Goal: Contribute content: Contribute content

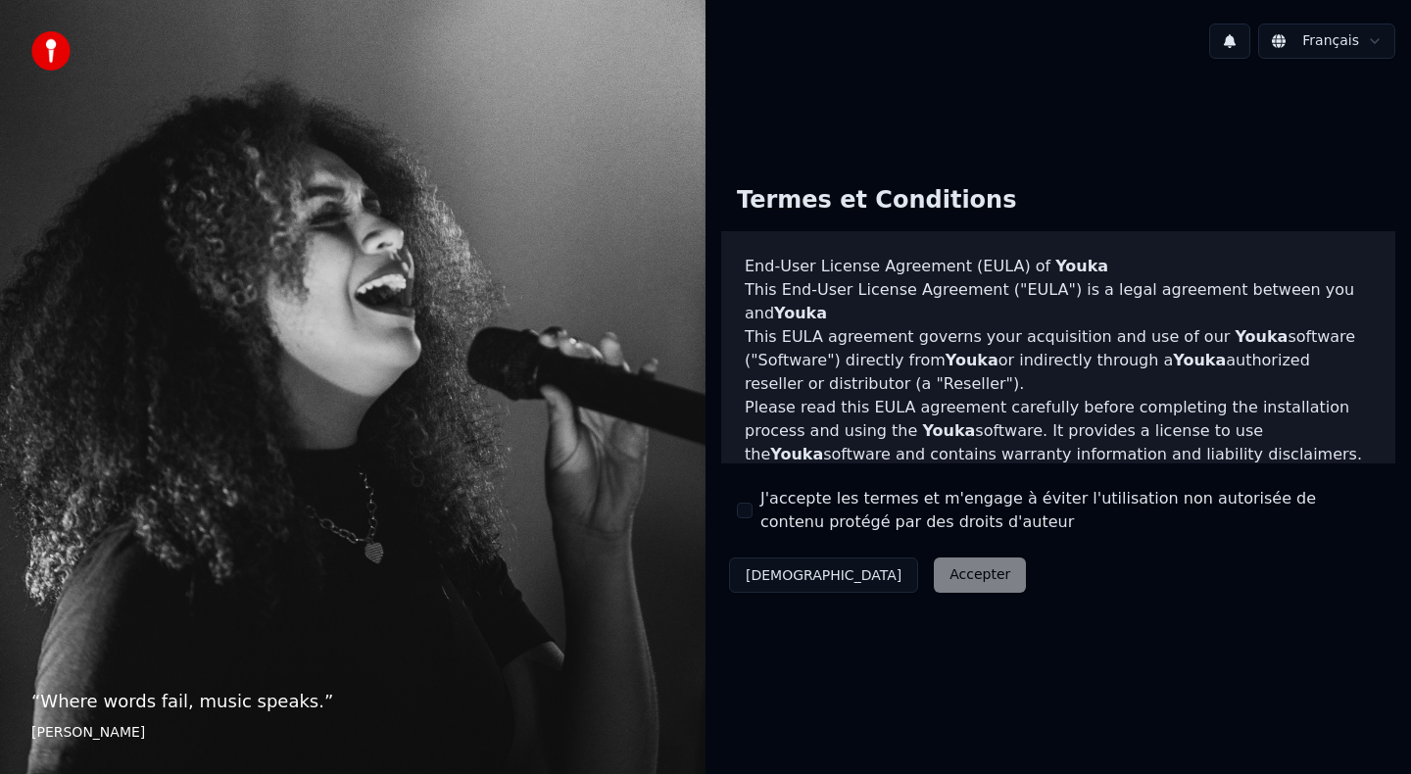
click at [748, 504] on button "J'accepte les termes et m'engage à éviter l'utilisation non autorisée de conten…" at bounding box center [745, 511] width 16 height 16
click at [934, 583] on button "Accepter" at bounding box center [980, 575] width 92 height 35
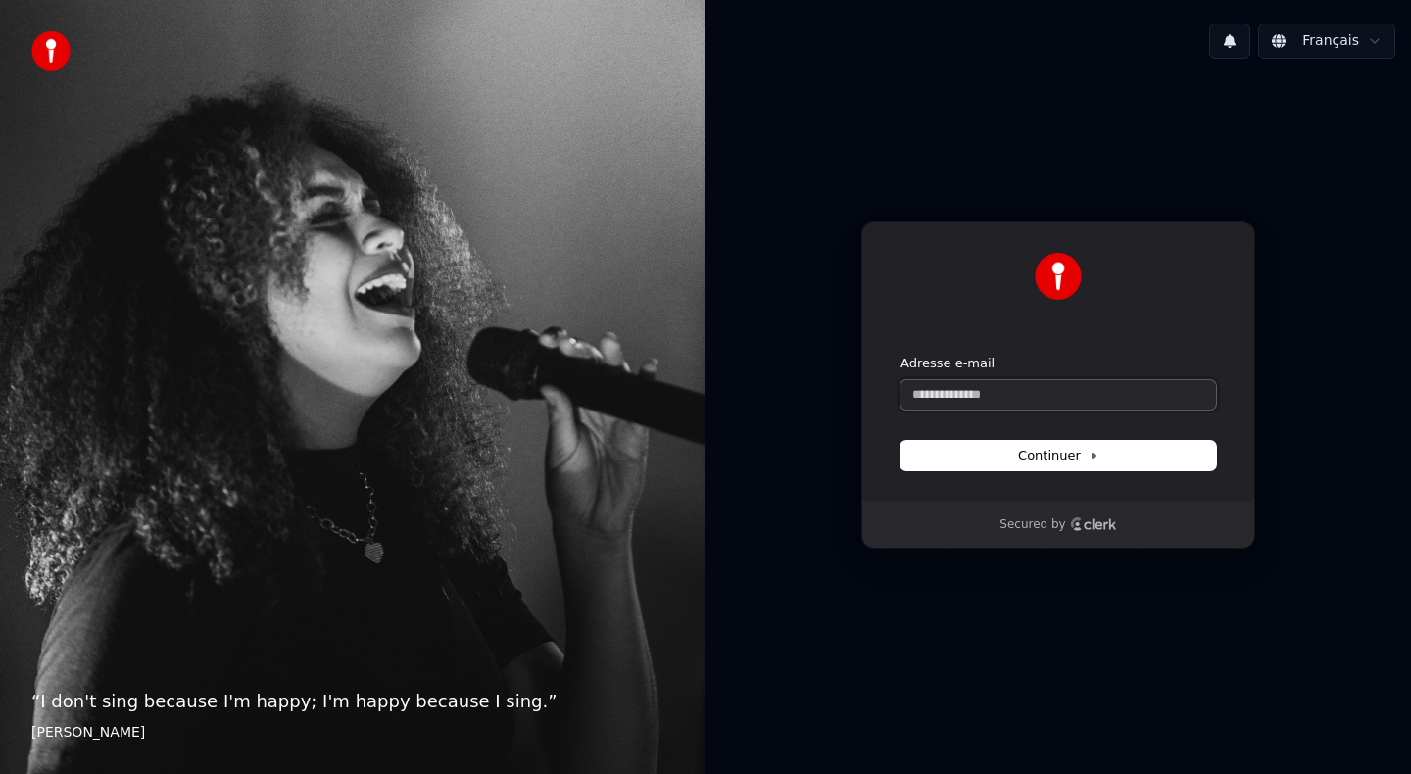
click at [962, 394] on input "Adresse e-mail" at bounding box center [1059, 394] width 316 height 29
click at [901, 355] on button "submit" at bounding box center [901, 355] width 0 height 0
type input "**********"
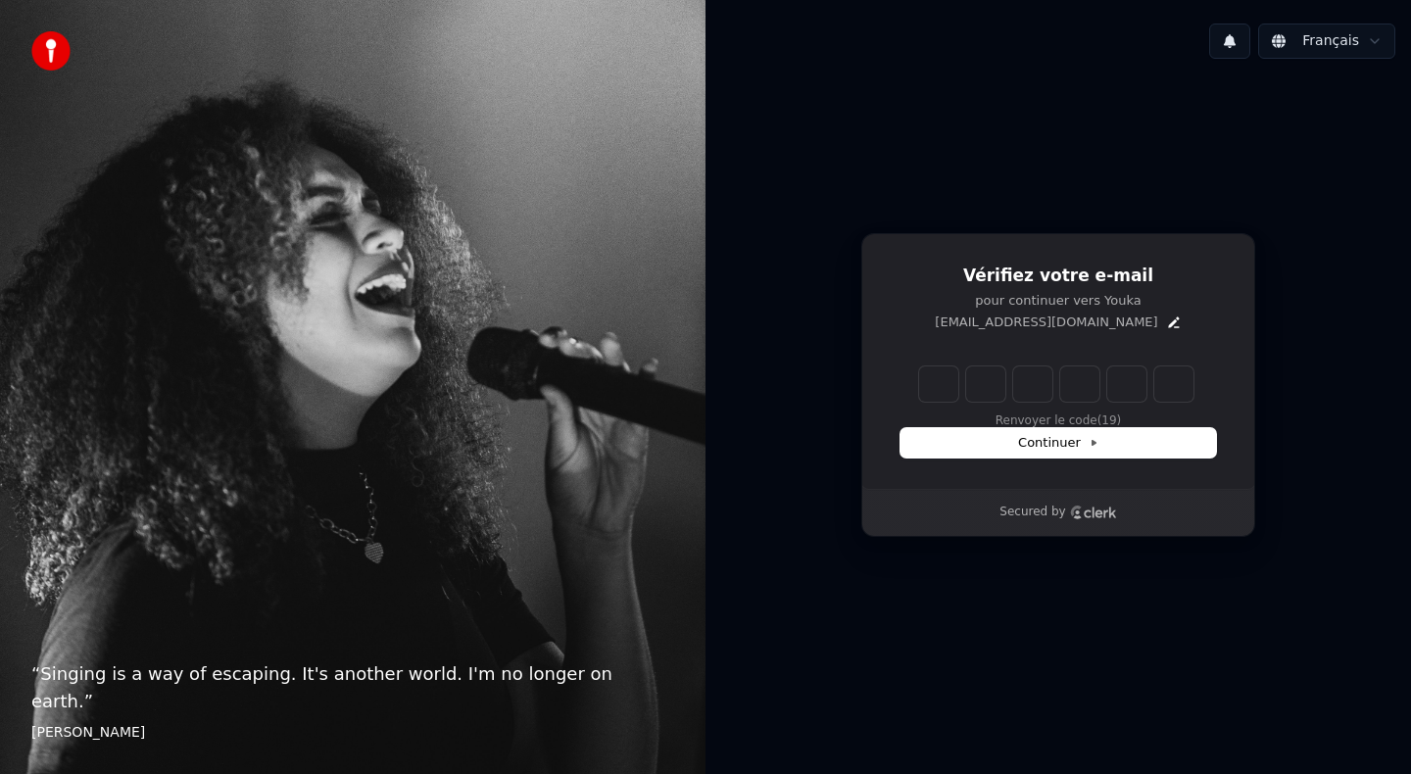
type input "*"
type input "**"
type input "*"
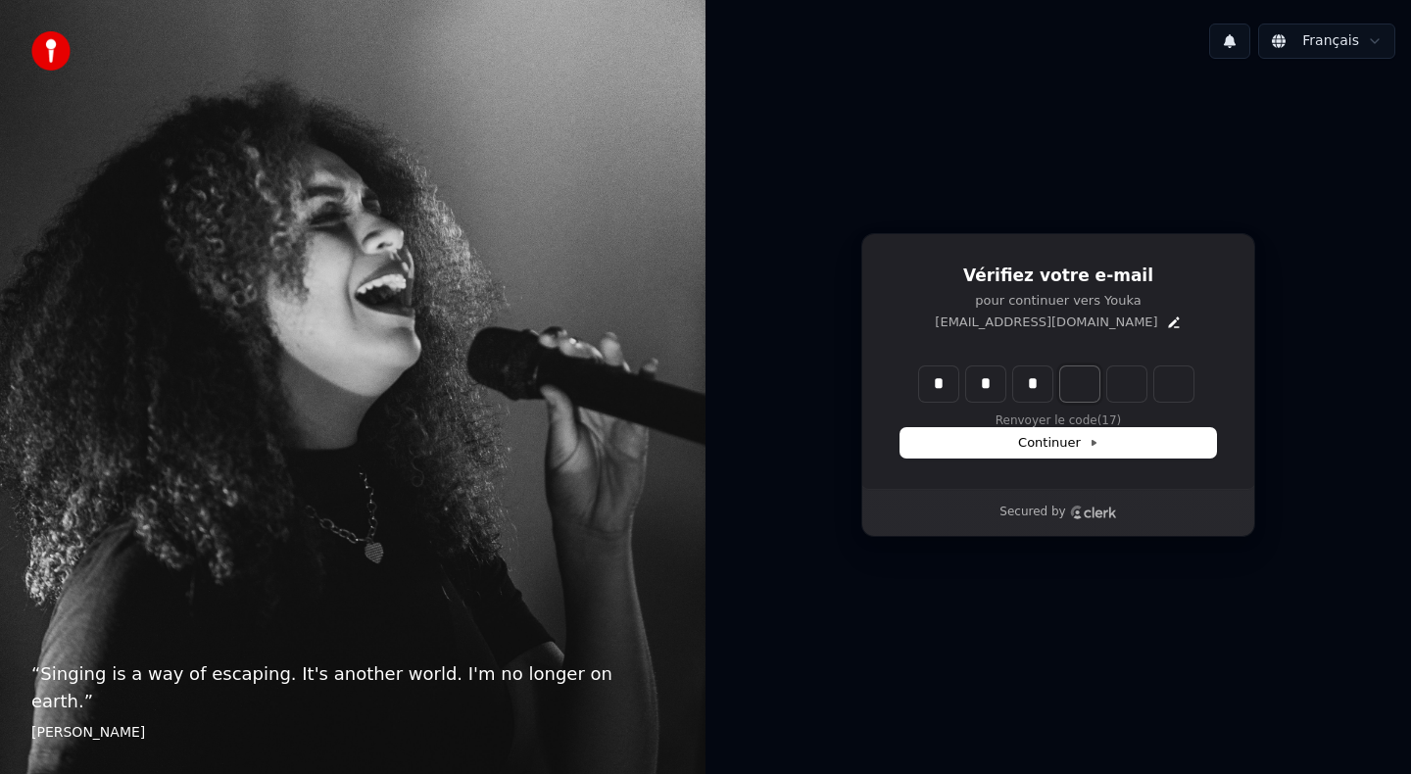
type input "***"
type input "*"
type input "****"
type input "*"
type input "*****"
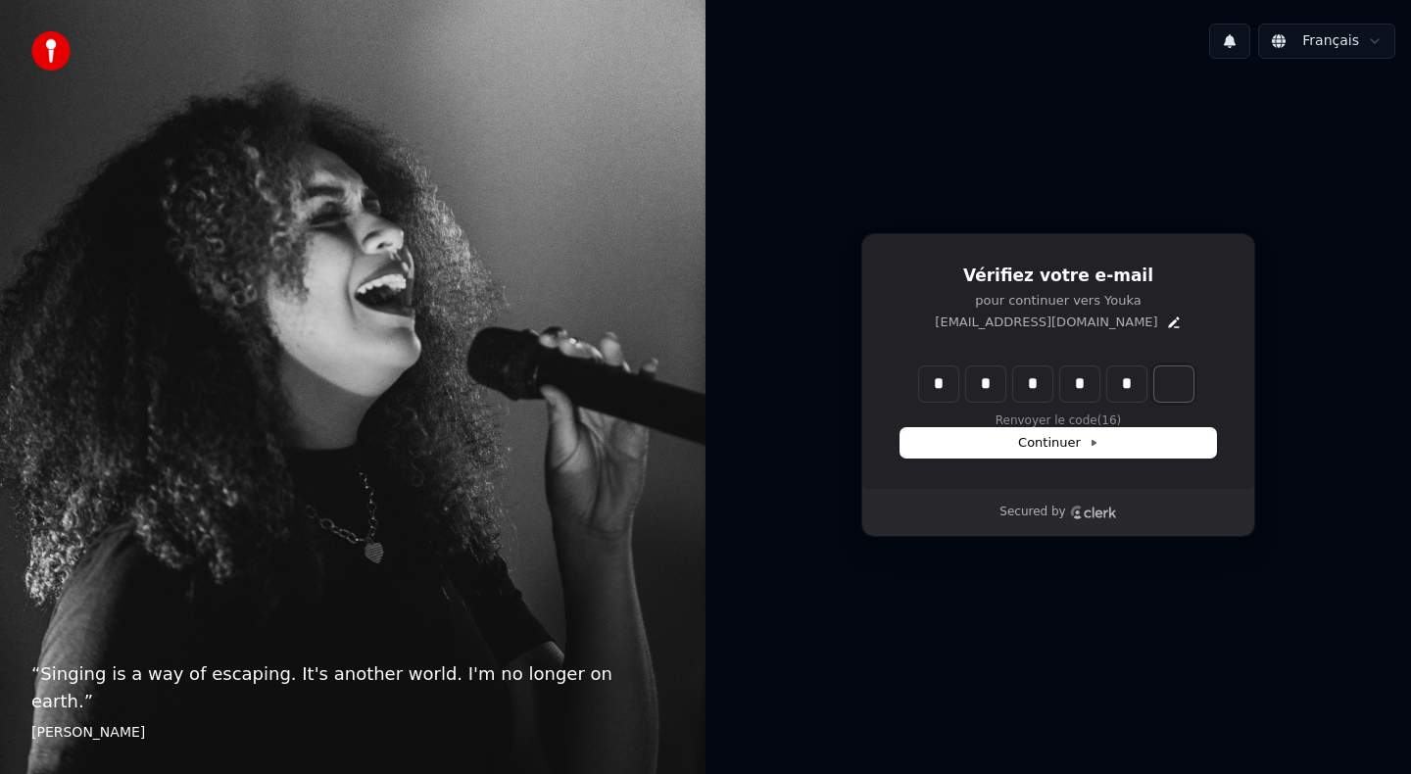
type input "*"
type input "******"
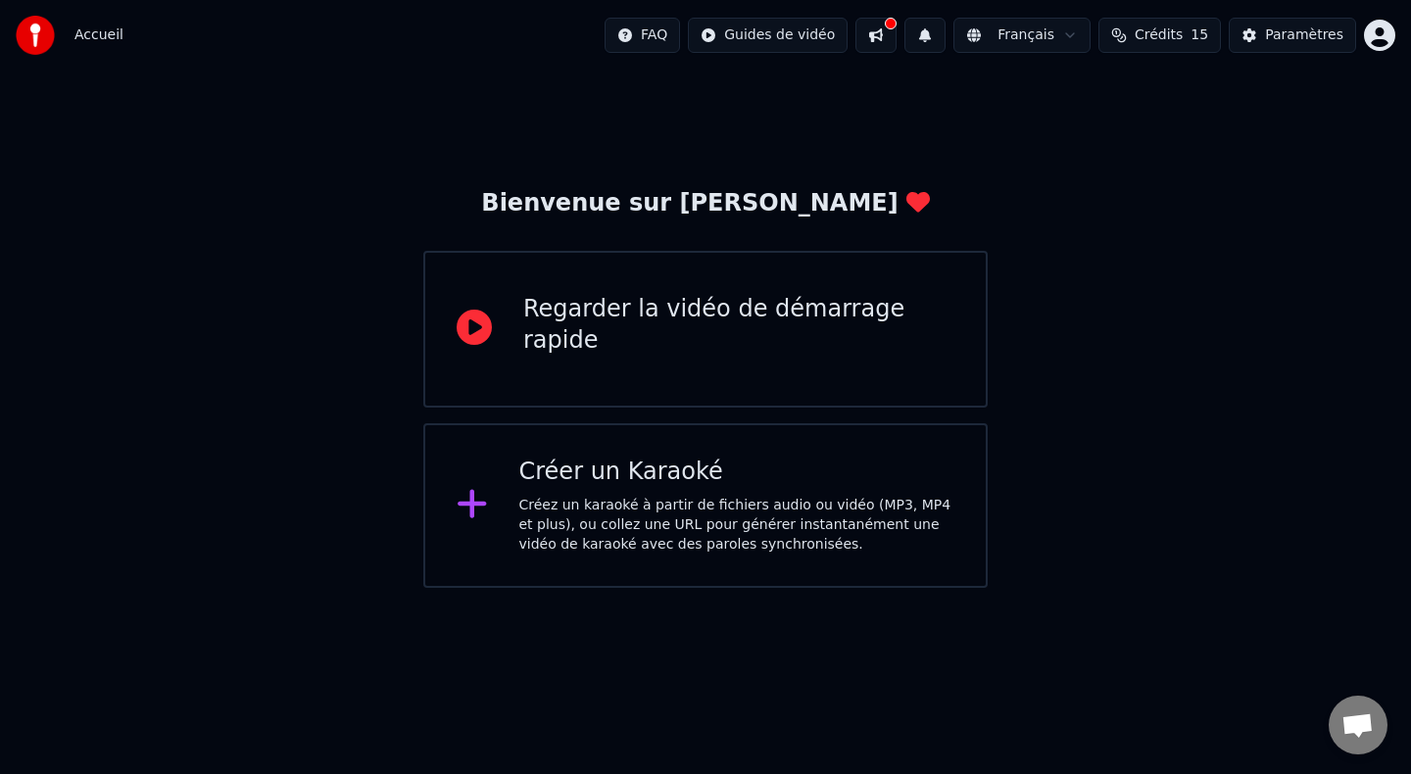
click at [704, 469] on div "Créer un Karaoké" at bounding box center [737, 472] width 436 height 31
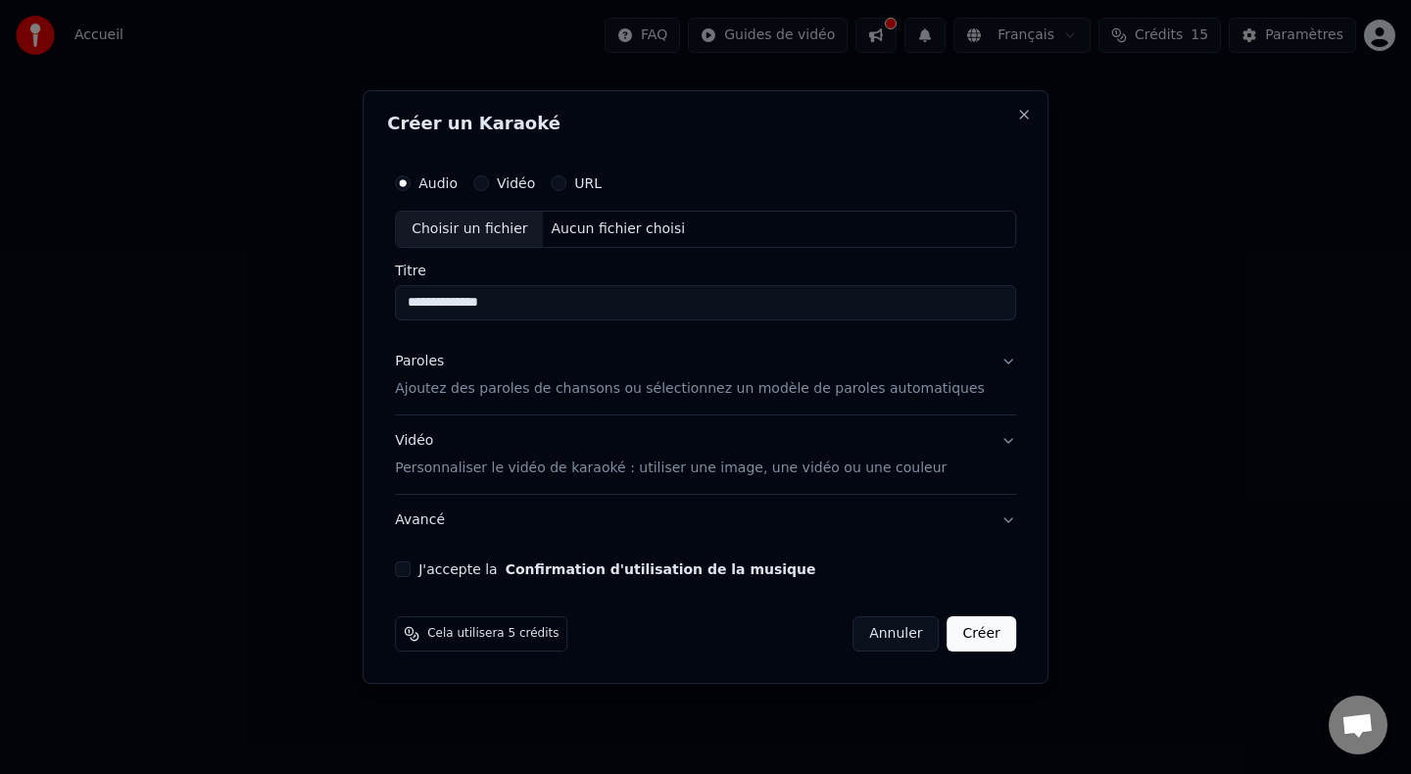
click at [630, 244] on div "Choisir un fichier Aucun fichier choisi" at bounding box center [705, 229] width 621 height 37
type input "**********"
click at [797, 392] on p "Ajoutez des paroles de chansons ou sélectionnez un modèle de paroles automatiqu…" at bounding box center [690, 389] width 590 height 20
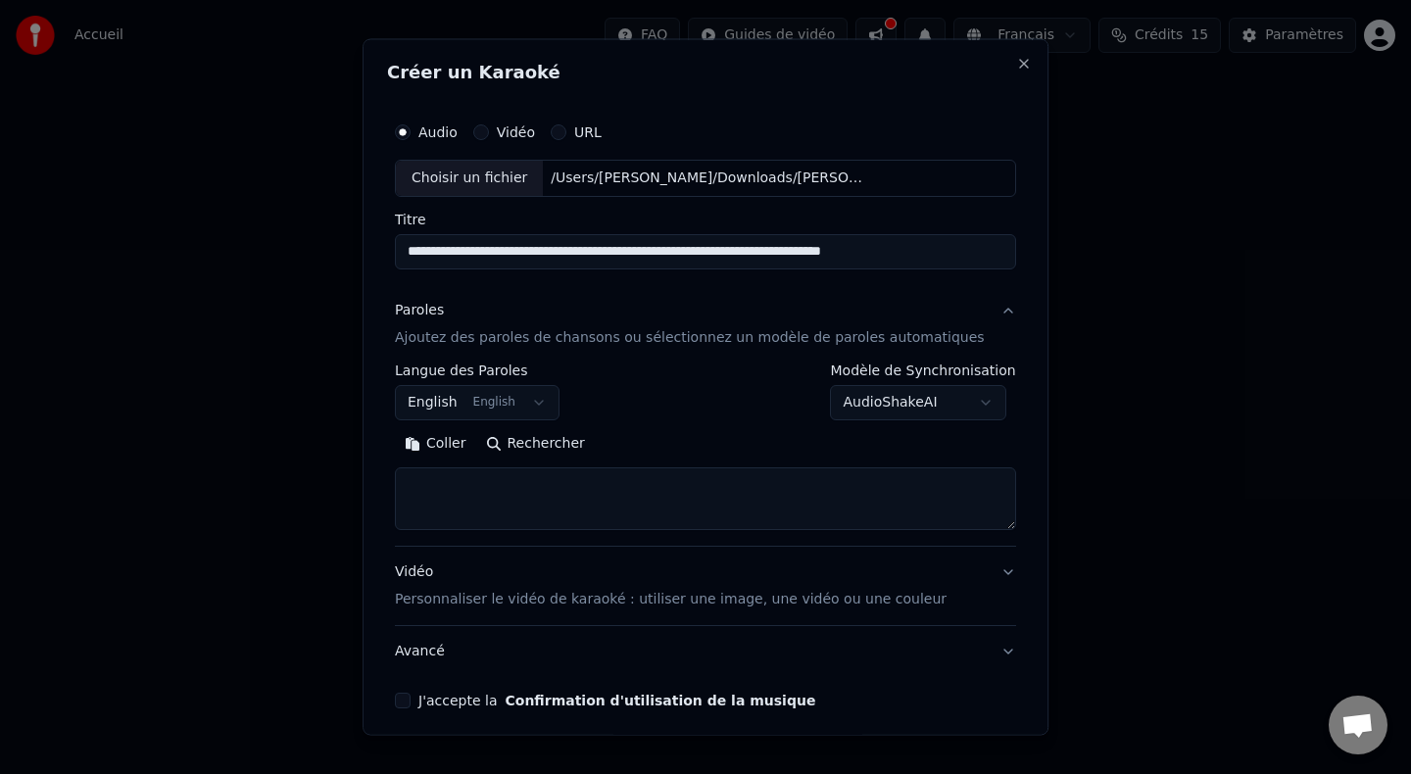
click at [558, 477] on textarea at bounding box center [705, 498] width 621 height 63
click at [534, 479] on textarea at bounding box center [705, 498] width 621 height 63
paste textarea "**********"
drag, startPoint x: 550, startPoint y: 525, endPoint x: 420, endPoint y: 518, distance: 130.6
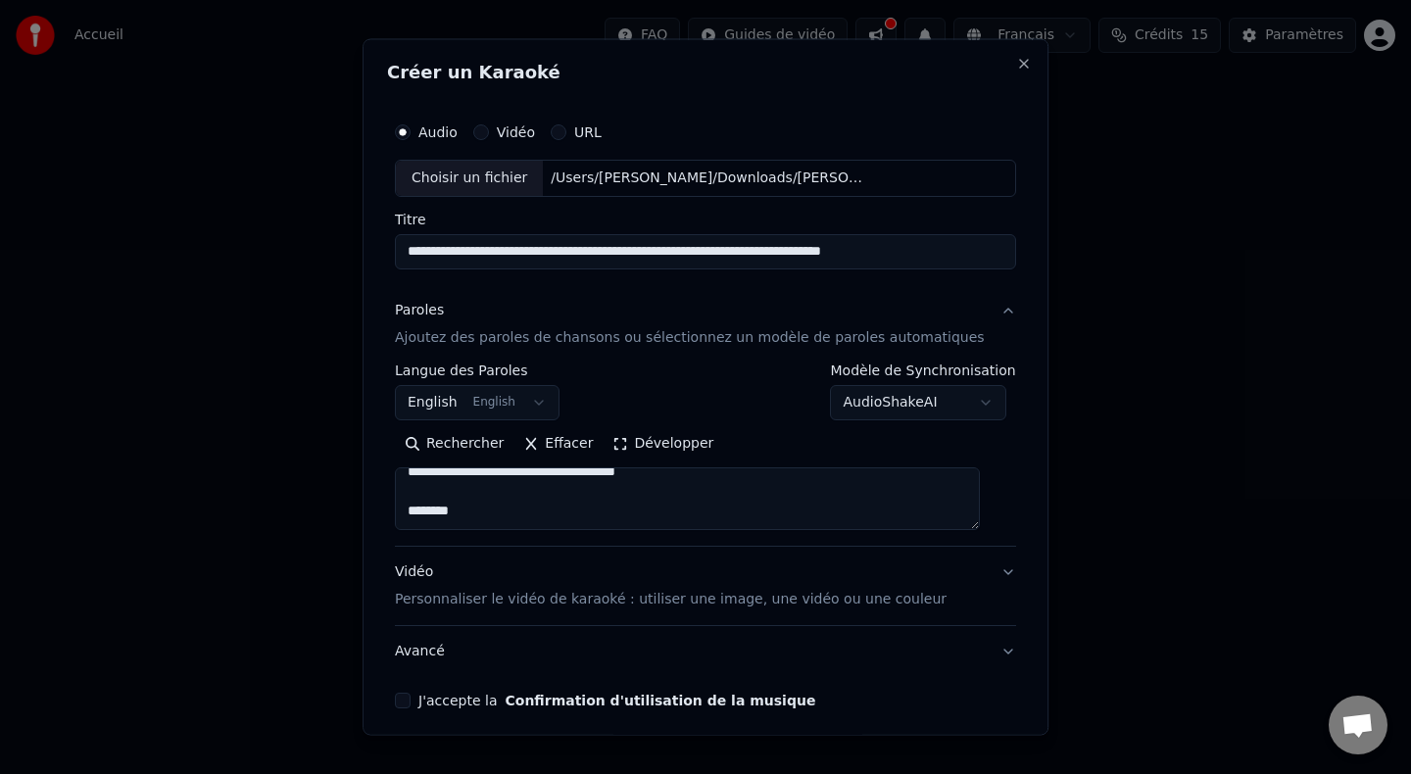
click at [420, 518] on textarea "**********" at bounding box center [687, 498] width 585 height 63
paste textarea "**********"
type textarea "**********"
click at [766, 592] on p "Personnaliser le vidéo de karaoké : utiliser une image, une vidéo ou une couleur" at bounding box center [671, 599] width 552 height 20
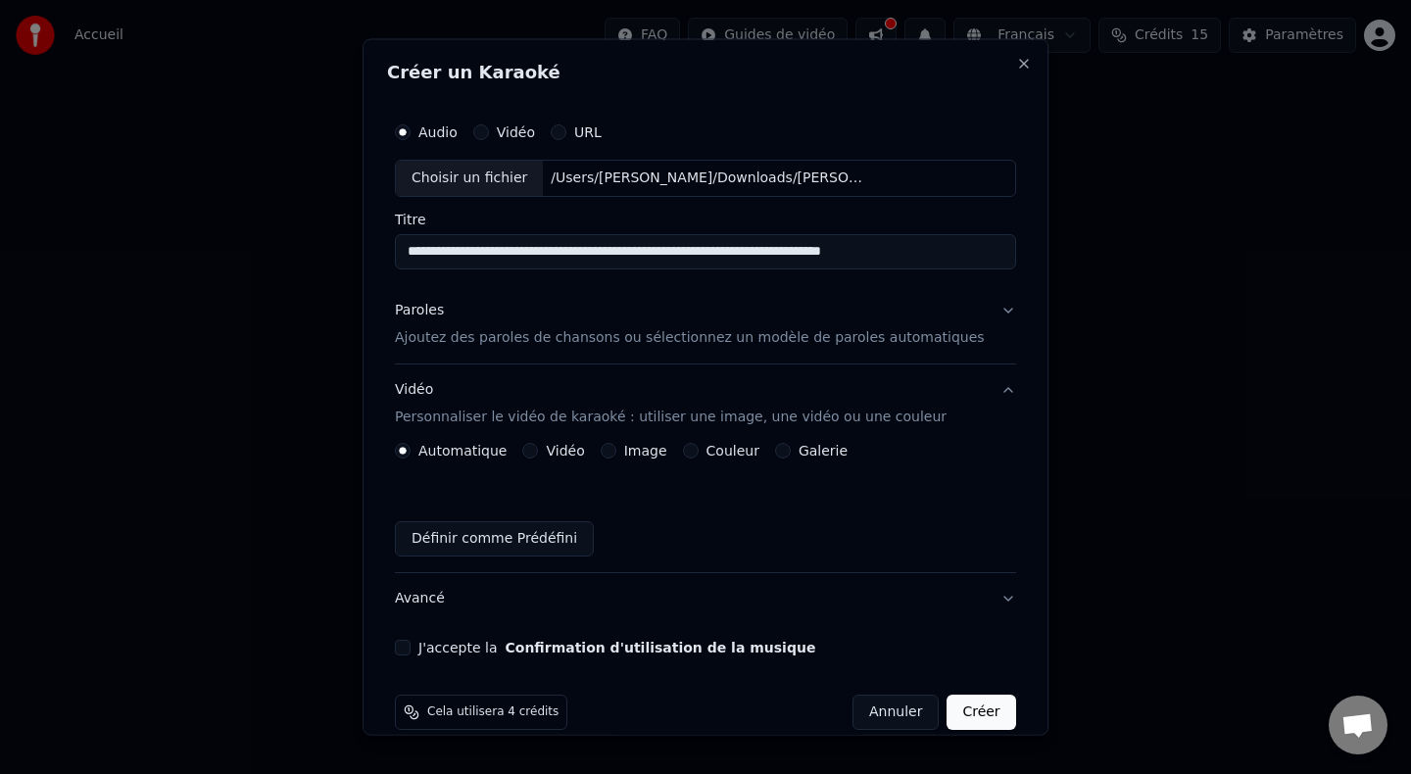
click at [577, 336] on p "Ajoutez des paroles de chansons ou sélectionnez un modèle de paroles automatiqu…" at bounding box center [690, 337] width 590 height 20
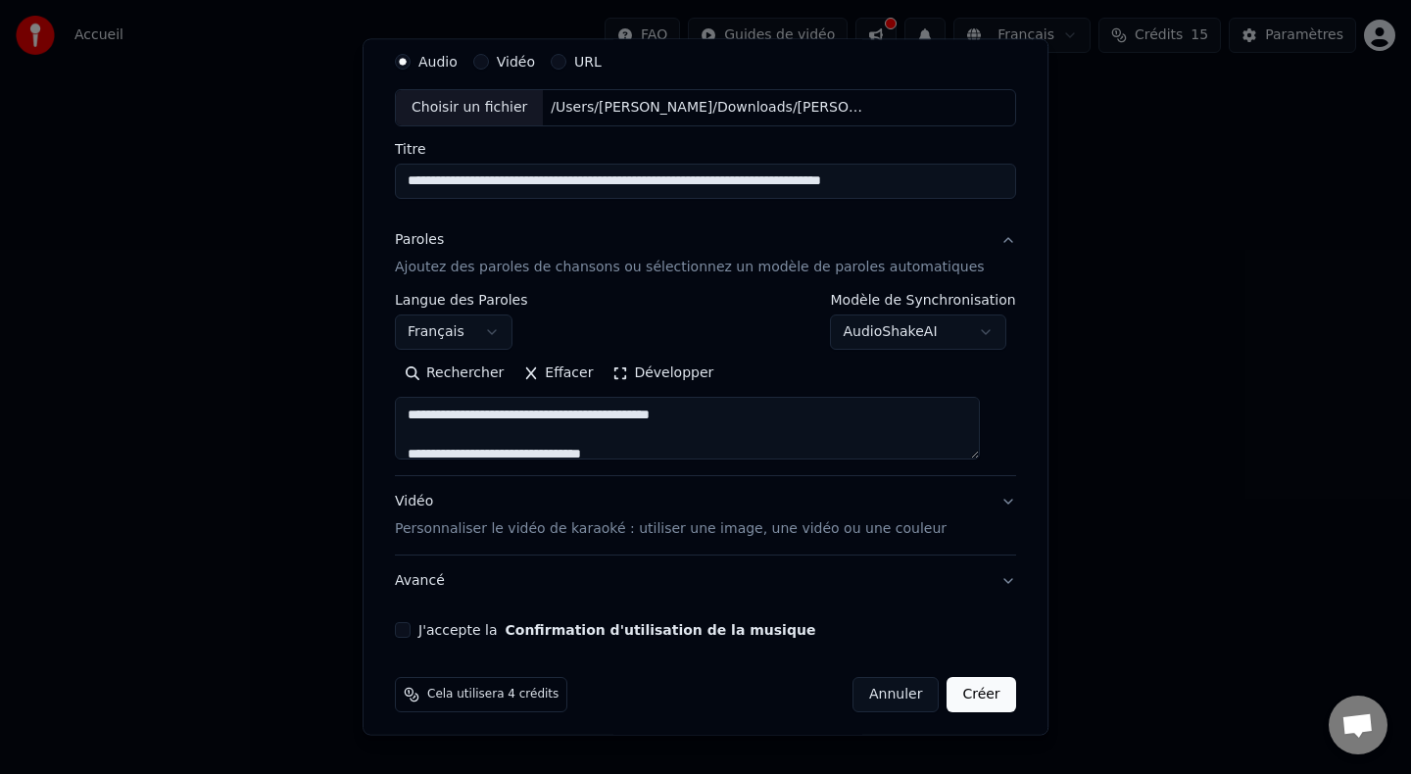
scroll to position [79, 0]
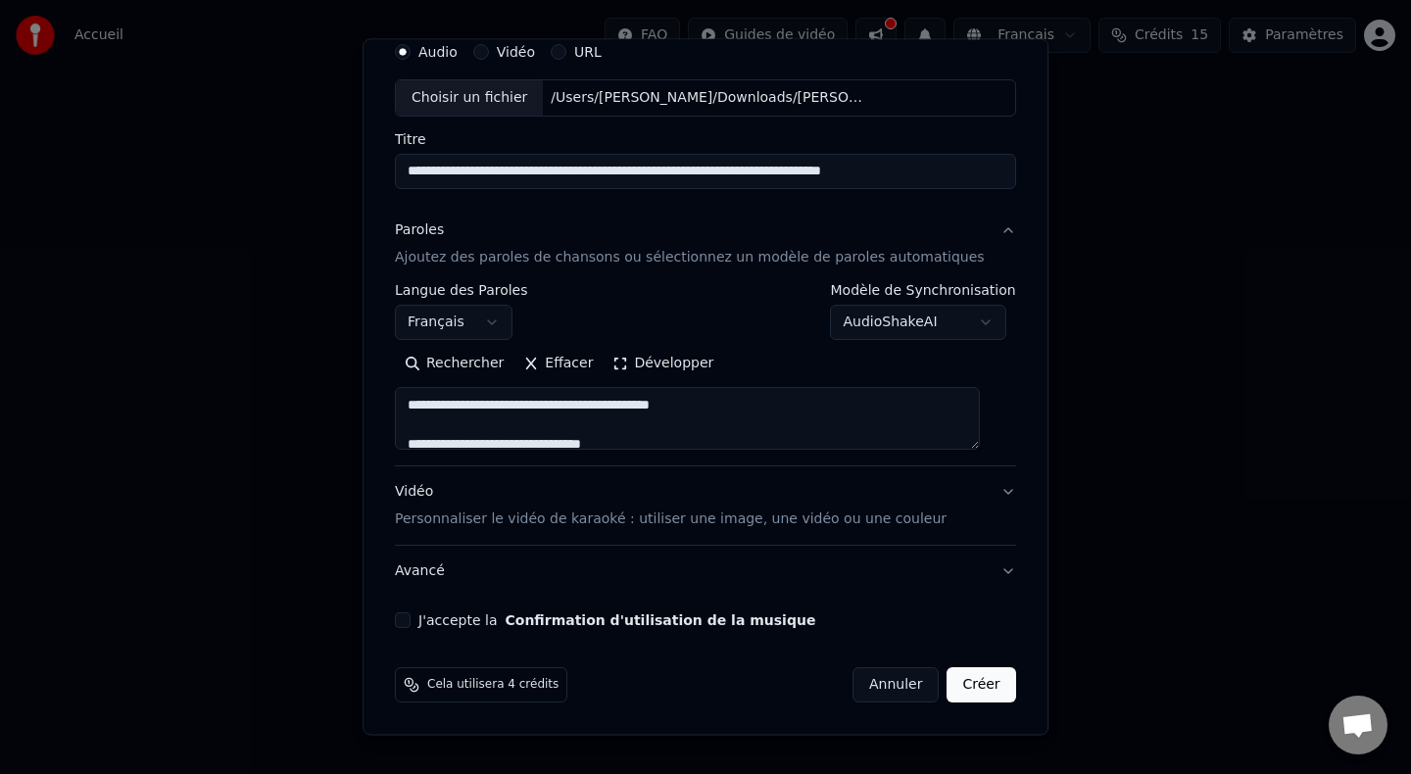
click at [724, 519] on p "Personnaliser le vidéo de karaoké : utiliser une image, une vidéo ou une couleur" at bounding box center [671, 520] width 552 height 20
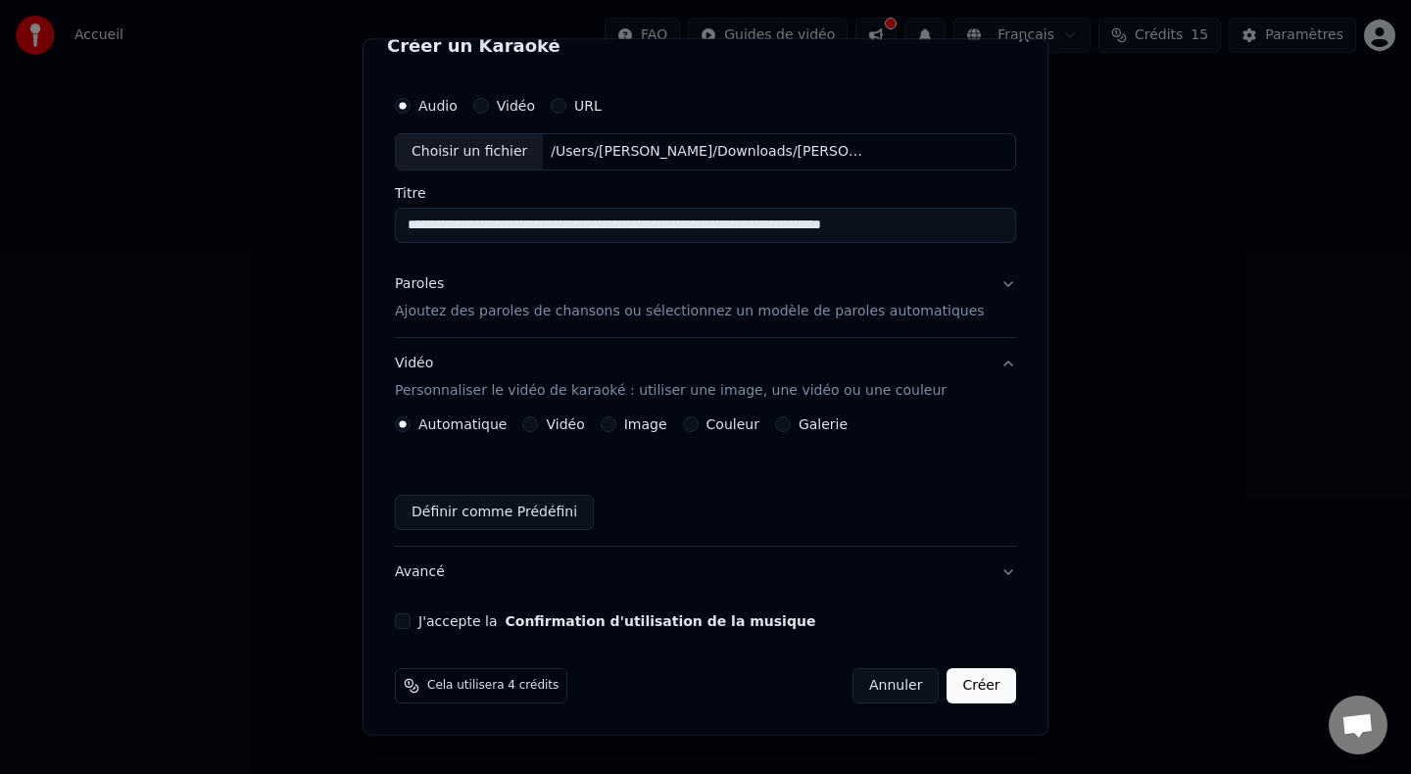
scroll to position [26, 0]
click at [785, 426] on button "Galerie" at bounding box center [783, 424] width 16 height 16
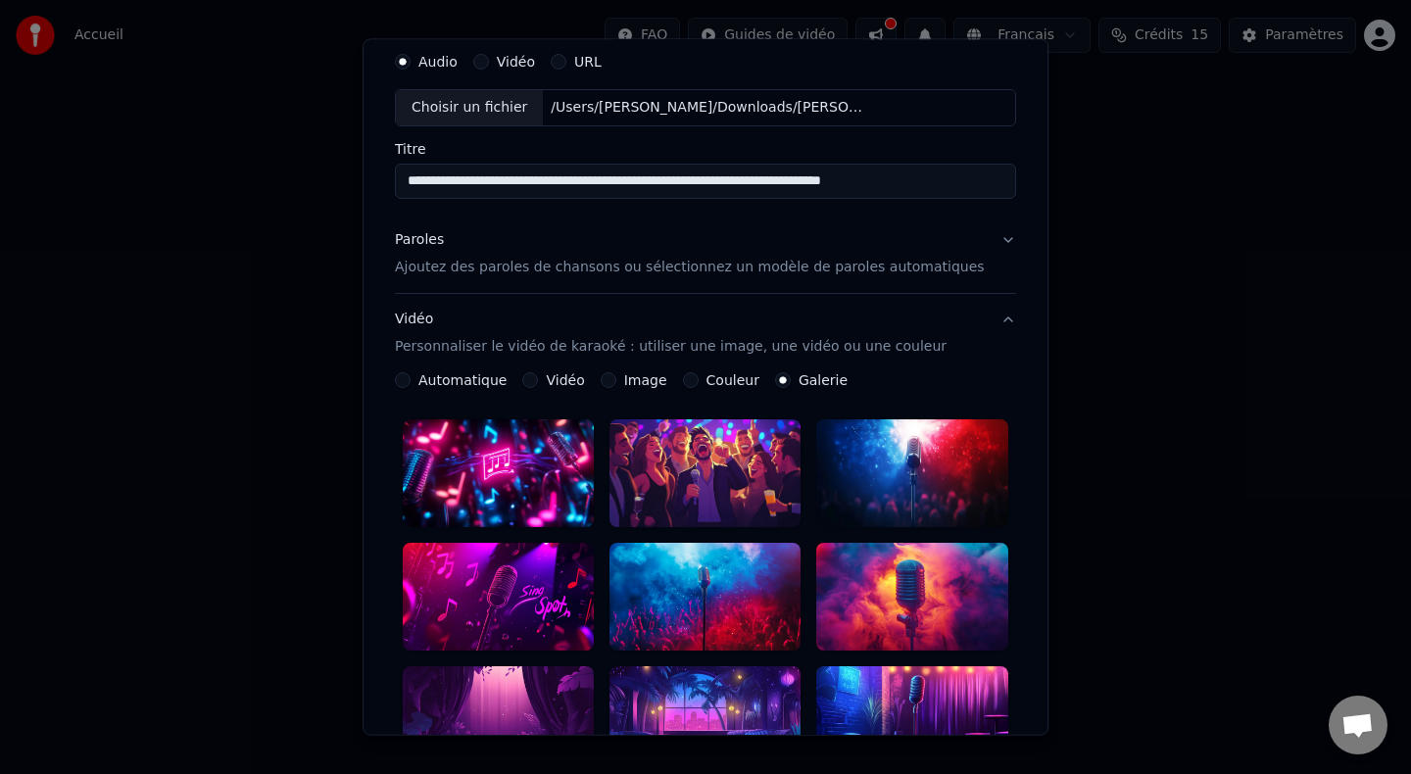
scroll to position [71, 0]
click at [634, 376] on label "Image" at bounding box center [645, 379] width 43 height 14
click at [617, 376] on button "Image" at bounding box center [609, 379] width 16 height 16
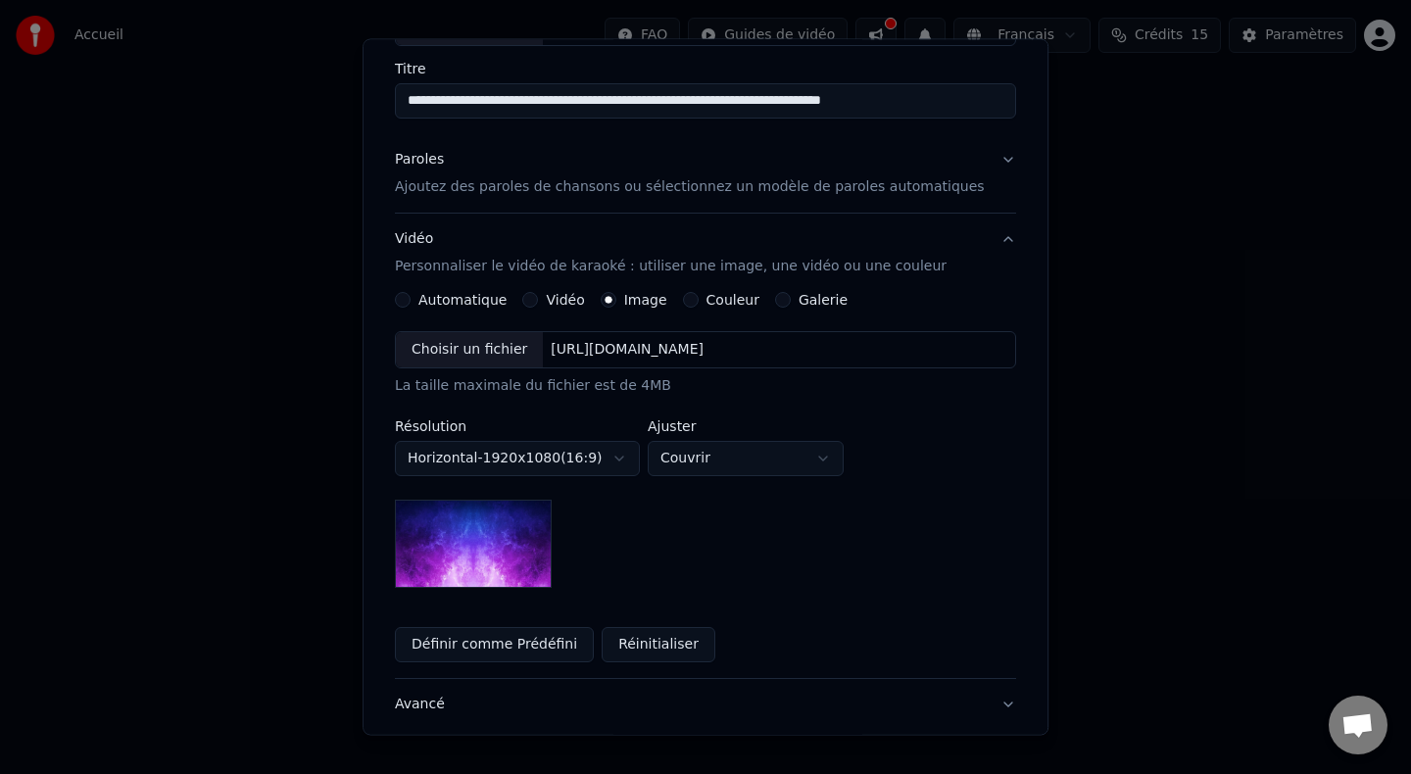
scroll to position [167, 0]
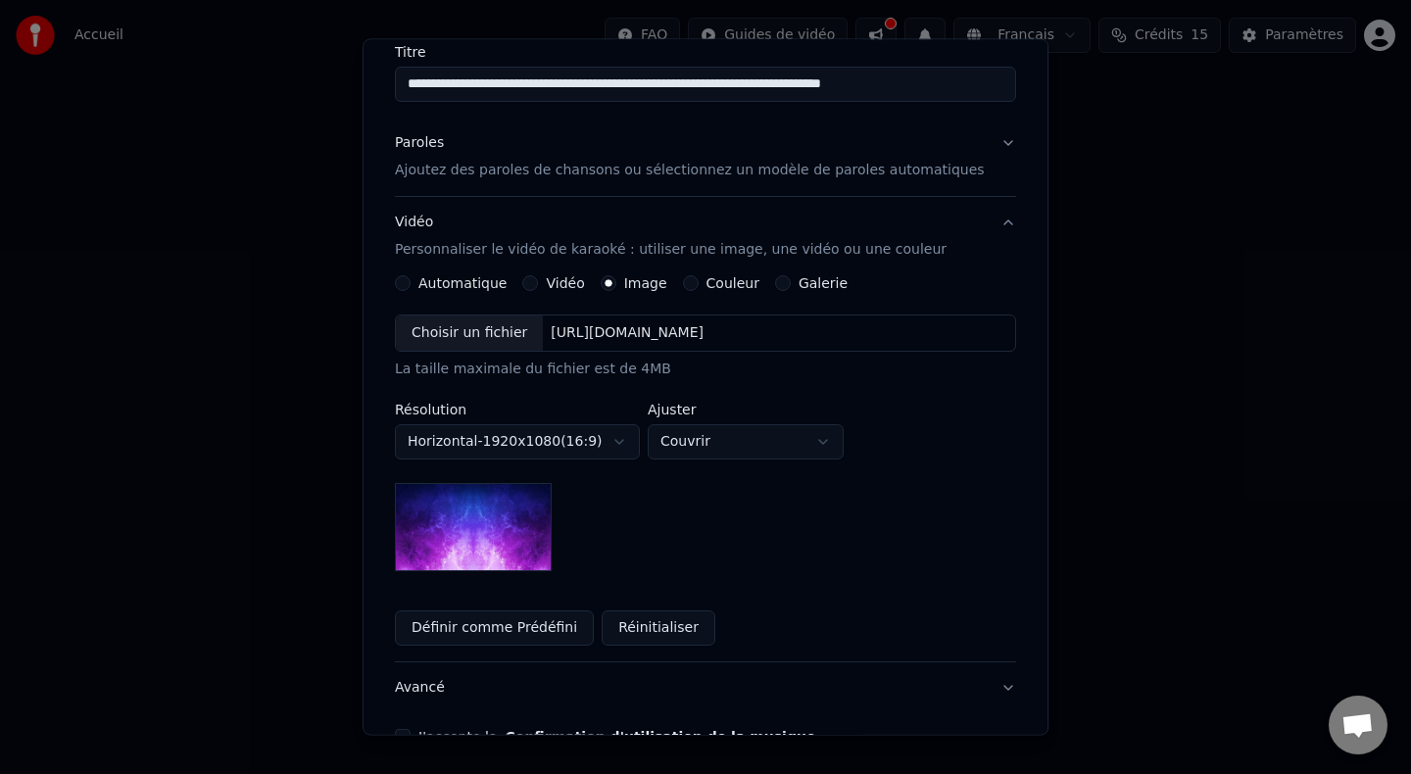
click at [675, 334] on div "[URL][DOMAIN_NAME]" at bounding box center [628, 333] width 169 height 20
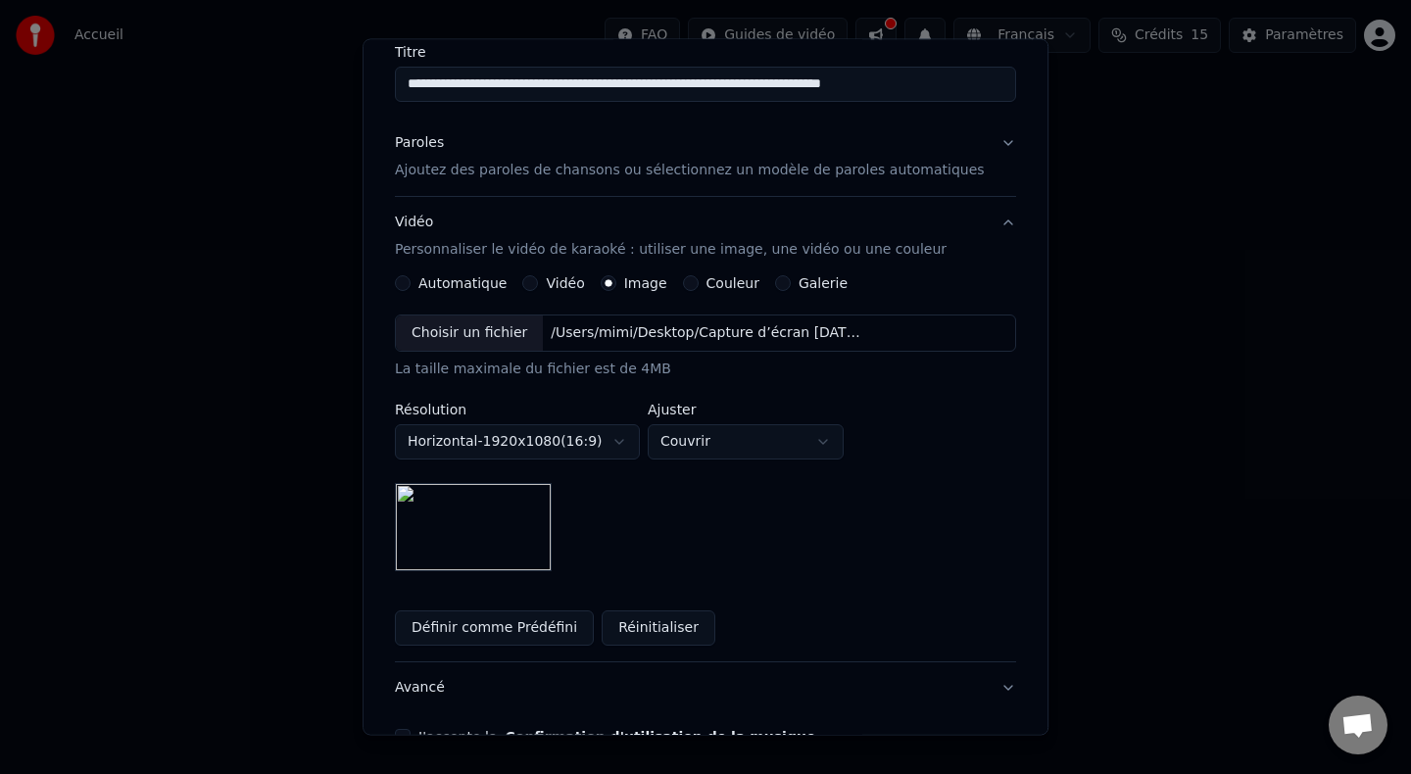
click at [521, 445] on body "**********" at bounding box center [705, 294] width 1411 height 588
click at [516, 440] on body "**********" at bounding box center [705, 294] width 1411 height 588
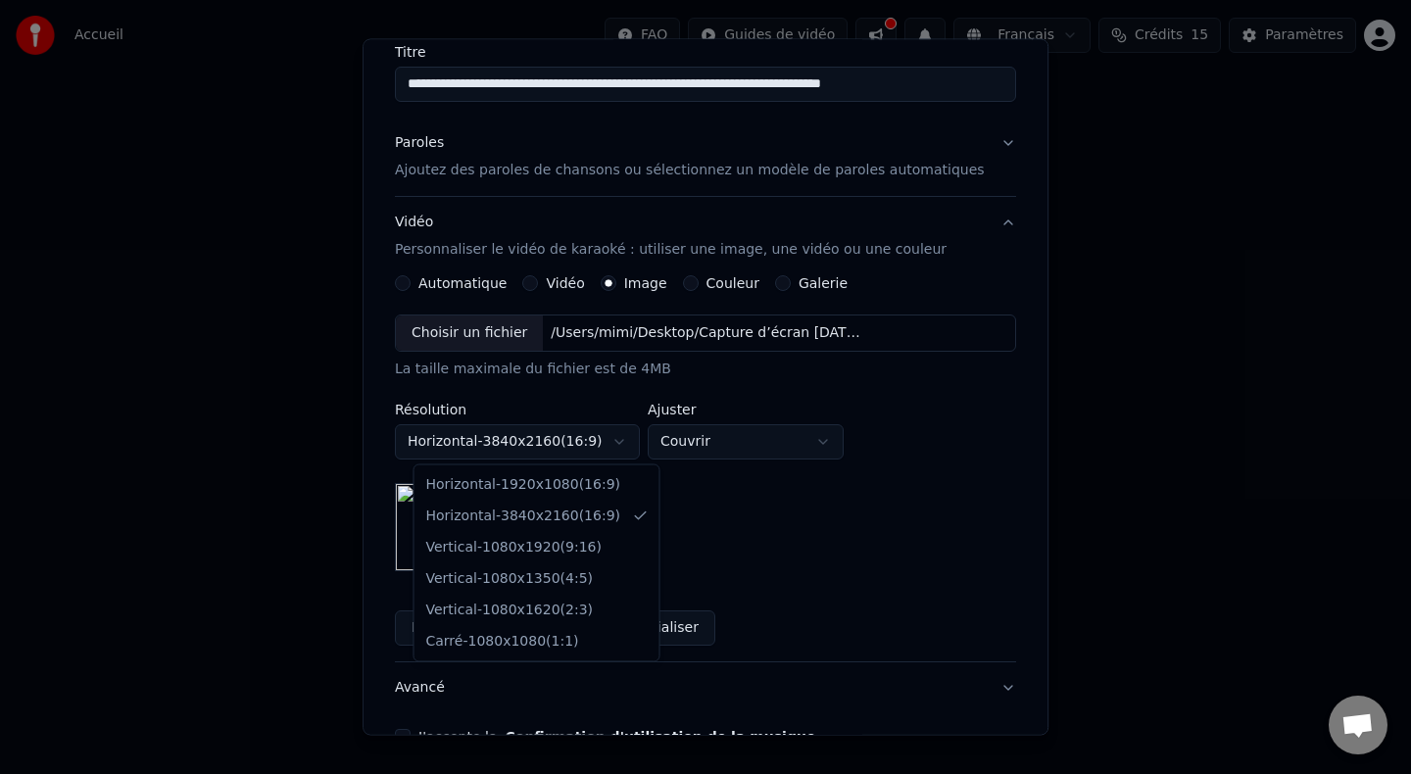
select select "*********"
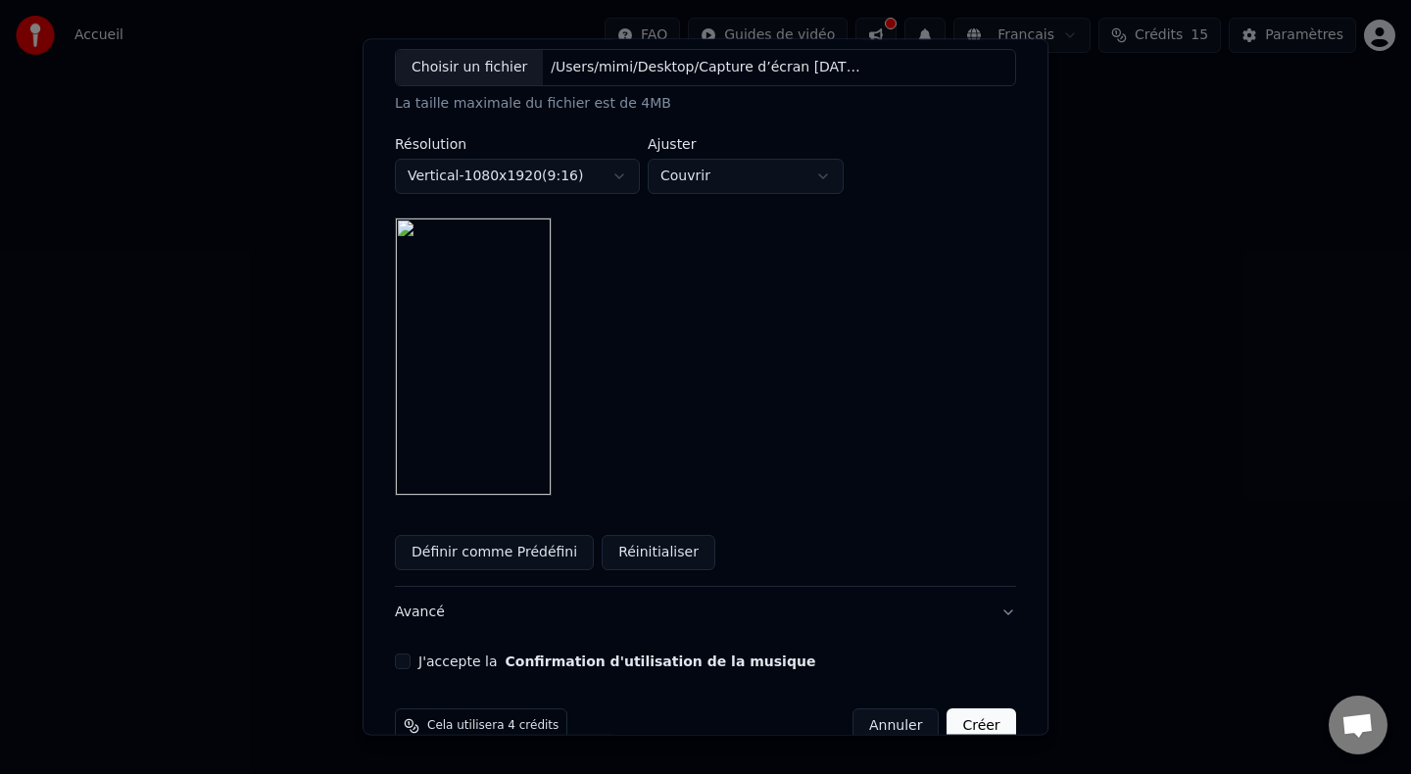
scroll to position [473, 0]
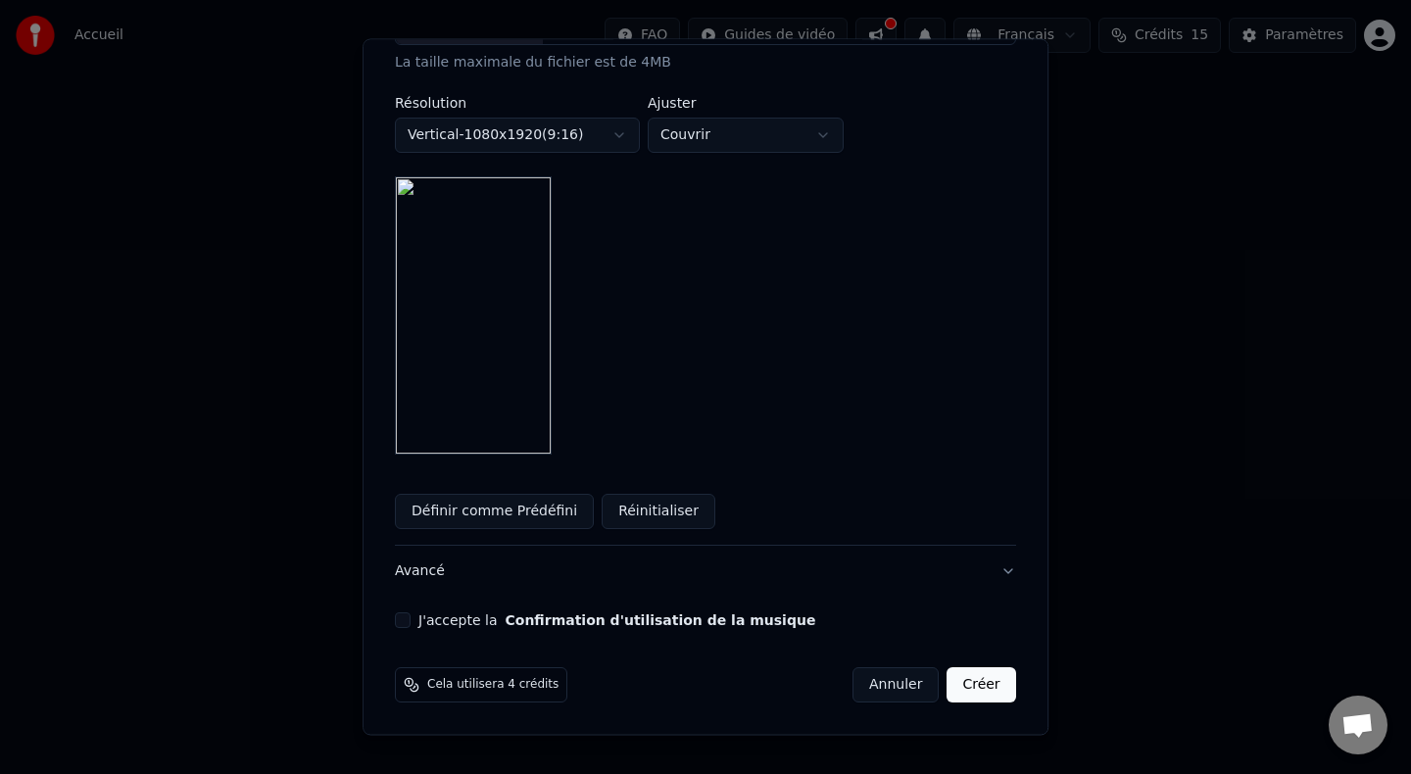
click at [428, 624] on div "J'accepte la Confirmation d'utilisation de la musique" at bounding box center [705, 622] width 621 height 16
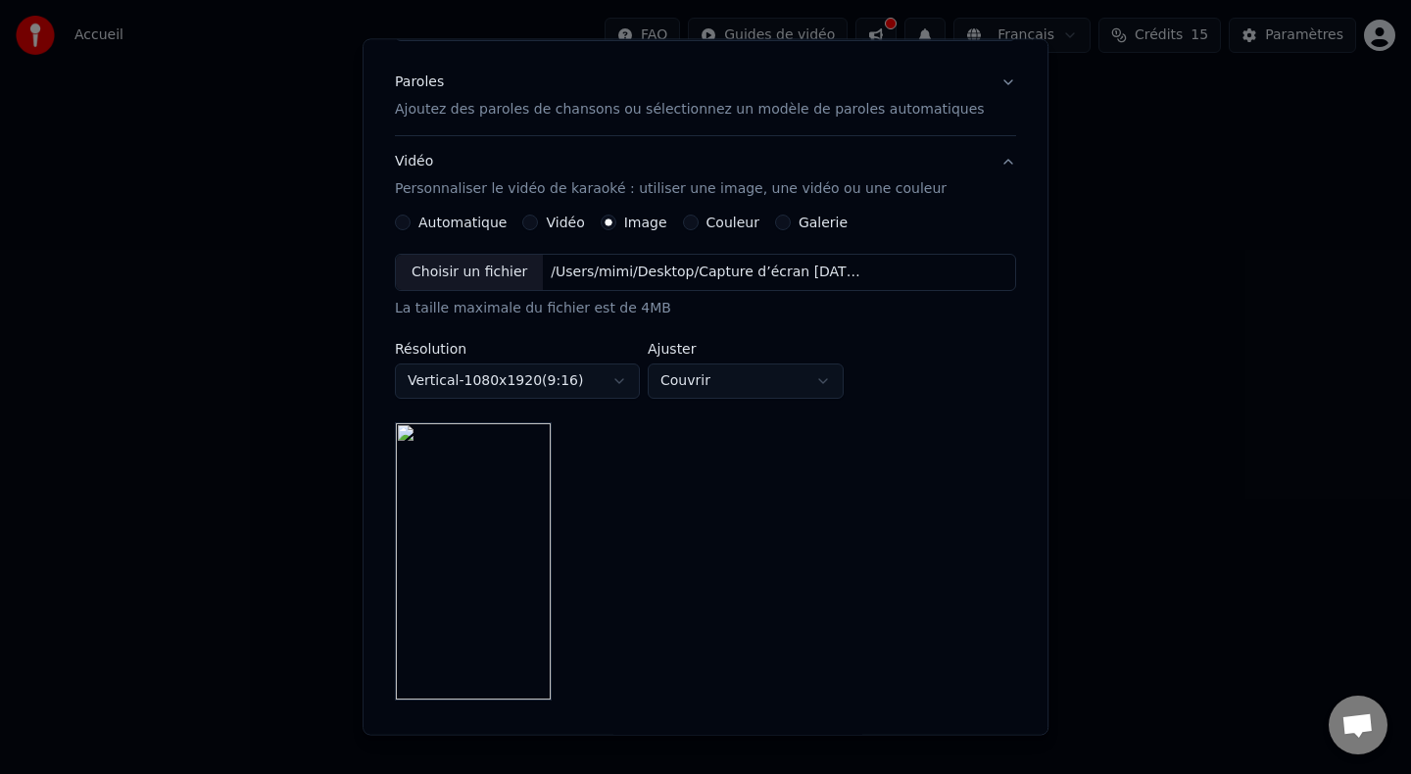
scroll to position [143, 0]
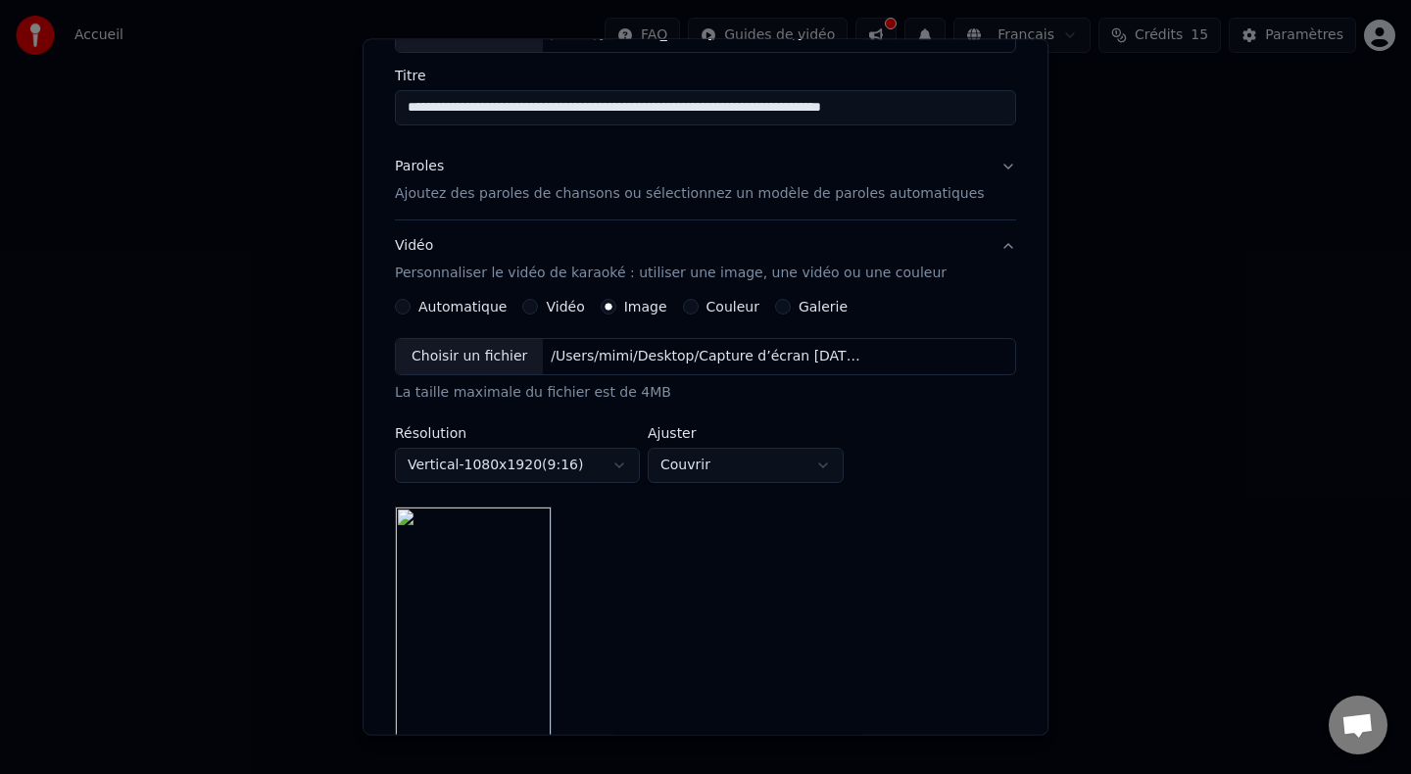
click at [989, 246] on button "Vidéo Personnaliser le vidéo de karaoké : utiliser une image, une vidéo ou une …" at bounding box center [705, 260] width 621 height 78
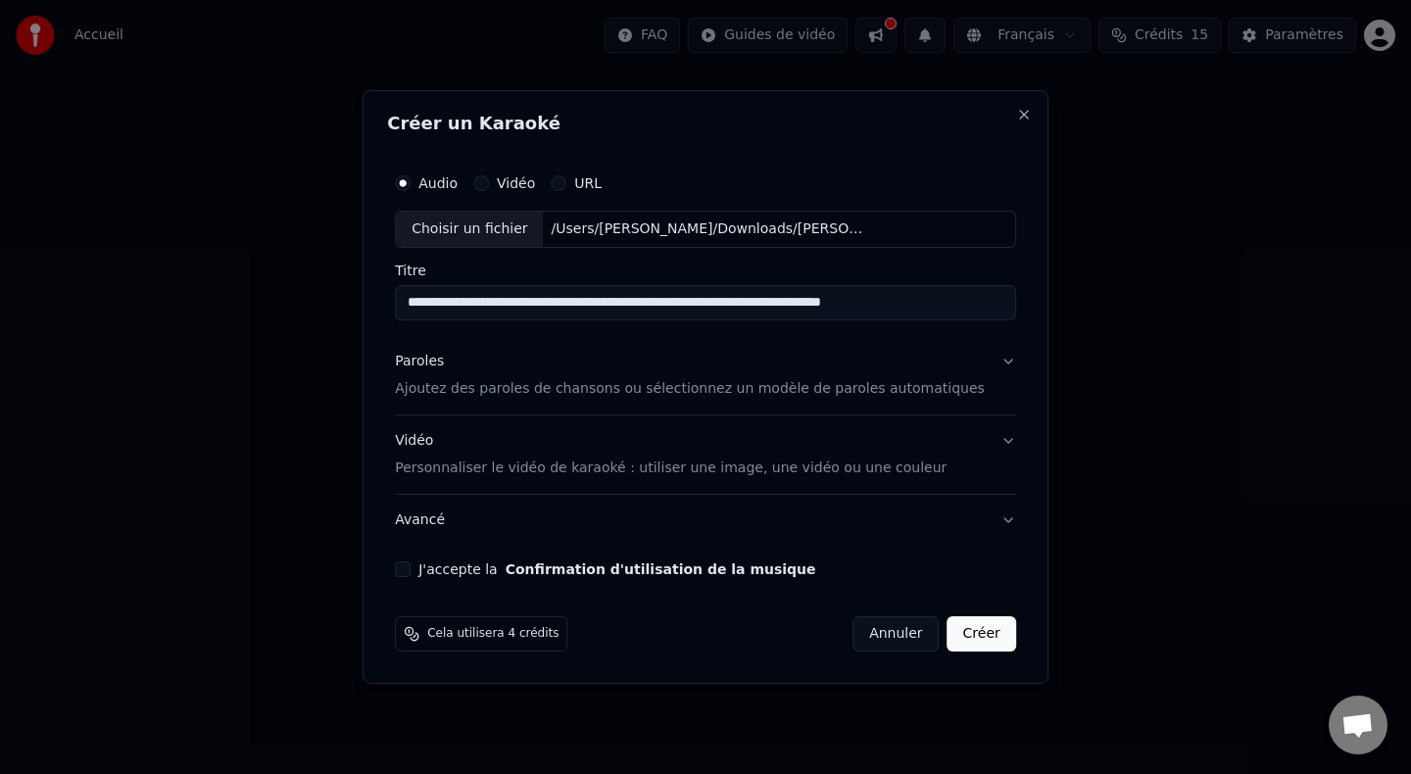
click at [411, 570] on button "J'accepte la Confirmation d'utilisation de la musique" at bounding box center [403, 570] width 16 height 16
click at [506, 187] on div "Vidéo" at bounding box center [504, 183] width 62 height 16
click at [489, 179] on button "Vidéo" at bounding box center [481, 183] width 16 height 16
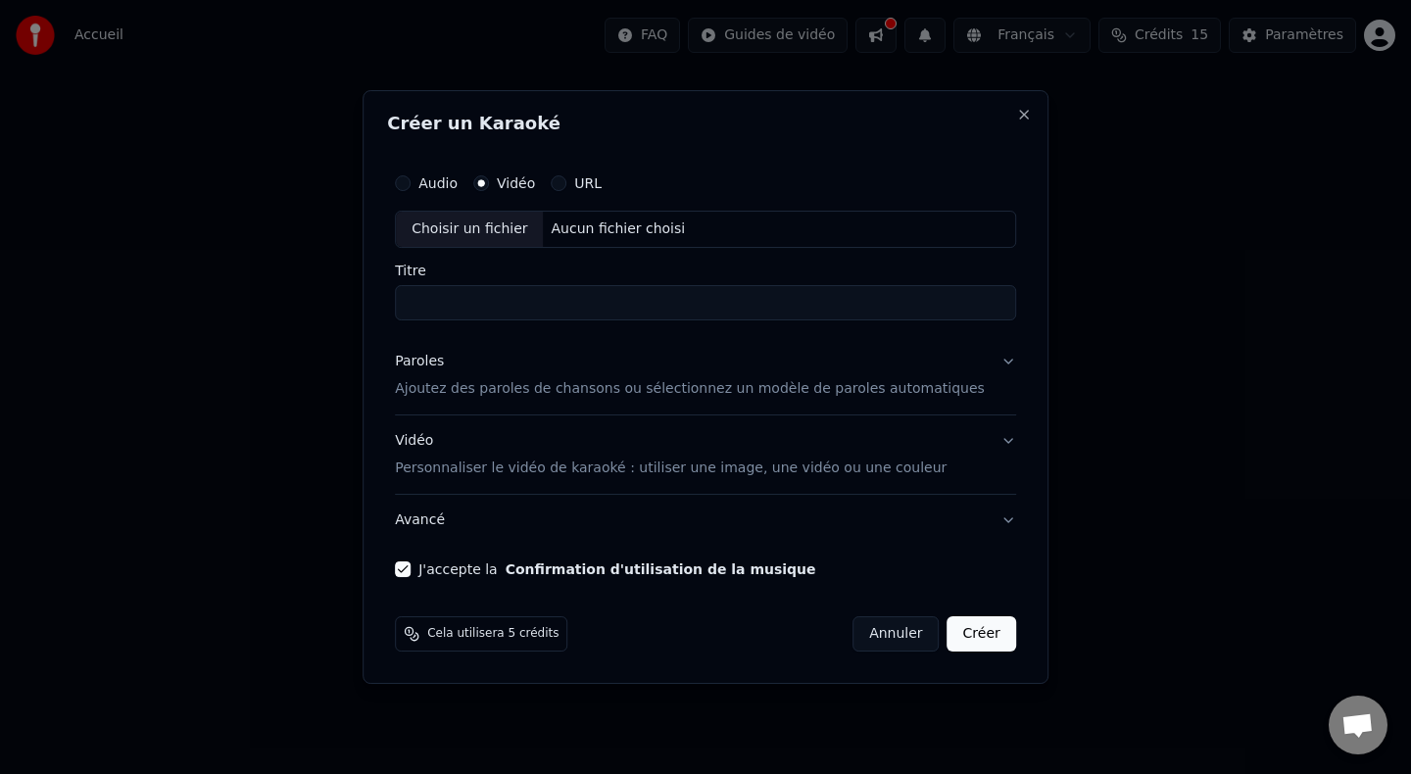
click at [597, 238] on div "Aucun fichier choisi" at bounding box center [619, 230] width 150 height 20
click at [411, 185] on button "Audio" at bounding box center [403, 183] width 16 height 16
click at [628, 217] on div "Choisir un fichier Aucun fichier choisi" at bounding box center [705, 229] width 621 height 37
type input "**********"
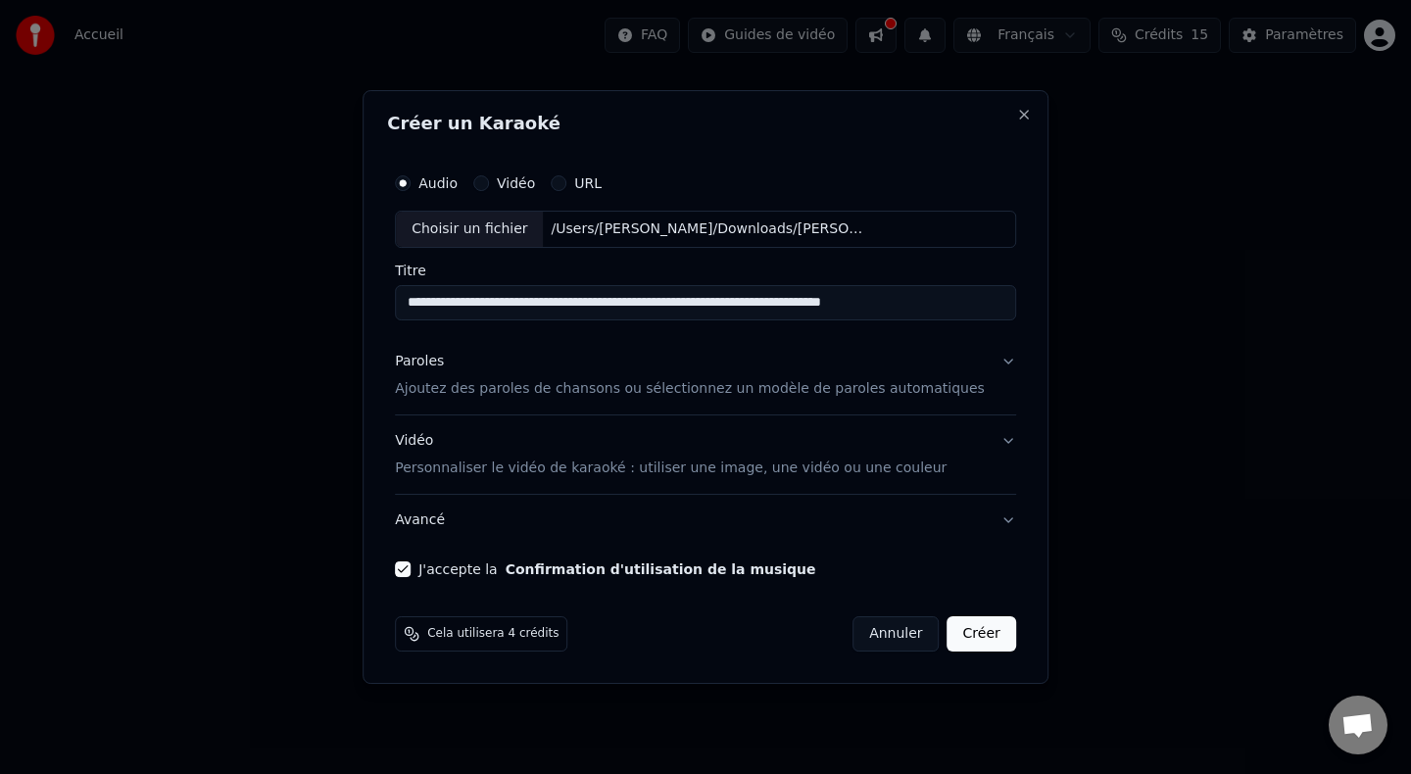
click at [992, 364] on button "Paroles Ajoutez des paroles de chansons ou sélectionnez un modèle de paroles au…" at bounding box center [705, 375] width 621 height 78
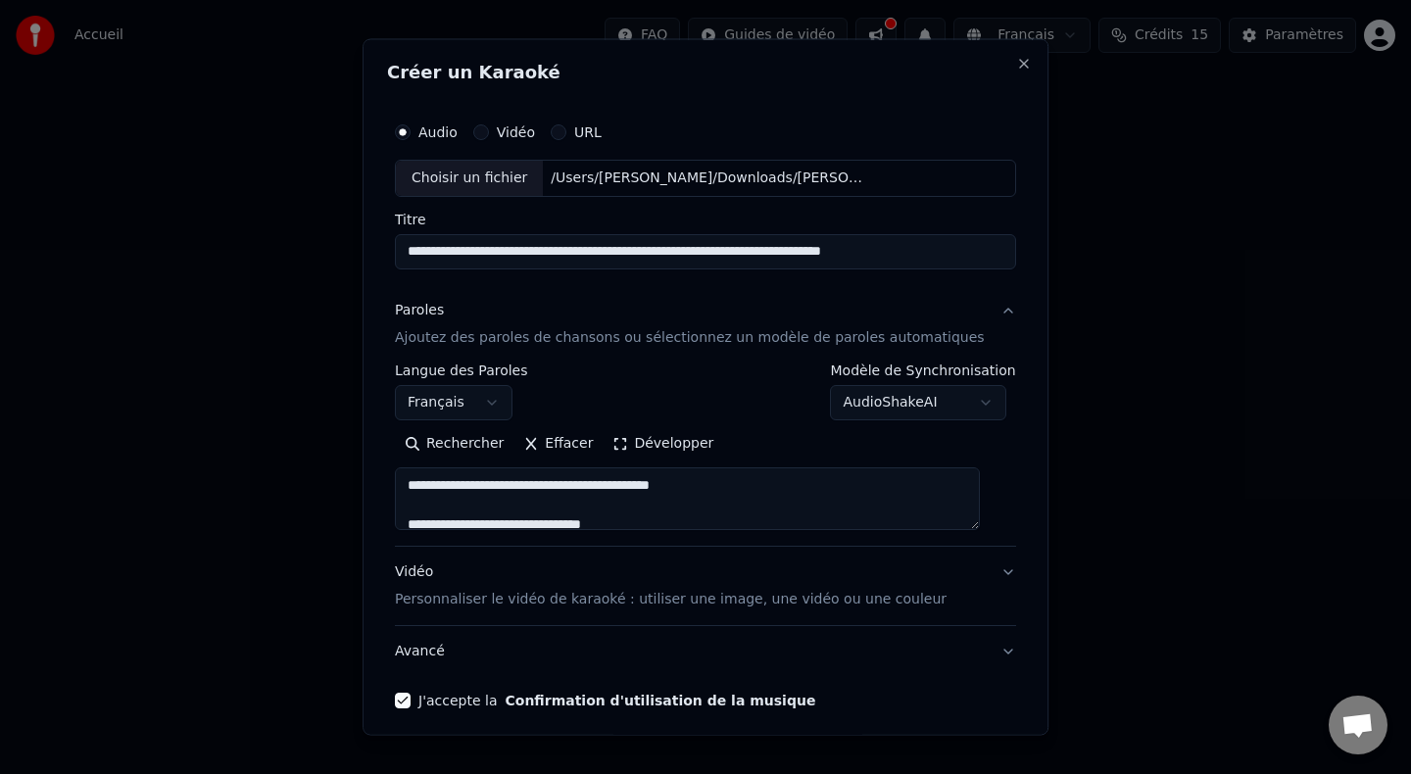
click at [990, 314] on button "Paroles Ajoutez des paroles de chansons ou sélectionnez un modèle de paroles au…" at bounding box center [705, 323] width 621 height 78
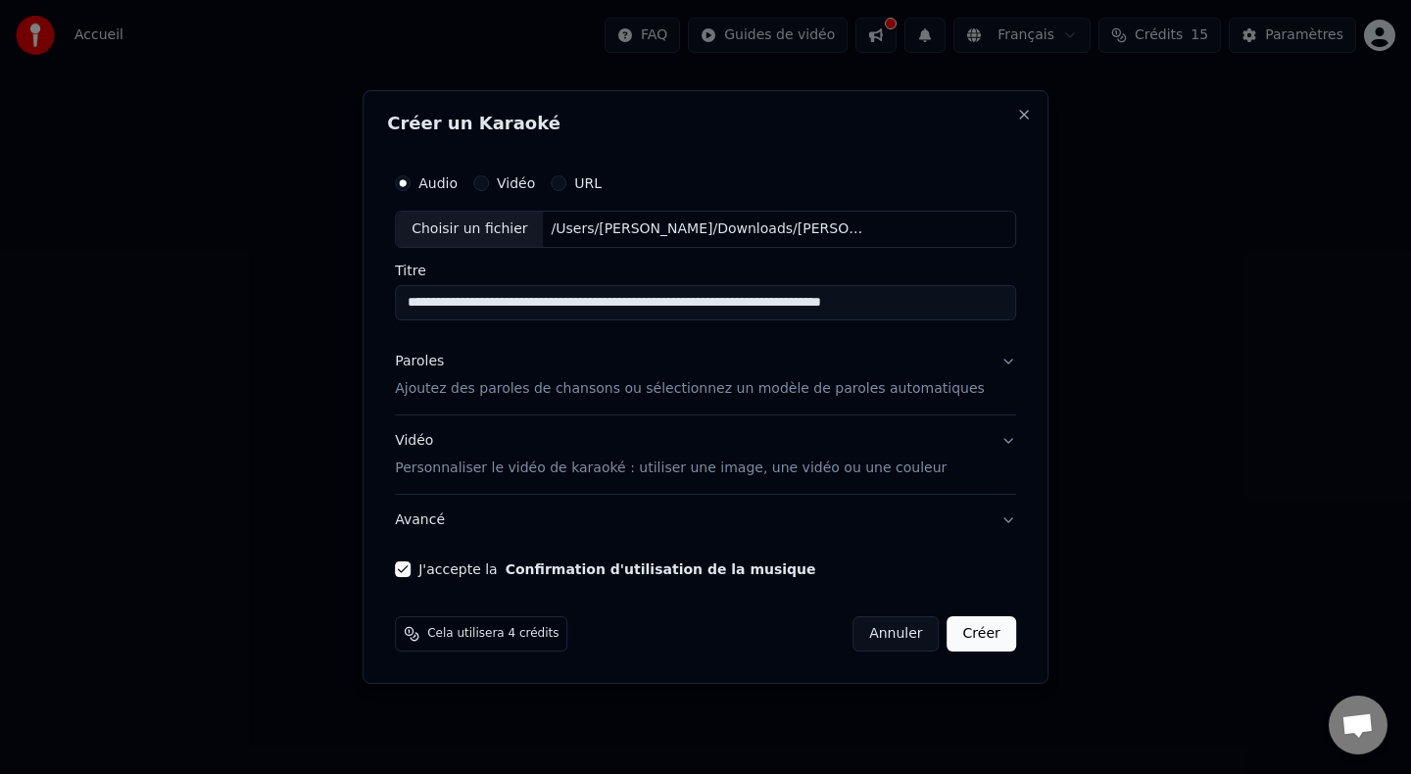
click at [990, 439] on button "Vidéo Personnaliser le vidéo de karaoké : utiliser une image, une vidéo ou une …" at bounding box center [705, 455] width 621 height 78
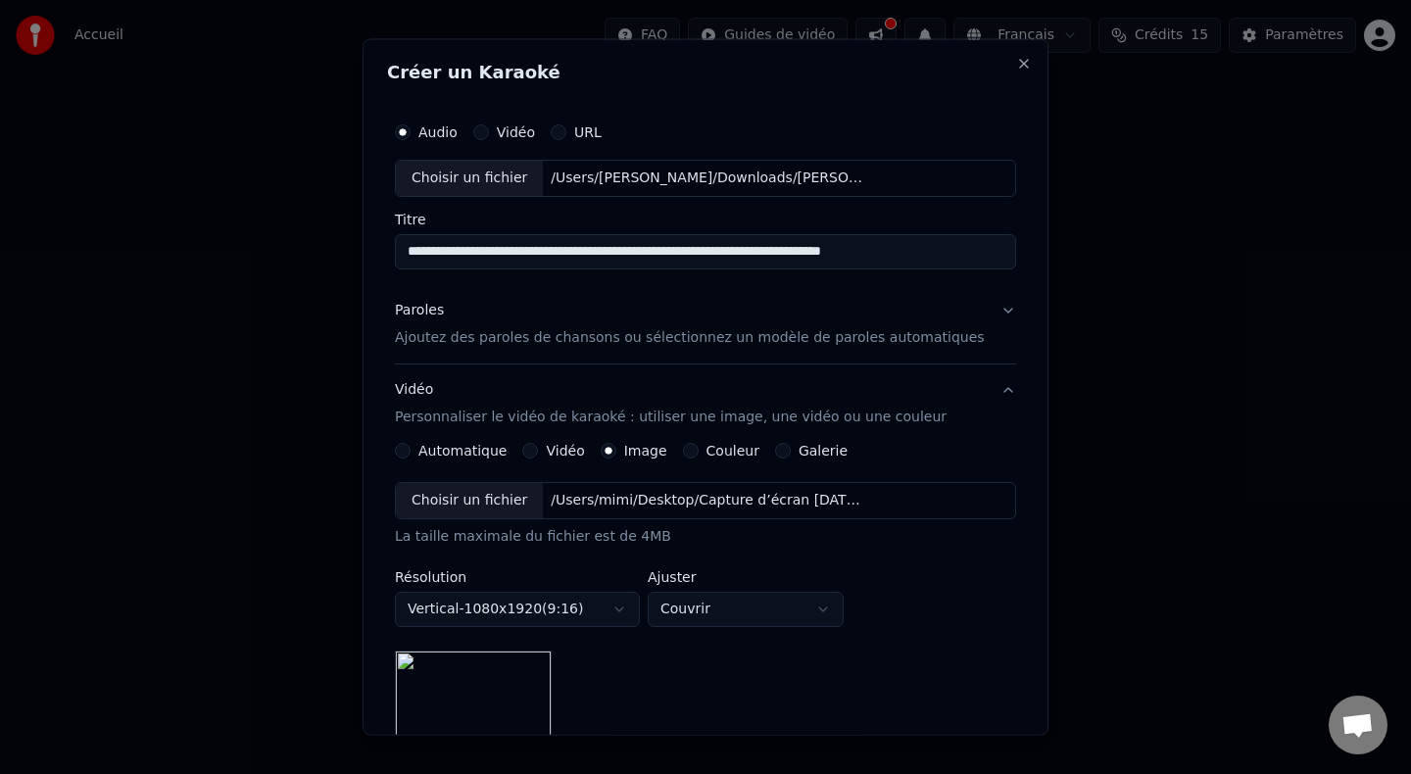
click at [988, 390] on button "Vidéo Personnaliser le vidéo de karaoké : utiliser une image, une vidéo ou une …" at bounding box center [705, 403] width 621 height 78
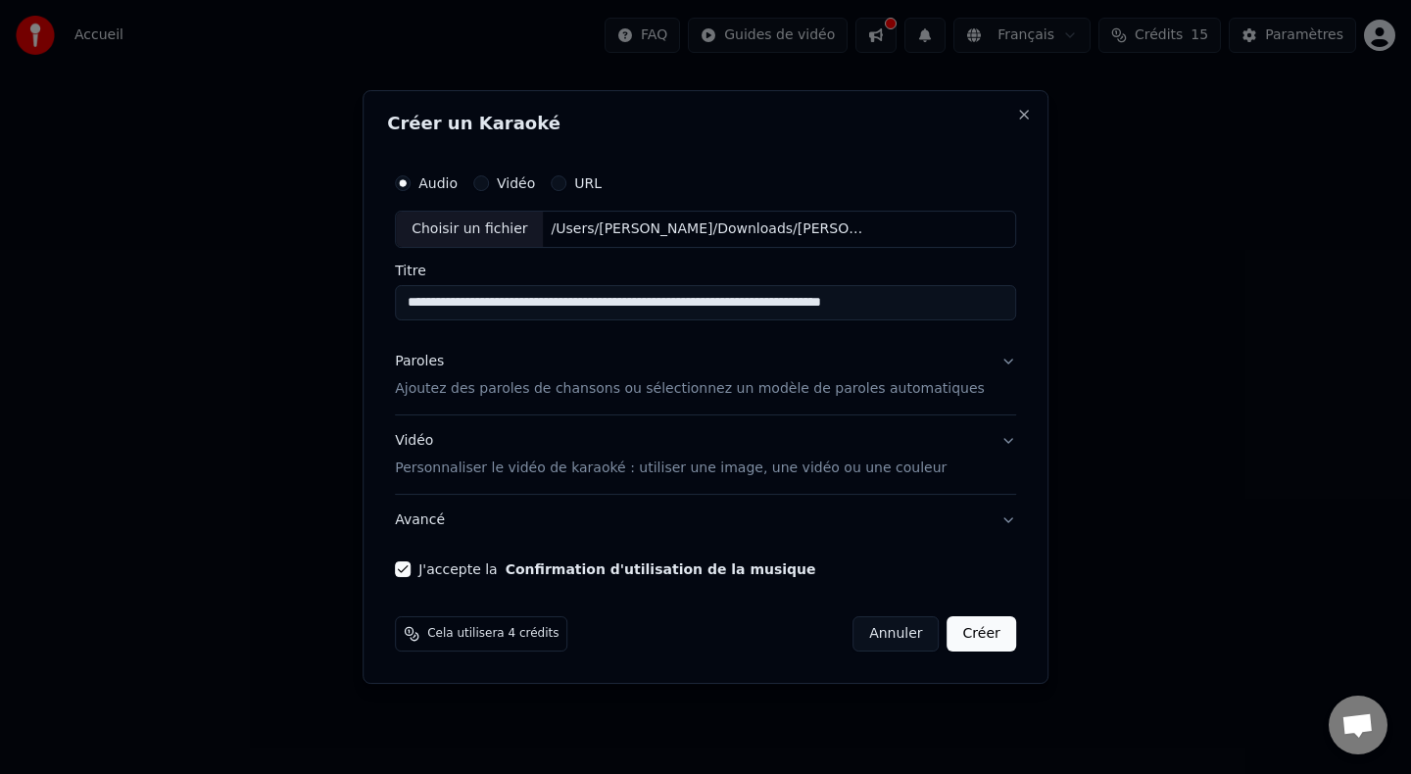
click at [973, 639] on button "Créer" at bounding box center [982, 634] width 69 height 35
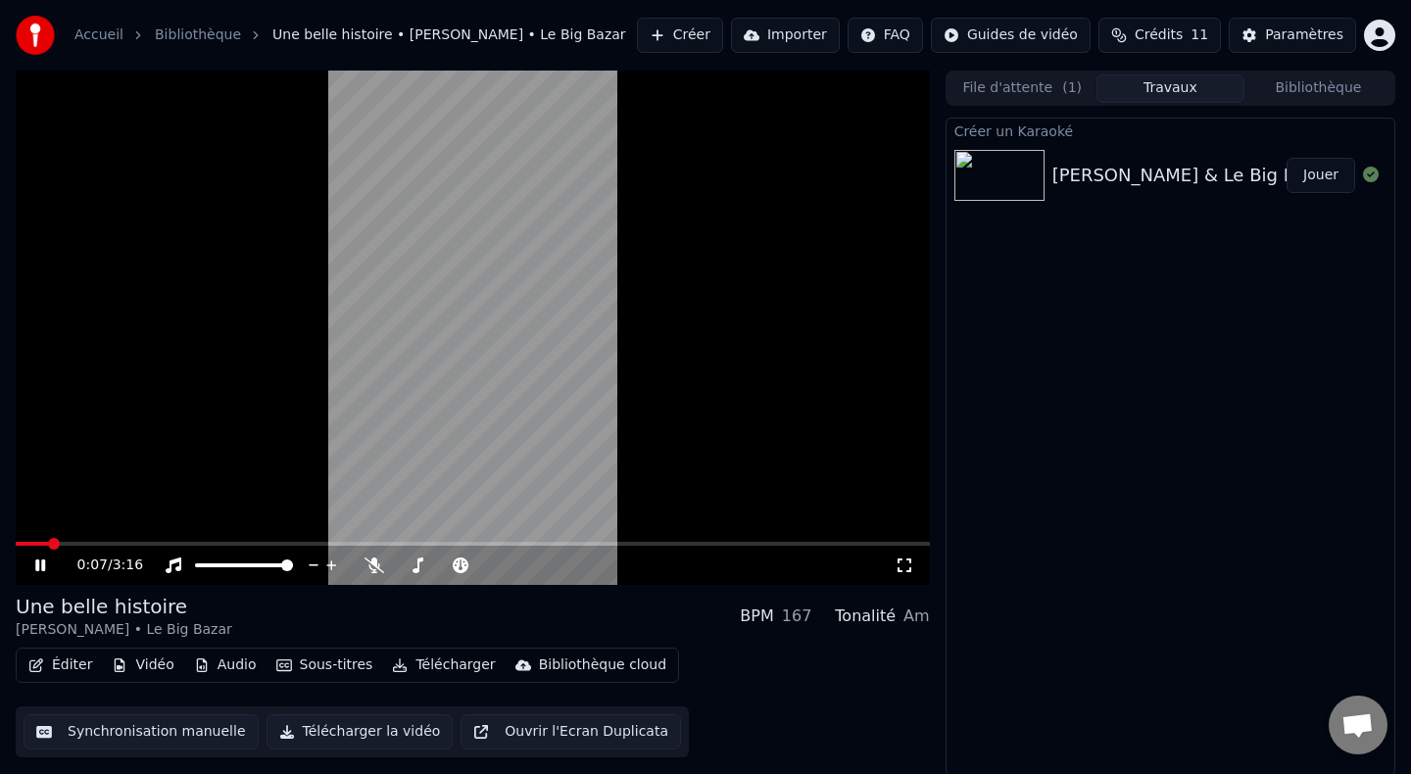
click at [901, 563] on icon at bounding box center [905, 566] width 20 height 16
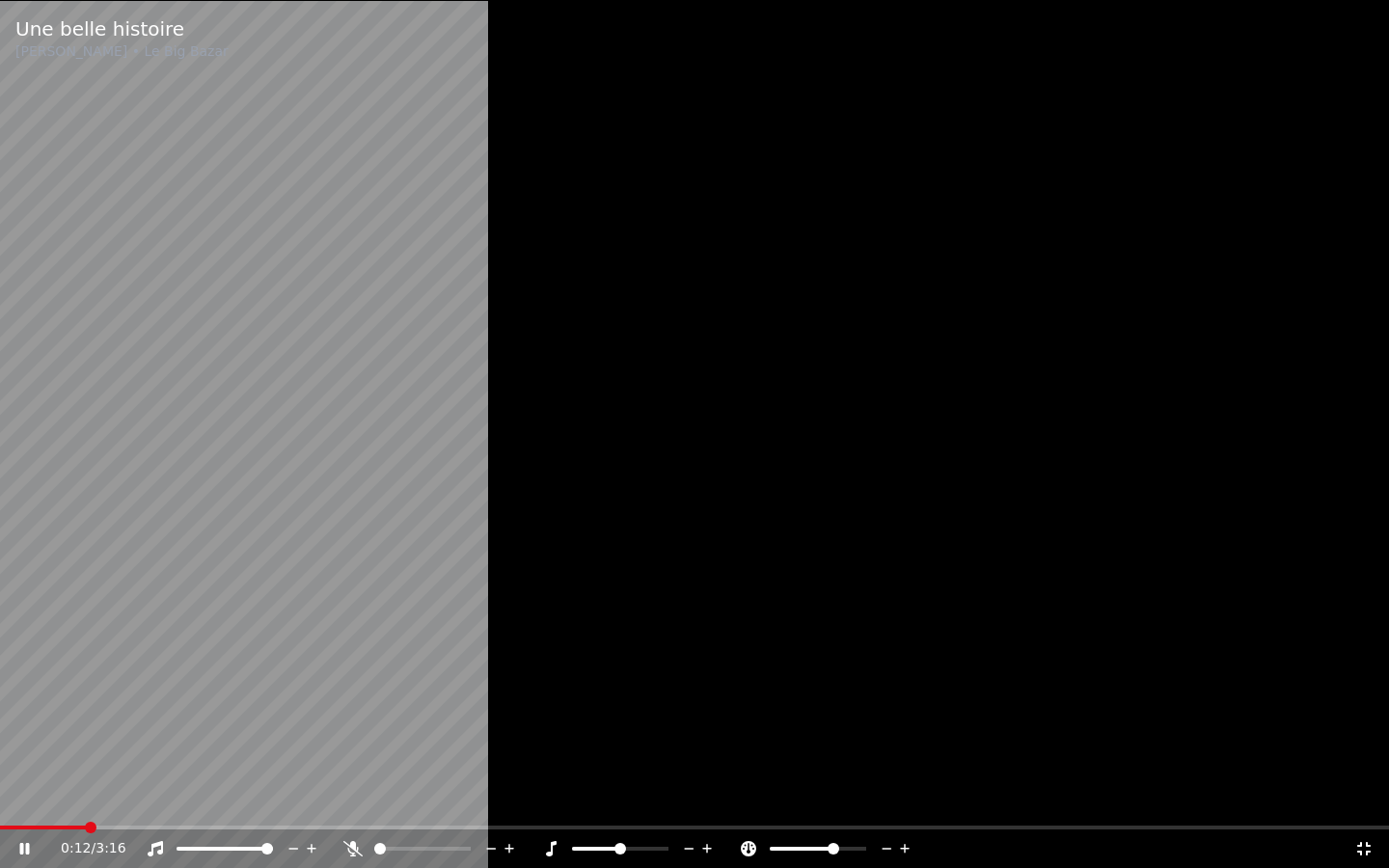
click at [835, 761] on span at bounding box center [834, 849] width 12 height 12
click at [813, 761] on span at bounding box center [814, 849] width 12 height 12
click at [626, 761] on span at bounding box center [620, 849] width 12 height 12
click at [617, 761] on span at bounding box center [620, 849] width 12 height 12
click at [1369, 761] on div "0:20 / 3:16" at bounding box center [695, 849] width 1374 height 20
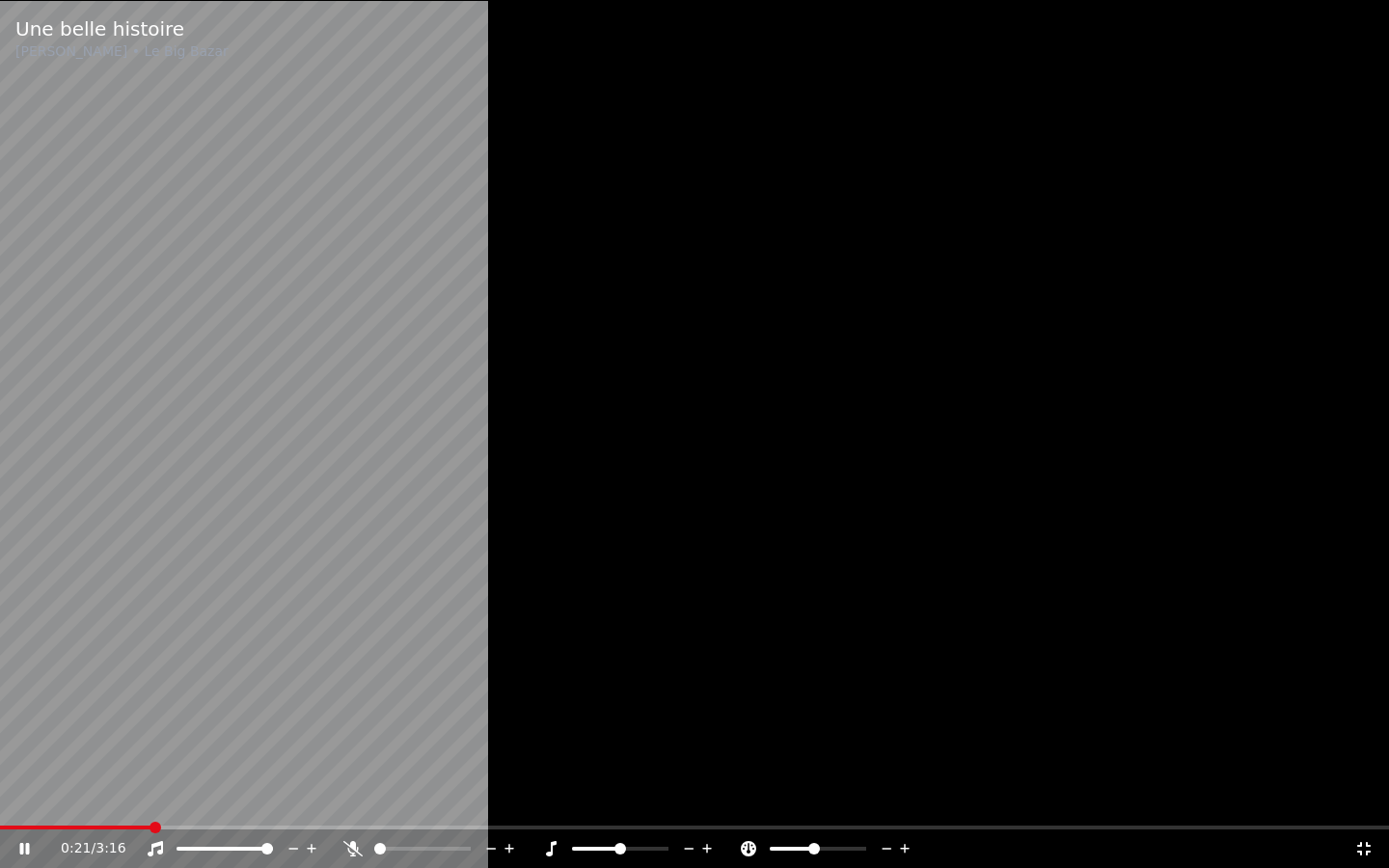
click at [1363, 761] on icon at bounding box center [1364, 849] width 20 height 16
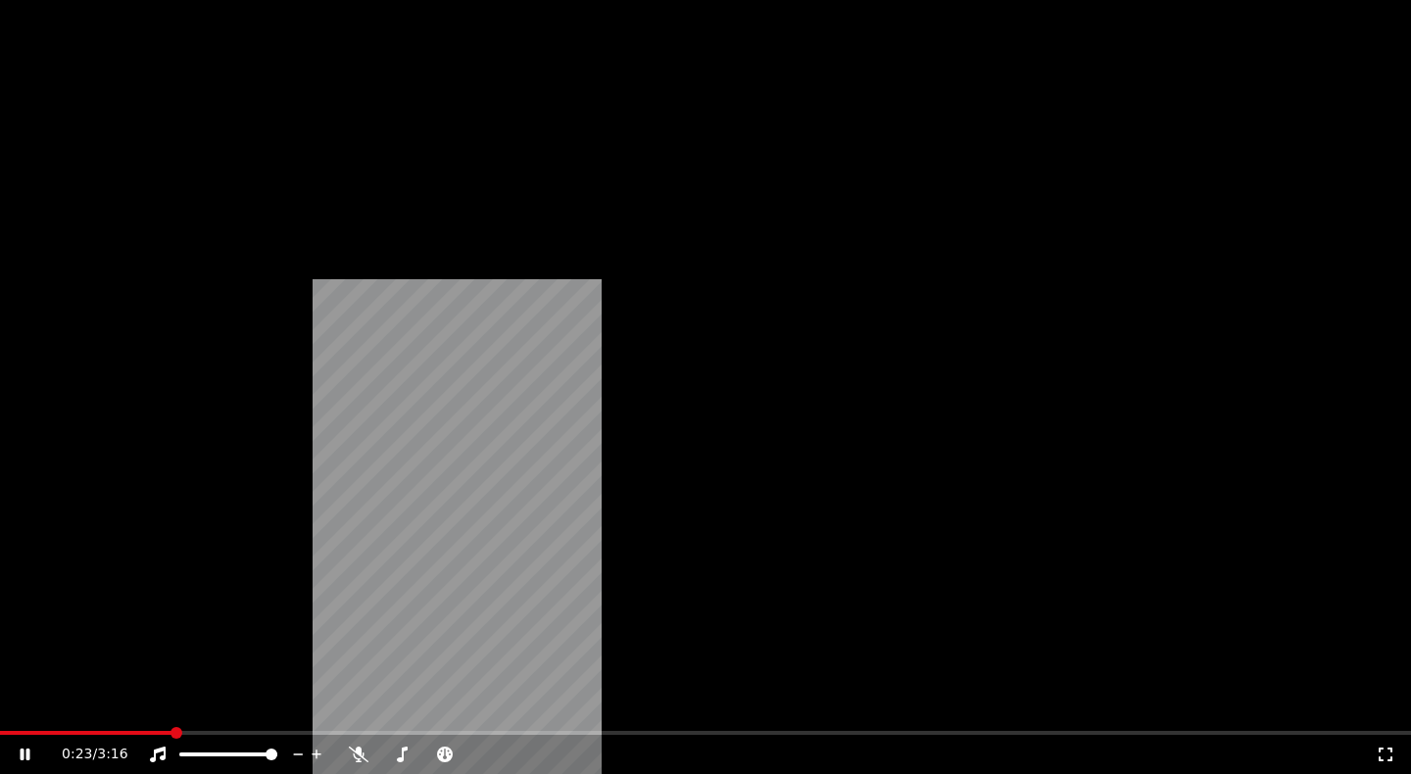
scroll to position [1, 0]
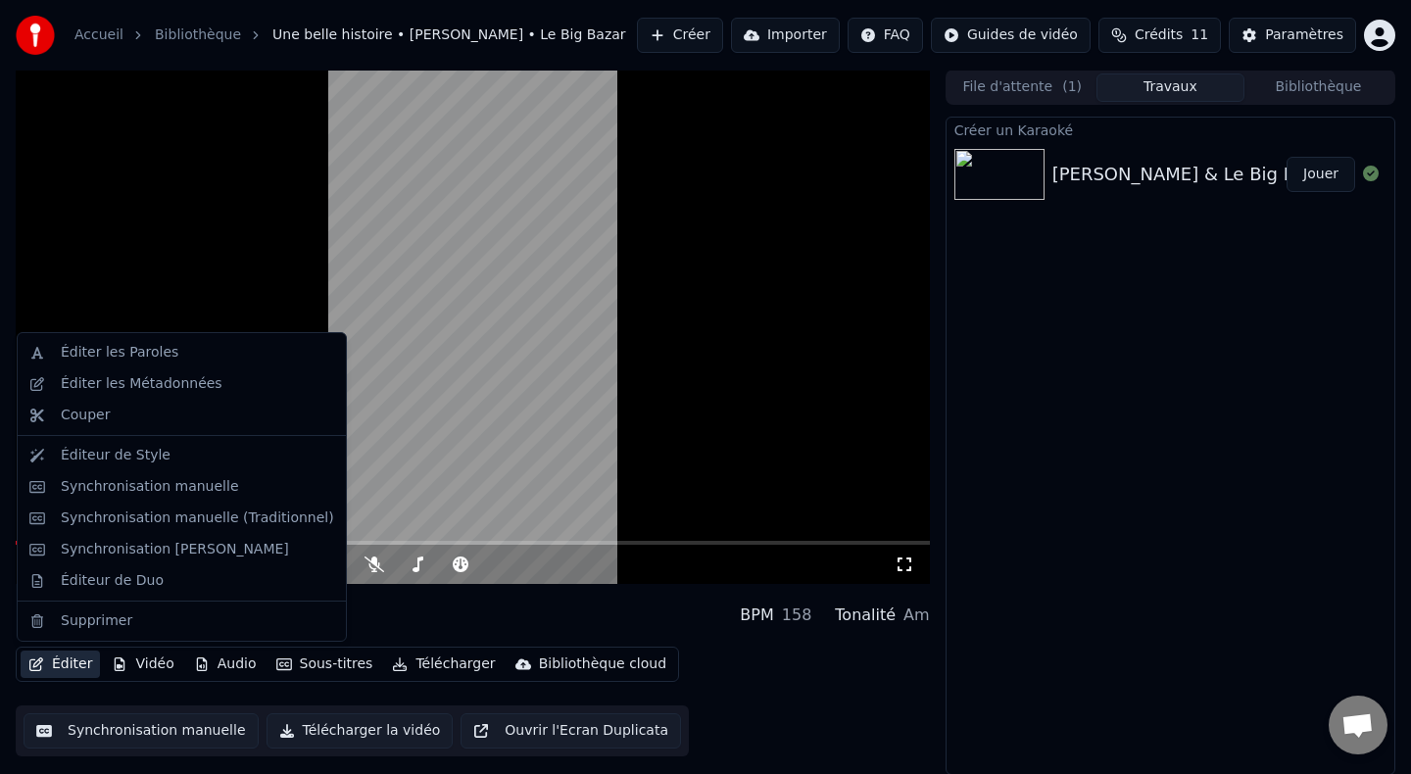
click at [76, 664] on button "Éditer" at bounding box center [60, 664] width 79 height 27
click at [1095, 418] on div "Créer un Karaoké [PERSON_NAME] & Le Big Bazar Une belle histoire Instrumentale …" at bounding box center [1171, 446] width 450 height 659
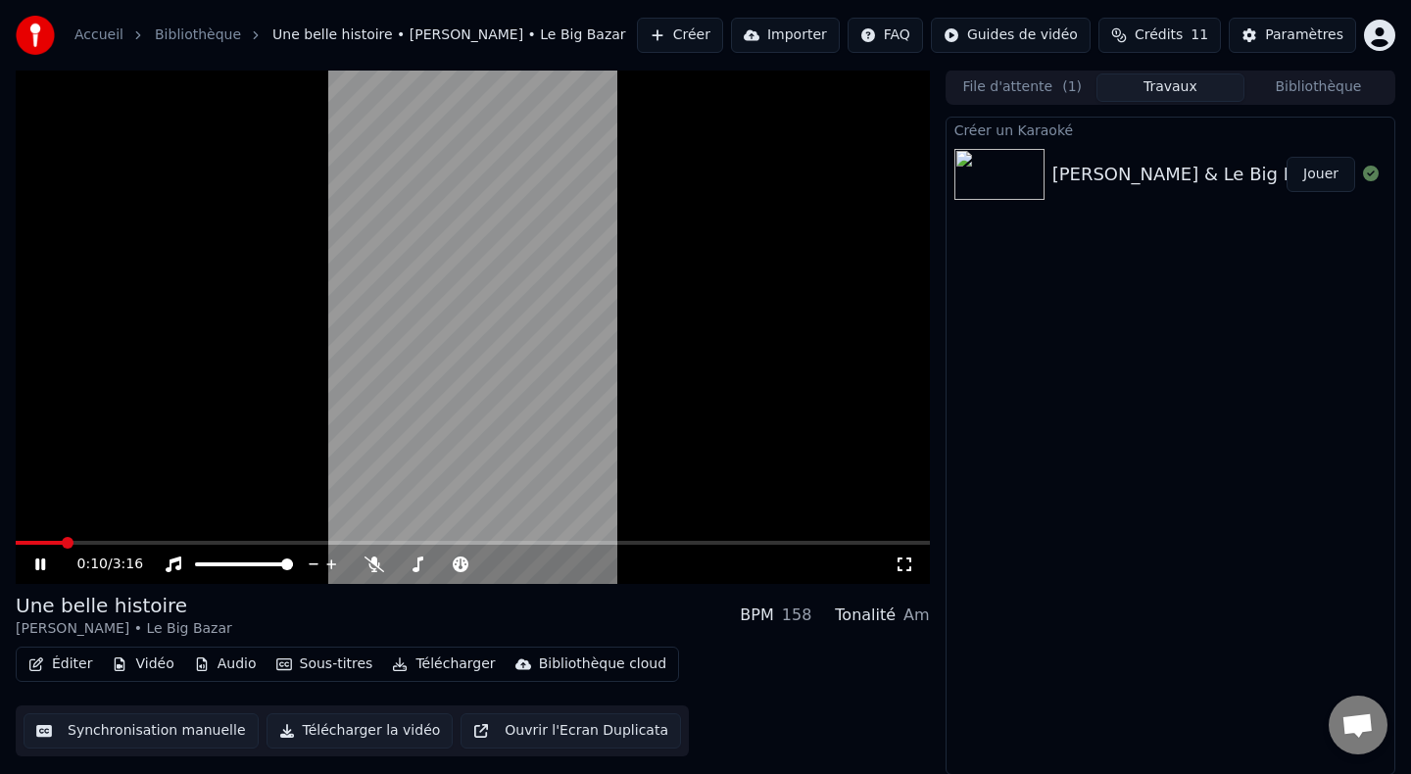
click at [42, 541] on span at bounding box center [473, 543] width 915 height 4
drag, startPoint x: 41, startPoint y: 538, endPoint x: 0, endPoint y: 538, distance: 41.2
click at [0, 538] on div "0:06 / 3:16 Une belle histoire [PERSON_NAME] • Le Big Bazar BPM 158 Tonalité Am…" at bounding box center [705, 423] width 1411 height 706
click at [21, 542] on span at bounding box center [27, 543] width 12 height 12
click at [44, 567] on icon at bounding box center [40, 565] width 10 height 12
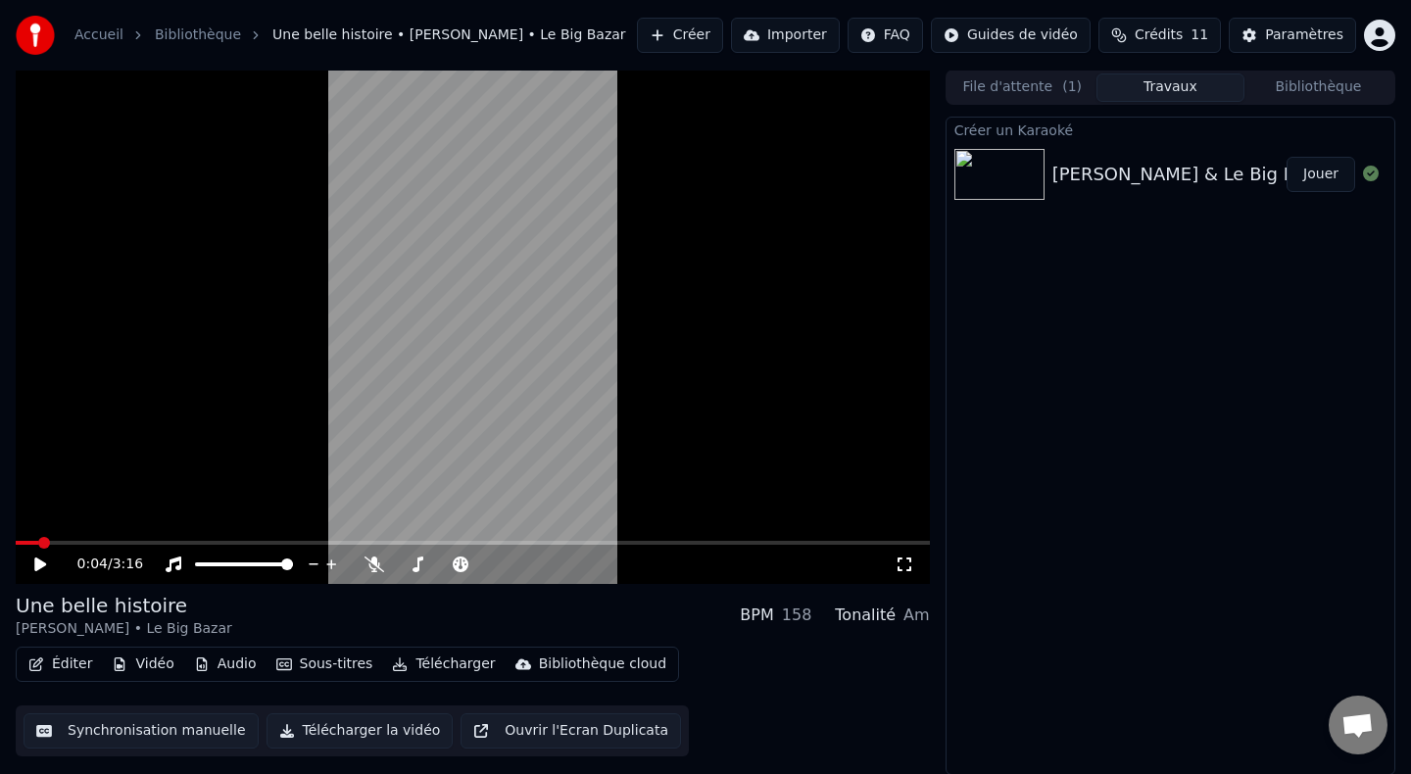
click at [83, 665] on button "Éditer" at bounding box center [60, 664] width 79 height 27
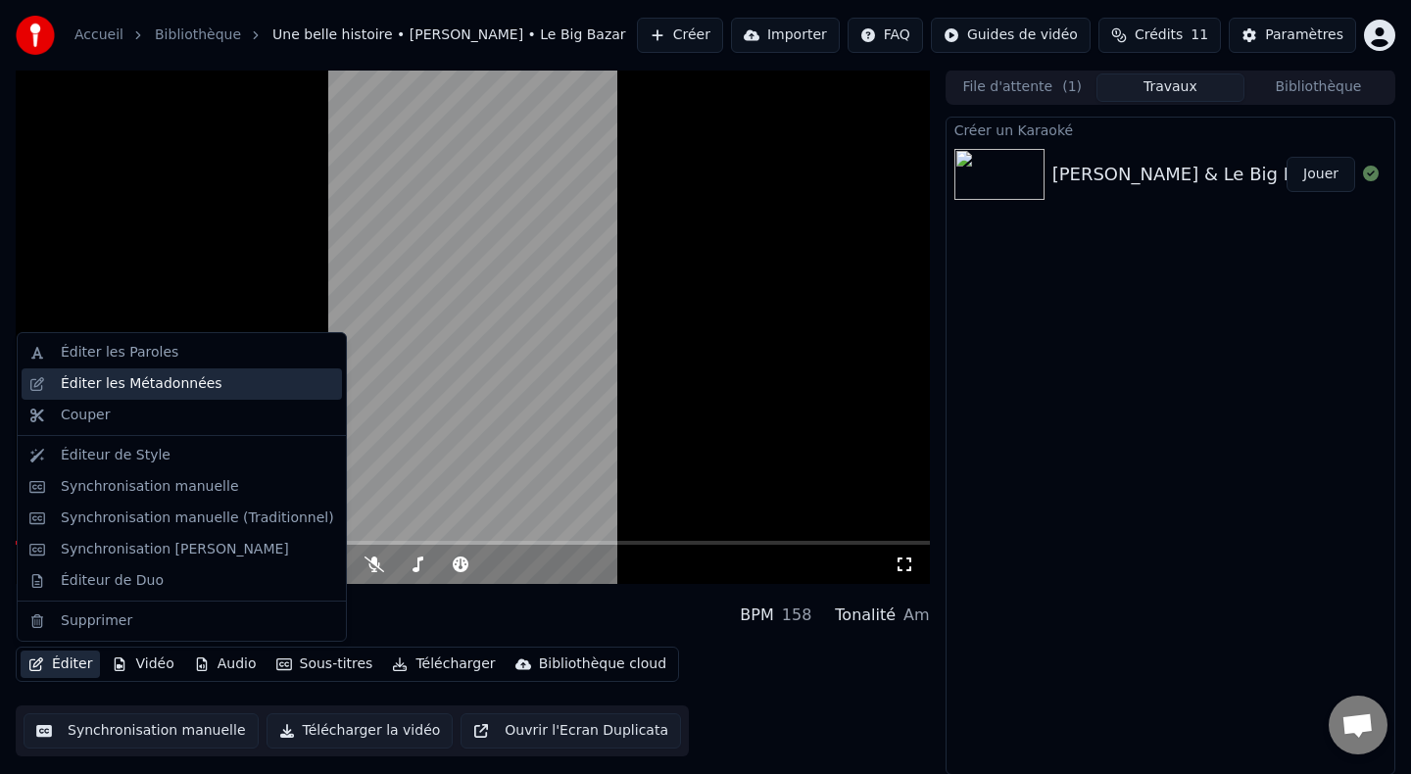
click at [134, 390] on div "Éditer les Métadonnées" at bounding box center [142, 384] width 162 height 20
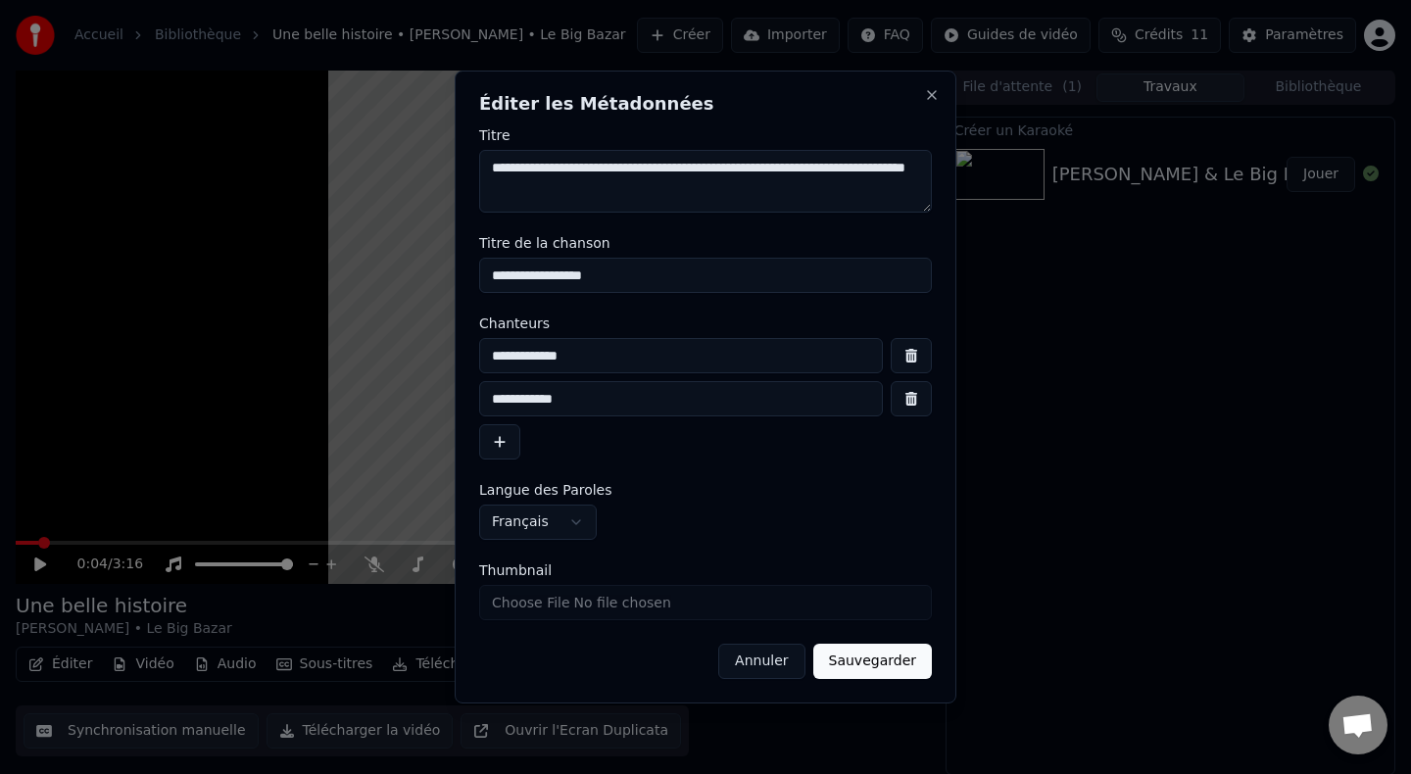
click at [644, 274] on input "**********" at bounding box center [705, 275] width 453 height 35
click at [766, 668] on button "Annuler" at bounding box center [761, 661] width 86 height 35
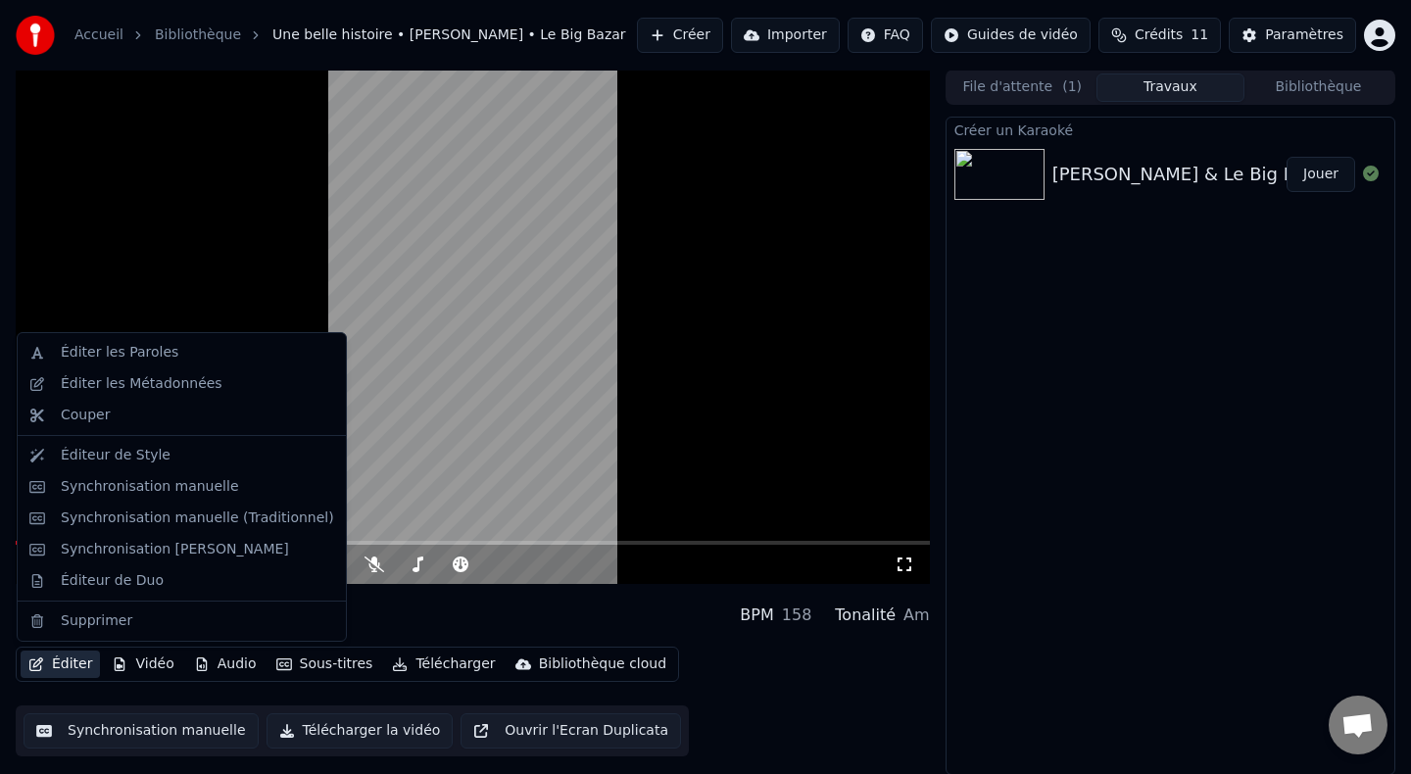
click at [70, 671] on button "Éditer" at bounding box center [60, 664] width 79 height 27
click at [142, 557] on div "Synchronisation [PERSON_NAME]" at bounding box center [175, 550] width 228 height 20
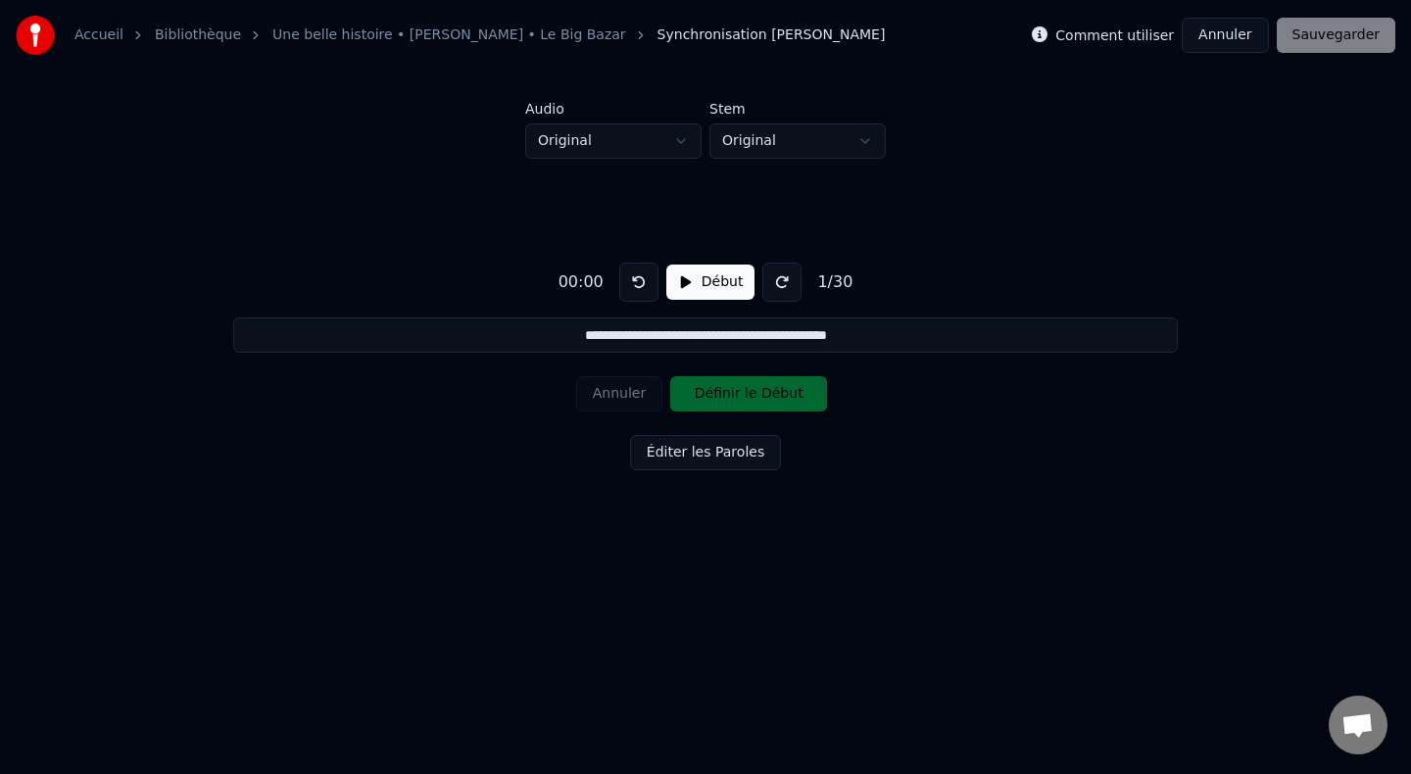
click at [698, 278] on button "Début" at bounding box center [711, 282] width 89 height 35
click at [679, 277] on button "Pause" at bounding box center [710, 282] width 87 height 35
drag, startPoint x: 714, startPoint y: 336, endPoint x: 892, endPoint y: 339, distance: 178.4
click at [892, 339] on input "**********" at bounding box center [705, 335] width 944 height 35
click at [680, 275] on button "Début" at bounding box center [711, 282] width 89 height 35
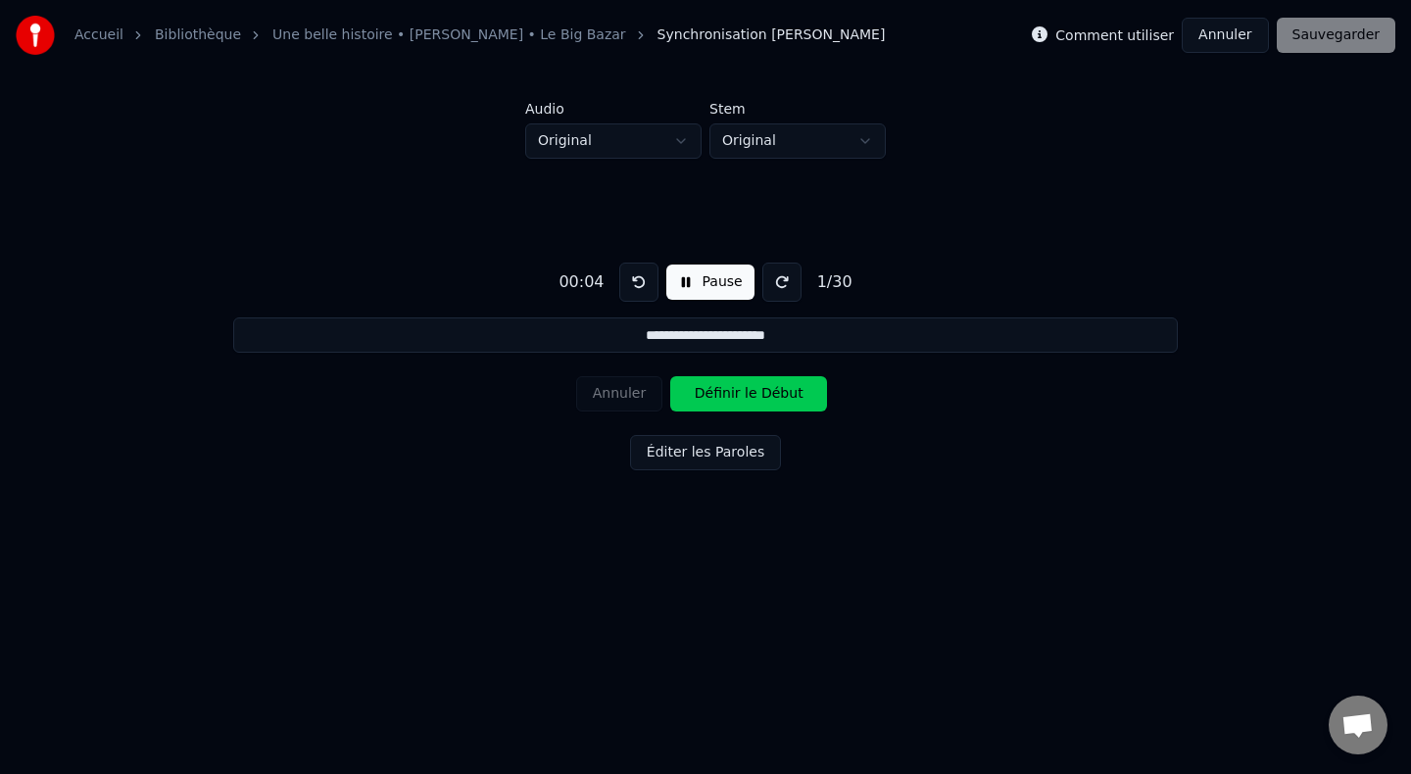
click at [684, 281] on button "Pause" at bounding box center [710, 282] width 87 height 35
click at [712, 397] on div "Annuler Définir le Début" at bounding box center [705, 394] width 259 height 51
click at [676, 290] on button "Début" at bounding box center [711, 282] width 89 height 35
click at [637, 275] on button at bounding box center [638, 282] width 39 height 39
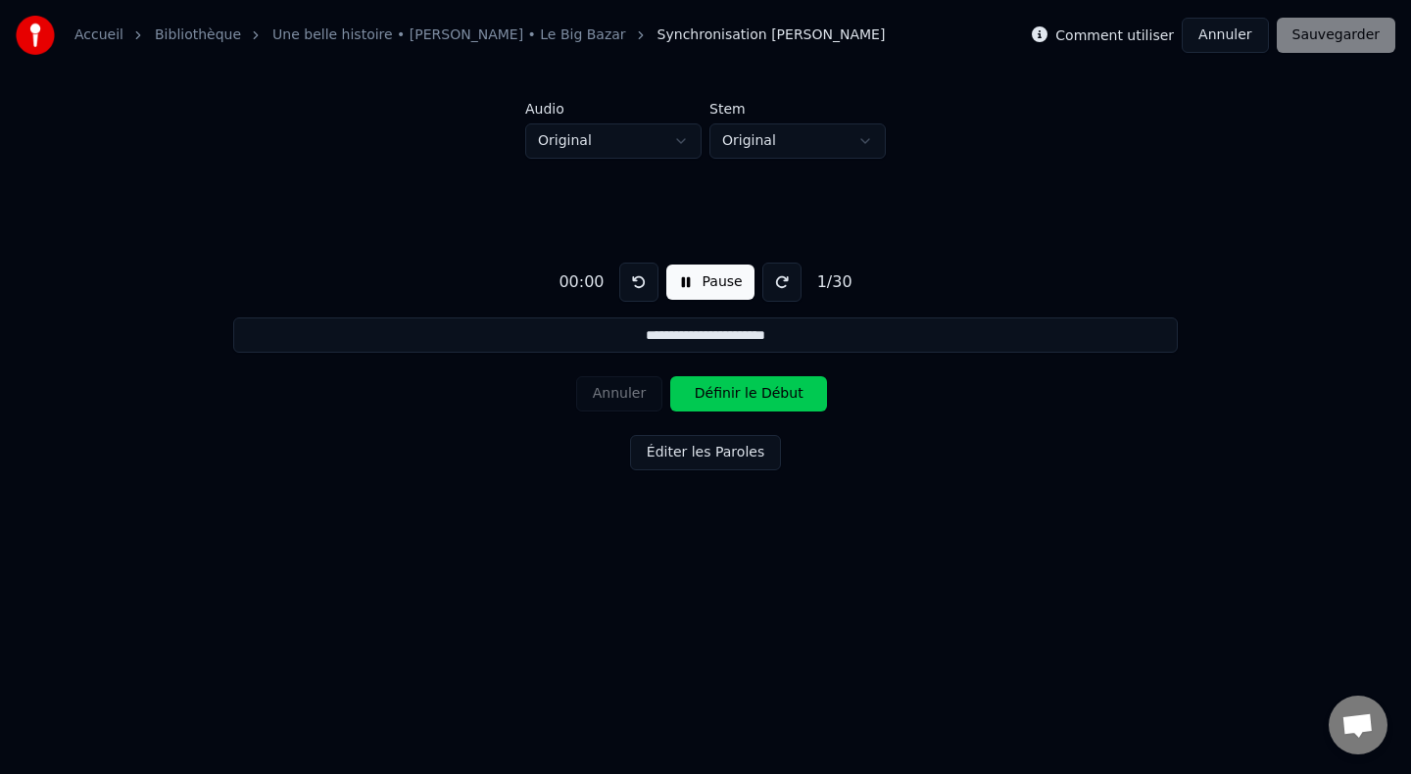
click at [637, 275] on button at bounding box center [638, 282] width 39 height 39
click at [692, 282] on button "Pause" at bounding box center [710, 282] width 87 height 35
click at [646, 282] on button at bounding box center [638, 282] width 39 height 39
click at [688, 282] on button "Début" at bounding box center [711, 282] width 89 height 35
click at [688, 282] on button "Pause" at bounding box center [710, 282] width 87 height 35
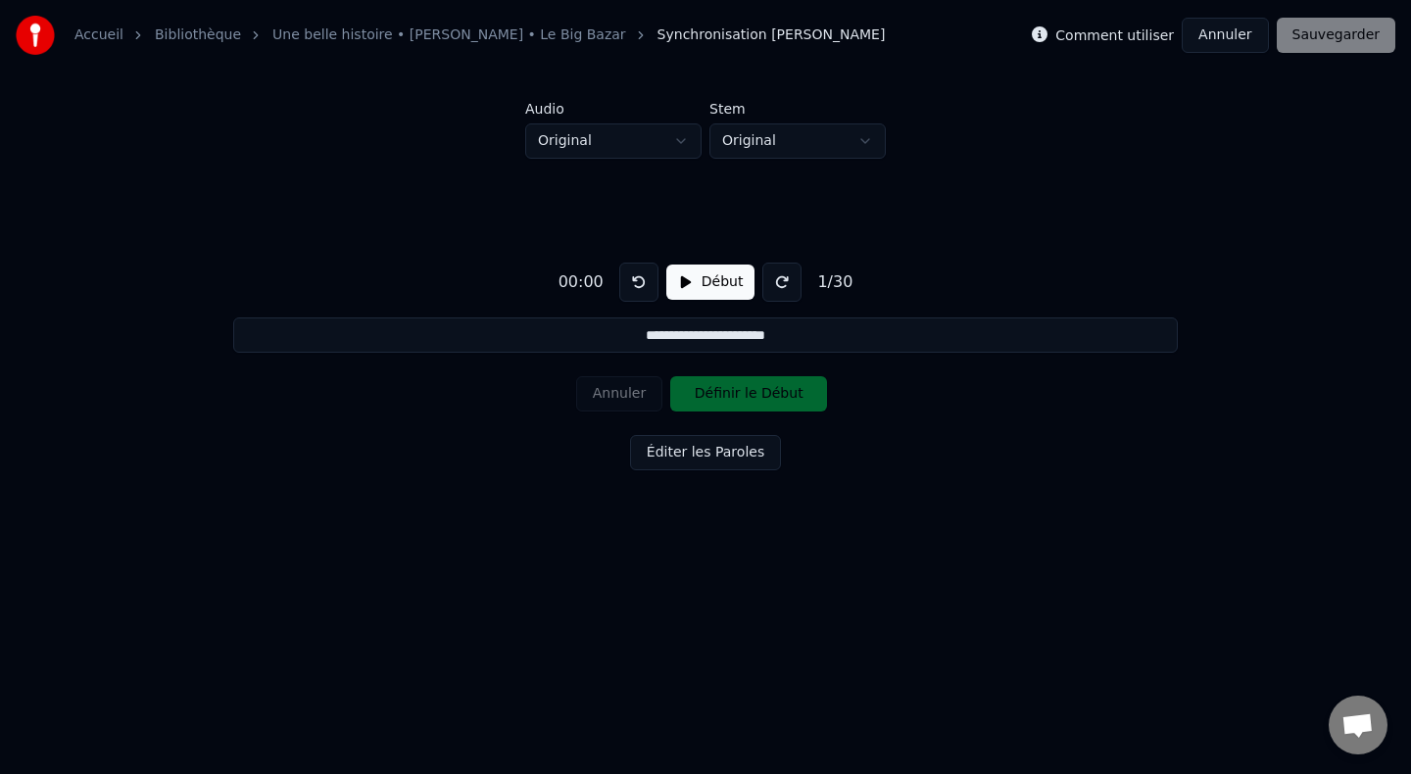
click at [678, 293] on button "Début" at bounding box center [711, 282] width 89 height 35
click at [717, 405] on button "Définir le Début" at bounding box center [748, 393] width 157 height 35
click at [707, 396] on button "Définir la Fin" at bounding box center [748, 393] width 157 height 35
click at [700, 389] on button "Définir le Début" at bounding box center [748, 393] width 157 height 35
click at [683, 290] on button "Pause" at bounding box center [710, 282] width 87 height 35
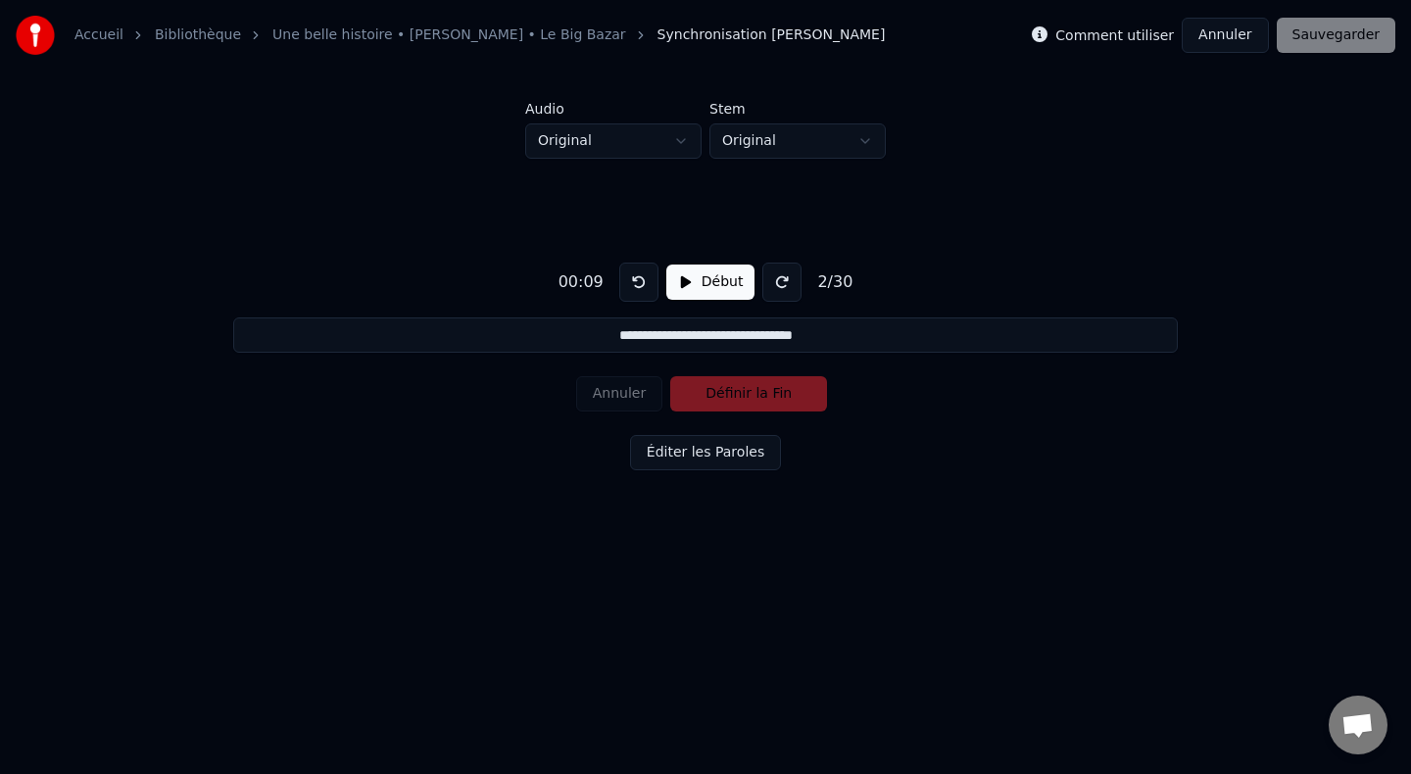
click at [639, 283] on button at bounding box center [638, 282] width 39 height 39
click at [608, 339] on input "**********" at bounding box center [705, 335] width 944 height 35
click at [594, 339] on input "**********" at bounding box center [705, 335] width 944 height 35
paste input "**********"
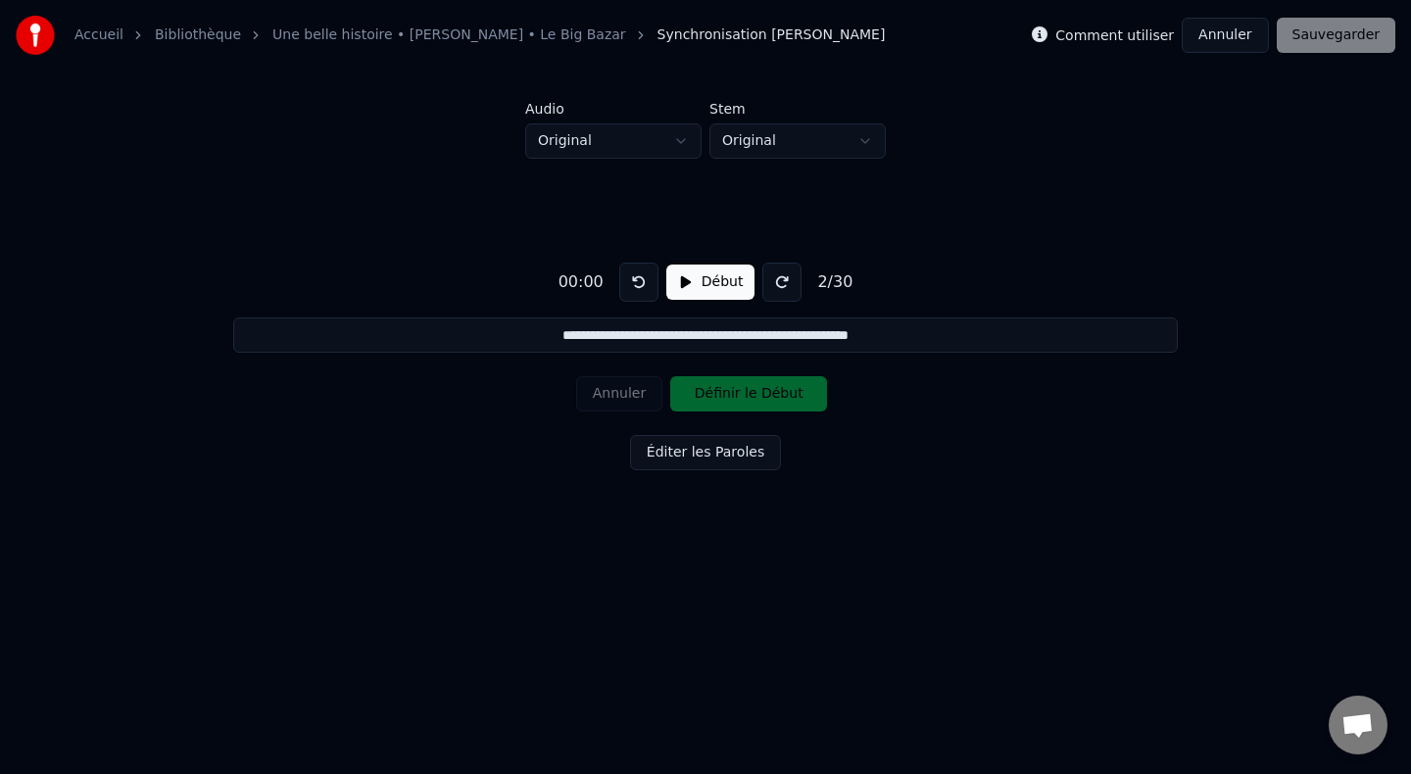
type input "**********"
click at [637, 285] on button at bounding box center [638, 282] width 39 height 39
click at [639, 286] on button at bounding box center [638, 282] width 39 height 39
click at [602, 382] on div "Annuler Définir le Début" at bounding box center [705, 394] width 259 height 51
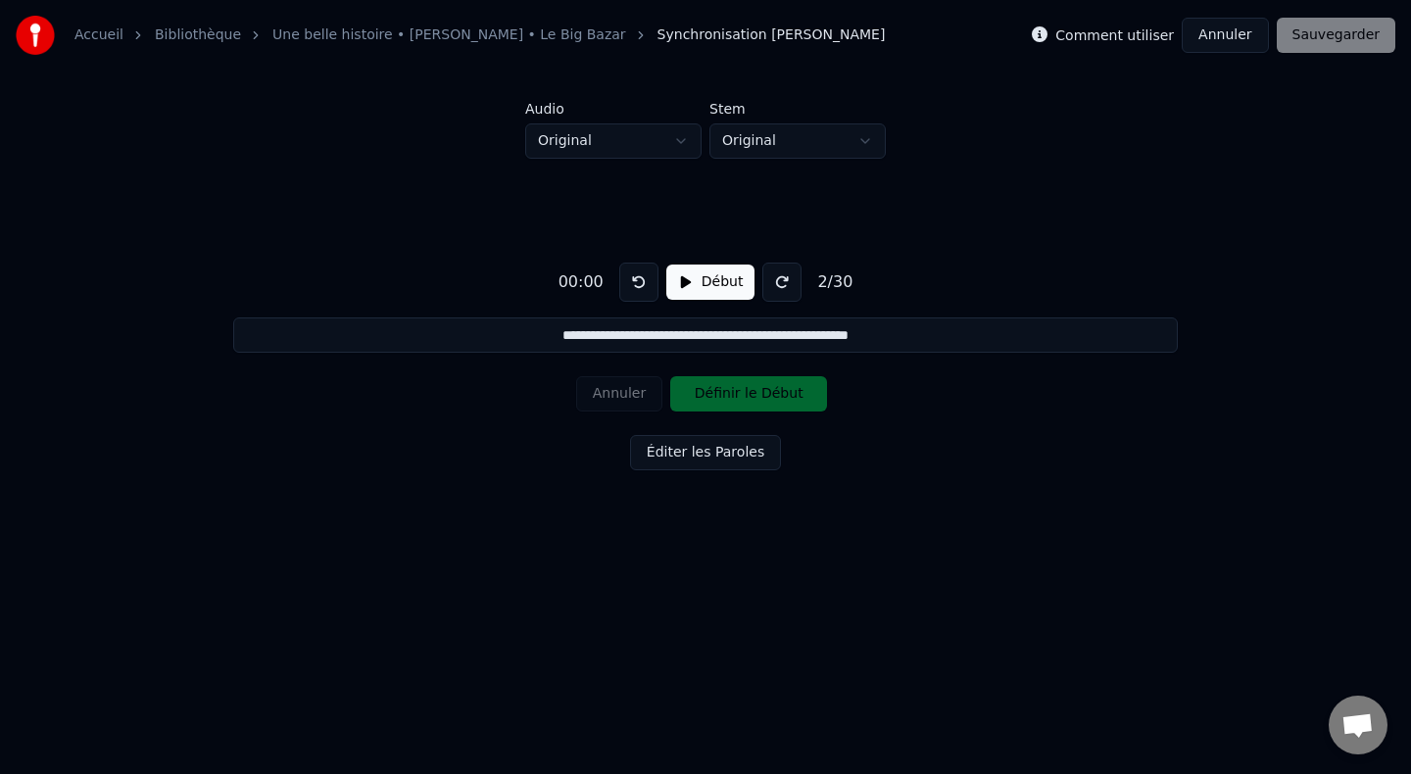
click at [605, 406] on div "Annuler Définir le Début" at bounding box center [705, 394] width 259 height 51
click at [1242, 41] on button "Annuler" at bounding box center [1225, 35] width 86 height 35
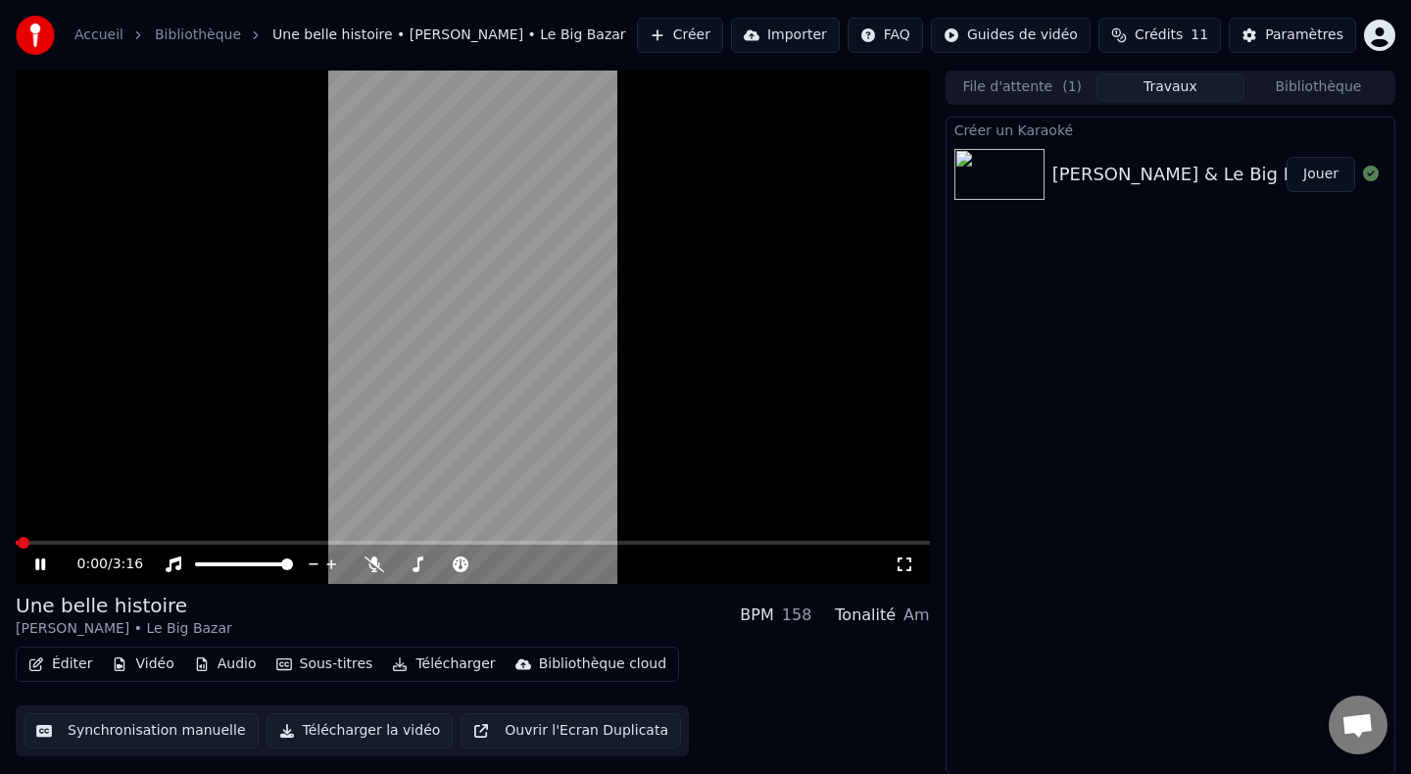
click at [53, 664] on button "Éditer" at bounding box center [60, 664] width 79 height 27
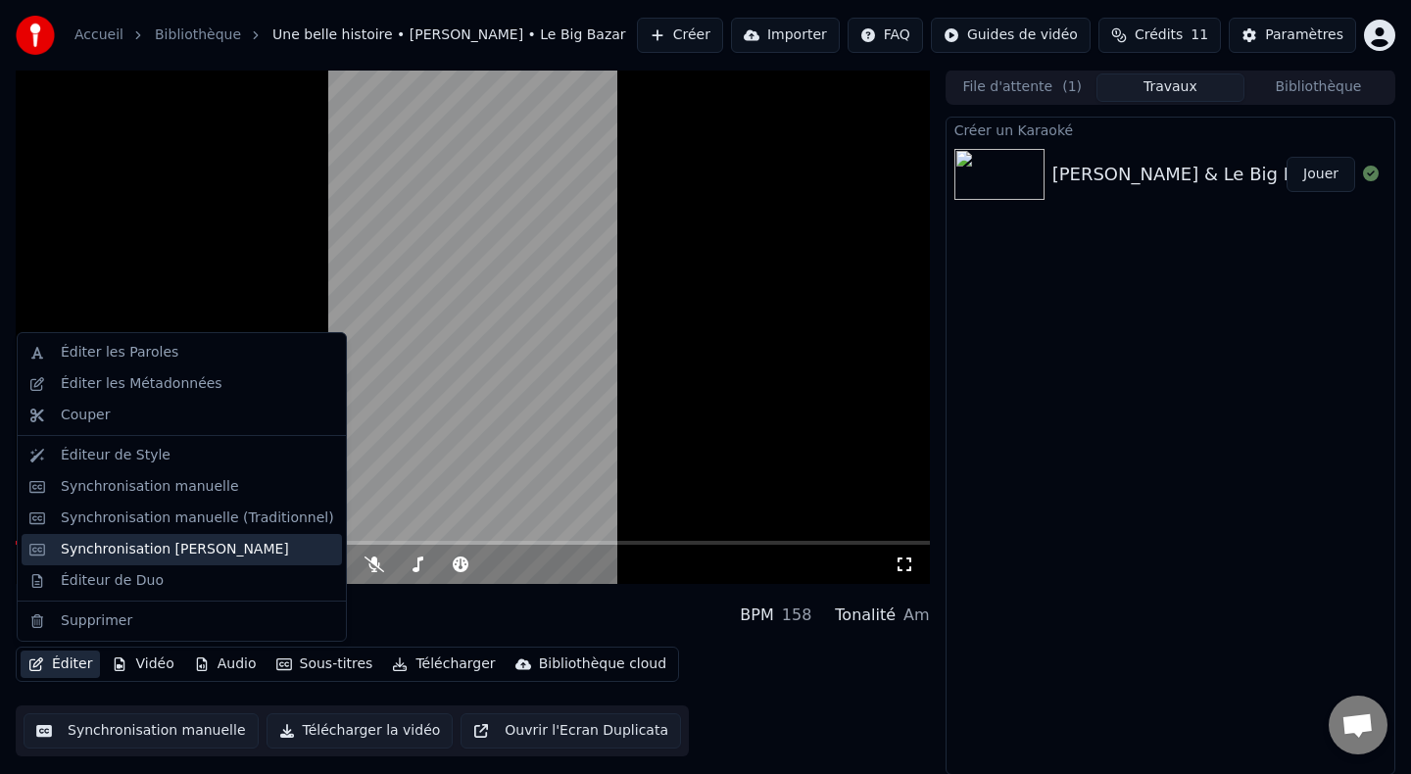
click at [114, 547] on div "Synchronisation [PERSON_NAME]" at bounding box center [175, 550] width 228 height 20
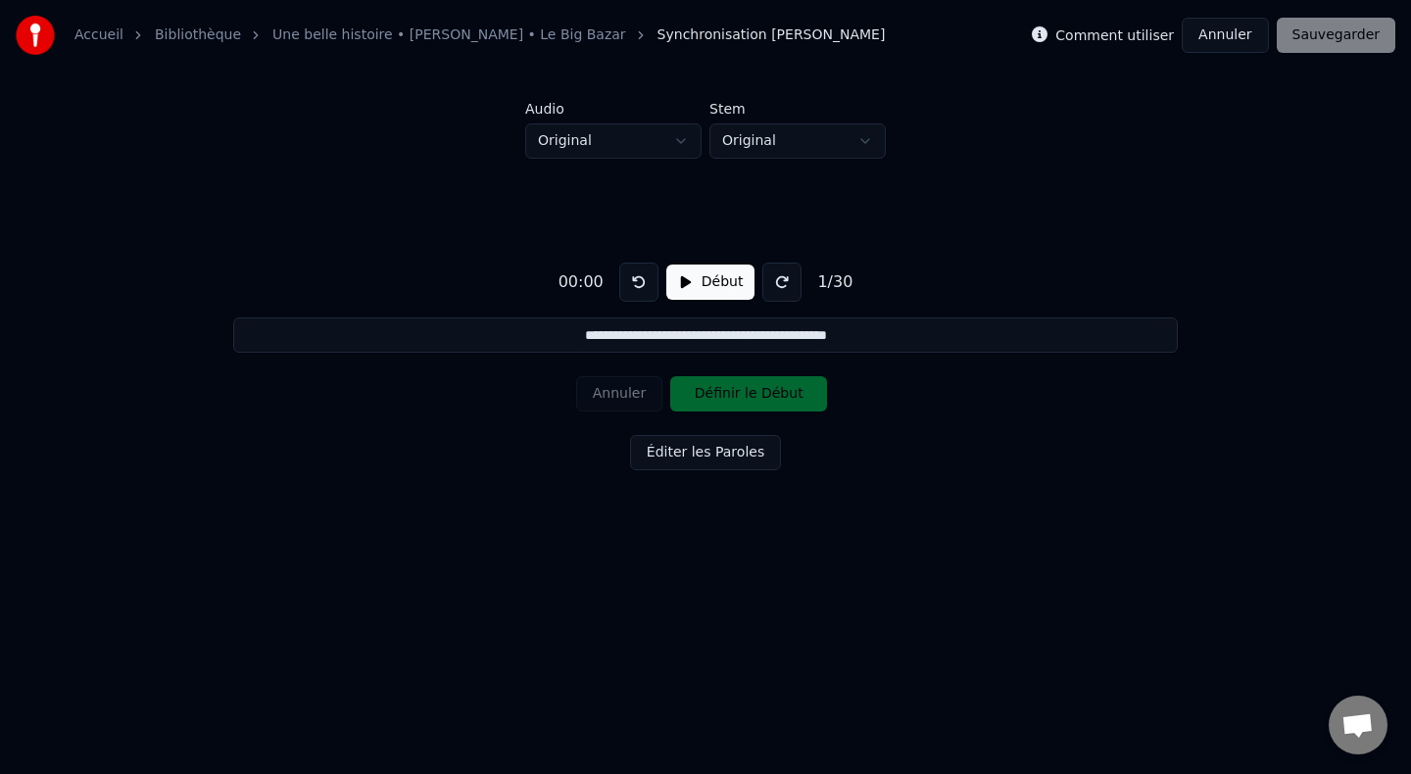
click at [687, 284] on button "Début" at bounding box center [711, 282] width 89 height 35
click at [695, 427] on div "**********" at bounding box center [705, 363] width 1349 height 408
click at [706, 389] on button "Définir le Début" at bounding box center [748, 393] width 157 height 35
click at [698, 400] on button "Définir la Fin" at bounding box center [748, 393] width 157 height 35
click at [626, 400] on button "Annuler" at bounding box center [619, 393] width 86 height 35
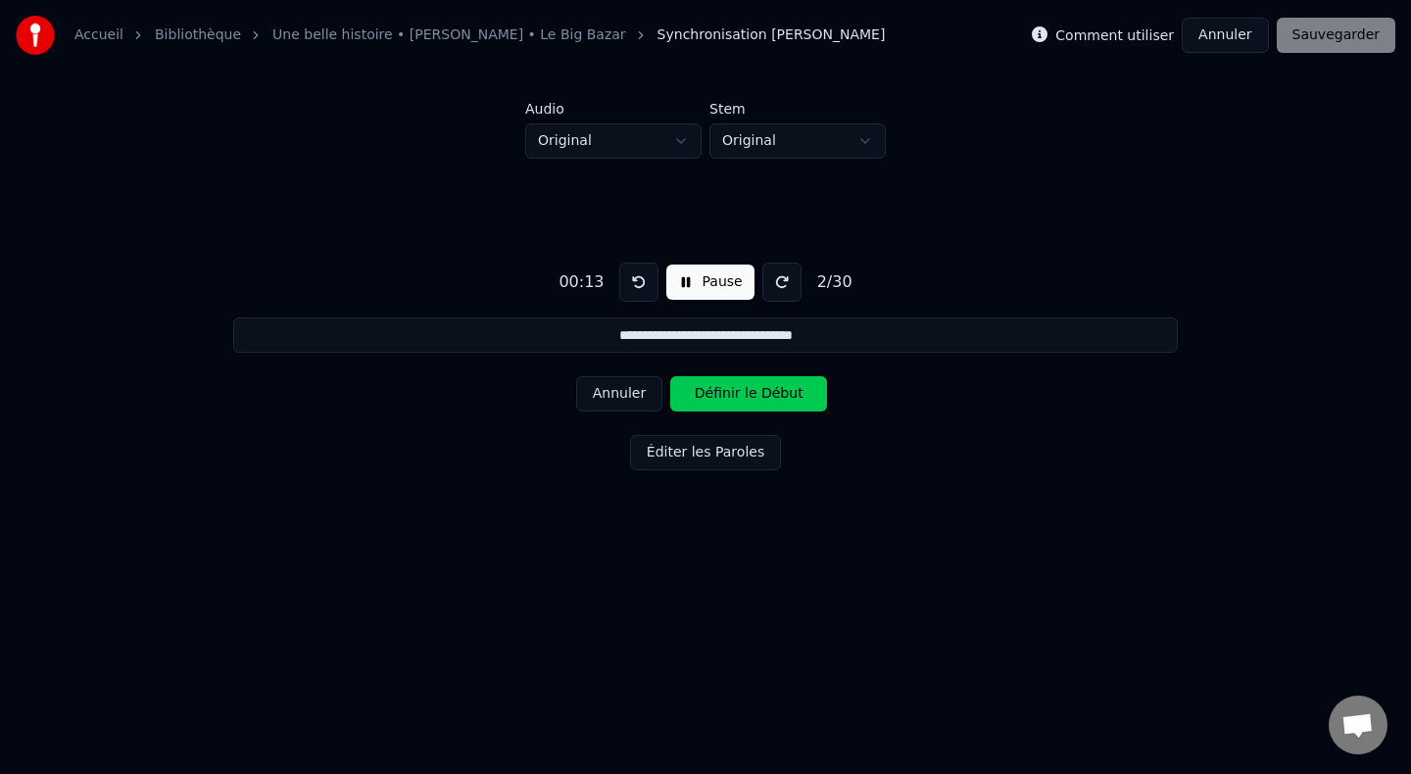
type input "**********"
click at [1233, 37] on button "Annuler" at bounding box center [1225, 35] width 86 height 35
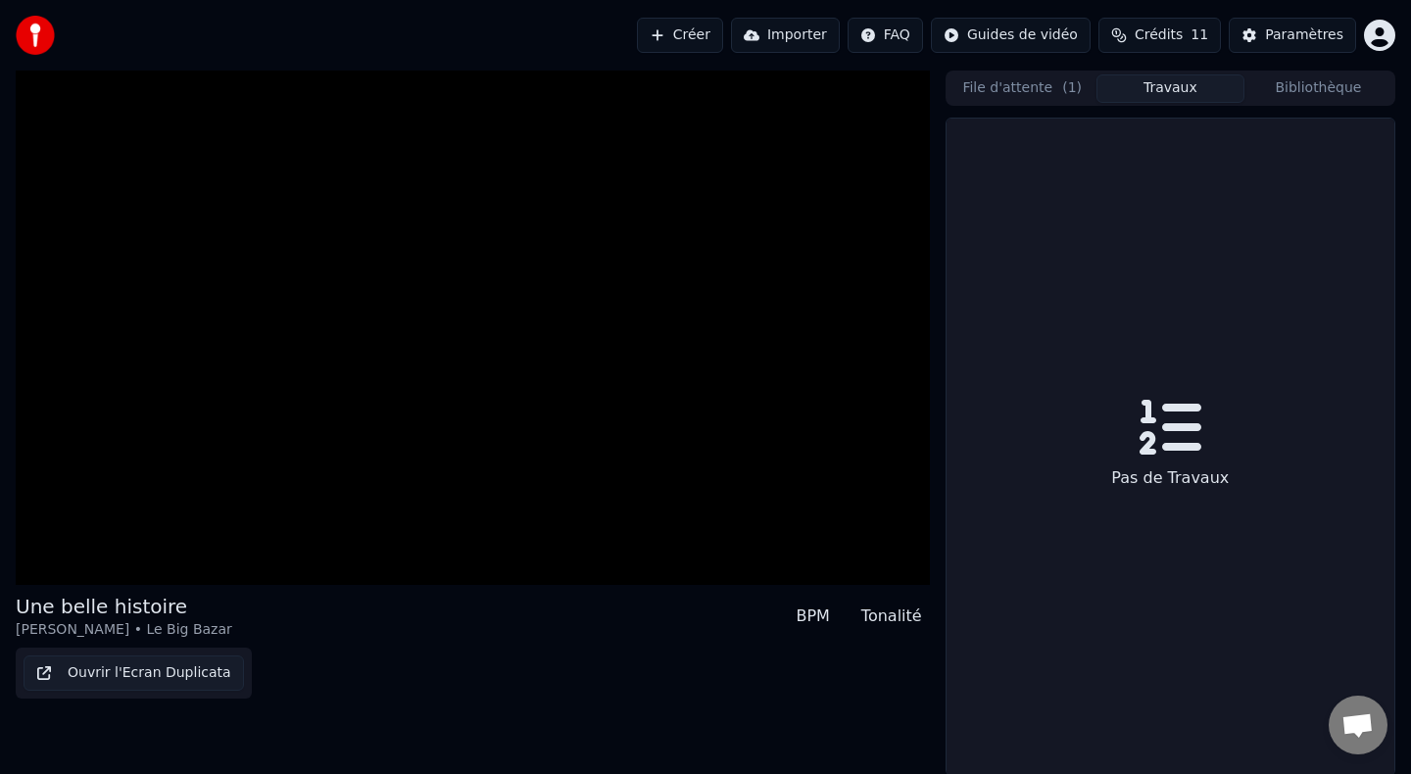
scroll to position [1, 0]
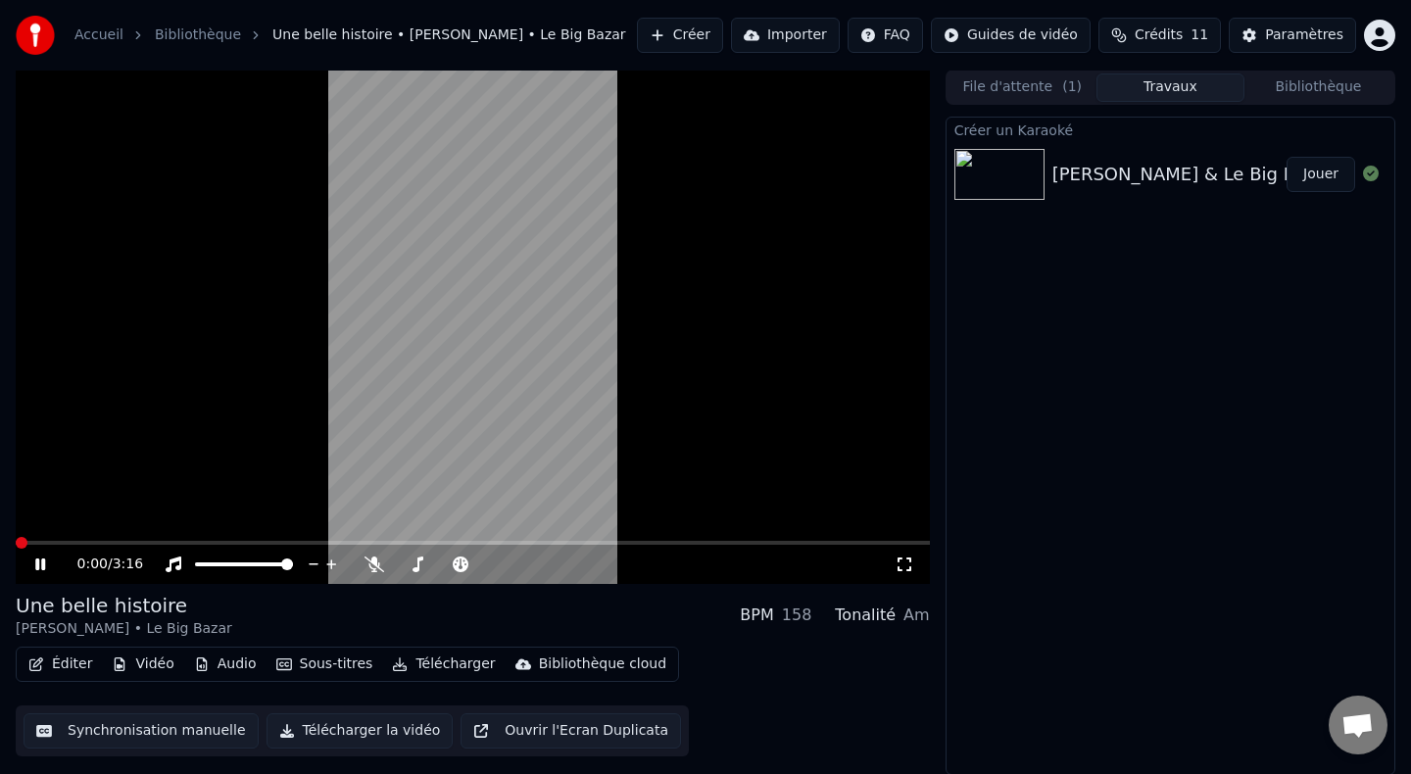
click at [33, 568] on icon at bounding box center [54, 565] width 46 height 16
click at [218, 668] on button "Audio" at bounding box center [225, 664] width 78 height 27
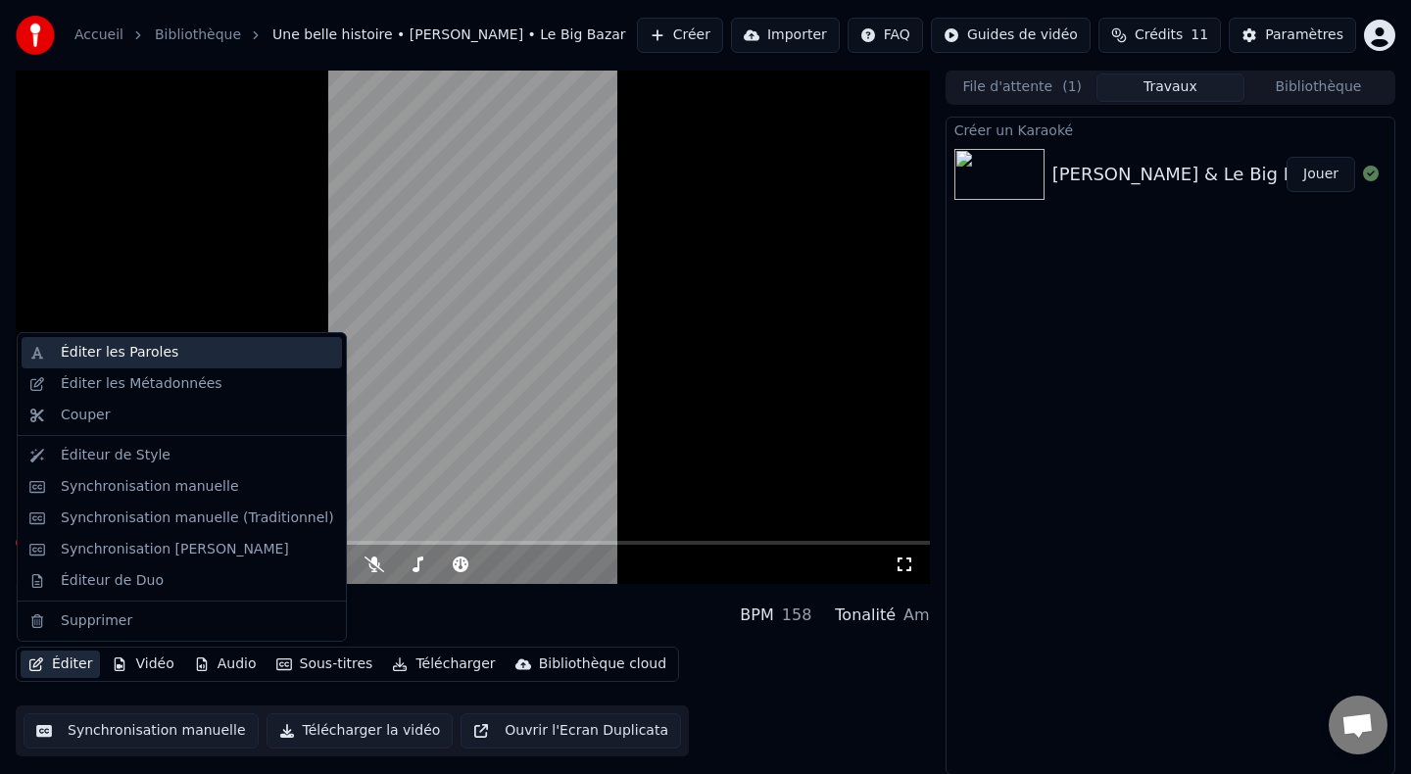
click at [112, 368] on div "Éditer les Paroles" at bounding box center [182, 352] width 321 height 31
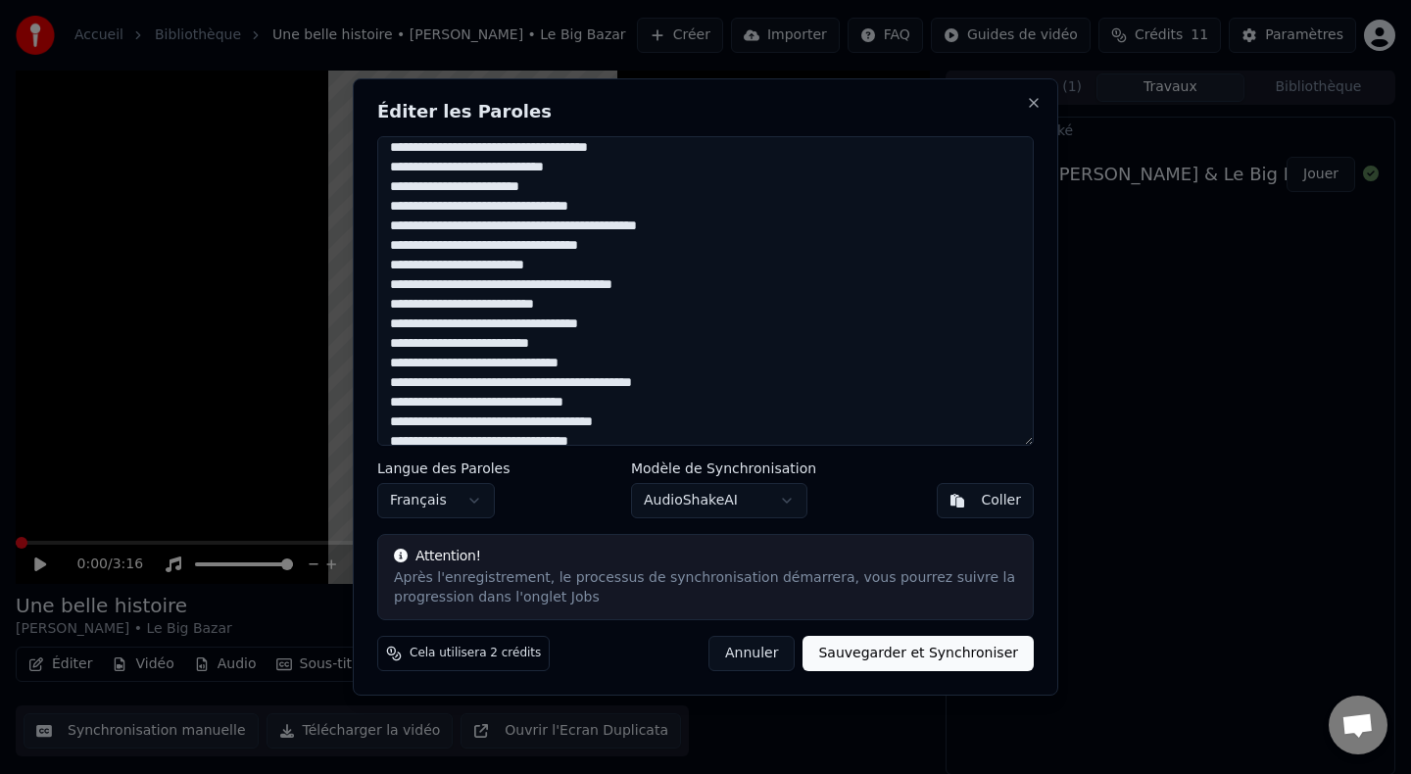
scroll to position [296, 0]
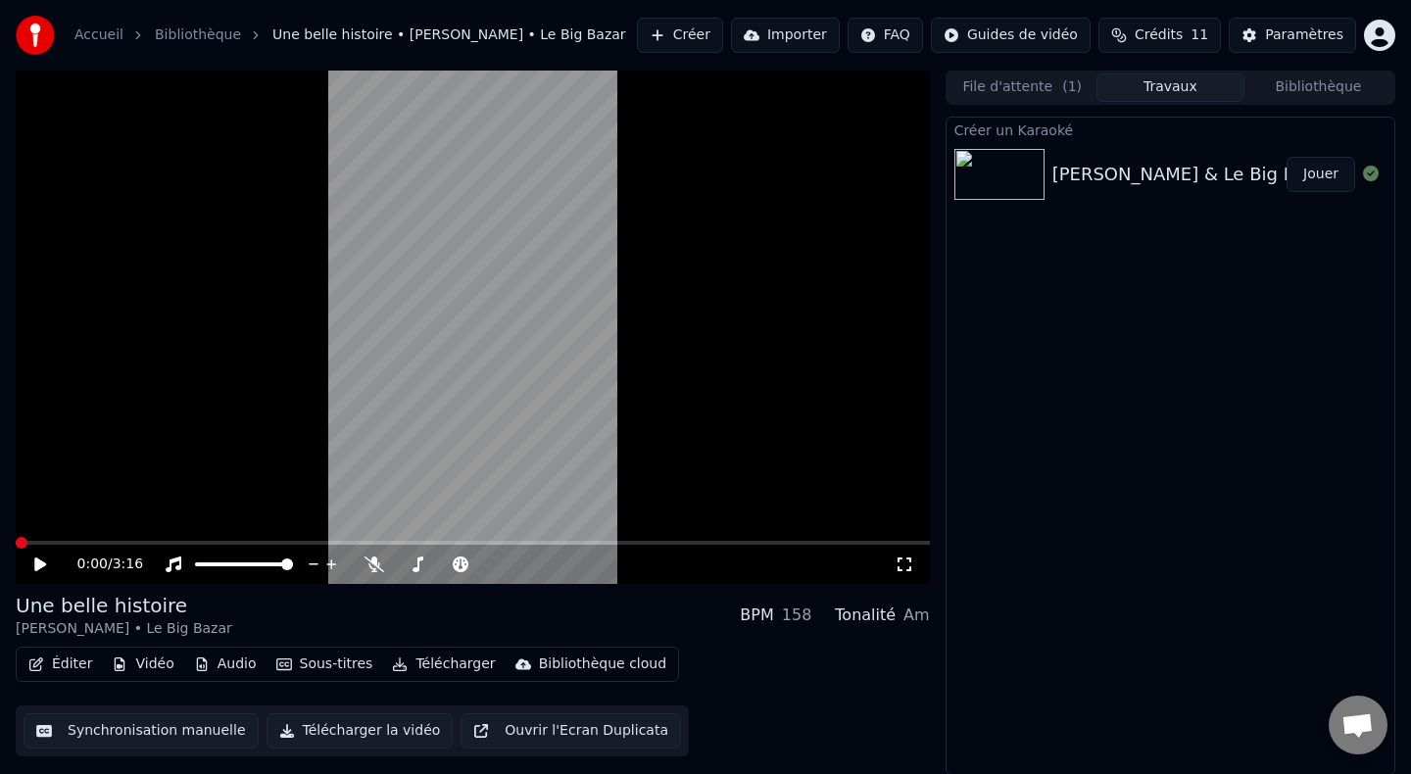
click at [81, 669] on button "Éditer" at bounding box center [60, 664] width 79 height 27
click at [1055, 546] on div "Créer un Karaoké [PERSON_NAME] & Le Big Bazar Une belle histoire Instrumentale …" at bounding box center [1171, 446] width 450 height 659
click at [16, 545] on span at bounding box center [22, 544] width 12 height 12
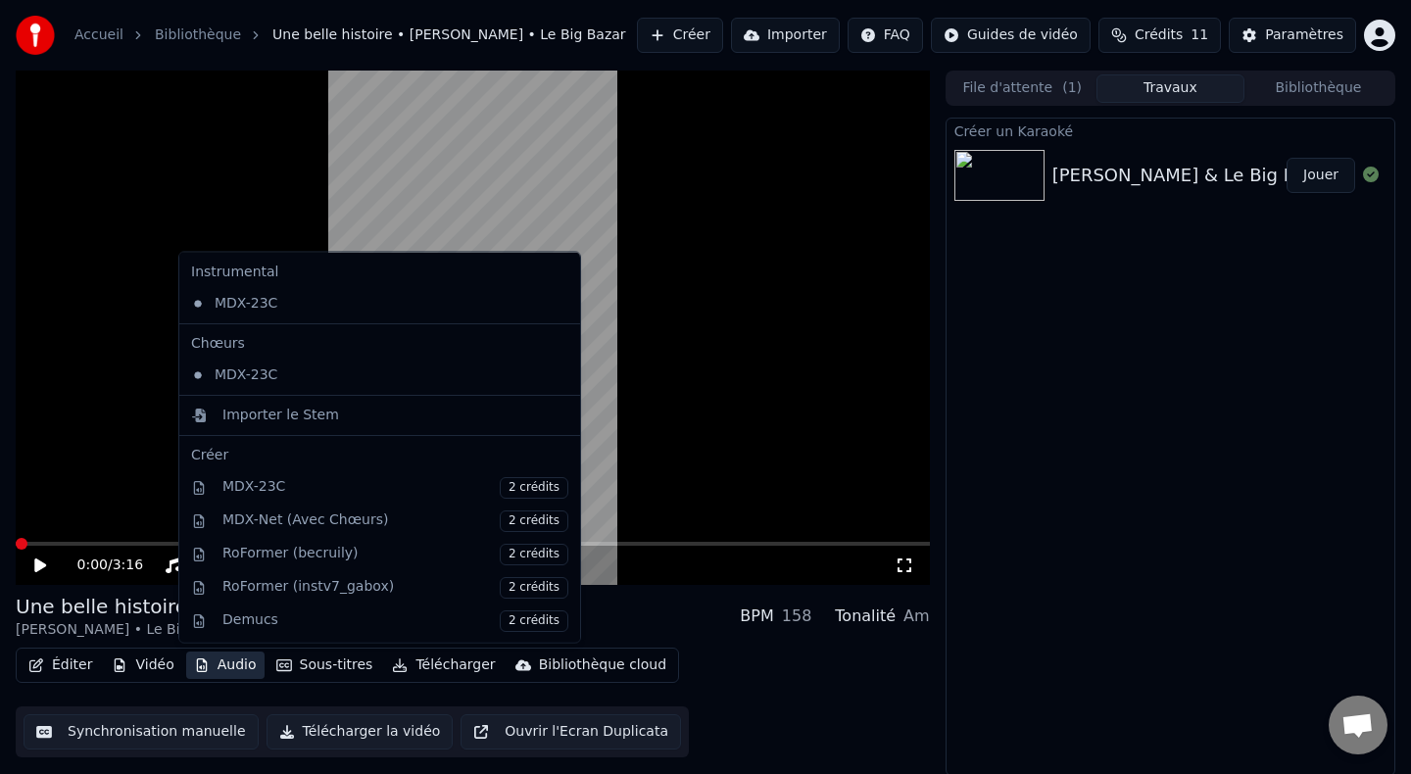
click at [219, 664] on button "Audio" at bounding box center [225, 665] width 78 height 27
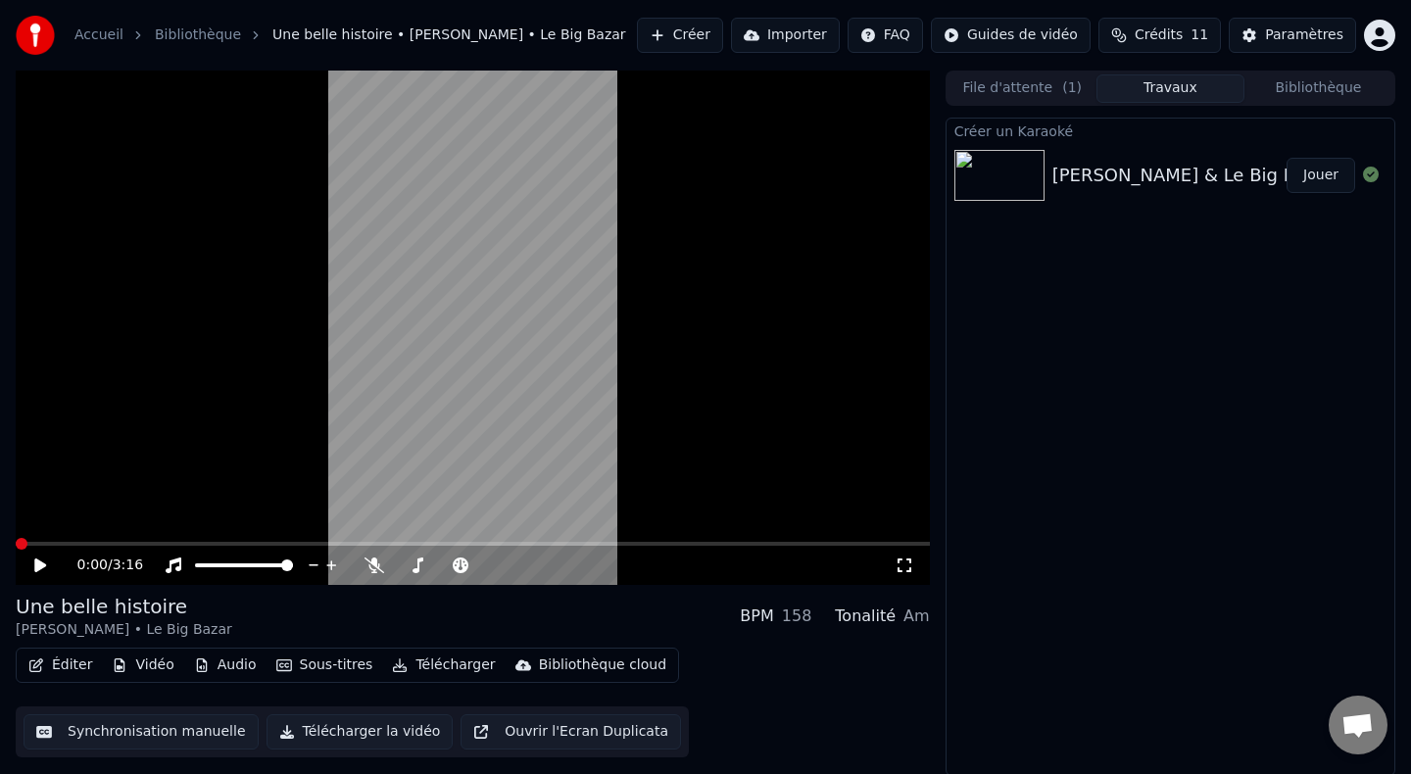
click at [40, 565] on icon at bounding box center [40, 566] width 12 height 14
click at [40, 565] on icon at bounding box center [54, 566] width 46 height 16
click at [61, 674] on button "Éditer" at bounding box center [60, 665] width 79 height 27
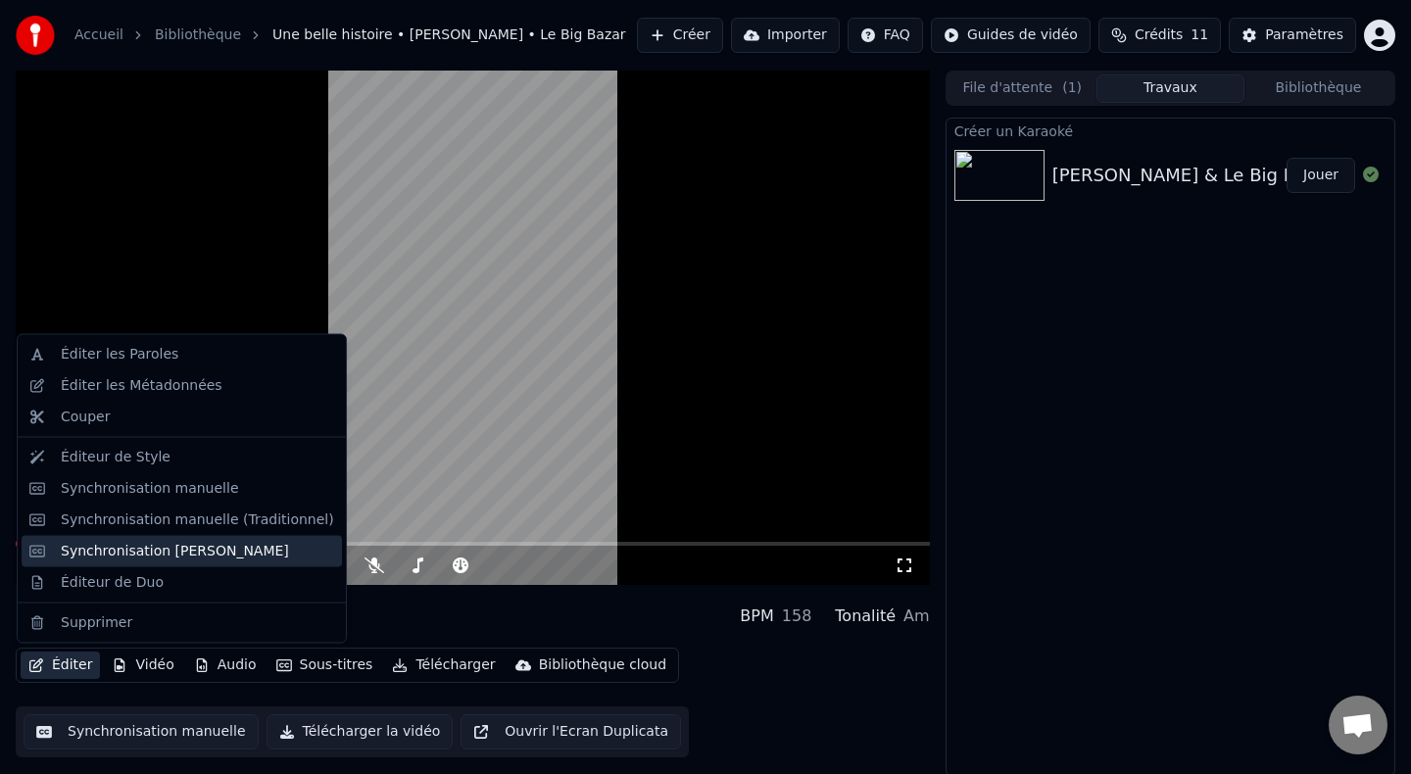
click at [150, 551] on div "Synchronisation [PERSON_NAME]" at bounding box center [175, 551] width 228 height 20
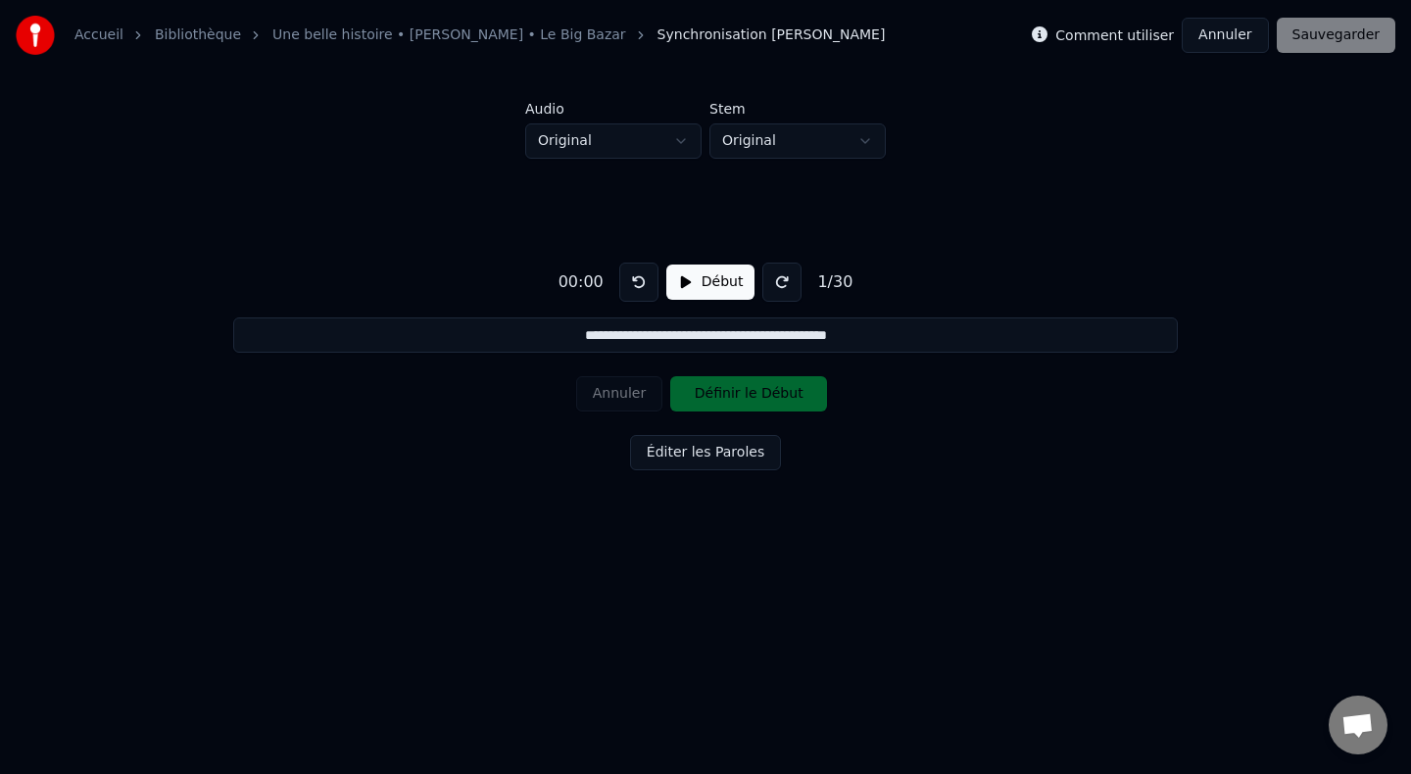
click at [686, 285] on button "Début" at bounding box center [711, 282] width 89 height 35
click at [689, 397] on button "Définir le Début" at bounding box center [748, 393] width 157 height 35
click at [689, 397] on button "Définir la Fin" at bounding box center [748, 393] width 157 height 35
click at [642, 288] on button at bounding box center [638, 282] width 39 height 39
click at [687, 288] on button "Pause" at bounding box center [710, 282] width 87 height 35
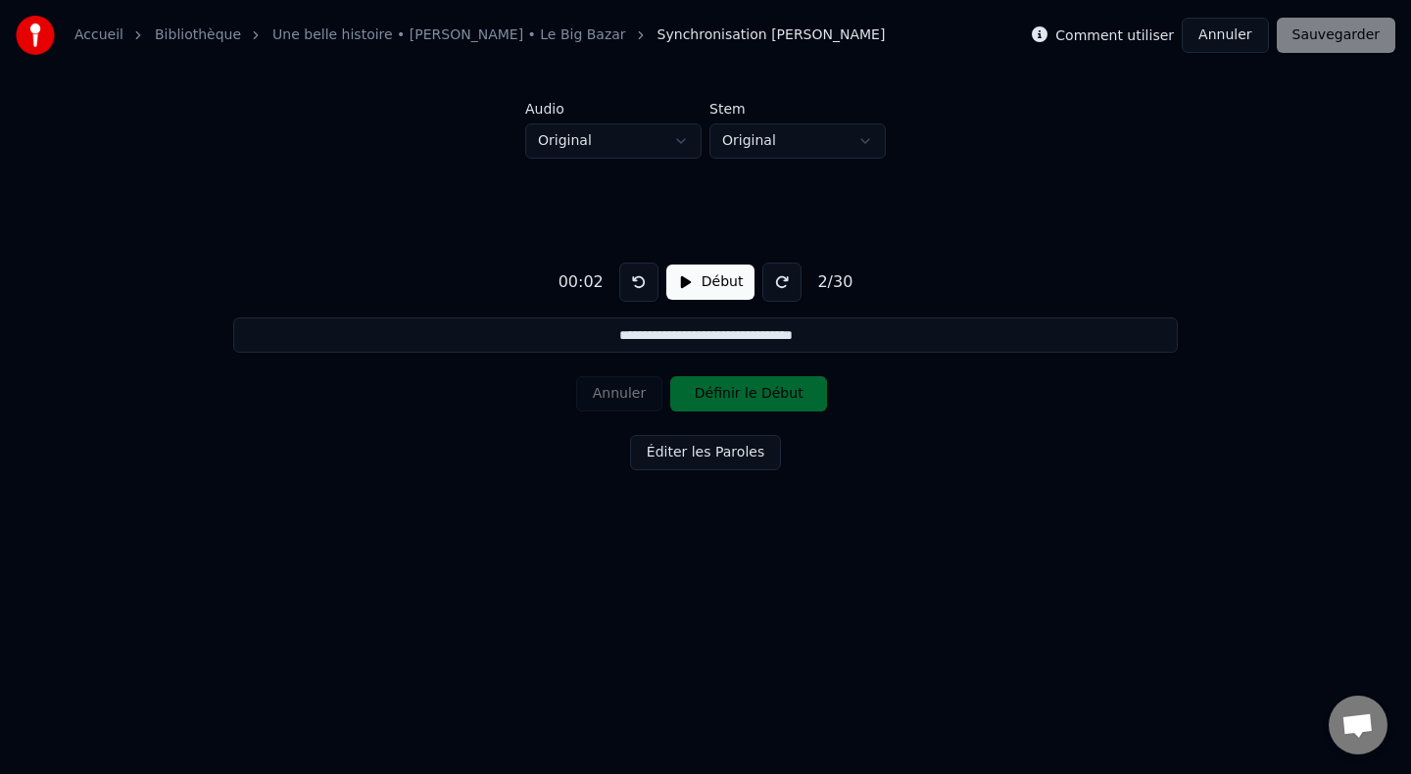
click at [689, 282] on button "Début" at bounding box center [711, 282] width 89 height 35
click at [684, 392] on button "Définir le Début" at bounding box center [748, 393] width 157 height 35
click at [684, 394] on button "Définir la Fin" at bounding box center [748, 393] width 157 height 35
click at [642, 272] on button at bounding box center [638, 282] width 39 height 39
click at [641, 276] on button at bounding box center [638, 282] width 39 height 39
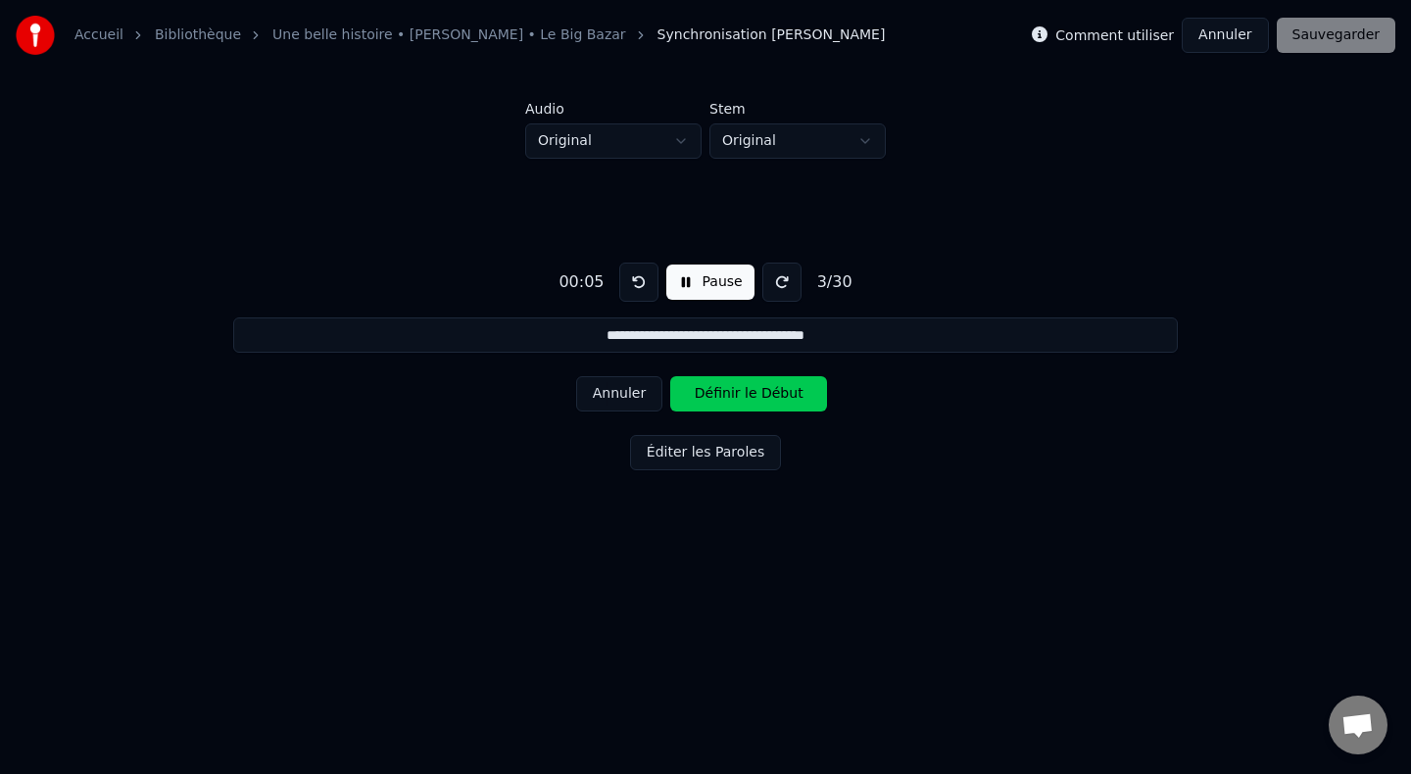
click at [641, 276] on button at bounding box center [638, 282] width 39 height 39
click at [623, 386] on button "Annuler" at bounding box center [619, 393] width 86 height 35
click at [623, 387] on button "Annuler" at bounding box center [619, 393] width 86 height 35
click at [619, 401] on button "Annuler" at bounding box center [619, 393] width 86 height 35
click at [618, 400] on button "Annuler" at bounding box center [619, 393] width 86 height 35
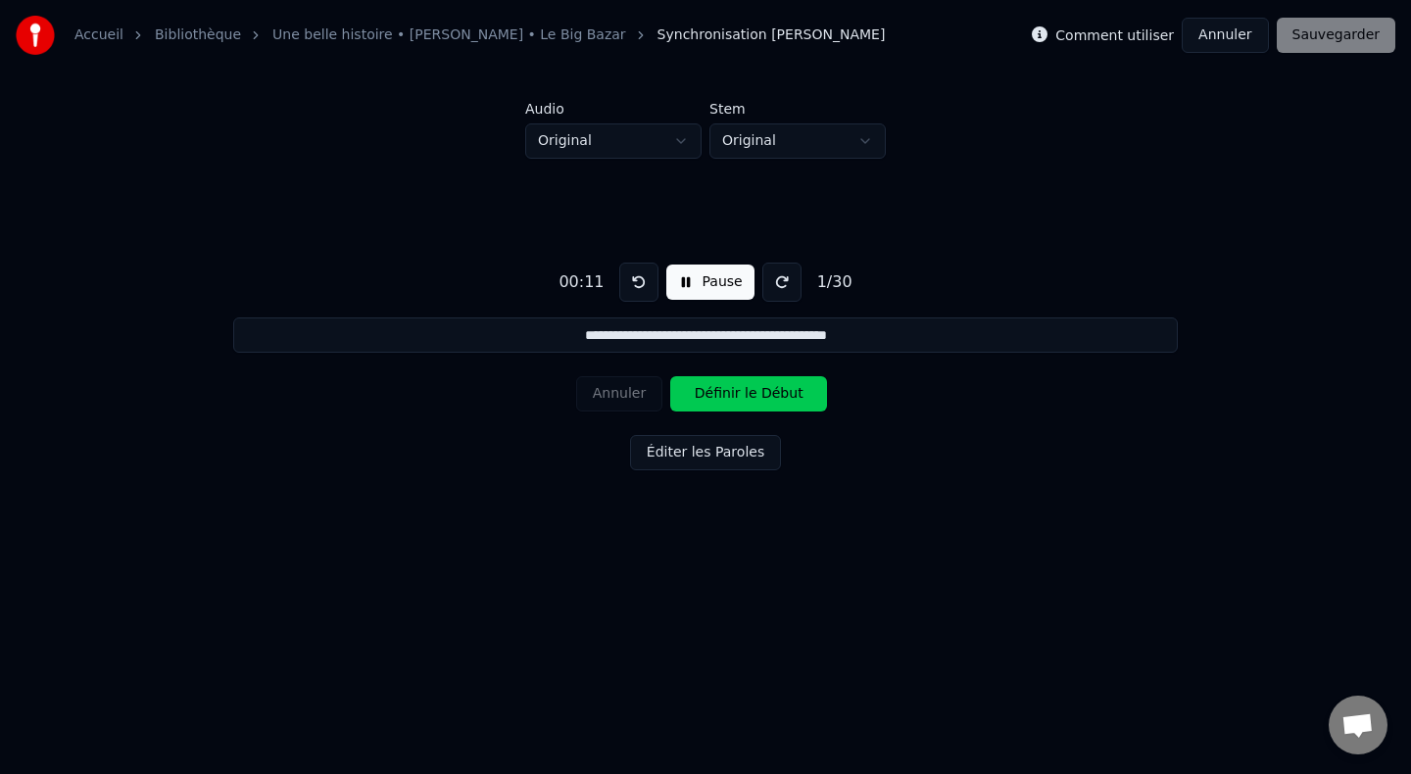
click at [695, 395] on button "Définir le Début" at bounding box center [748, 393] width 157 height 35
click at [695, 395] on button "Définir la Fin" at bounding box center [748, 393] width 157 height 35
click at [686, 277] on button "Pause" at bounding box center [710, 282] width 87 height 35
click at [646, 283] on button at bounding box center [638, 282] width 39 height 39
click at [677, 278] on button "Début" at bounding box center [711, 282] width 89 height 35
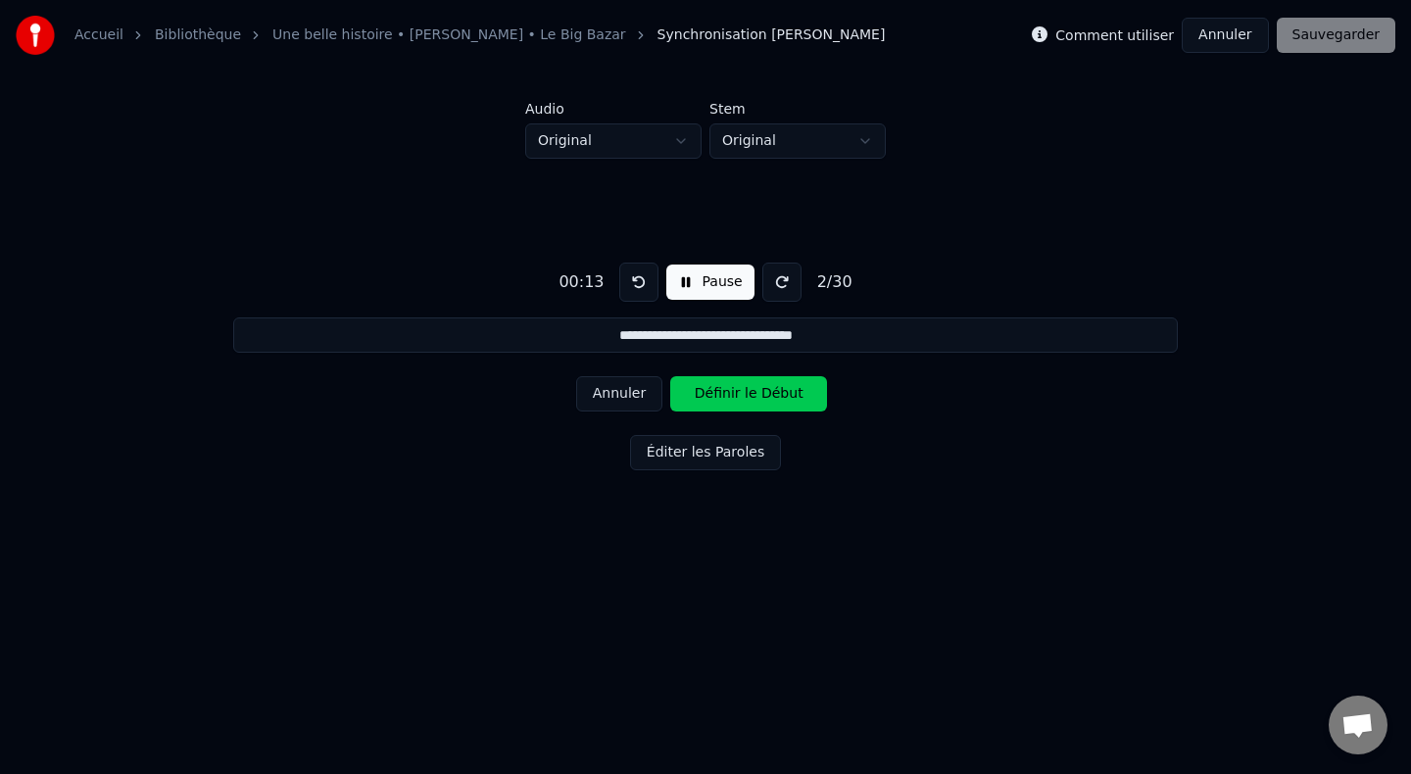
click at [690, 407] on button "Définir le Début" at bounding box center [748, 393] width 157 height 35
click at [691, 392] on button "Définir la Fin" at bounding box center [748, 393] width 157 height 35
click at [684, 281] on button "Pause" at bounding box center [710, 282] width 87 height 35
click at [631, 286] on button at bounding box center [638, 282] width 39 height 39
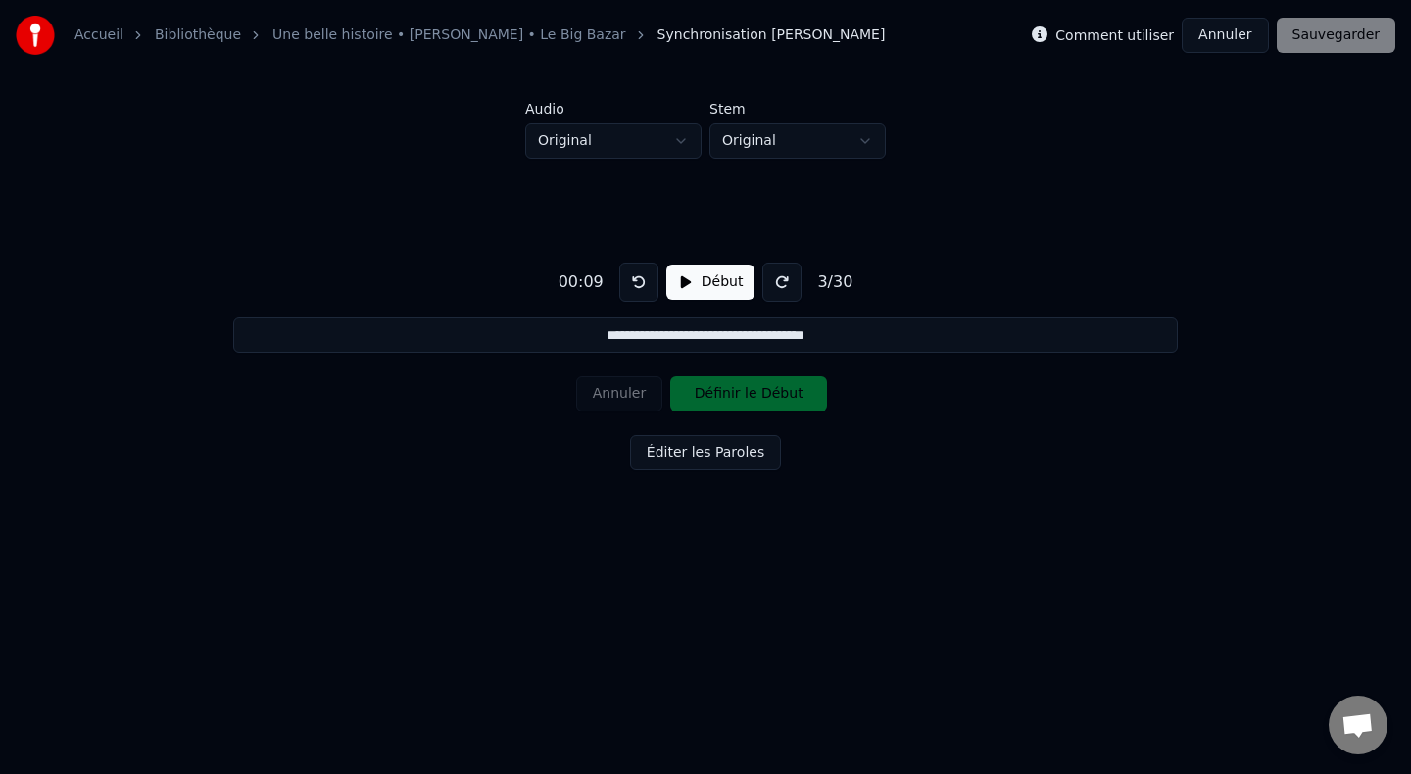
click at [631, 286] on button at bounding box center [638, 282] width 39 height 39
click at [673, 279] on button "Début" at bounding box center [711, 282] width 89 height 35
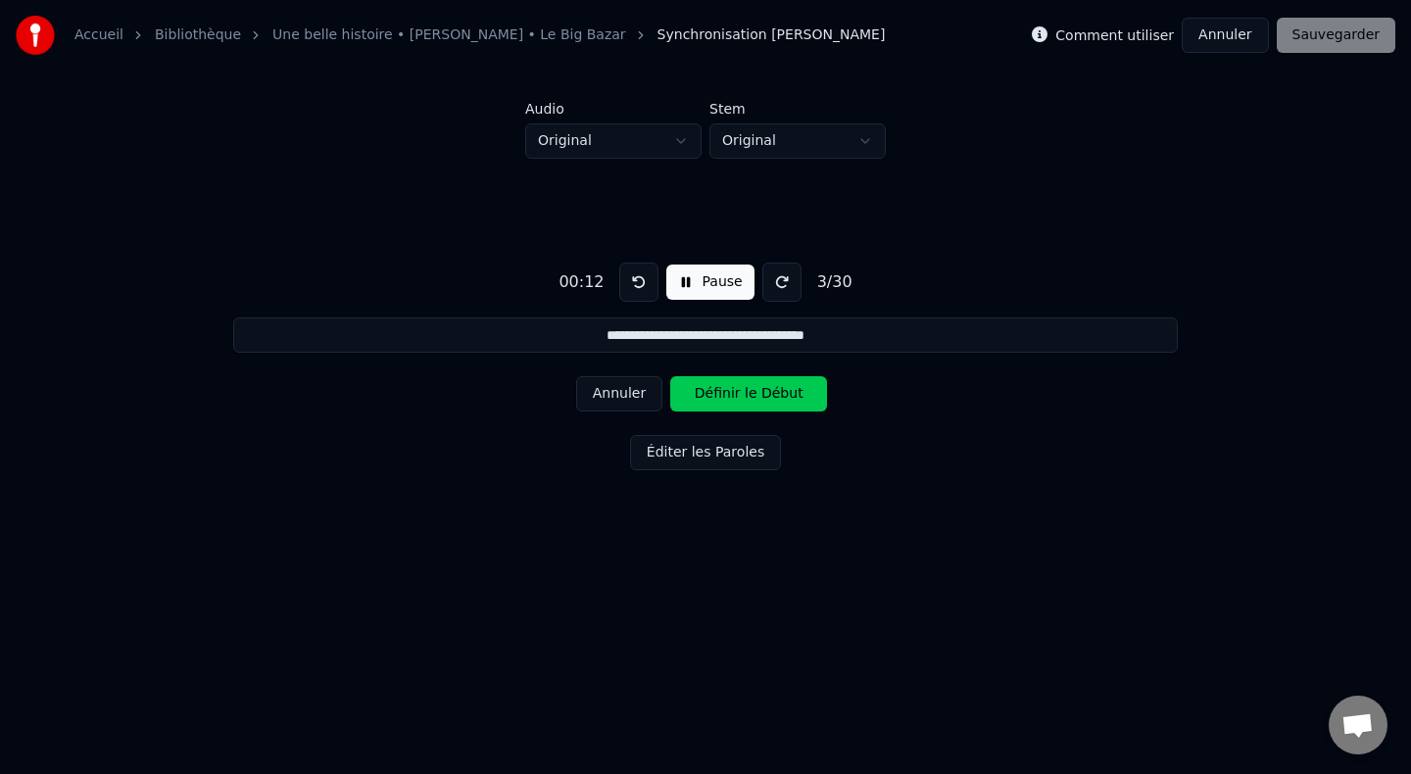
click at [639, 283] on button at bounding box center [638, 282] width 39 height 39
click at [632, 386] on button "Annuler" at bounding box center [619, 393] width 86 height 35
click at [632, 388] on button "Annuler" at bounding box center [619, 393] width 86 height 35
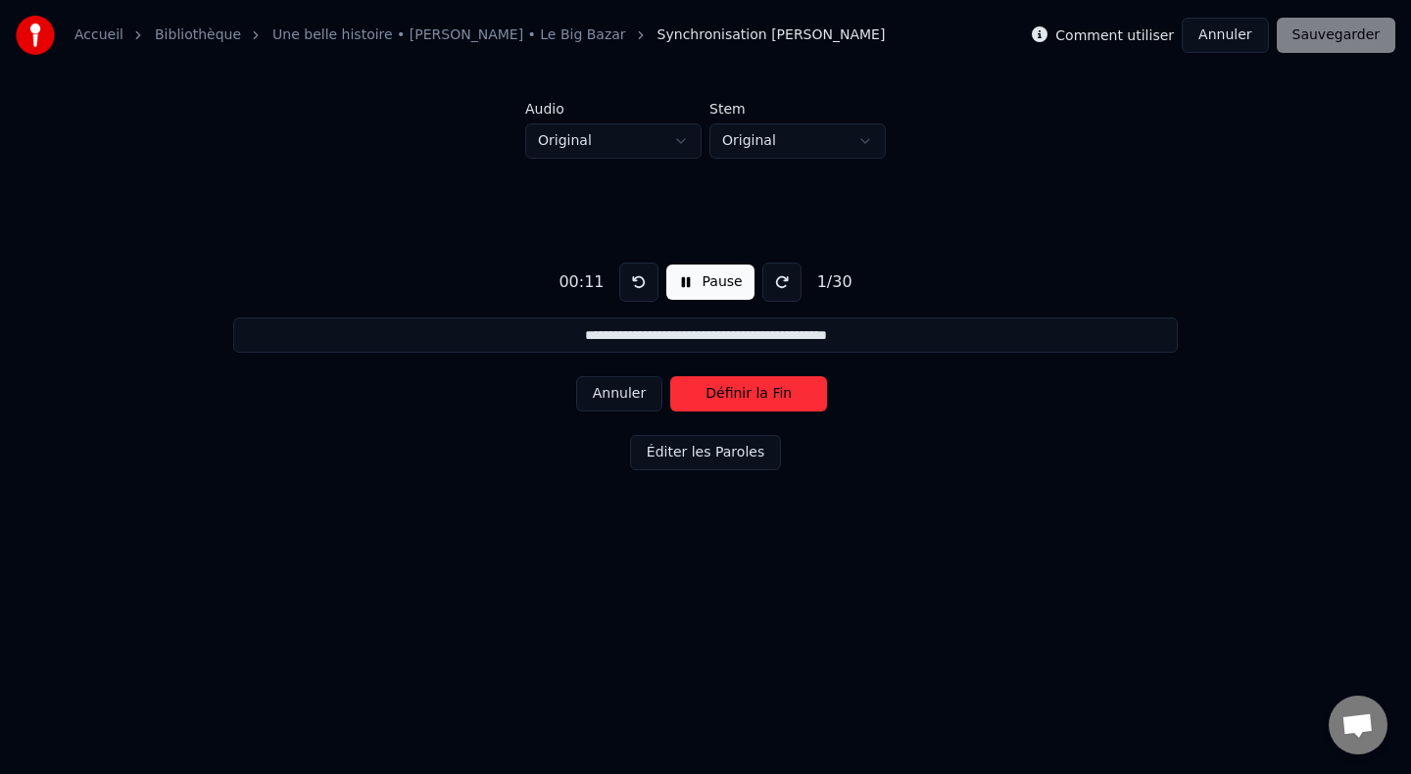
click at [632, 388] on button "Annuler" at bounding box center [619, 393] width 86 height 35
click at [632, 388] on div "Annuler Définir le Début" at bounding box center [705, 394] width 259 height 51
click at [708, 395] on button "Définir le Début" at bounding box center [748, 393] width 157 height 35
click at [708, 396] on button "Définir la Fin" at bounding box center [748, 393] width 157 height 35
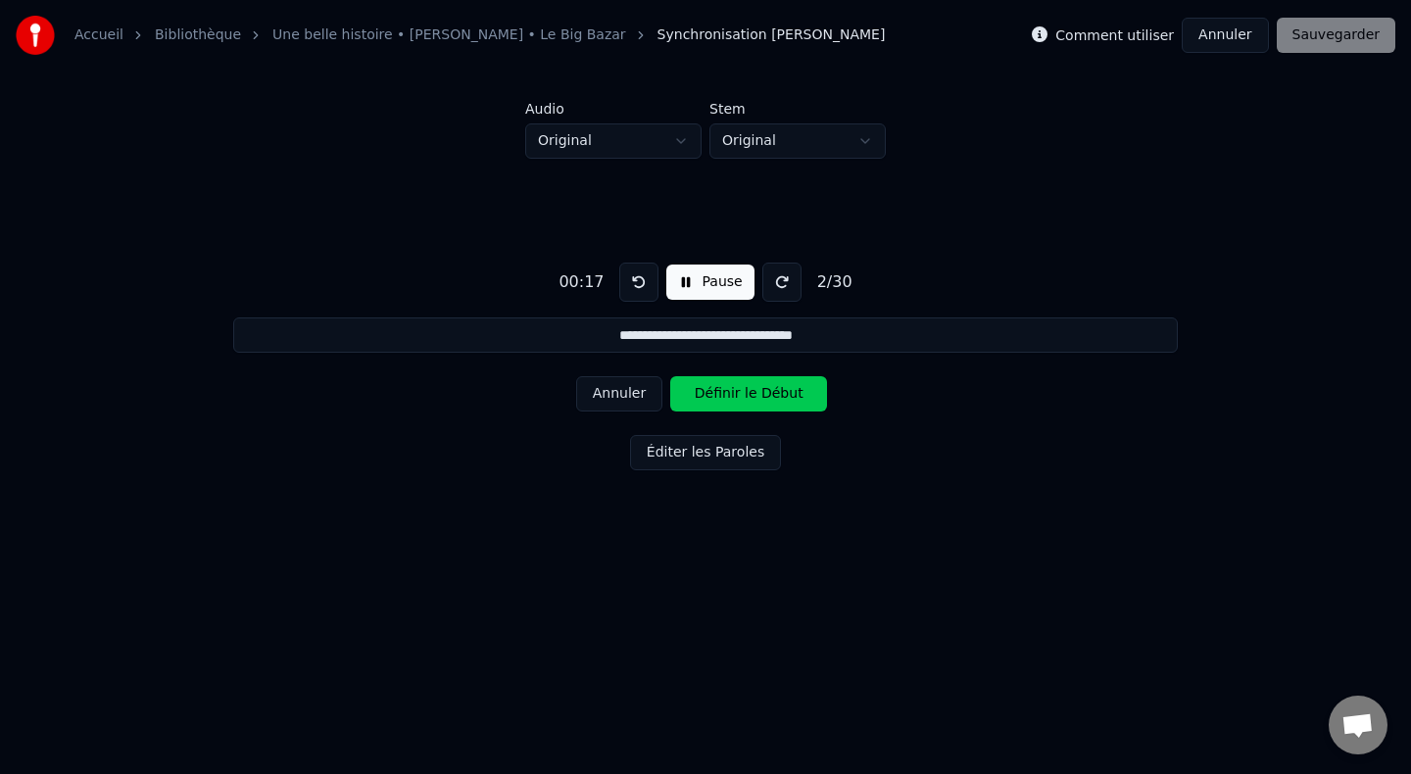
click at [708, 396] on button "Définir le Début" at bounding box center [748, 393] width 157 height 35
click at [708, 396] on button "Définir la Fin" at bounding box center [748, 393] width 157 height 35
click at [708, 396] on button "Définir le Début" at bounding box center [748, 393] width 157 height 35
click at [708, 396] on button "Définir la Fin" at bounding box center [748, 393] width 157 height 35
click at [708, 396] on button "Définir le Début" at bounding box center [748, 393] width 157 height 35
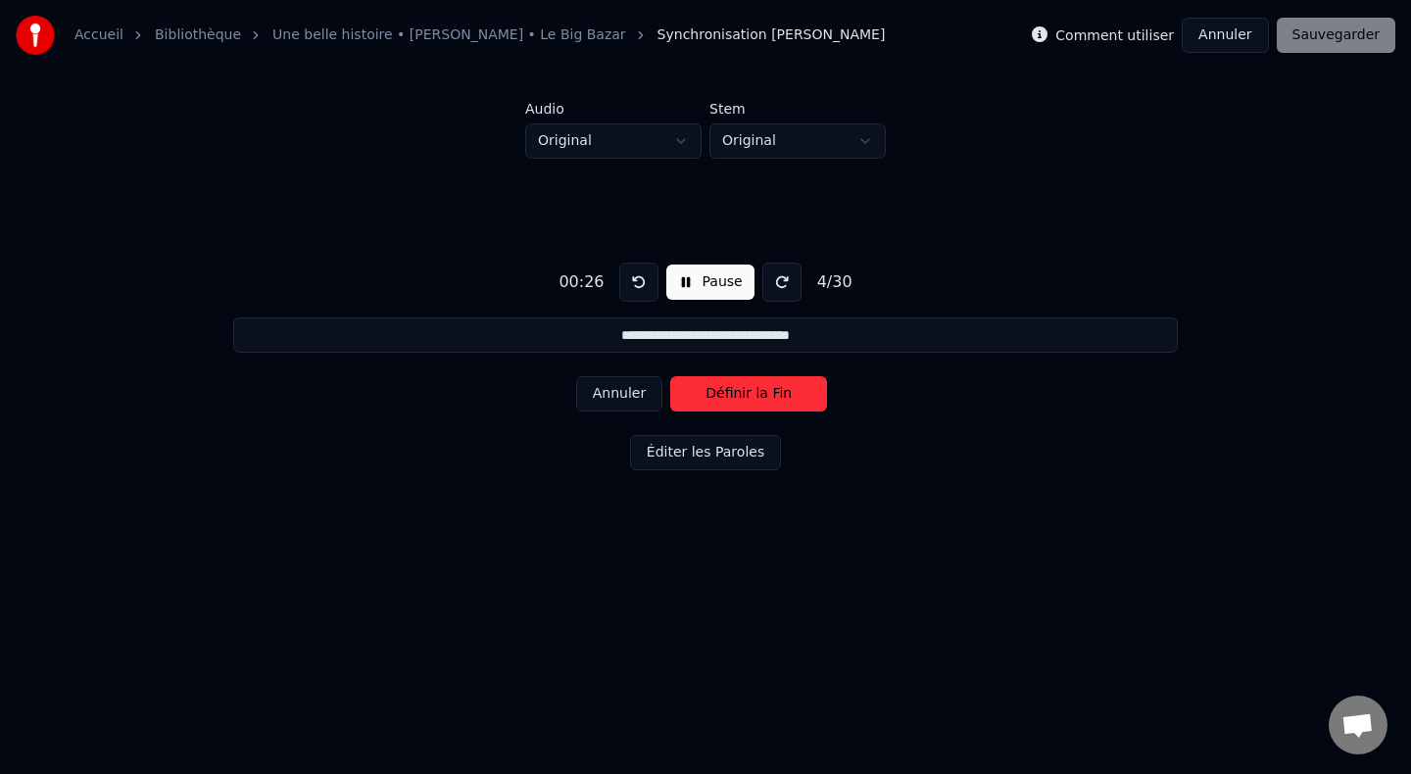
click at [708, 396] on button "Définir la Fin" at bounding box center [748, 393] width 157 height 35
click at [644, 395] on button "Annuler" at bounding box center [619, 393] width 86 height 35
click at [641, 395] on button "Annuler" at bounding box center [619, 393] width 86 height 35
click at [639, 395] on button "Annuler" at bounding box center [619, 393] width 86 height 35
click at [629, 290] on button at bounding box center [638, 282] width 39 height 39
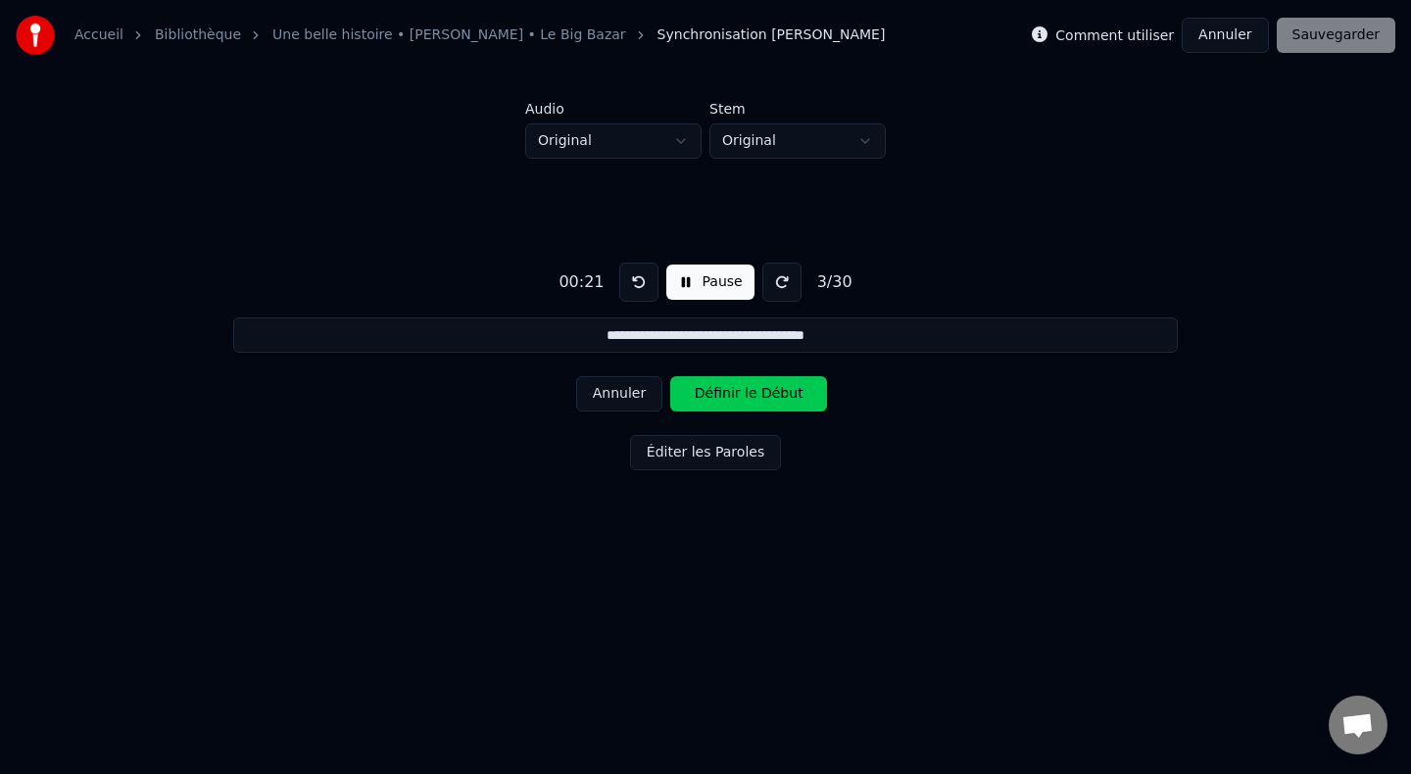
click at [624, 390] on button "Annuler" at bounding box center [619, 393] width 86 height 35
click at [624, 390] on div "Annuler Définir le Début" at bounding box center [705, 394] width 259 height 51
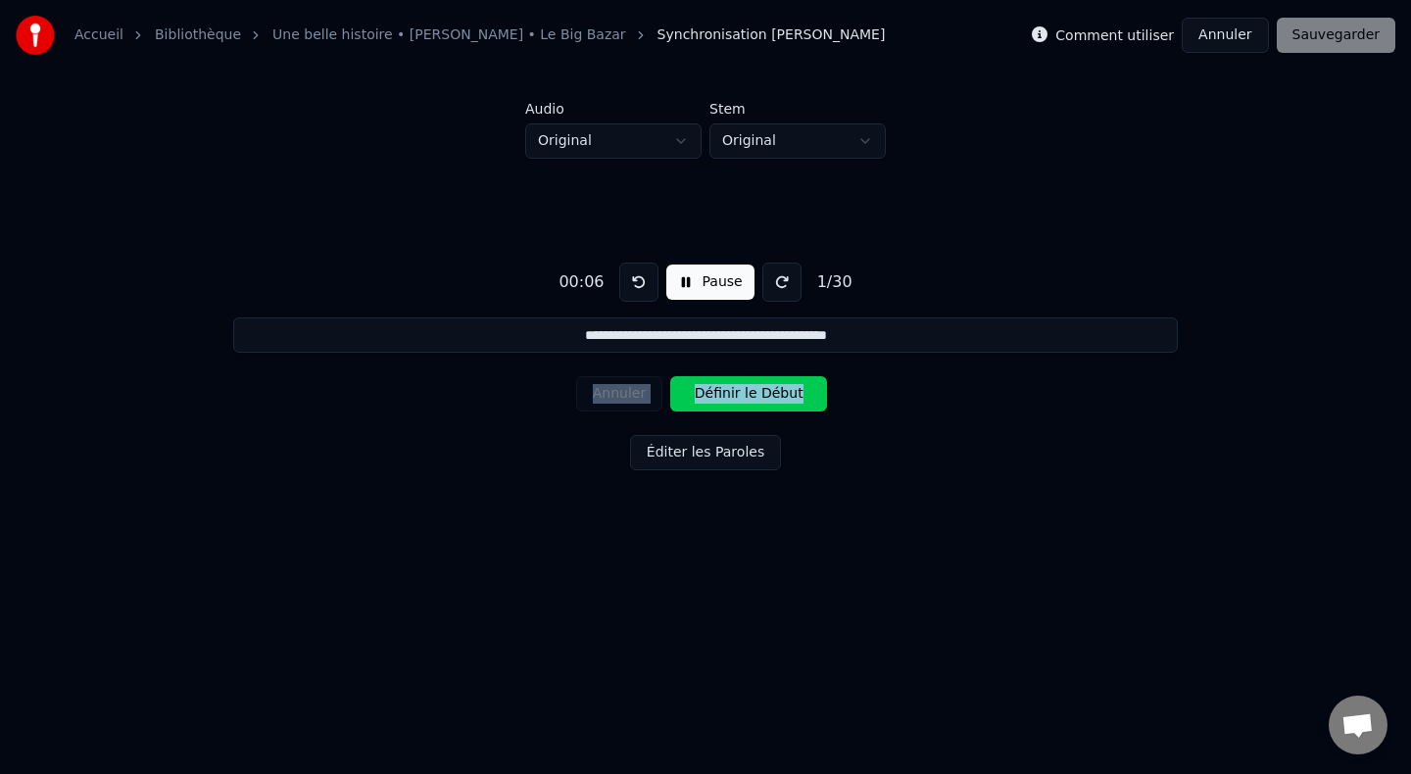
click at [624, 390] on div "Annuler Définir le Début" at bounding box center [705, 394] width 259 height 51
click at [589, 406] on div "Annuler Définir le Début" at bounding box center [705, 394] width 259 height 51
click at [636, 289] on button at bounding box center [638, 282] width 39 height 39
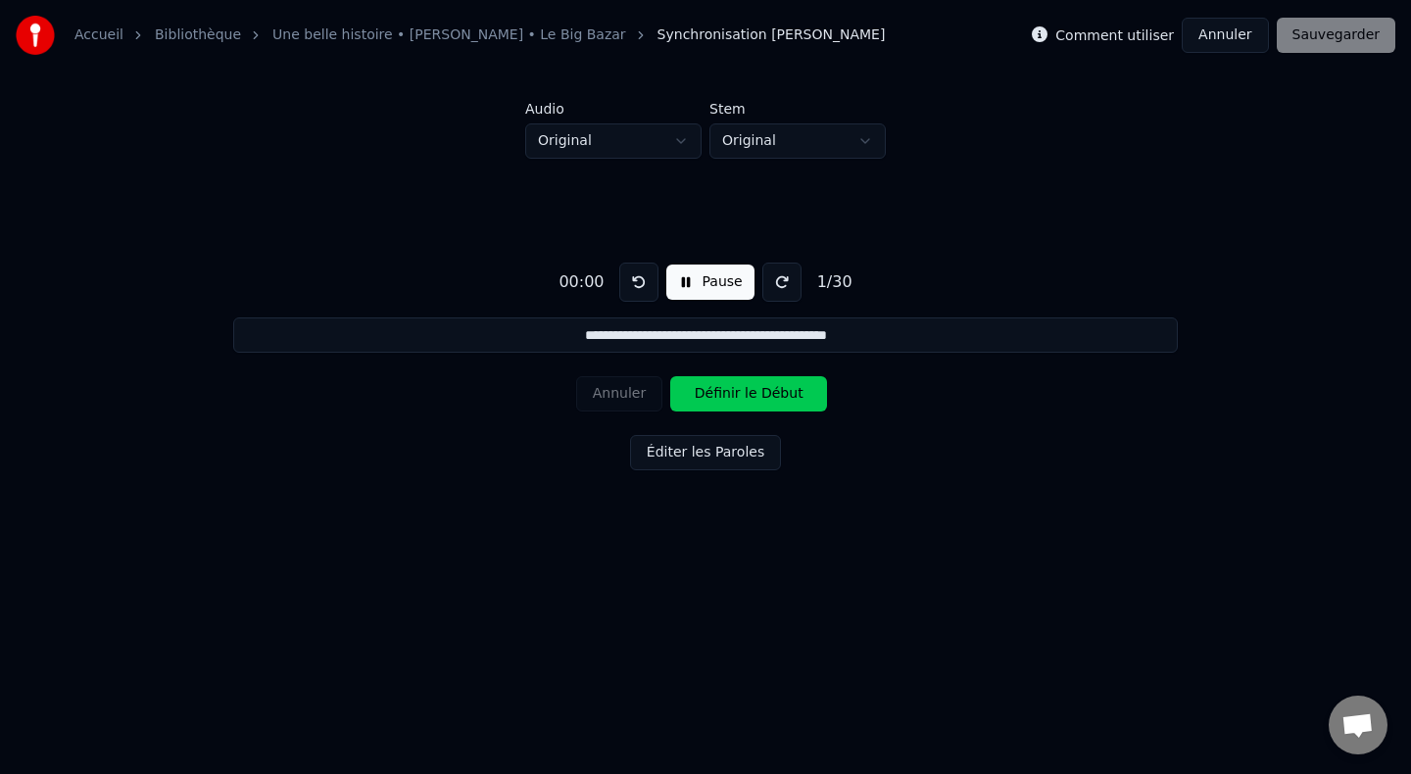
click at [636, 289] on button at bounding box center [638, 282] width 39 height 39
click at [707, 392] on button "Définir le Début" at bounding box center [748, 393] width 157 height 35
click at [707, 392] on button "Définir la Fin" at bounding box center [748, 393] width 157 height 35
click at [707, 392] on button "Définir le Début" at bounding box center [748, 393] width 157 height 35
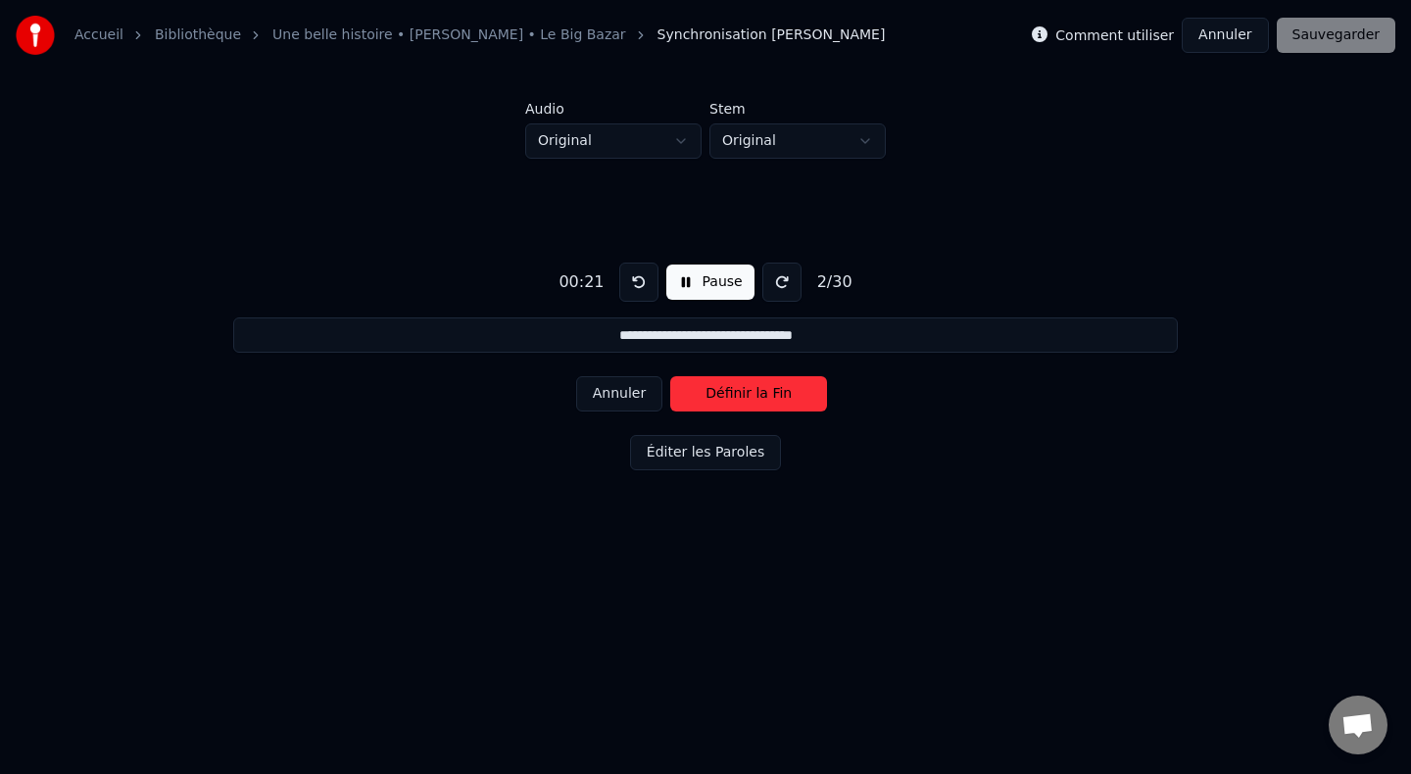
click at [707, 392] on button "Définir la Fin" at bounding box center [748, 393] width 157 height 35
click at [707, 392] on button "Définir le Début" at bounding box center [748, 393] width 157 height 35
click at [707, 392] on button "Définir la Fin" at bounding box center [748, 393] width 157 height 35
click at [707, 392] on button "Définir le Début" at bounding box center [748, 393] width 157 height 35
click at [707, 392] on button "Définir la Fin" at bounding box center [748, 393] width 157 height 35
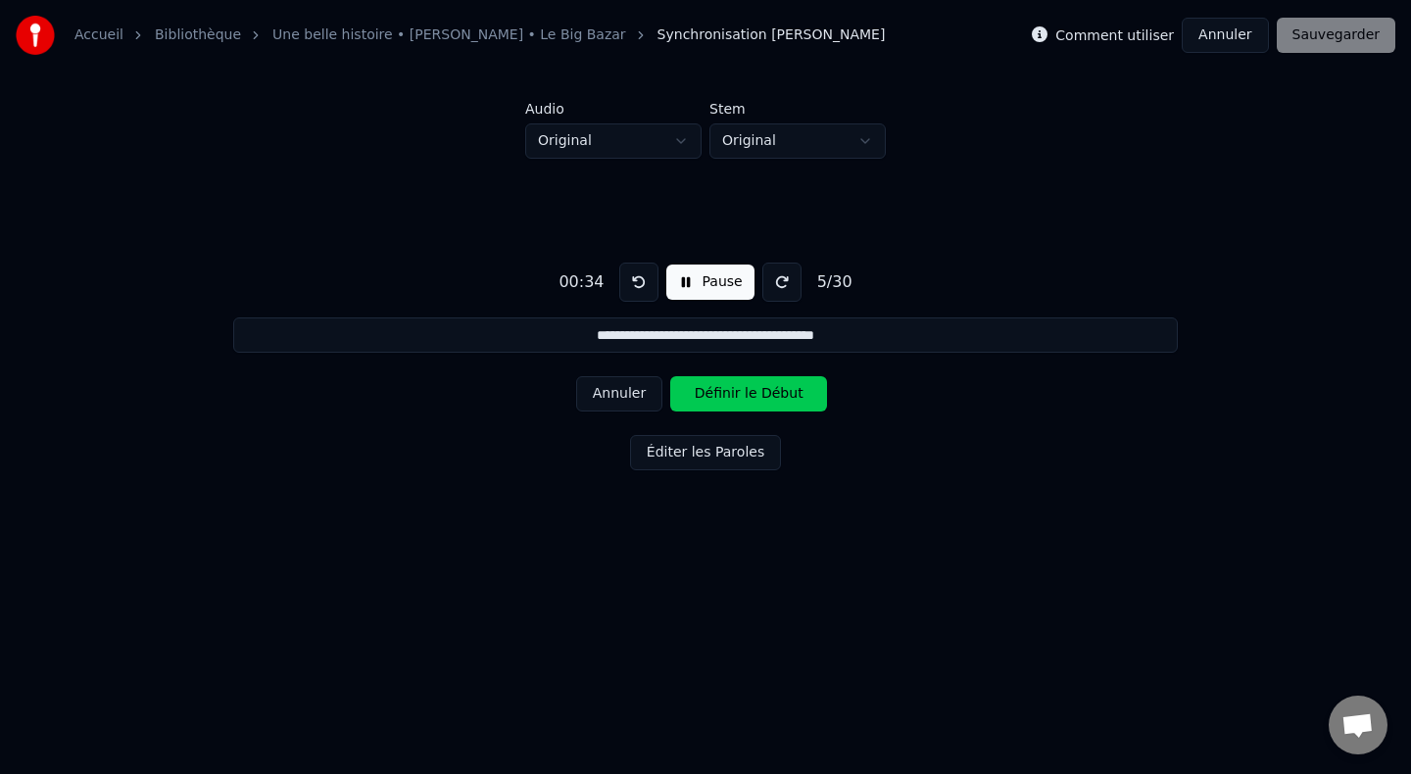
click at [707, 392] on button "Définir le Début" at bounding box center [748, 393] width 157 height 35
click at [707, 392] on button "Définir la Fin" at bounding box center [748, 393] width 157 height 35
click at [707, 392] on button "Définir le Début" at bounding box center [748, 393] width 157 height 35
click at [707, 392] on button "Définir la Fin" at bounding box center [748, 393] width 157 height 35
click at [707, 392] on button "Définir le Début" at bounding box center [748, 393] width 157 height 35
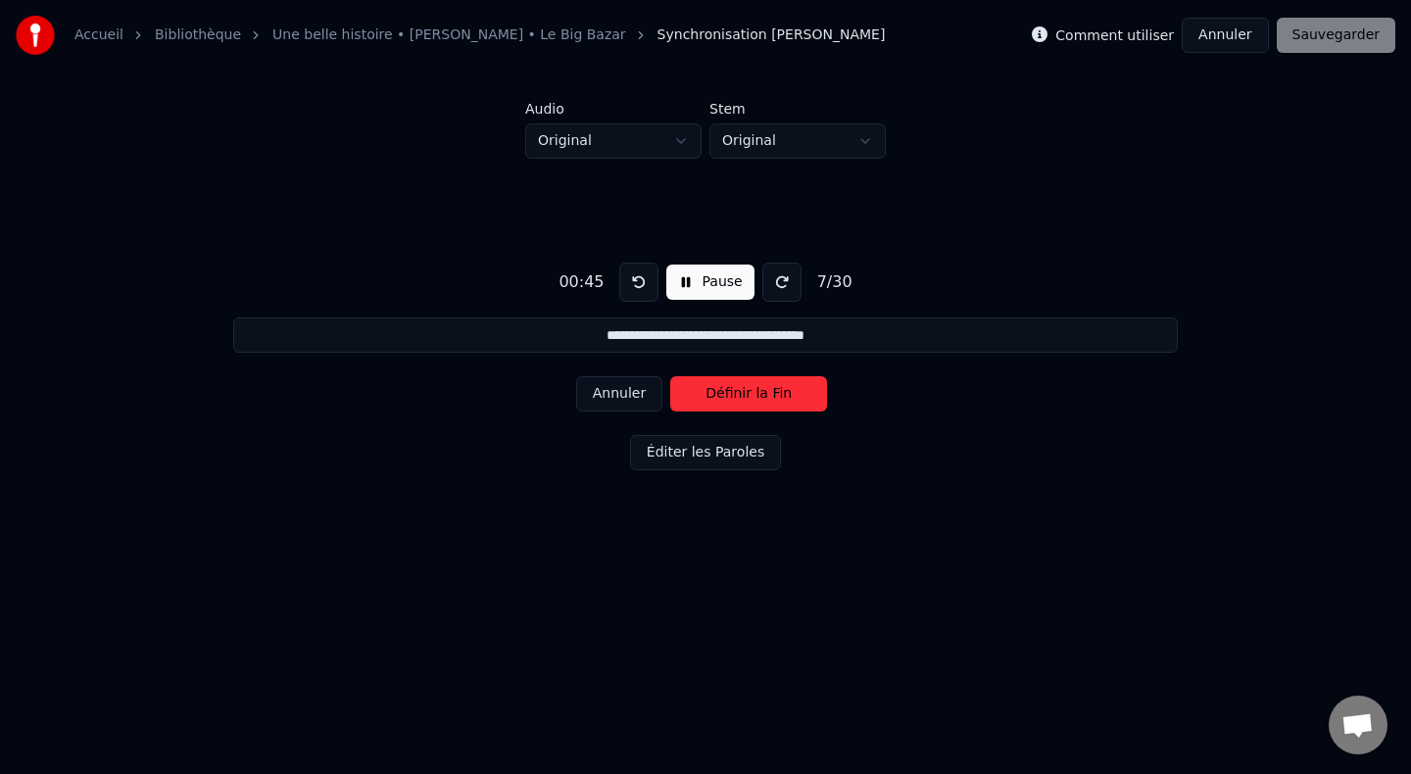
click at [707, 392] on button "Définir la Fin" at bounding box center [748, 393] width 157 height 35
click at [707, 392] on button "Définir le Début" at bounding box center [748, 393] width 157 height 35
click at [707, 392] on button "Définir la Fin" at bounding box center [748, 393] width 157 height 35
click at [707, 392] on button "Définir le Début" at bounding box center [748, 393] width 157 height 35
click at [707, 392] on button "Définir la Fin" at bounding box center [748, 393] width 157 height 35
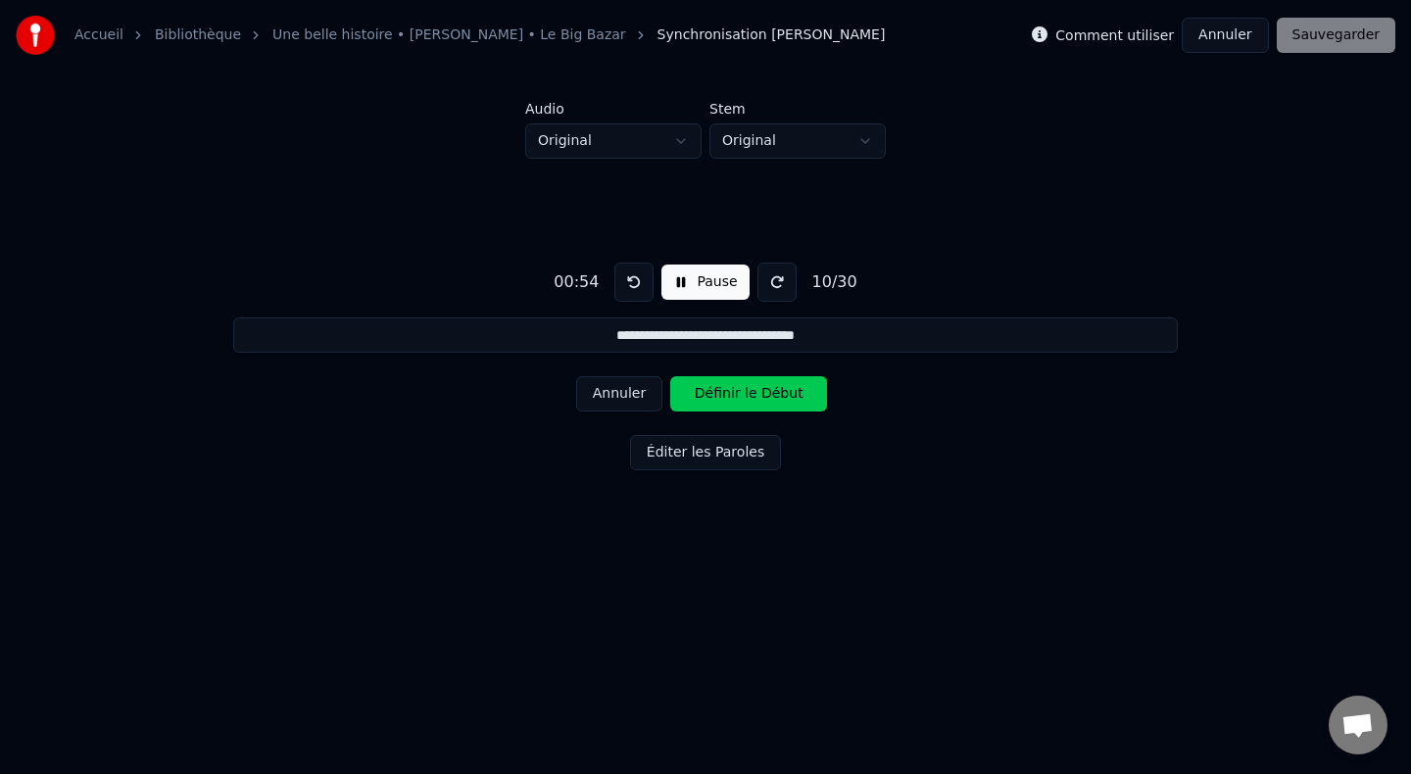
click at [707, 392] on button "Définir le Début" at bounding box center [748, 393] width 157 height 35
click at [707, 392] on button "Définir la Fin" at bounding box center [748, 393] width 157 height 35
click at [707, 392] on button "Définir le Début" at bounding box center [748, 393] width 157 height 35
click at [707, 392] on button "Définir la Fin" at bounding box center [748, 393] width 157 height 35
click at [707, 392] on button "Définir le Début" at bounding box center [748, 393] width 157 height 35
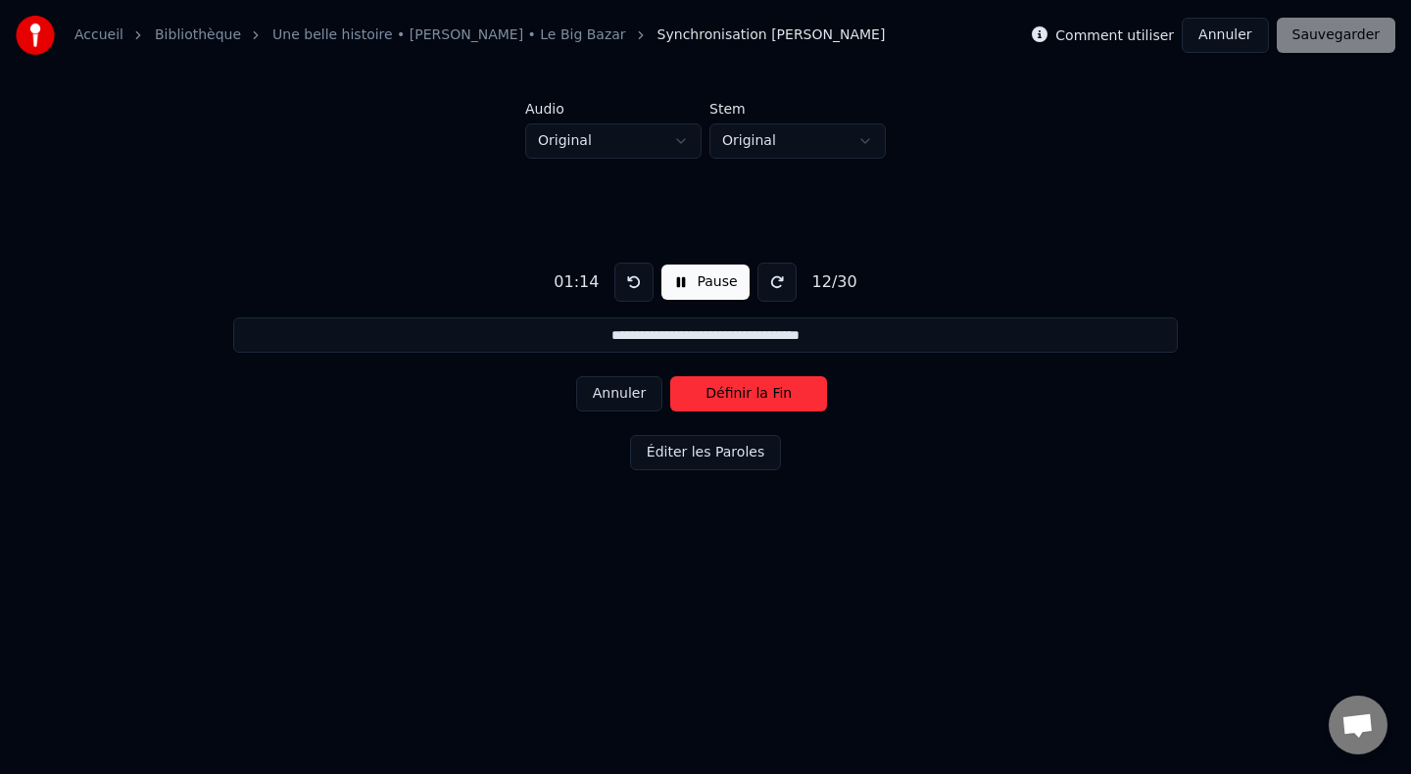
click at [707, 392] on button "Définir la Fin" at bounding box center [748, 393] width 157 height 35
click at [707, 392] on button "Définir le Début" at bounding box center [748, 393] width 157 height 35
click at [707, 392] on button "Définir la Fin" at bounding box center [748, 393] width 157 height 35
click at [707, 392] on button "Définir le Début" at bounding box center [748, 393] width 157 height 35
click at [707, 392] on button "Définir la Fin" at bounding box center [748, 393] width 157 height 35
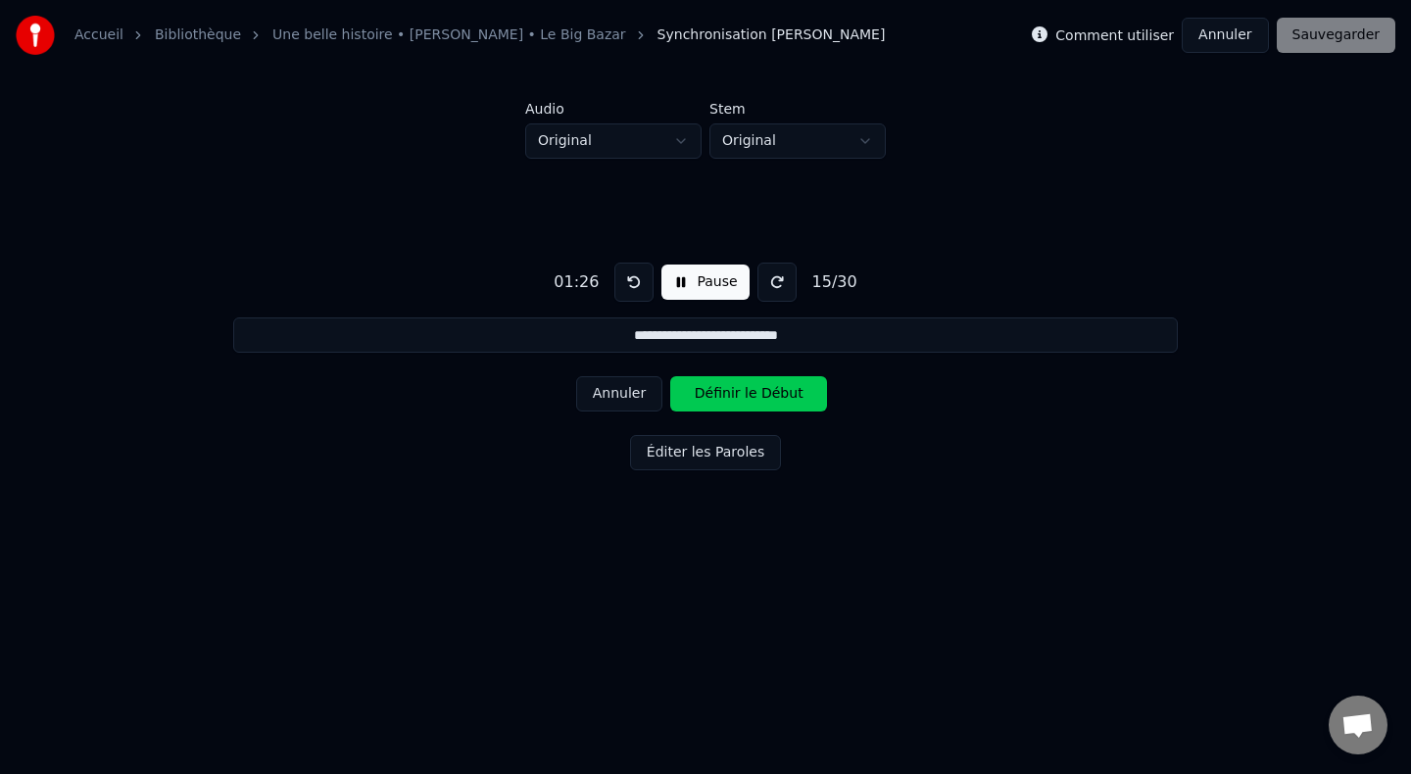
click at [707, 392] on button "Définir le Début" at bounding box center [748, 393] width 157 height 35
click at [707, 392] on button "Définir la Fin" at bounding box center [748, 393] width 157 height 35
click at [707, 392] on button "Définir le Début" at bounding box center [748, 393] width 157 height 35
click at [707, 392] on button "Définir la Fin" at bounding box center [748, 393] width 157 height 35
click at [625, 291] on button at bounding box center [634, 282] width 39 height 39
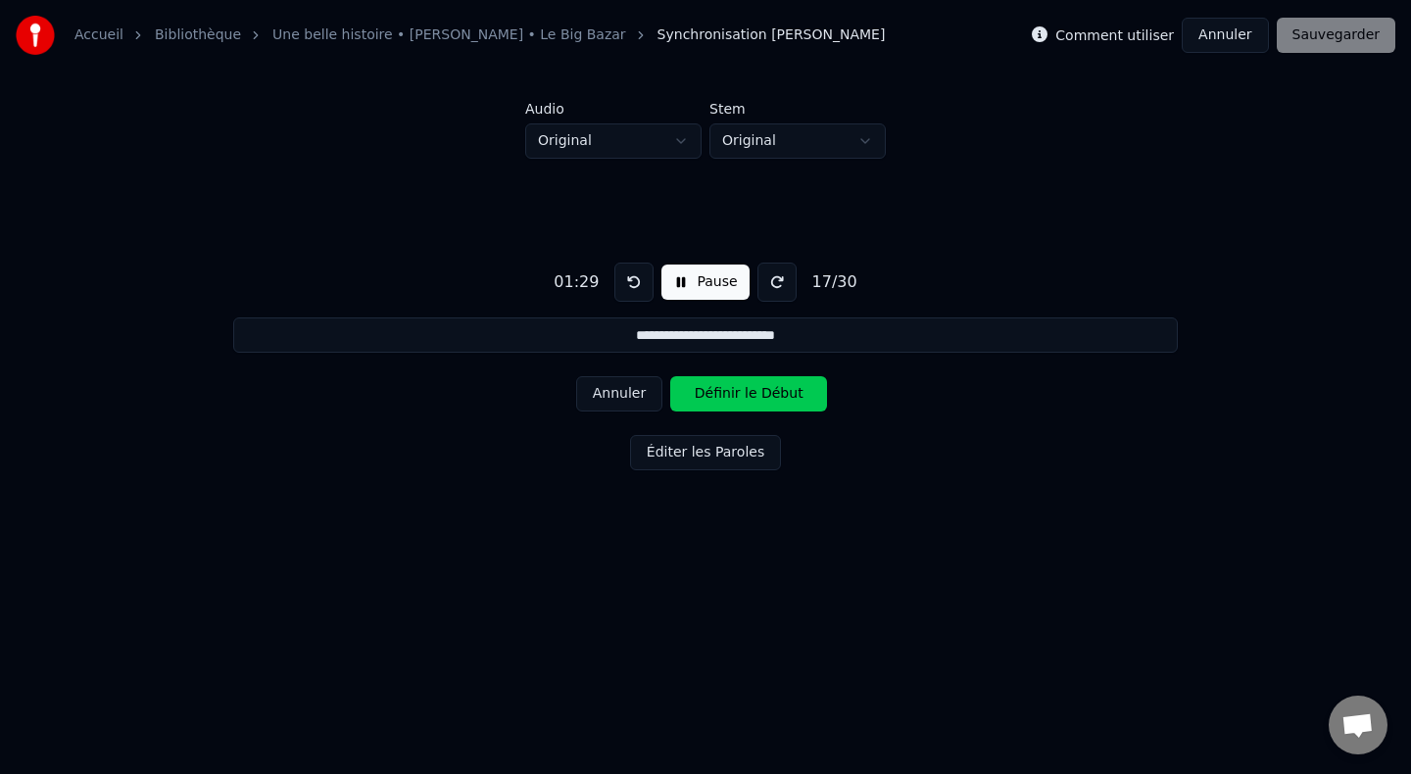
click at [625, 381] on button "Annuler" at bounding box center [619, 393] width 86 height 35
click at [634, 391] on button "Annuler" at bounding box center [619, 393] width 86 height 35
click at [623, 378] on button "Annuler" at bounding box center [619, 393] width 86 height 35
click at [623, 384] on button "Annuler" at bounding box center [619, 393] width 86 height 35
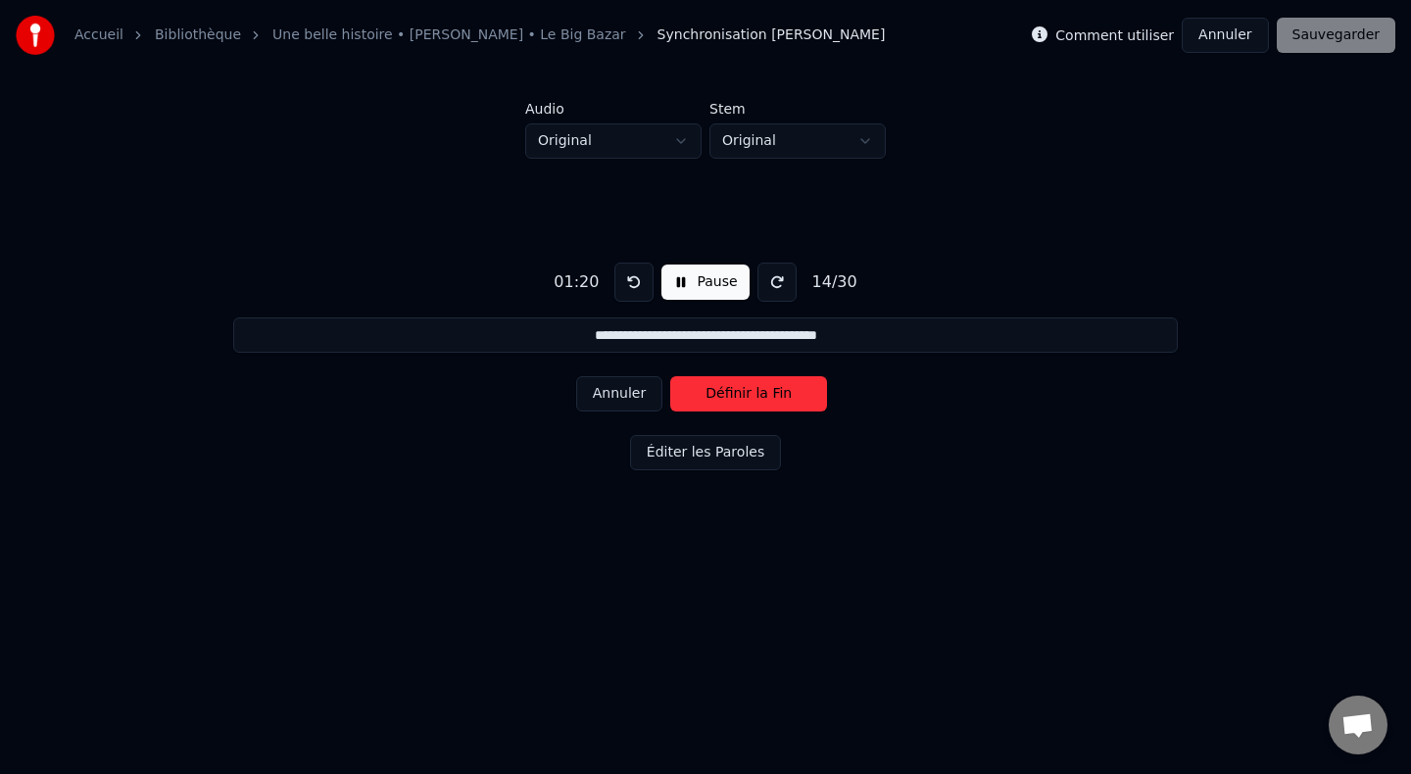
click at [623, 384] on button "Annuler" at bounding box center [619, 393] width 86 height 35
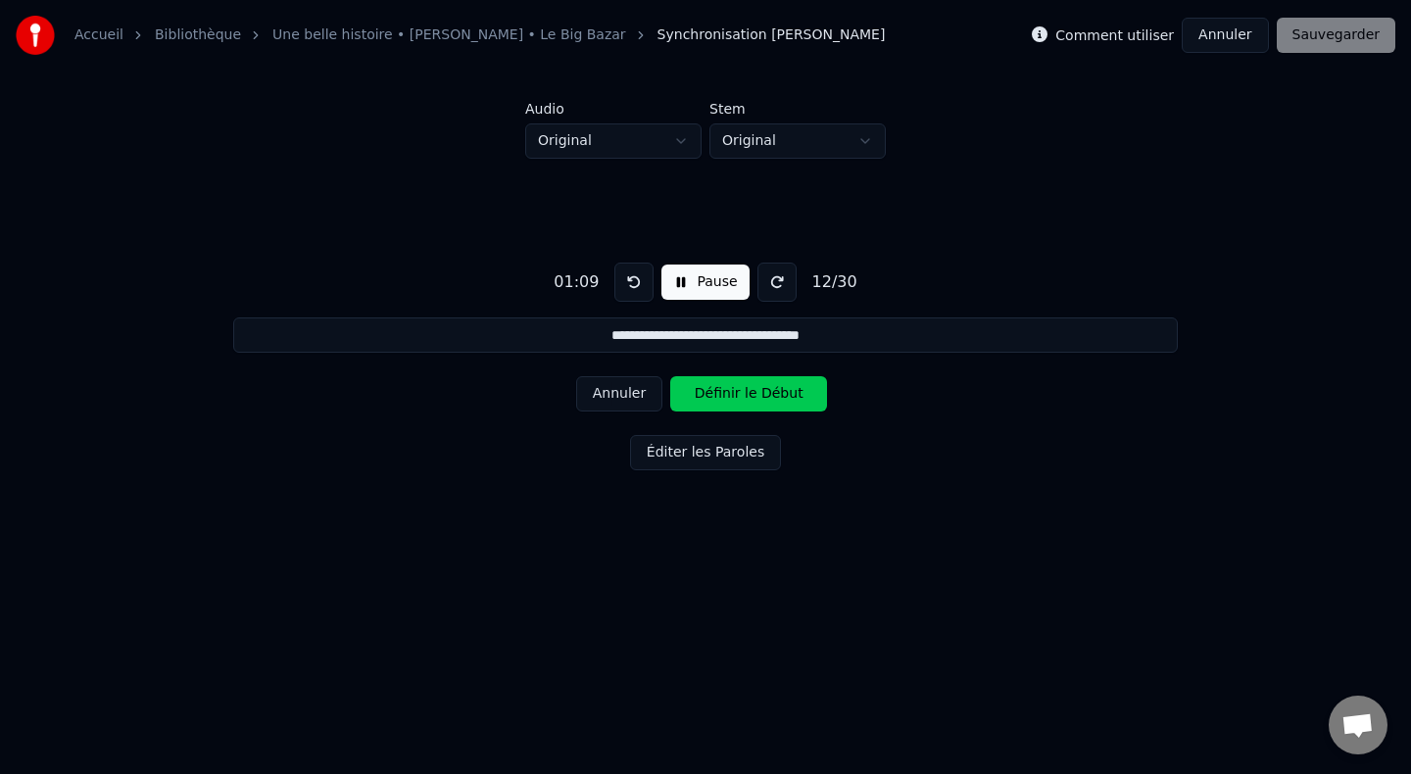
click at [623, 384] on button "Annuler" at bounding box center [619, 393] width 86 height 35
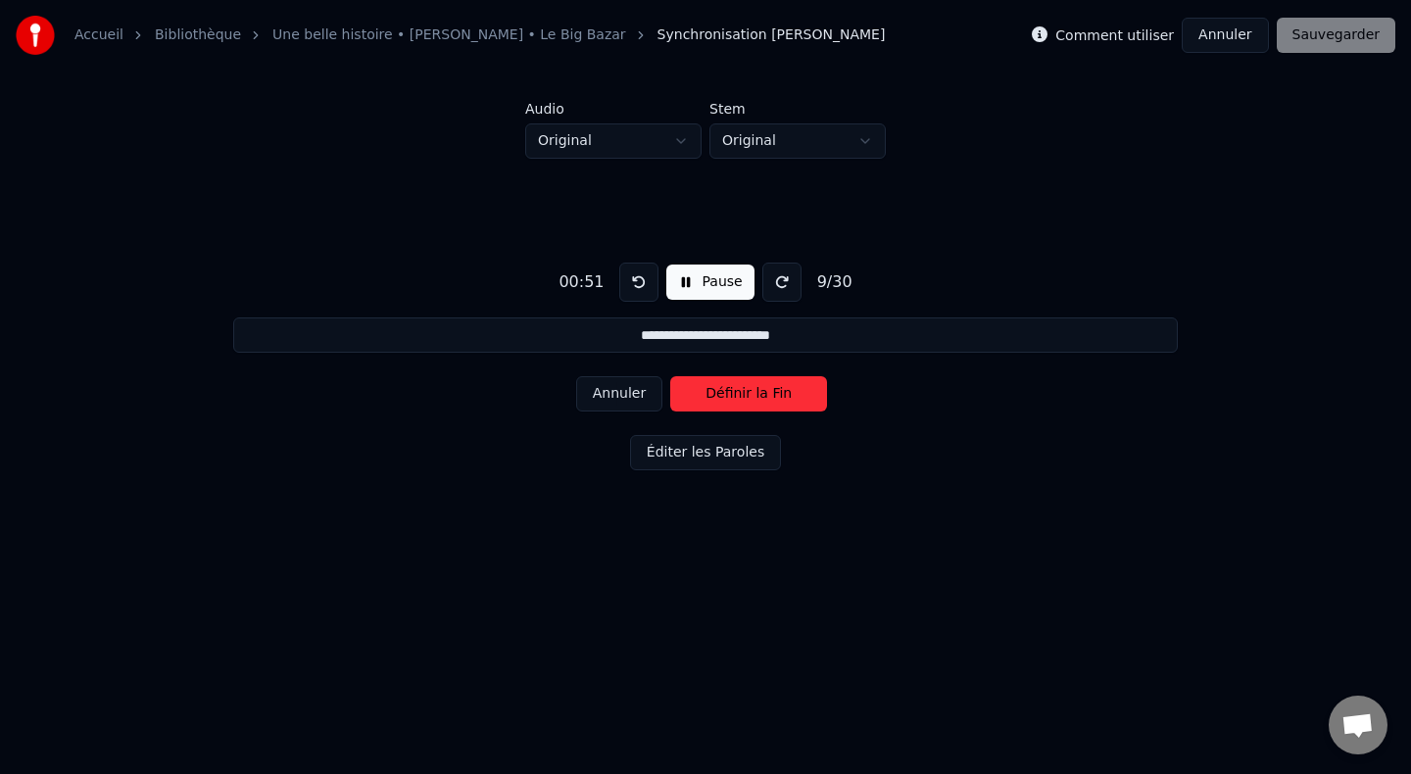
click at [623, 384] on button "Annuler" at bounding box center [619, 393] width 86 height 35
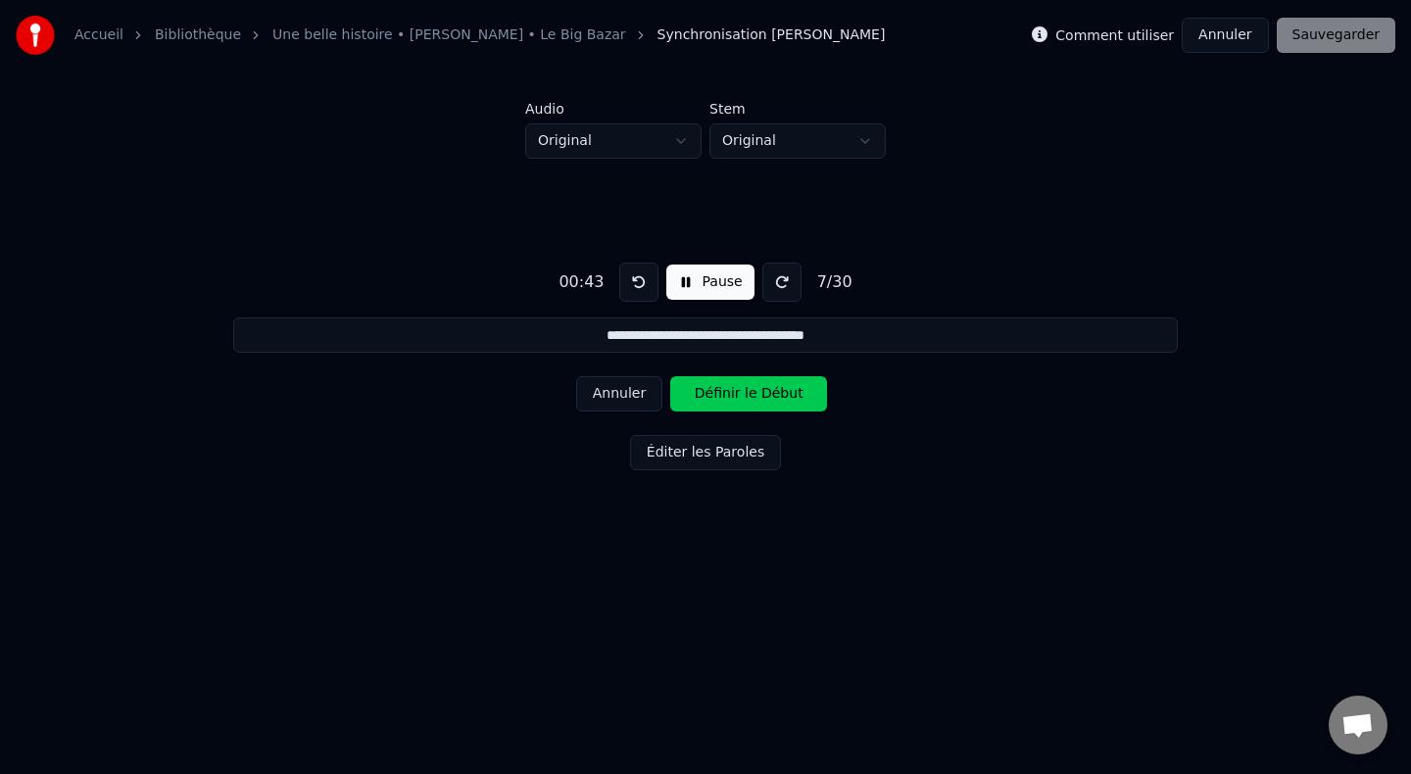
click at [623, 384] on button "Annuler" at bounding box center [619, 393] width 86 height 35
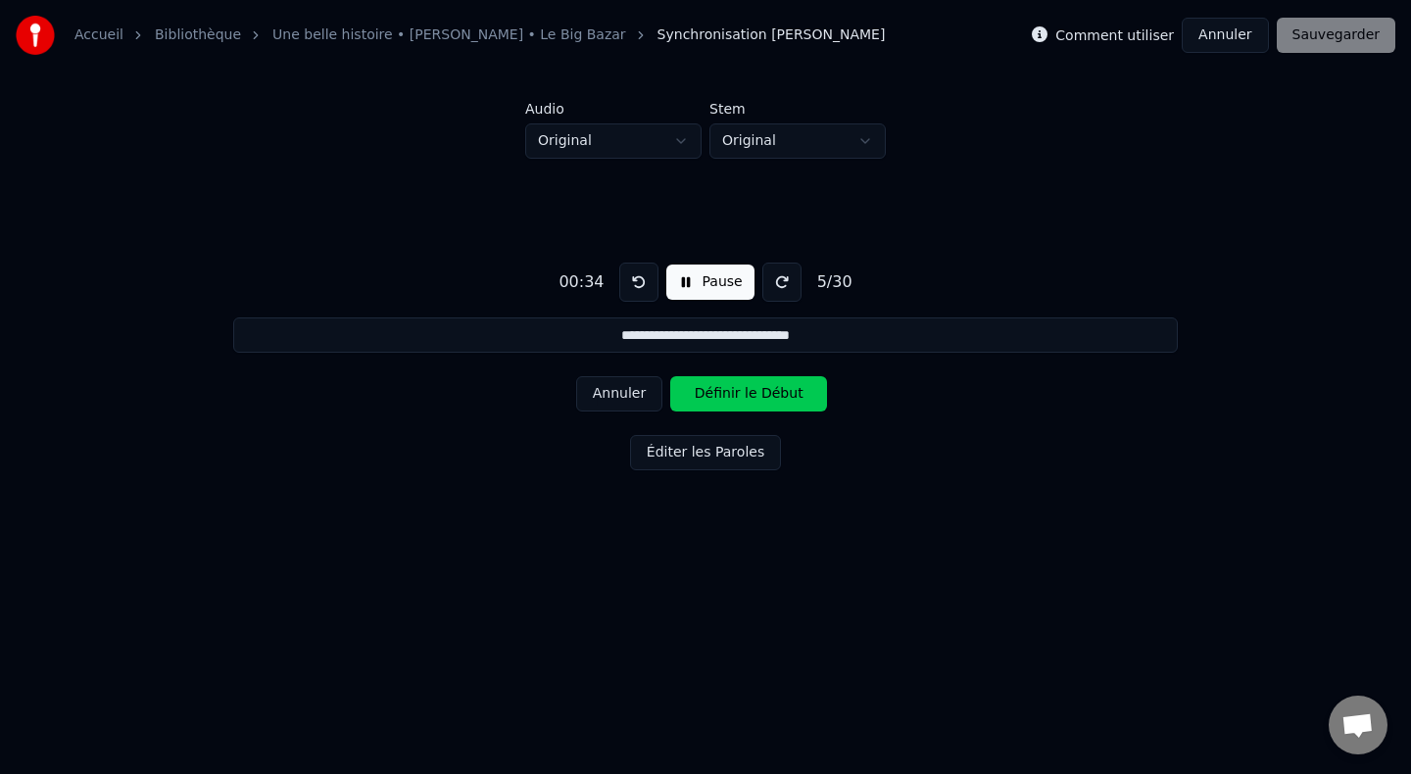
click at [623, 384] on button "Annuler" at bounding box center [619, 393] width 86 height 35
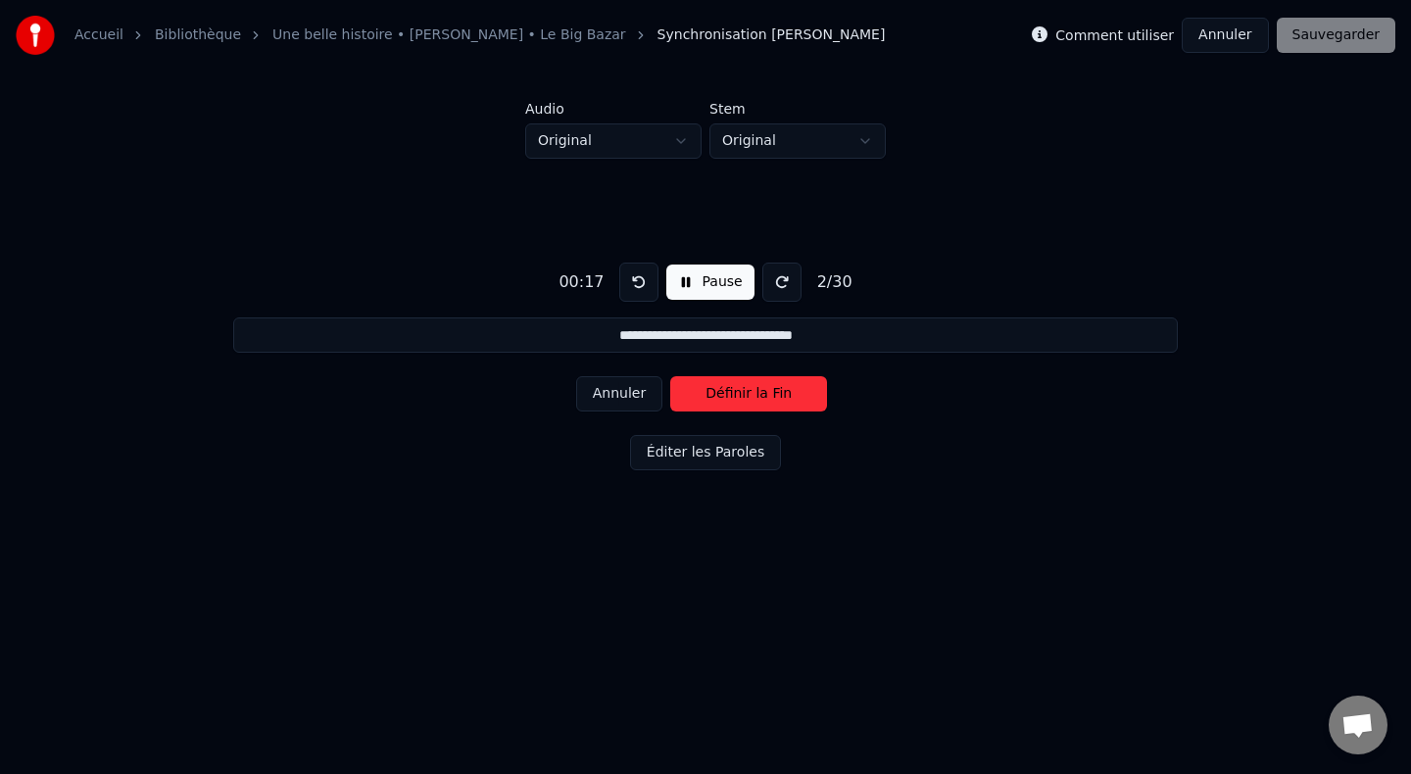
click at [623, 384] on button "Annuler" at bounding box center [619, 393] width 86 height 35
click at [623, 384] on div "Annuler Définir le Début" at bounding box center [705, 394] width 259 height 51
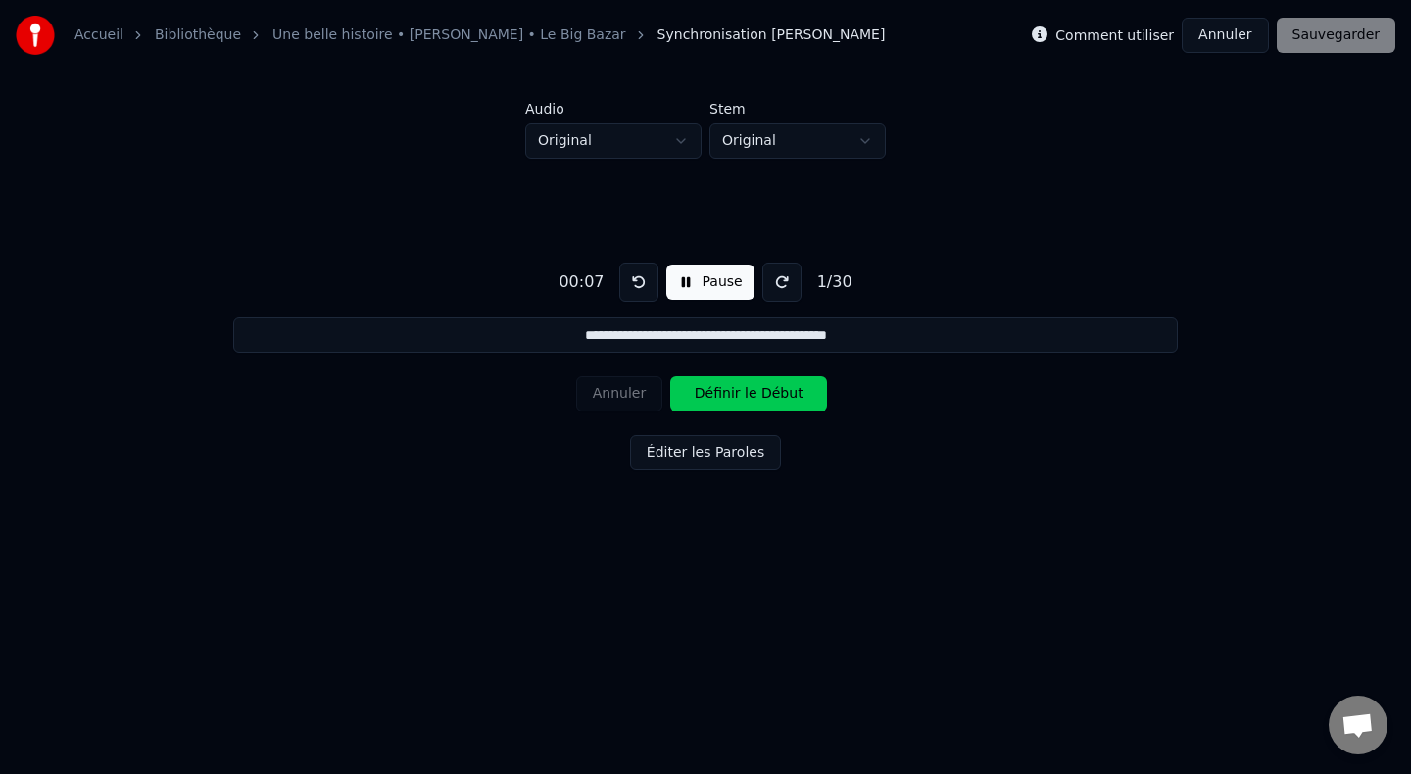
click at [605, 432] on div "**********" at bounding box center [705, 363] width 1349 height 408
click at [745, 398] on button "Définir le Début" at bounding box center [748, 393] width 157 height 35
click at [745, 398] on button "Définir la Fin" at bounding box center [748, 393] width 157 height 35
click at [745, 398] on button "Définir le Début" at bounding box center [748, 393] width 157 height 35
click at [745, 398] on button "Définir la Fin" at bounding box center [748, 393] width 157 height 35
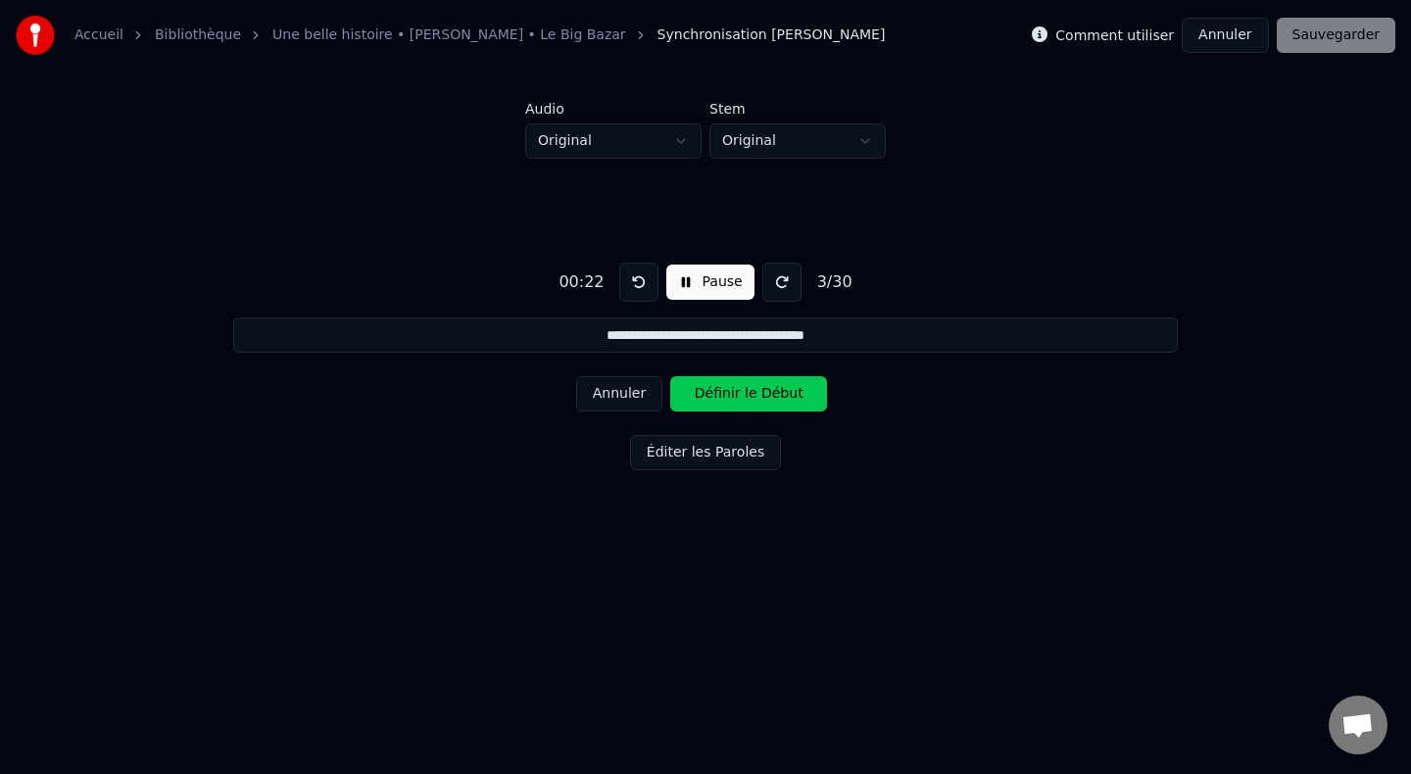
click at [745, 398] on button "Définir le Début" at bounding box center [748, 393] width 157 height 35
click at [745, 398] on button "Définir la Fin" at bounding box center [748, 393] width 157 height 35
click at [745, 398] on button "Définir le Début" at bounding box center [748, 393] width 157 height 35
click at [745, 398] on button "Définir la Fin" at bounding box center [748, 393] width 157 height 35
click at [745, 398] on button "Définir le Début" at bounding box center [748, 393] width 157 height 35
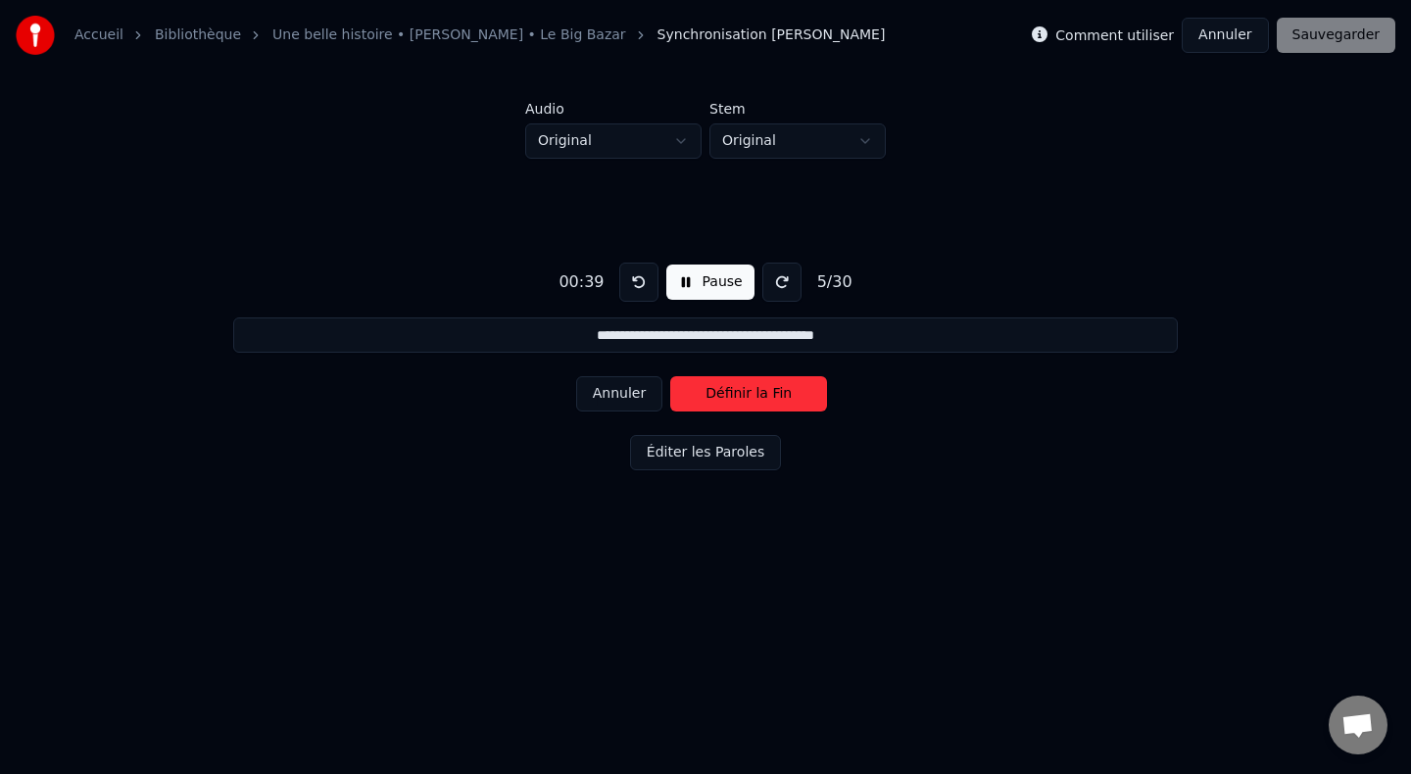
click at [745, 398] on button "Définir la Fin" at bounding box center [748, 393] width 157 height 35
click at [745, 398] on button "Définir le Début" at bounding box center [748, 393] width 157 height 35
click at [745, 398] on button "Définir la Fin" at bounding box center [748, 393] width 157 height 35
click at [745, 398] on button "Définir le Début" at bounding box center [748, 393] width 157 height 35
click at [745, 398] on button "Définir la Fin" at bounding box center [748, 393] width 157 height 35
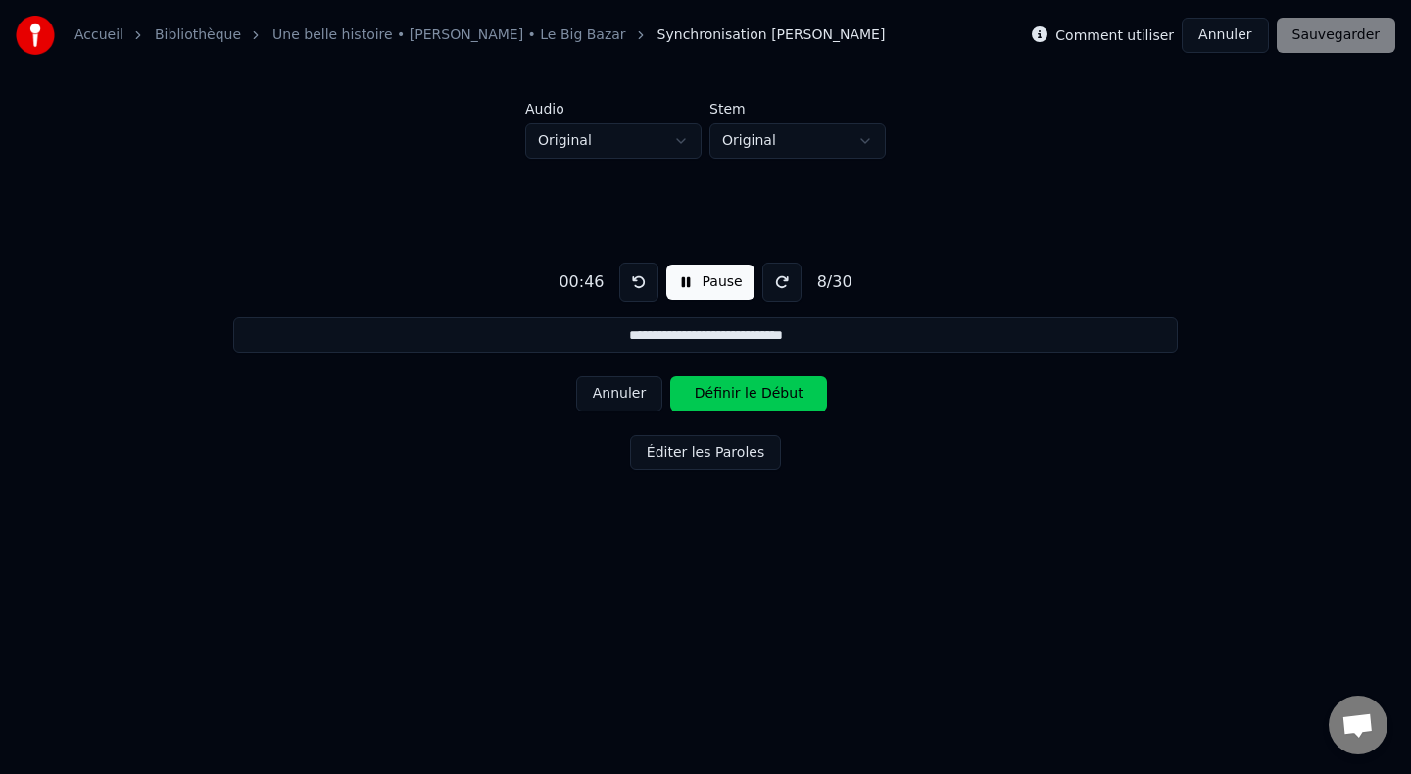
click at [745, 398] on button "Définir le Début" at bounding box center [748, 393] width 157 height 35
click at [745, 398] on button "Définir la Fin" at bounding box center [748, 393] width 157 height 35
click at [745, 398] on button "Définir le Début" at bounding box center [748, 393] width 157 height 35
click at [745, 398] on button "Définir la Fin" at bounding box center [748, 393] width 157 height 35
click at [745, 398] on button "Définir le Début" at bounding box center [748, 393] width 157 height 35
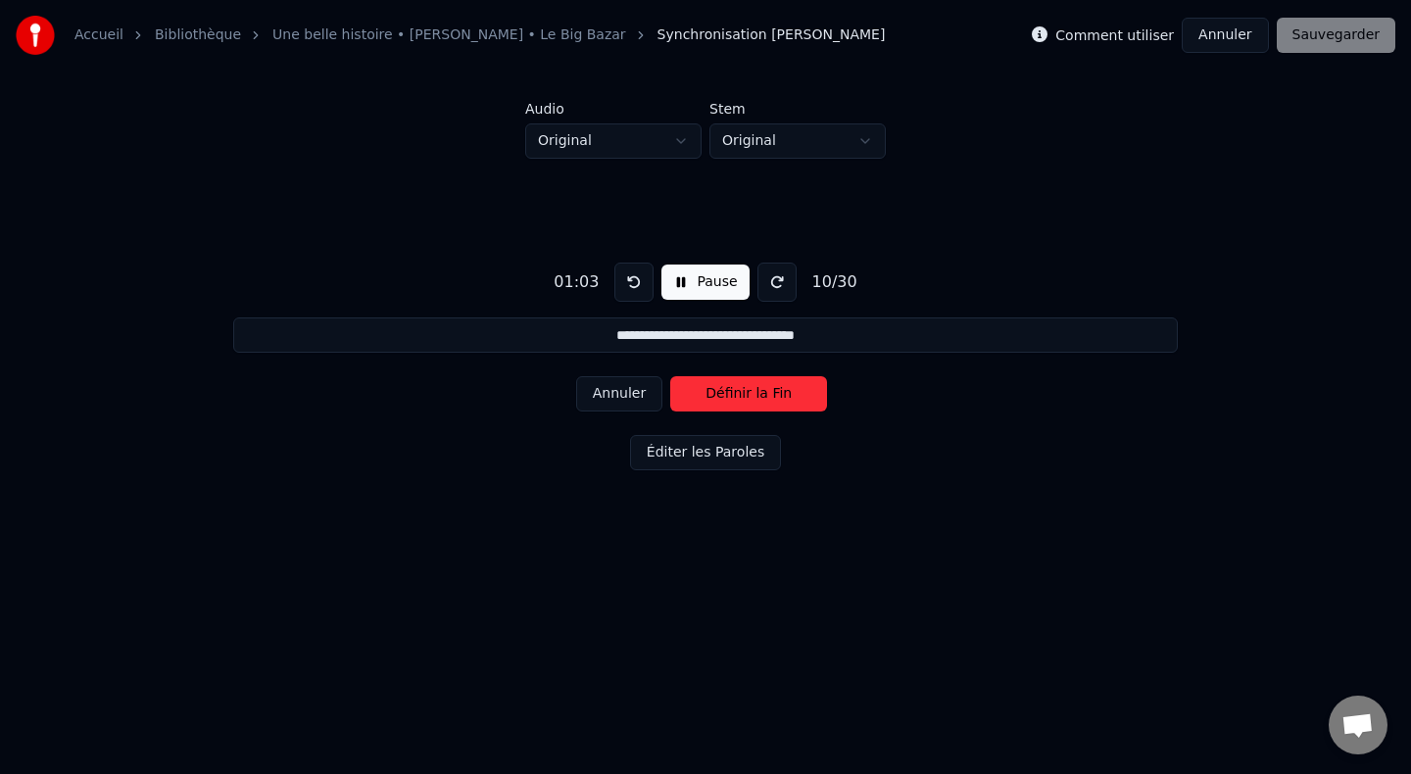
click at [745, 398] on button "Définir la Fin" at bounding box center [748, 393] width 157 height 35
click at [745, 398] on button "Définir le Début" at bounding box center [748, 393] width 157 height 35
click at [745, 398] on button "Définir la Fin" at bounding box center [748, 393] width 157 height 35
click at [745, 398] on button "Définir le Début" at bounding box center [748, 393] width 157 height 35
click at [745, 398] on button "Définir la Fin" at bounding box center [748, 393] width 157 height 35
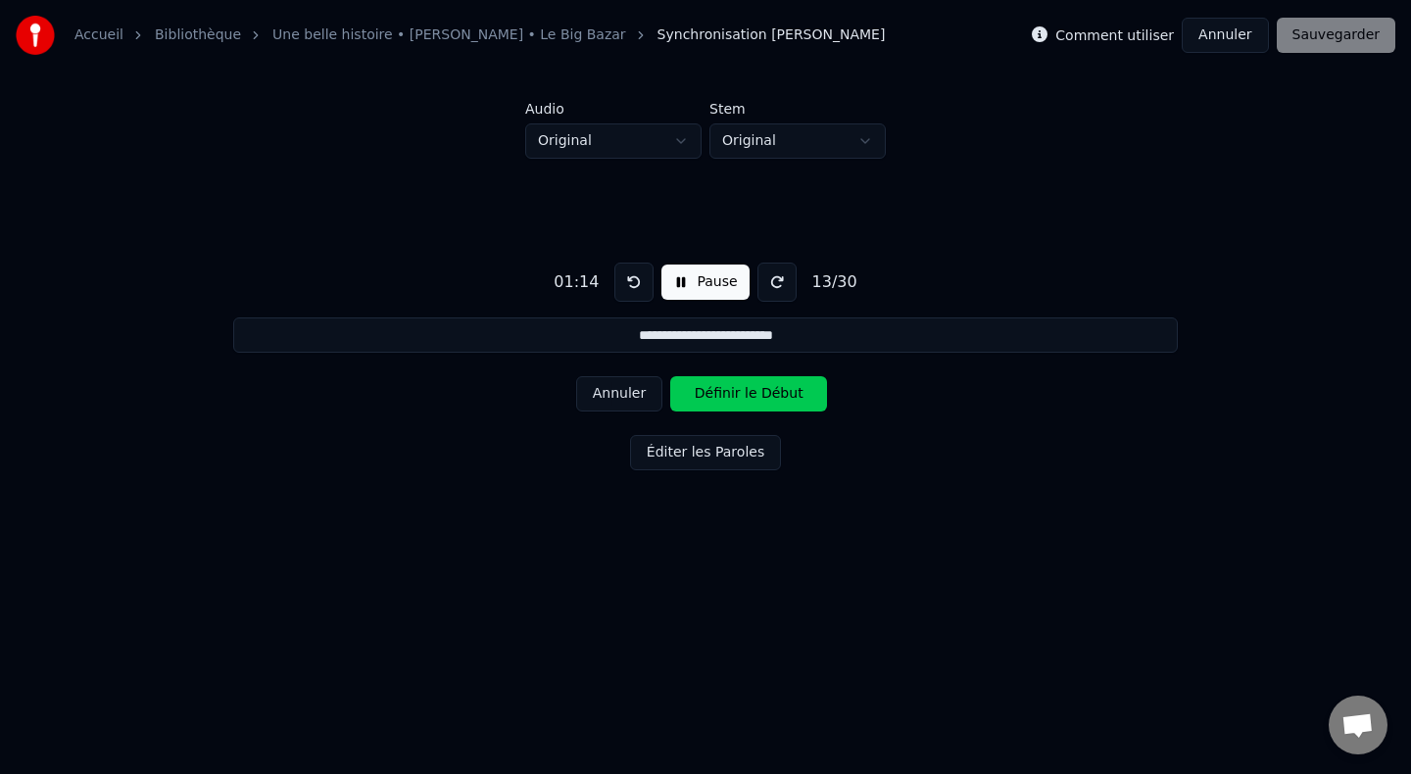
click at [745, 398] on button "Définir le Début" at bounding box center [748, 393] width 157 height 35
click at [745, 398] on button "Définir la Fin" at bounding box center [748, 393] width 157 height 35
click at [745, 398] on button "Définir le Début" at bounding box center [748, 393] width 157 height 35
click at [745, 398] on button "Définir la Fin" at bounding box center [748, 393] width 157 height 35
click at [745, 398] on button "Définir le Début" at bounding box center [748, 393] width 157 height 35
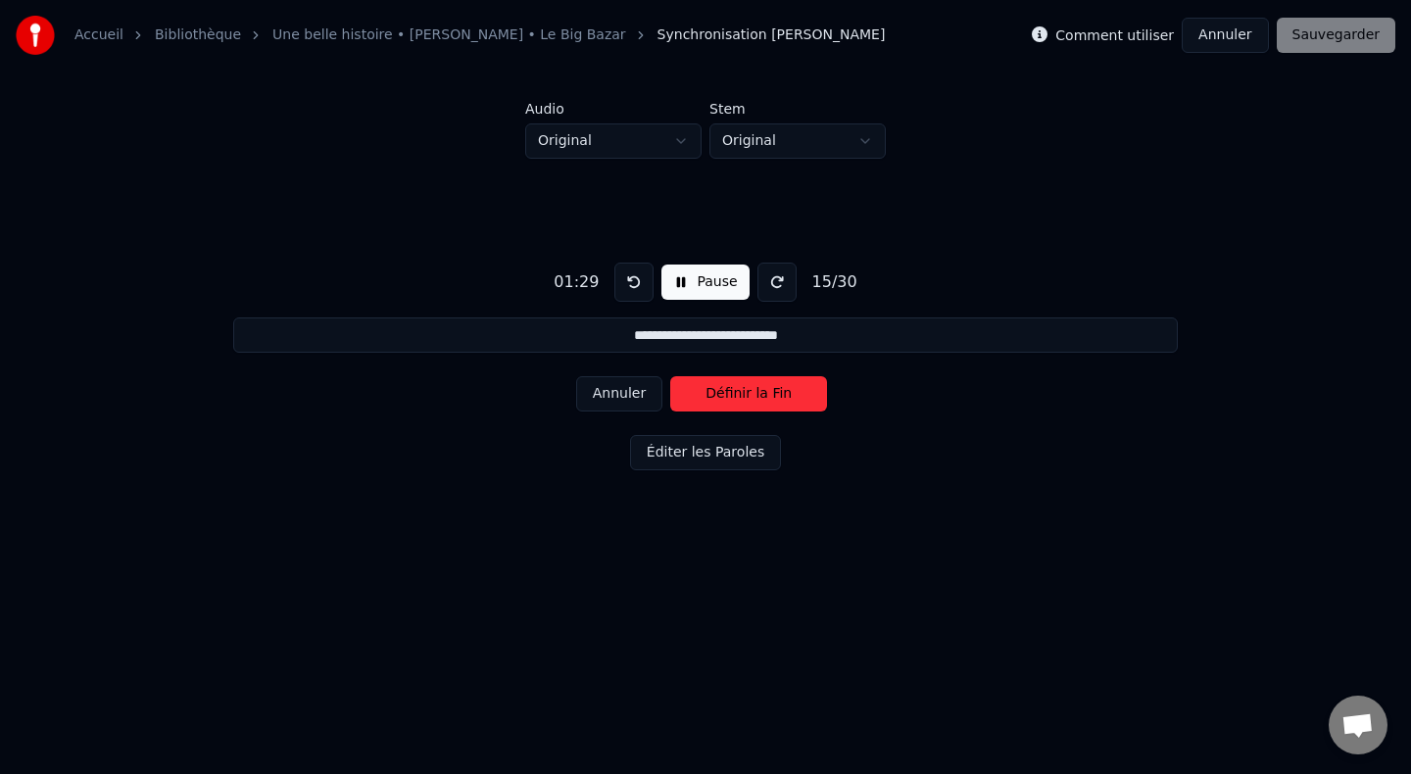
click at [745, 398] on button "Définir la Fin" at bounding box center [748, 393] width 157 height 35
click at [745, 398] on button "Définir le Début" at bounding box center [748, 393] width 157 height 35
click at [745, 398] on button "Définir la Fin" at bounding box center [748, 393] width 157 height 35
click at [745, 398] on button "Définir le Début" at bounding box center [748, 393] width 157 height 35
click at [745, 398] on button "Définir la Fin" at bounding box center [748, 393] width 157 height 35
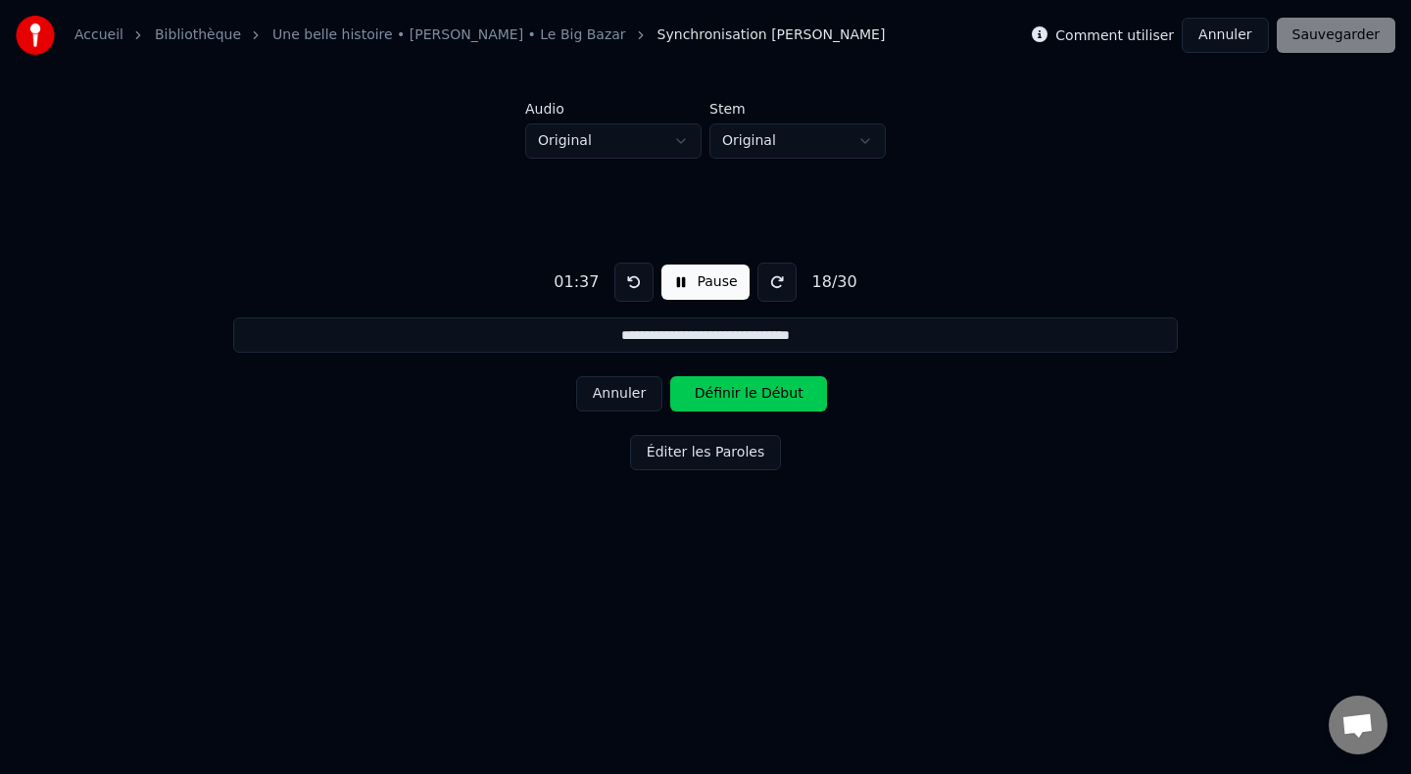
click at [745, 398] on button "Définir le Début" at bounding box center [748, 393] width 157 height 35
click at [745, 398] on button "Définir la Fin" at bounding box center [748, 393] width 157 height 35
click at [638, 395] on button "Annuler" at bounding box center [619, 393] width 86 height 35
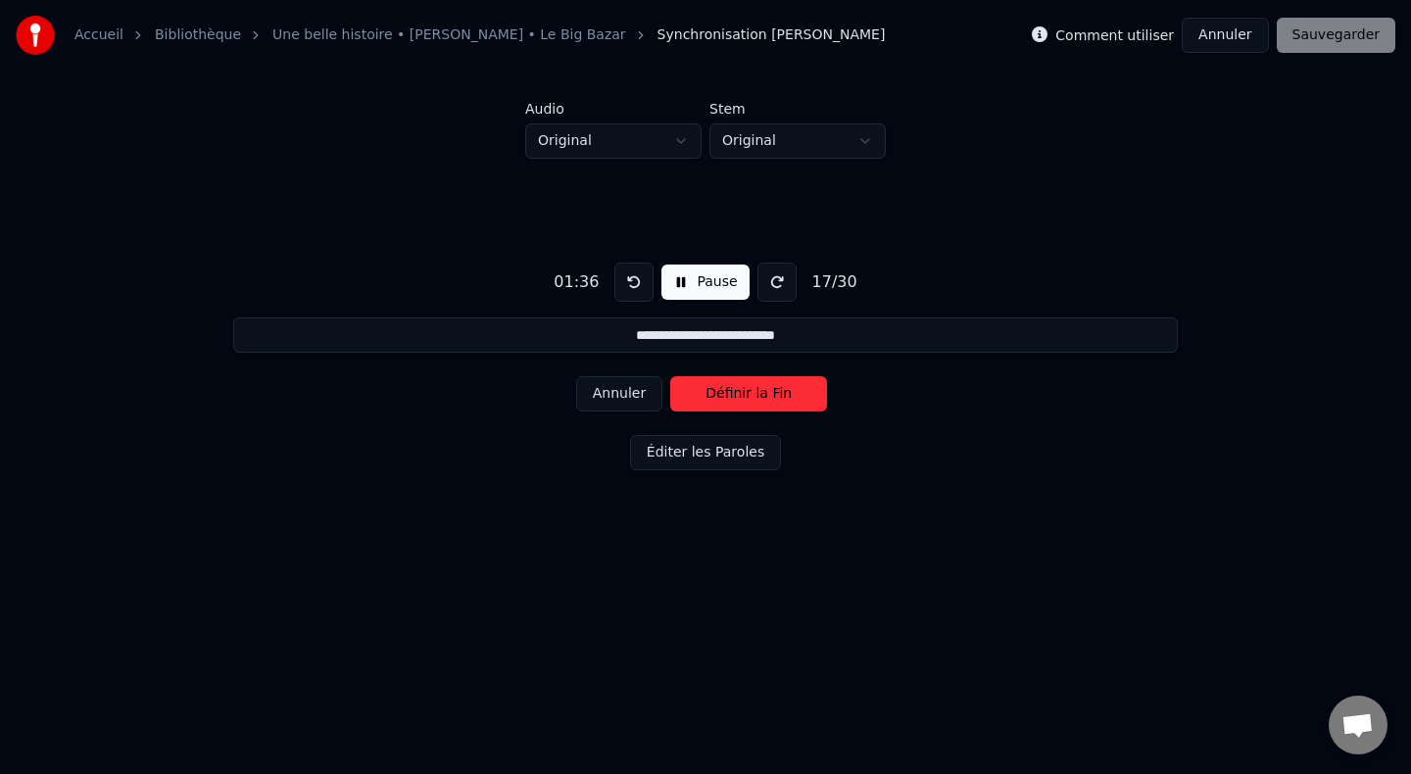
click at [638, 395] on button "Annuler" at bounding box center [619, 393] width 86 height 35
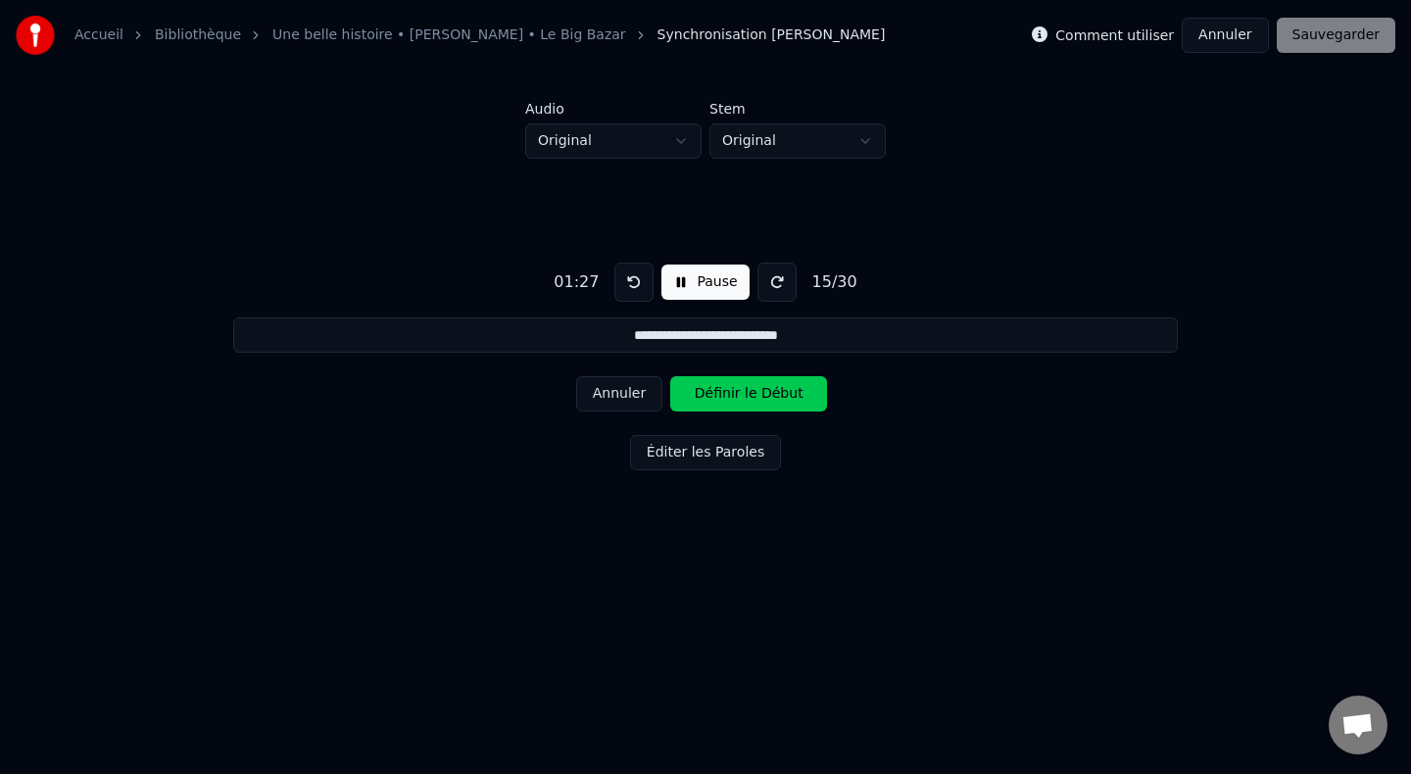
click at [638, 395] on button "Annuler" at bounding box center [619, 393] width 86 height 35
click at [720, 400] on button "Définir la Fin" at bounding box center [748, 393] width 157 height 35
click at [720, 400] on button "Définir le Début" at bounding box center [748, 393] width 157 height 35
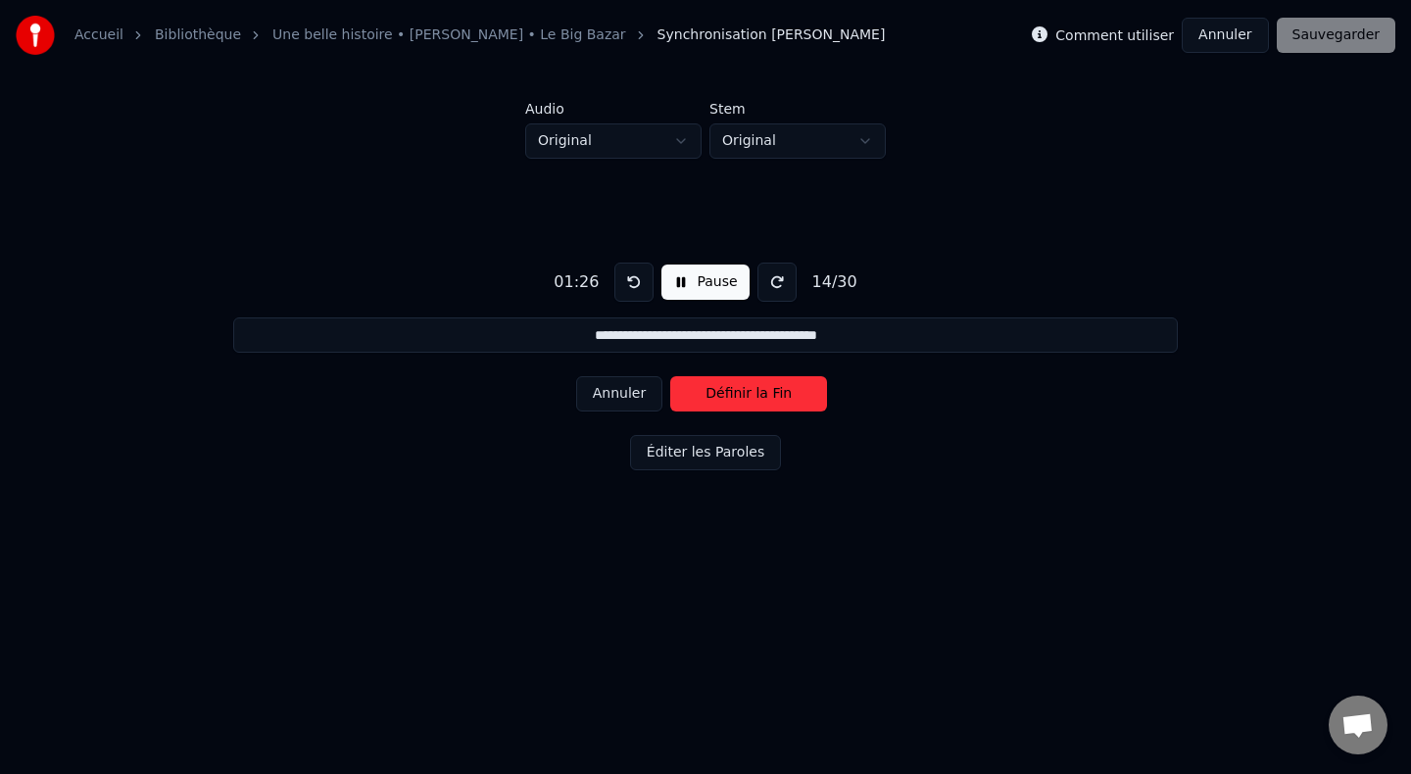
click at [720, 400] on button "Définir la Fin" at bounding box center [748, 393] width 157 height 35
click at [720, 400] on button "Définir le Début" at bounding box center [748, 393] width 157 height 35
click at [720, 400] on button "Définir la Fin" at bounding box center [748, 393] width 157 height 35
click at [720, 400] on button "Définir le Début" at bounding box center [748, 393] width 157 height 35
click at [720, 400] on button "Définir la Fin" at bounding box center [748, 393] width 157 height 35
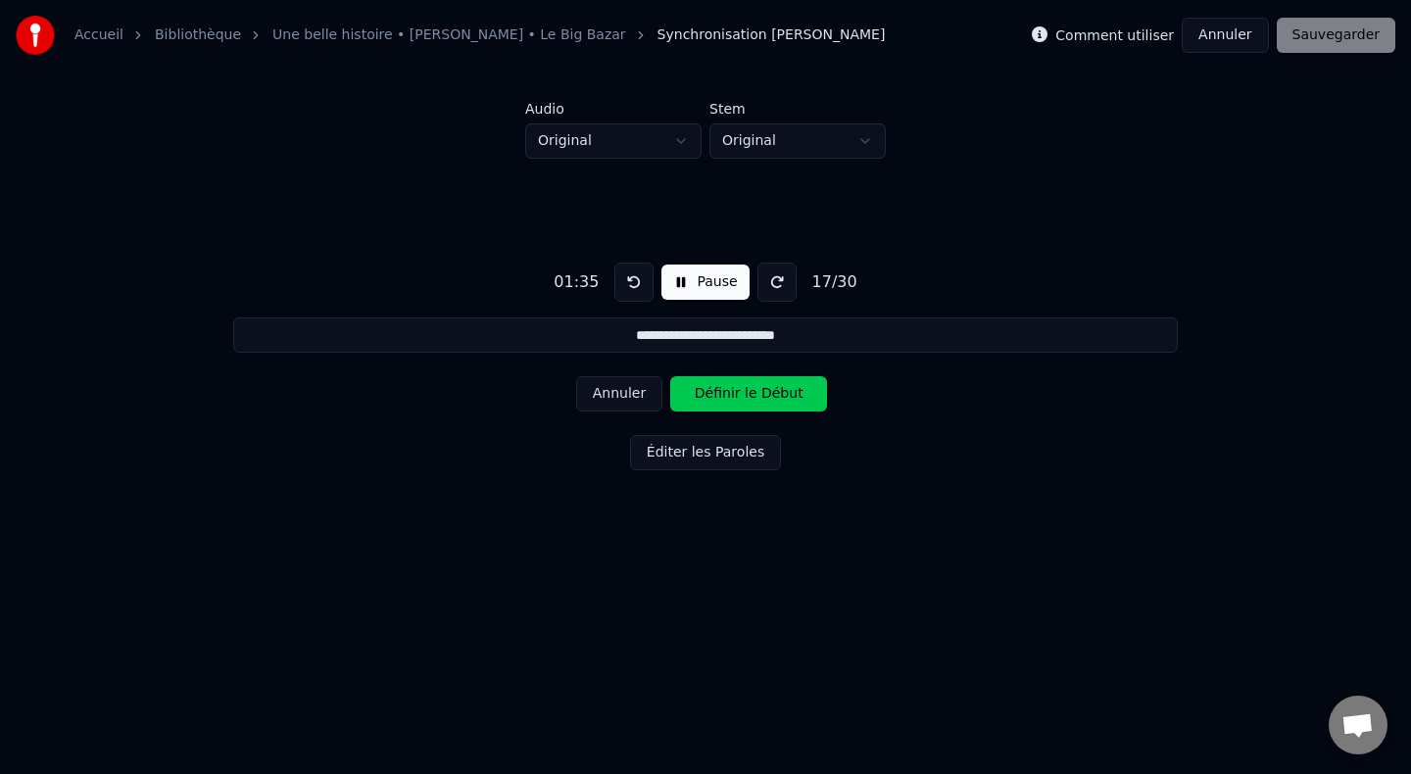
click at [720, 400] on button "Définir le Début" at bounding box center [748, 393] width 157 height 35
click at [720, 400] on button "Définir la Fin" at bounding box center [748, 393] width 157 height 35
click at [720, 400] on button "Définir le Début" at bounding box center [748, 393] width 157 height 35
click at [720, 400] on button "Définir la Fin" at bounding box center [748, 393] width 157 height 35
click at [720, 400] on button "Définir le Début" at bounding box center [748, 393] width 157 height 35
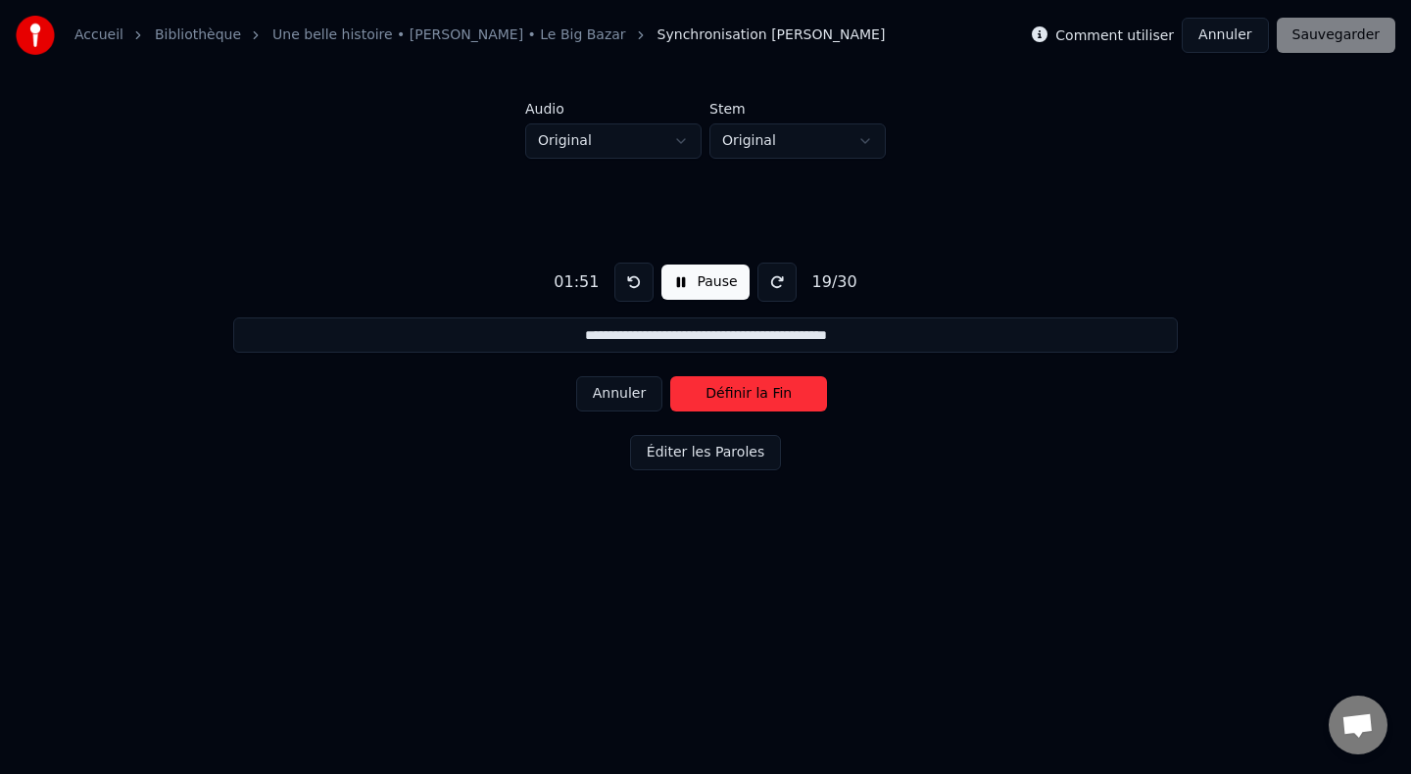
click at [720, 400] on button "Définir la Fin" at bounding box center [748, 393] width 157 height 35
click at [626, 399] on button "Annuler" at bounding box center [619, 393] width 86 height 35
click at [626, 397] on button "Annuler" at bounding box center [619, 393] width 86 height 35
click at [733, 395] on button "Définir le Début" at bounding box center [748, 393] width 157 height 35
click at [733, 395] on button "Définir la Fin" at bounding box center [748, 393] width 157 height 35
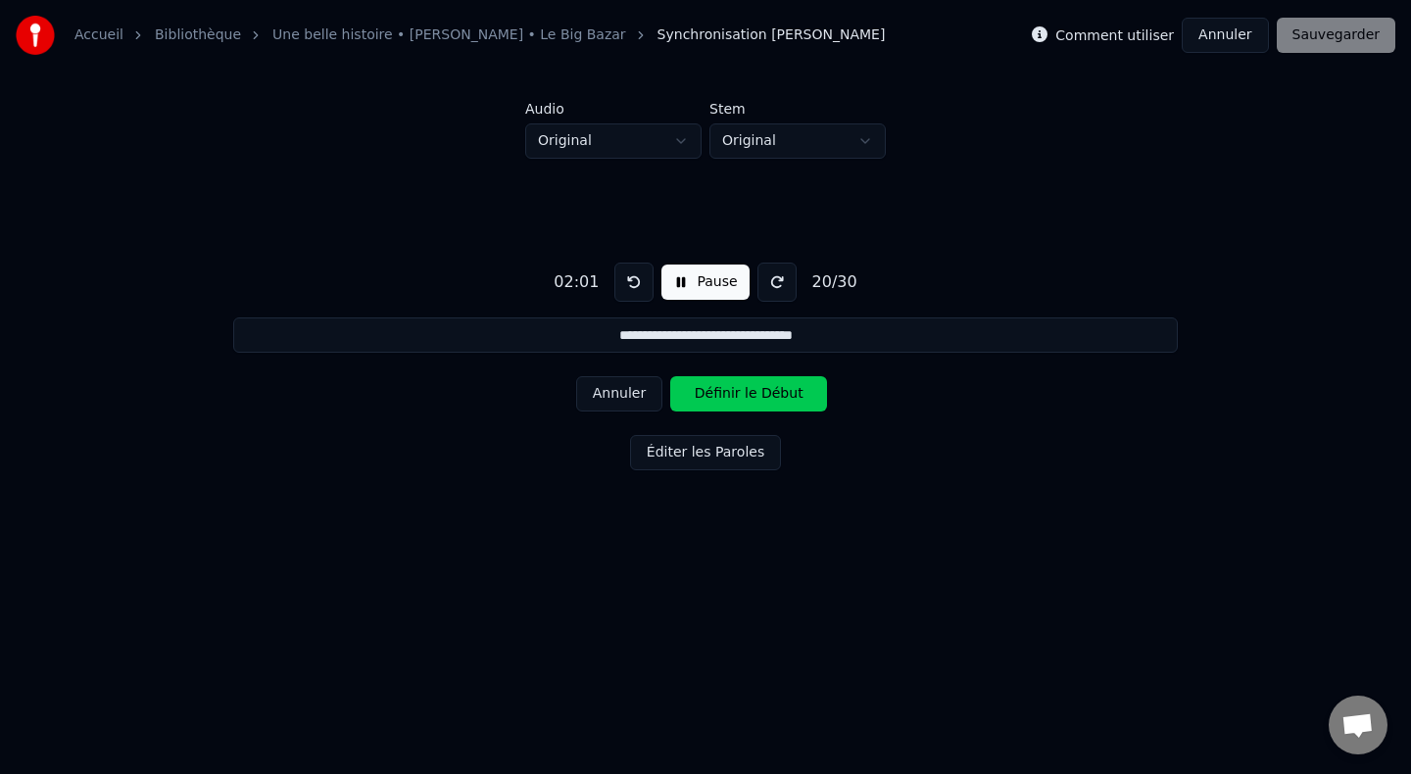
click at [733, 395] on button "Définir le Début" at bounding box center [748, 393] width 157 height 35
click at [733, 395] on button "Définir la Fin" at bounding box center [748, 393] width 157 height 35
click at [733, 395] on button "Définir le Début" at bounding box center [748, 393] width 157 height 35
click at [733, 395] on button "Définir la Fin" at bounding box center [748, 393] width 157 height 35
click at [733, 395] on button "Définir le Début" at bounding box center [748, 393] width 157 height 35
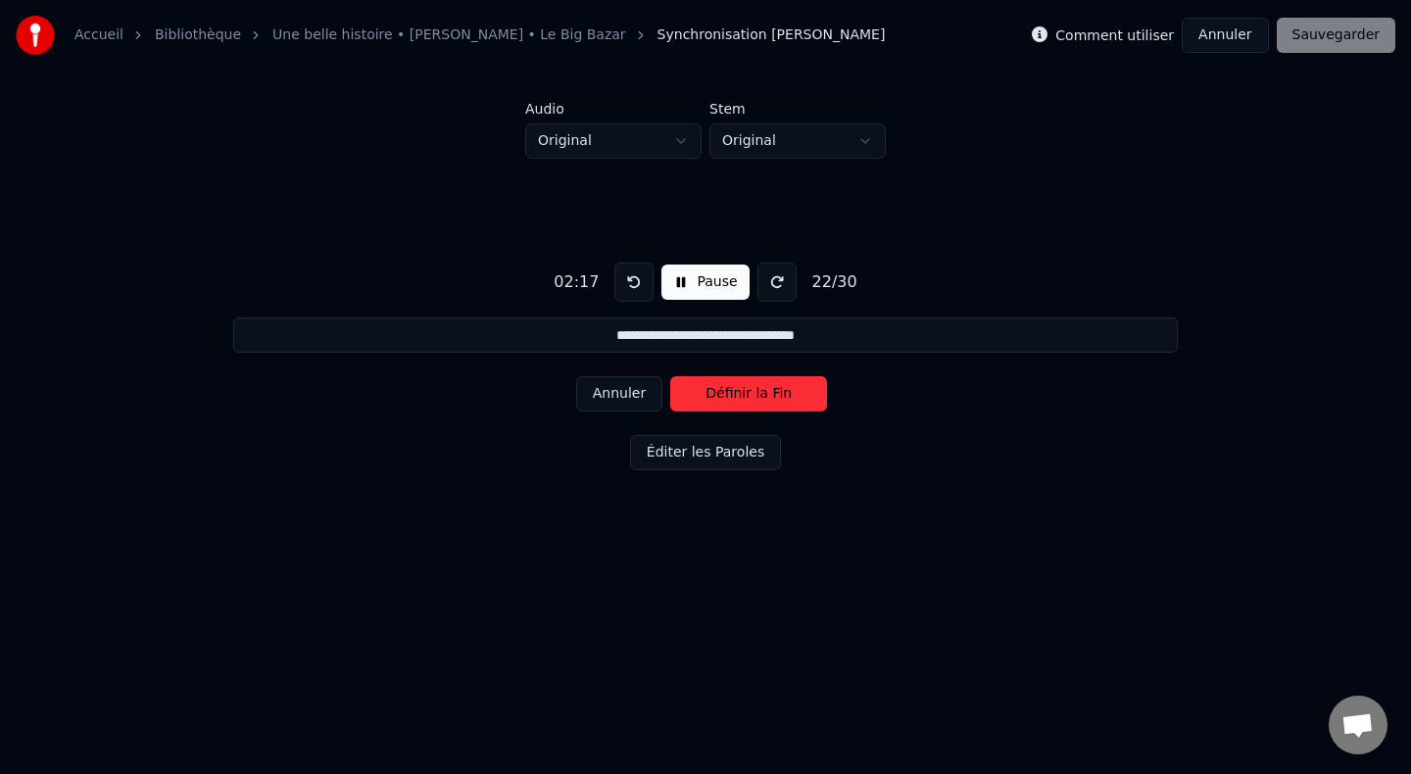
click at [733, 395] on button "Définir la Fin" at bounding box center [748, 393] width 157 height 35
click at [733, 395] on button "Définir le Début" at bounding box center [748, 393] width 157 height 35
click at [733, 395] on button "Définir la Fin" at bounding box center [748, 393] width 157 height 35
click at [733, 395] on button "Définir le Début" at bounding box center [748, 393] width 157 height 35
click at [733, 395] on button "Définir la Fin" at bounding box center [748, 393] width 157 height 35
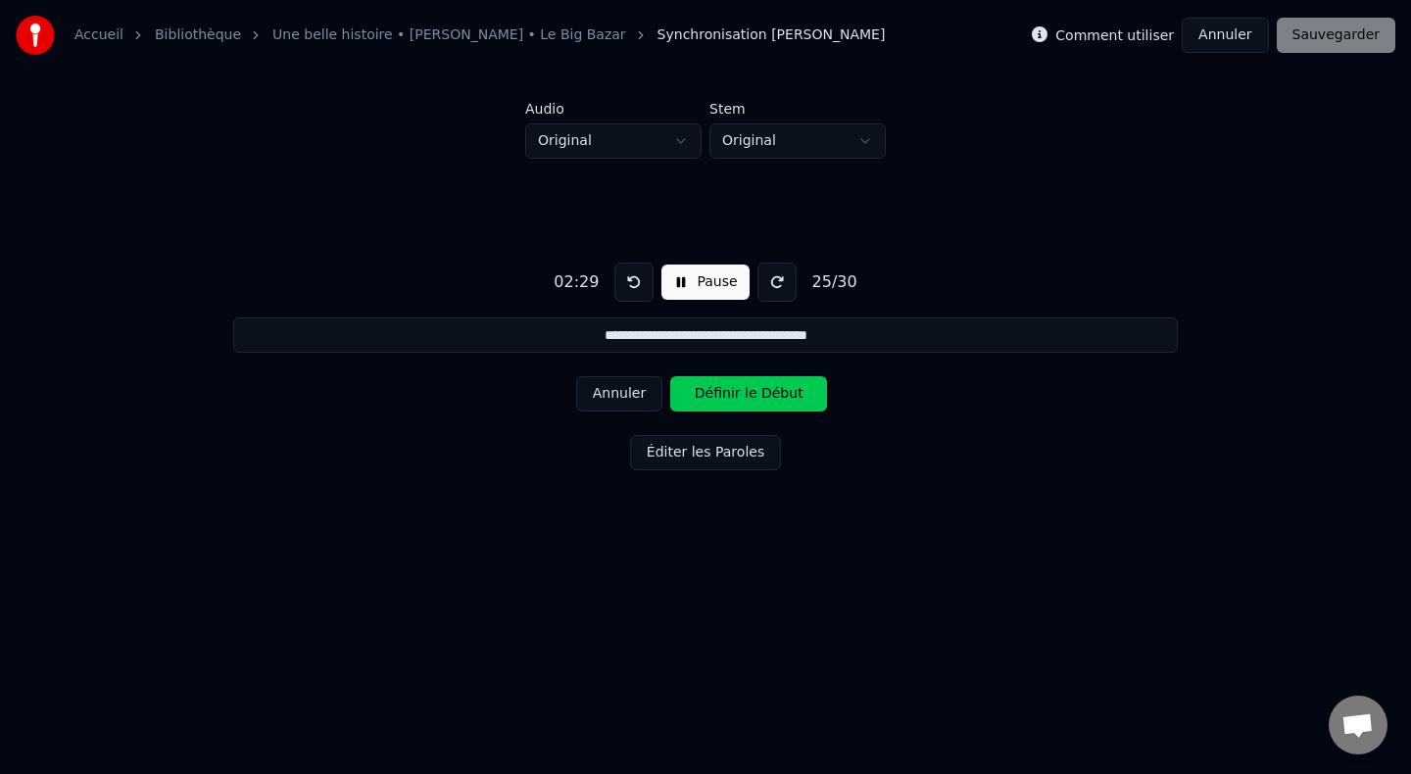
click at [733, 395] on button "Définir le Début" at bounding box center [748, 393] width 157 height 35
click at [733, 395] on button "Définir la Fin" at bounding box center [748, 393] width 157 height 35
click at [733, 395] on button "Définir le Début" at bounding box center [748, 393] width 157 height 35
click at [733, 395] on button "Définir la Fin" at bounding box center [748, 393] width 157 height 35
click at [733, 395] on button "Définir le Début" at bounding box center [748, 393] width 157 height 35
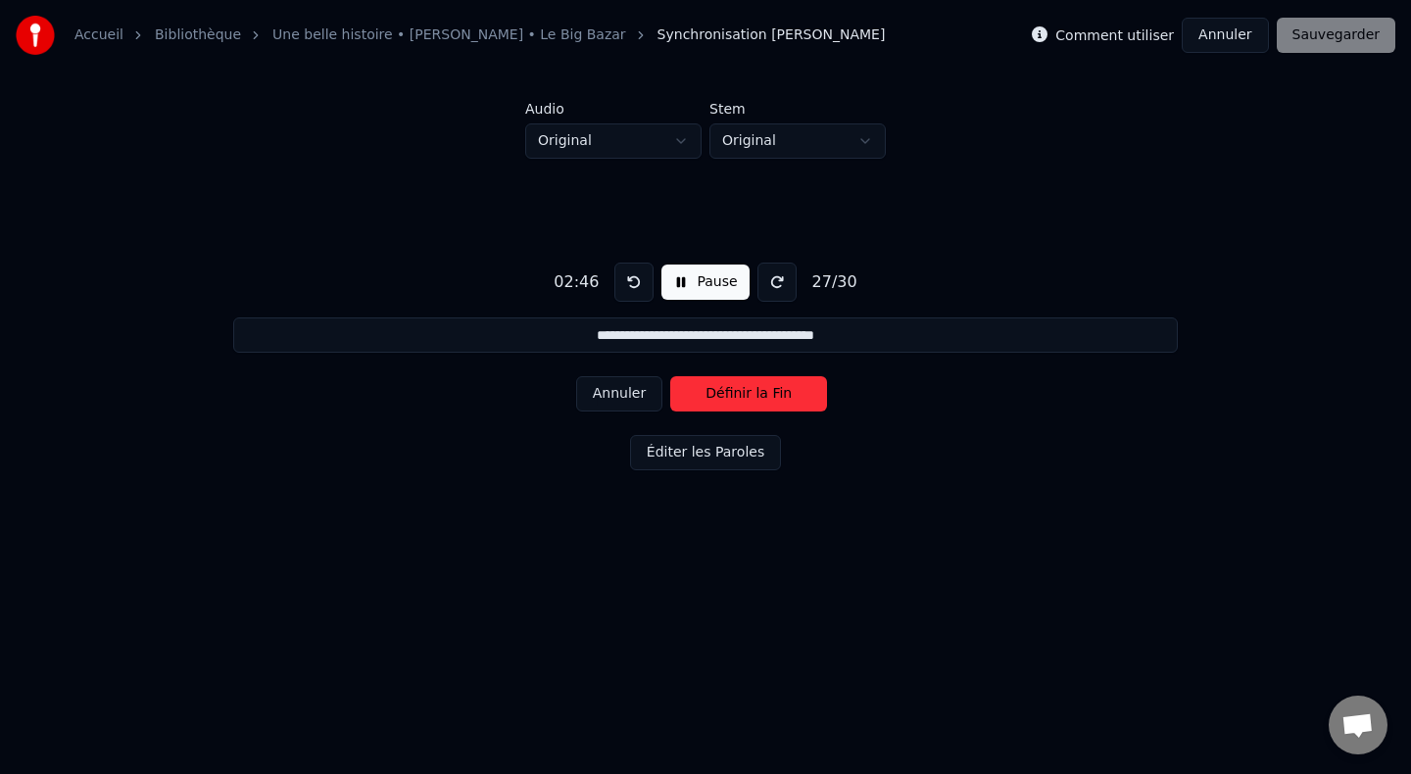
click at [733, 395] on button "Définir la Fin" at bounding box center [748, 393] width 157 height 35
click at [733, 395] on button "Définir le Début" at bounding box center [748, 393] width 157 height 35
click at [733, 395] on button "Définir la Fin" at bounding box center [748, 393] width 157 height 35
click at [733, 395] on button "Définir le Début" at bounding box center [748, 393] width 157 height 35
click at [639, 397] on button "Annuler" at bounding box center [619, 393] width 86 height 35
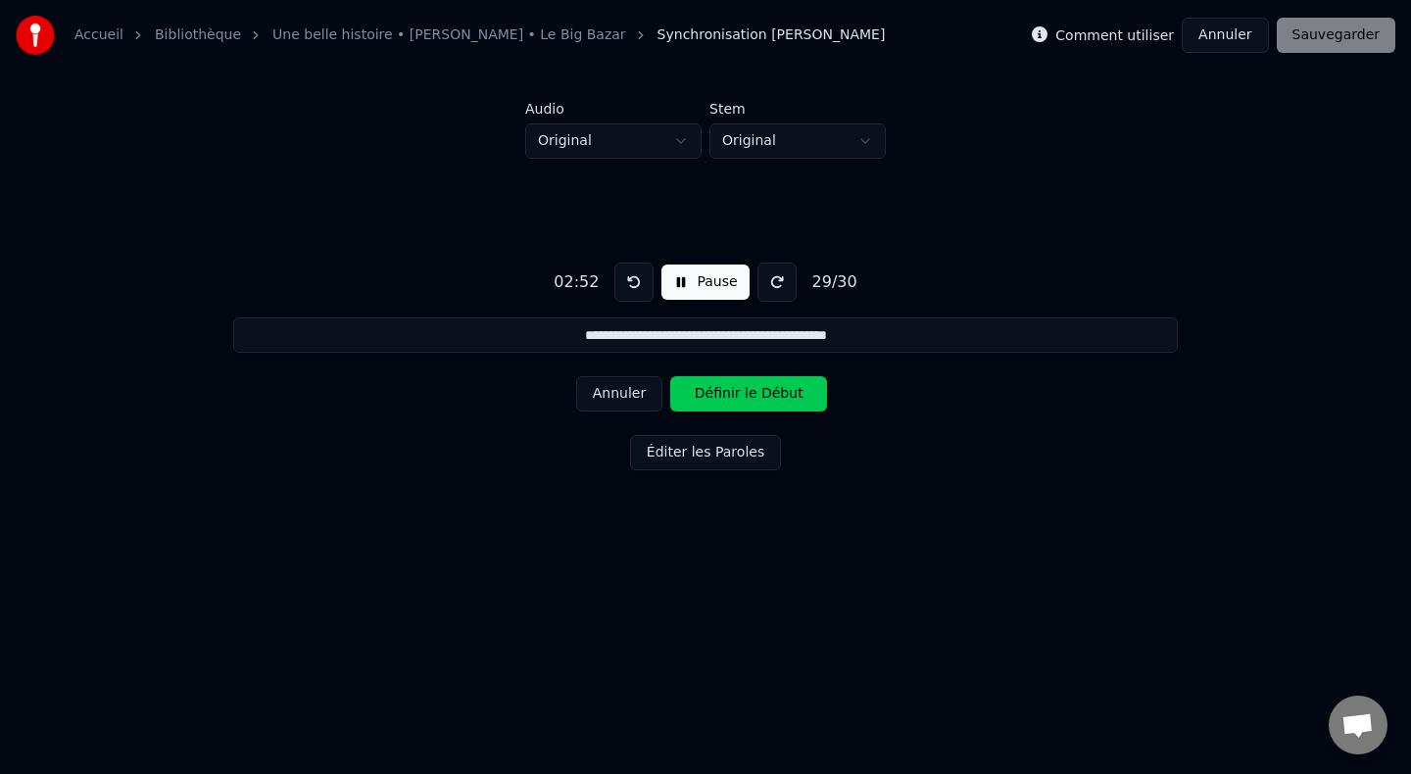
click at [634, 397] on button "Annuler" at bounding box center [619, 393] width 86 height 35
click at [739, 394] on button "Définir la Fin" at bounding box center [748, 393] width 157 height 35
click at [739, 394] on button "Définir le Début" at bounding box center [748, 393] width 157 height 35
click at [739, 394] on button "Définir la Fin" at bounding box center [748, 393] width 157 height 35
type input "**********"
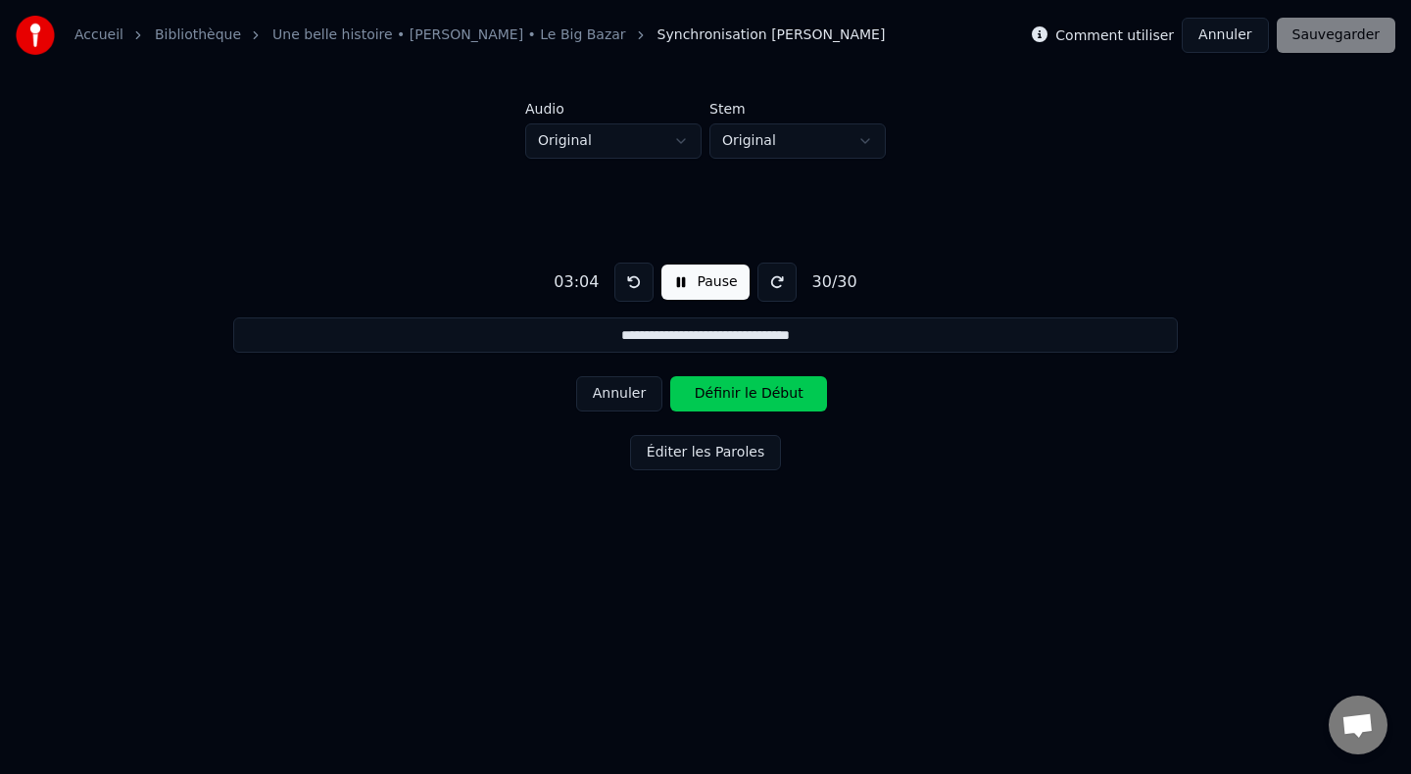
click at [739, 394] on button "Définir le Début" at bounding box center [748, 393] width 157 height 35
click at [739, 394] on button "Définir la Fin" at bounding box center [748, 393] width 157 height 35
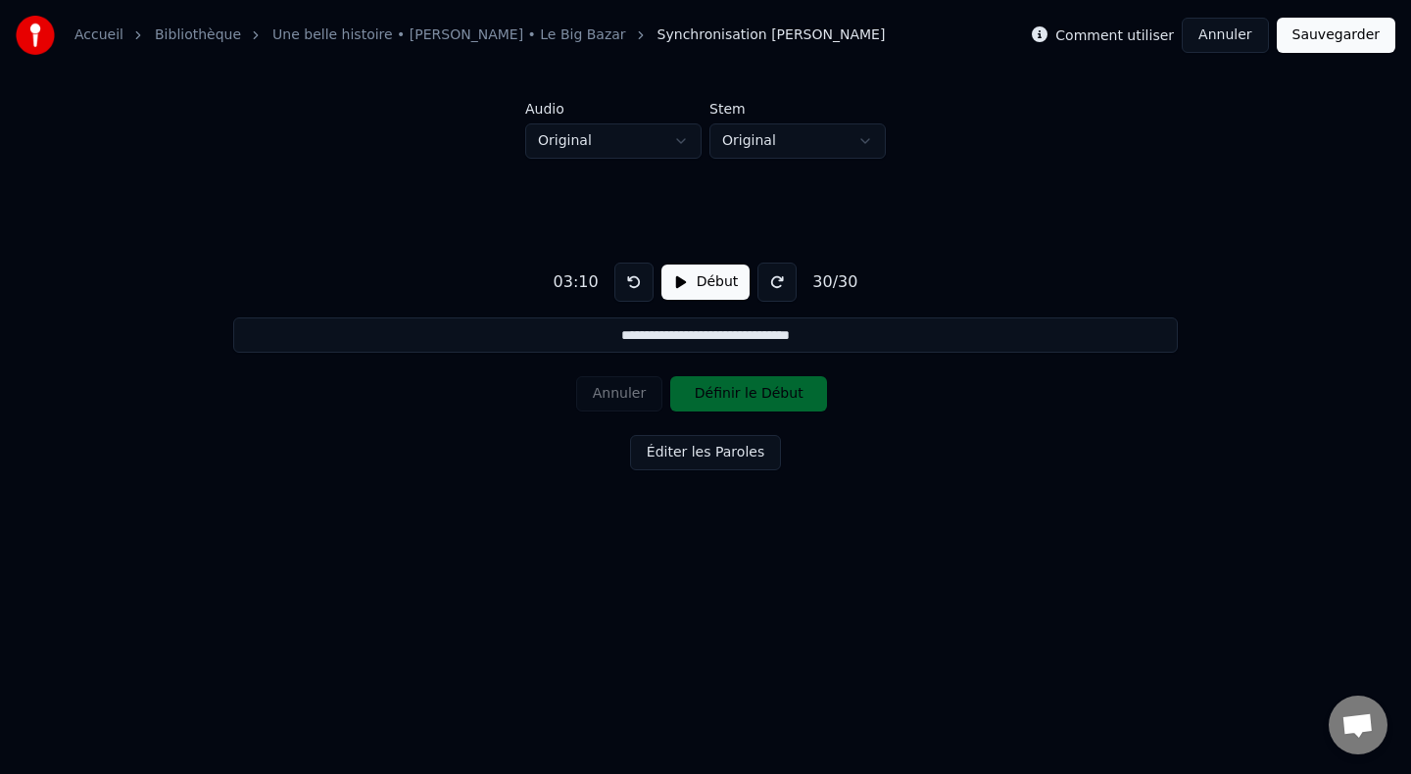
click at [1318, 34] on button "Sauvegarder" at bounding box center [1336, 35] width 119 height 35
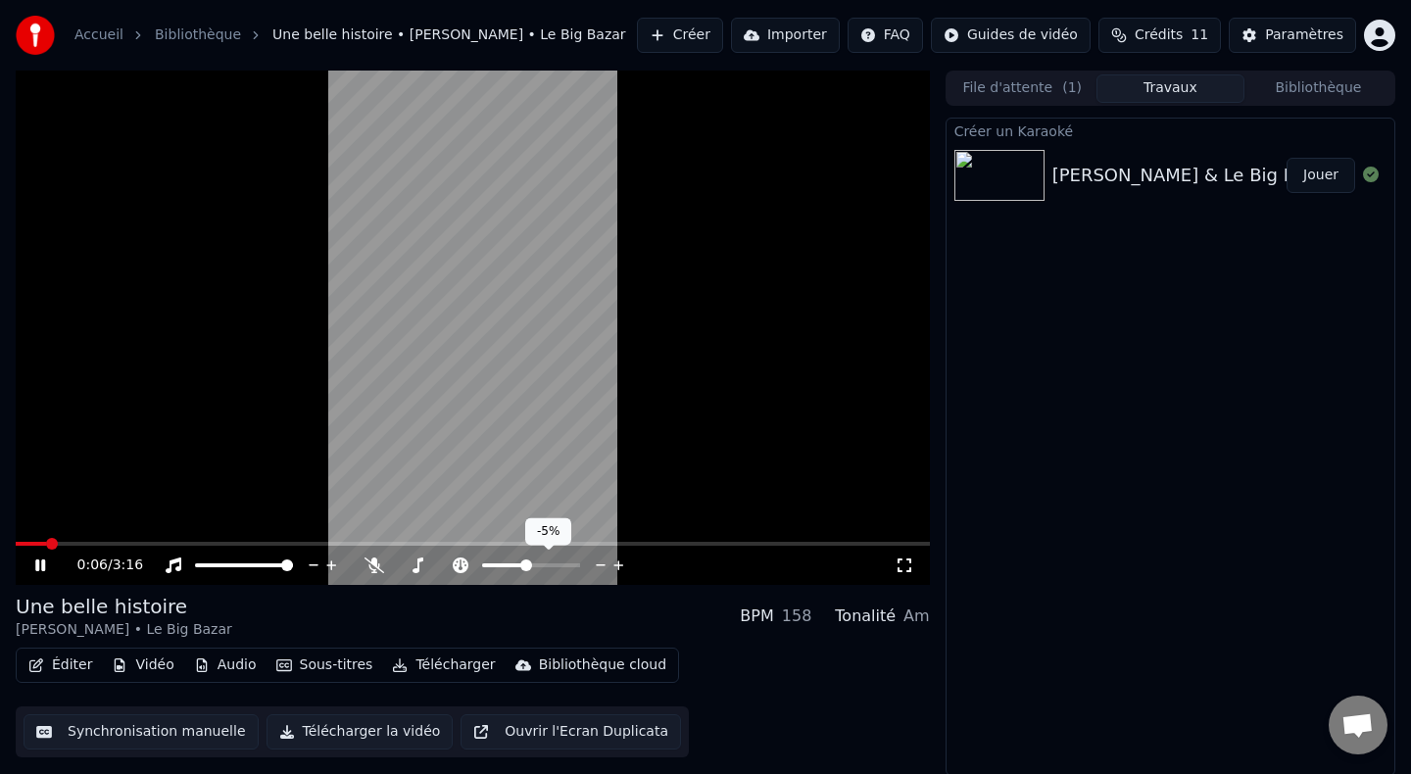
click at [534, 564] on span at bounding box center [531, 566] width 98 height 4
click at [530, 564] on span at bounding box center [534, 566] width 12 height 12
click at [526, 564] on span at bounding box center [504, 566] width 45 height 4
click at [616, 565] on div "0:11 / 3:16" at bounding box center [485, 566] width 817 height 20
click at [616, 566] on icon at bounding box center [619, 566] width 19 height 20
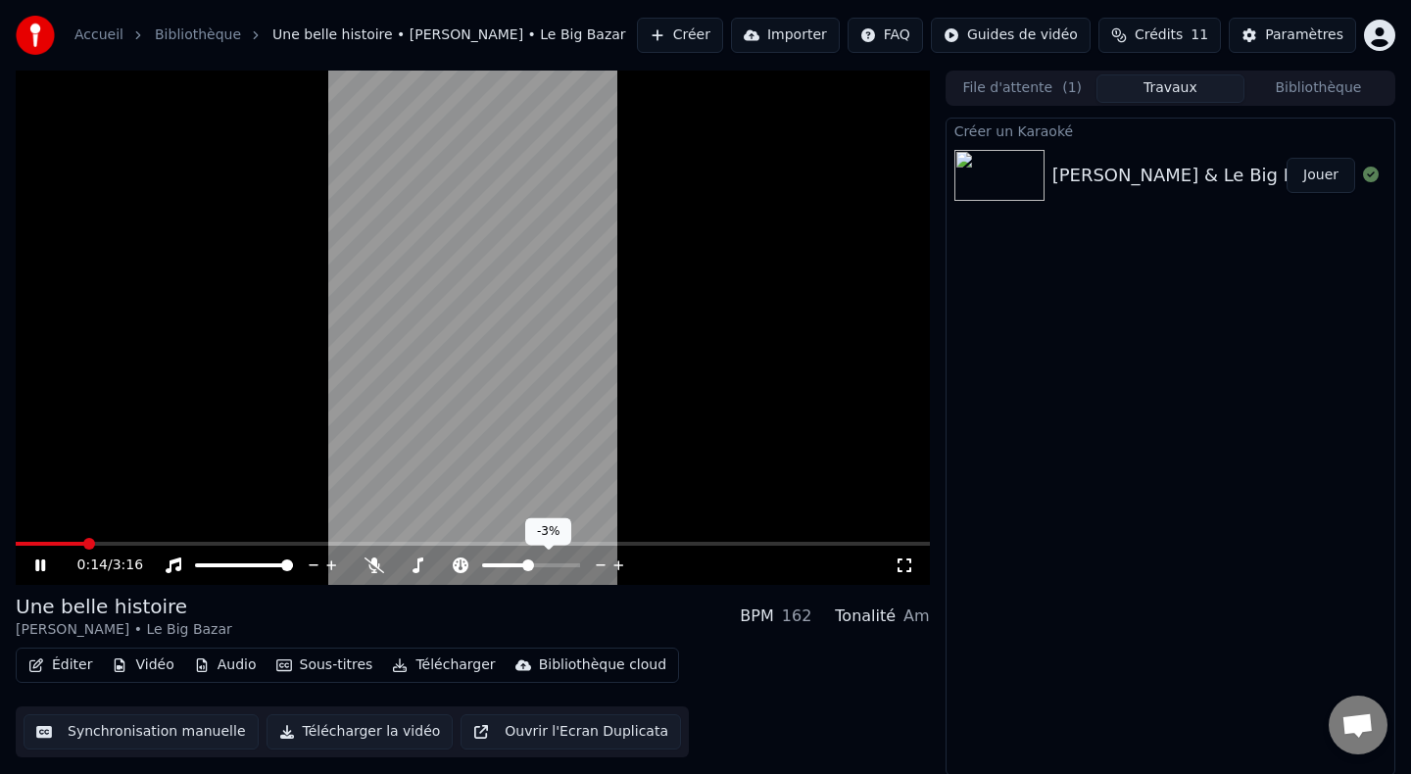
click at [616, 566] on icon at bounding box center [619, 566] width 19 height 20
click at [907, 569] on icon at bounding box center [905, 566] width 20 height 16
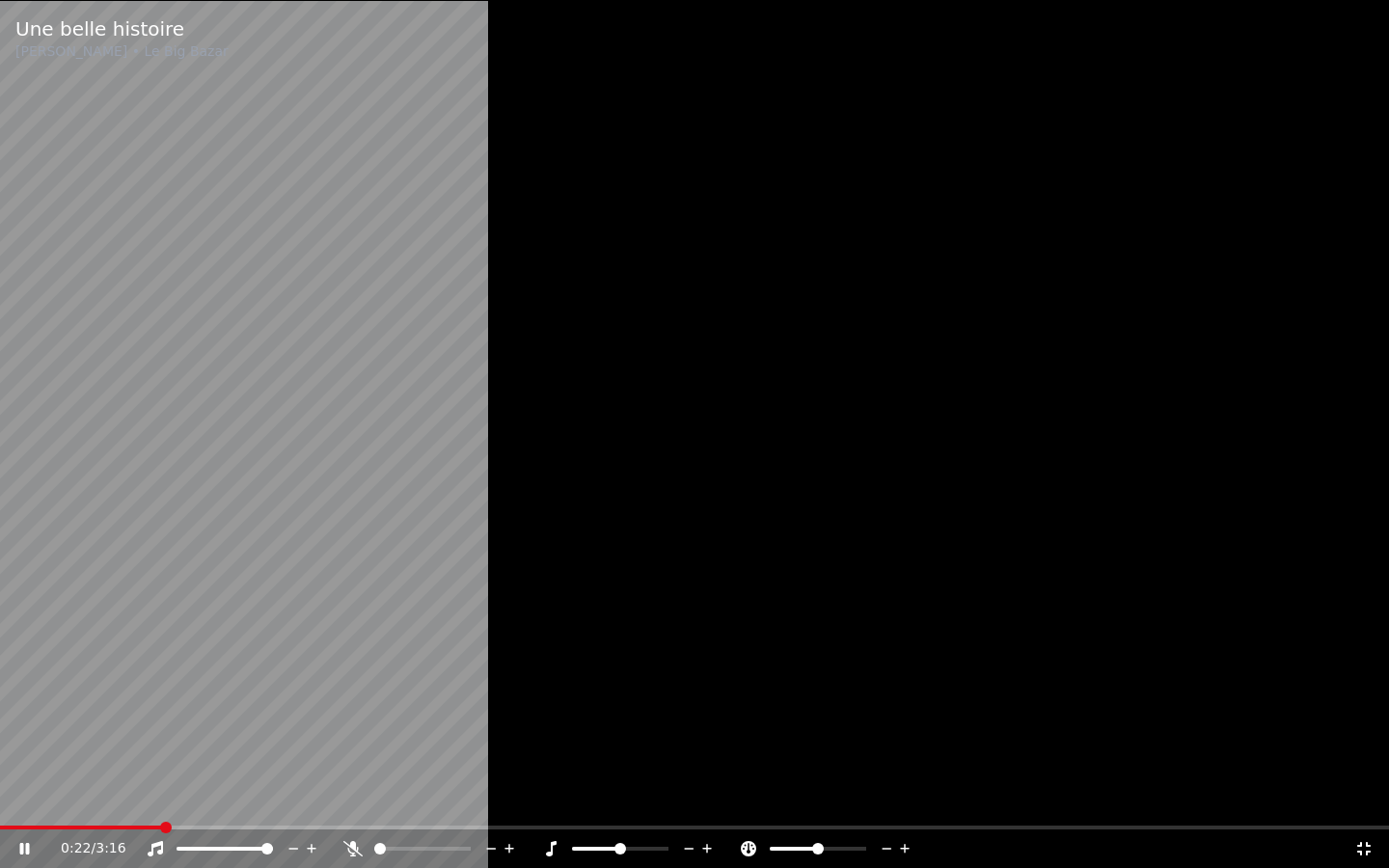
click at [1359, 761] on div "0:22 / 3:16" at bounding box center [694, 848] width 1389 height 38
click at [1364, 761] on icon at bounding box center [1364, 849] width 20 height 16
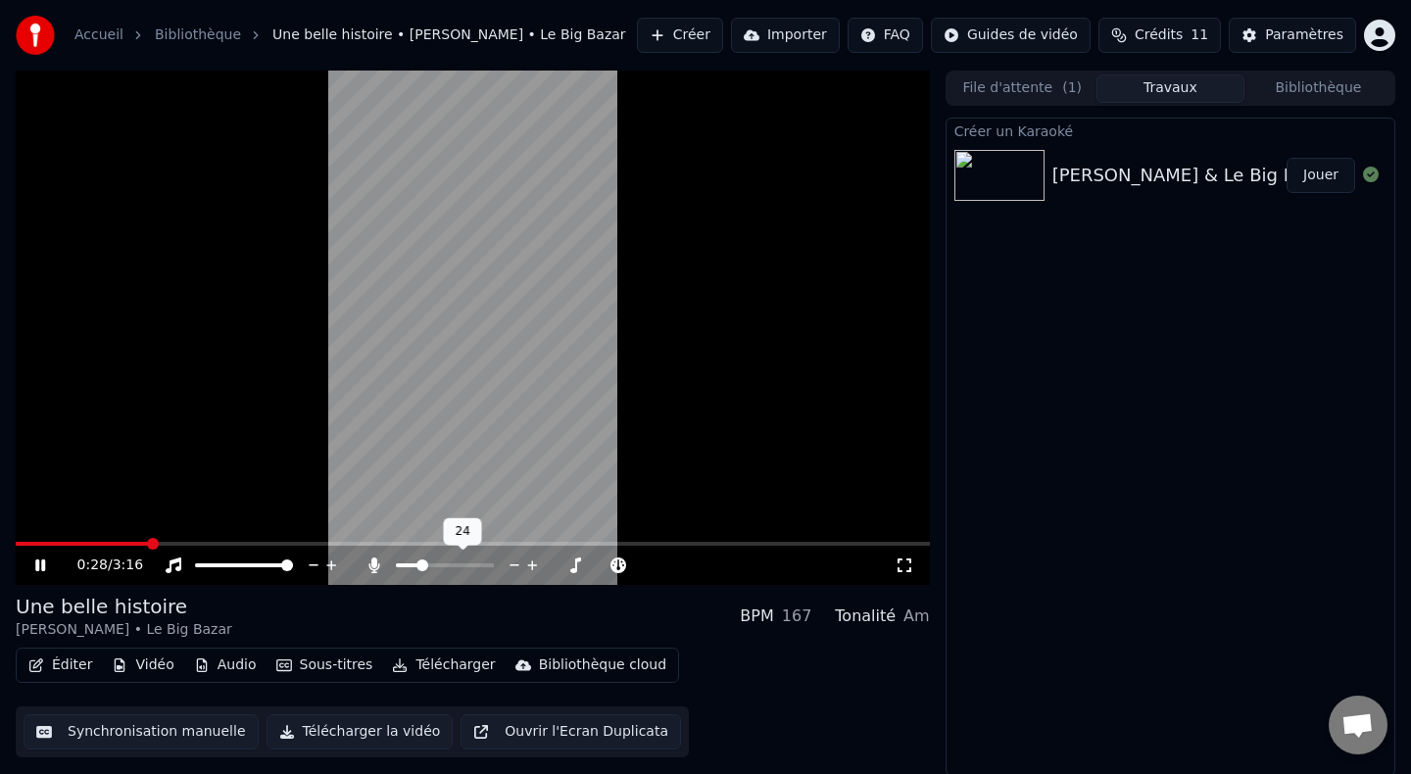
click at [419, 567] on span at bounding box center [445, 566] width 98 height 4
click at [378, 563] on icon at bounding box center [375, 566] width 20 height 16
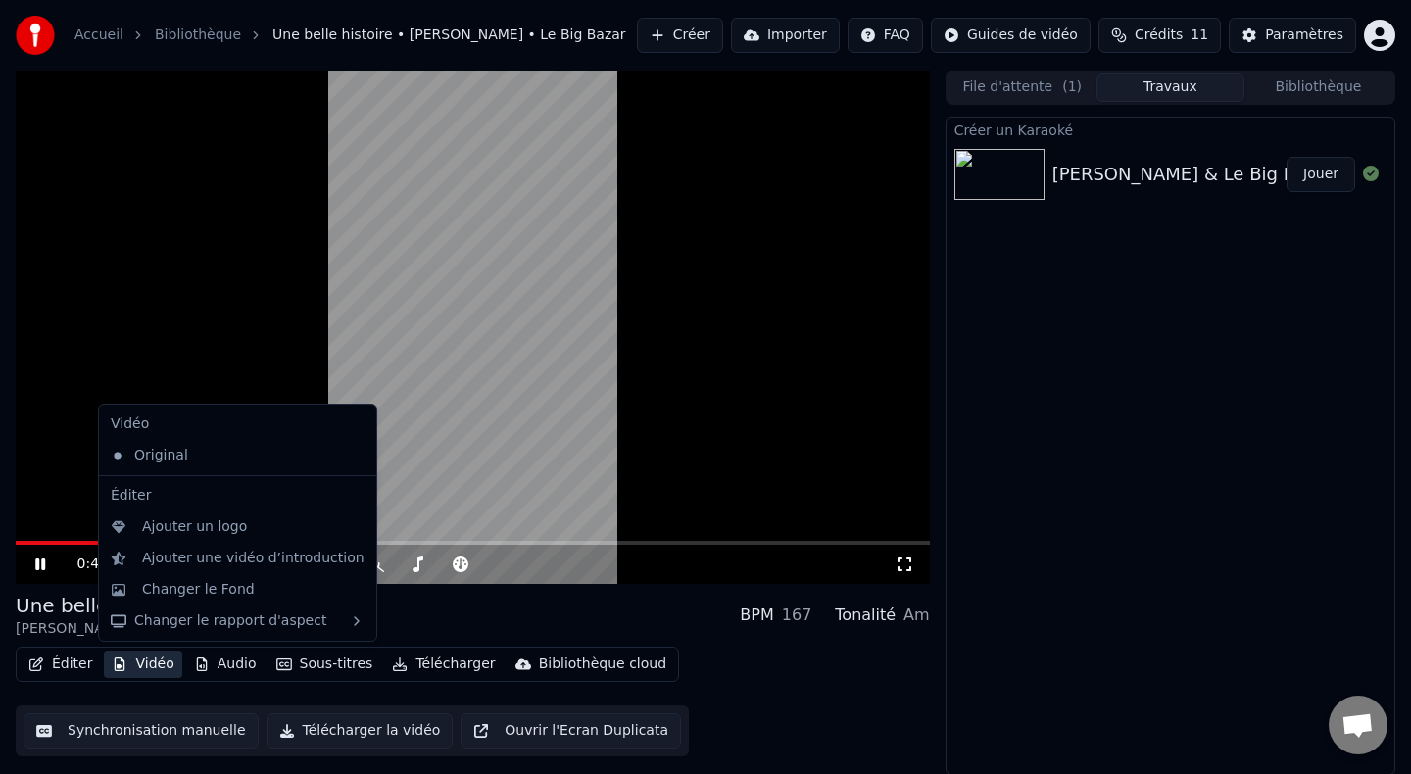
click at [150, 662] on button "Vidéo" at bounding box center [142, 664] width 77 height 27
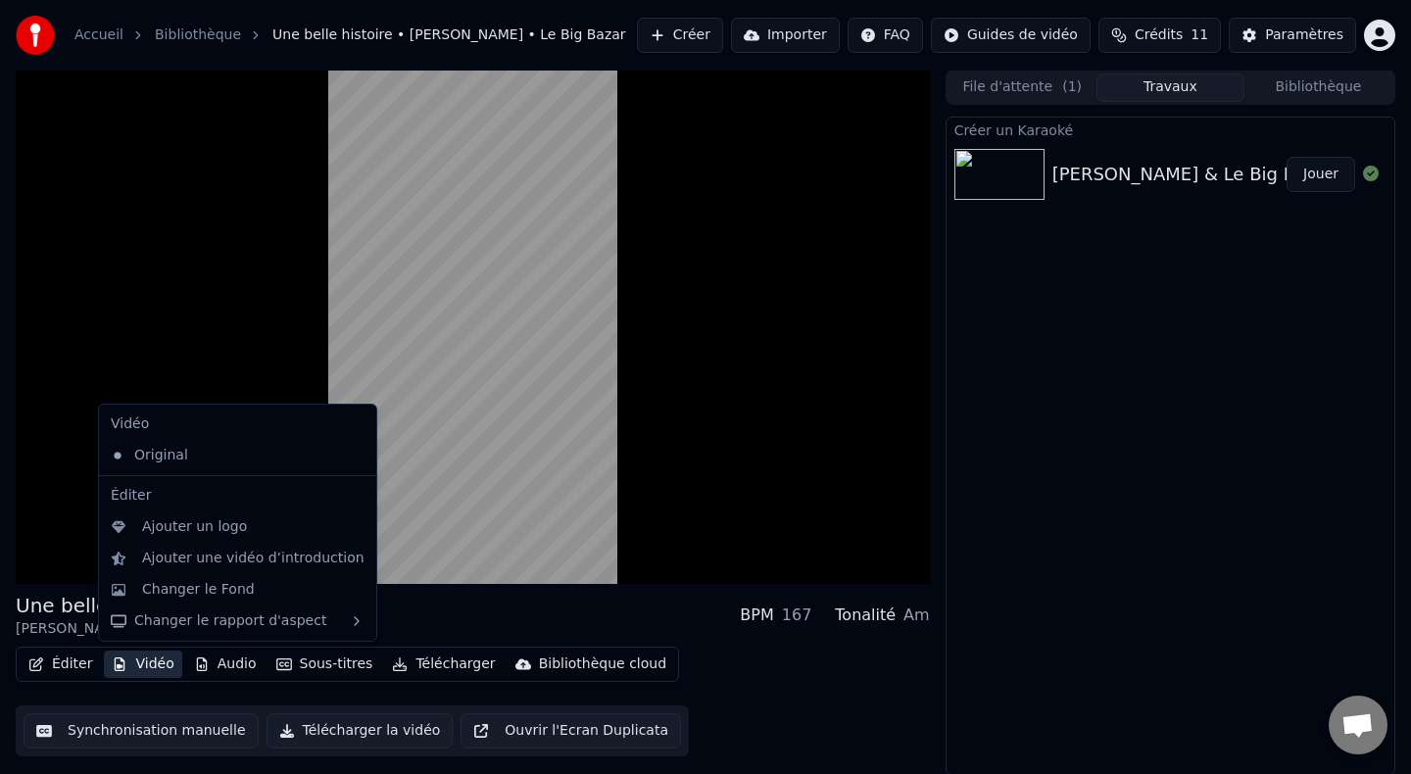
click at [351, 455] on icon at bounding box center [362, 456] width 22 height 16
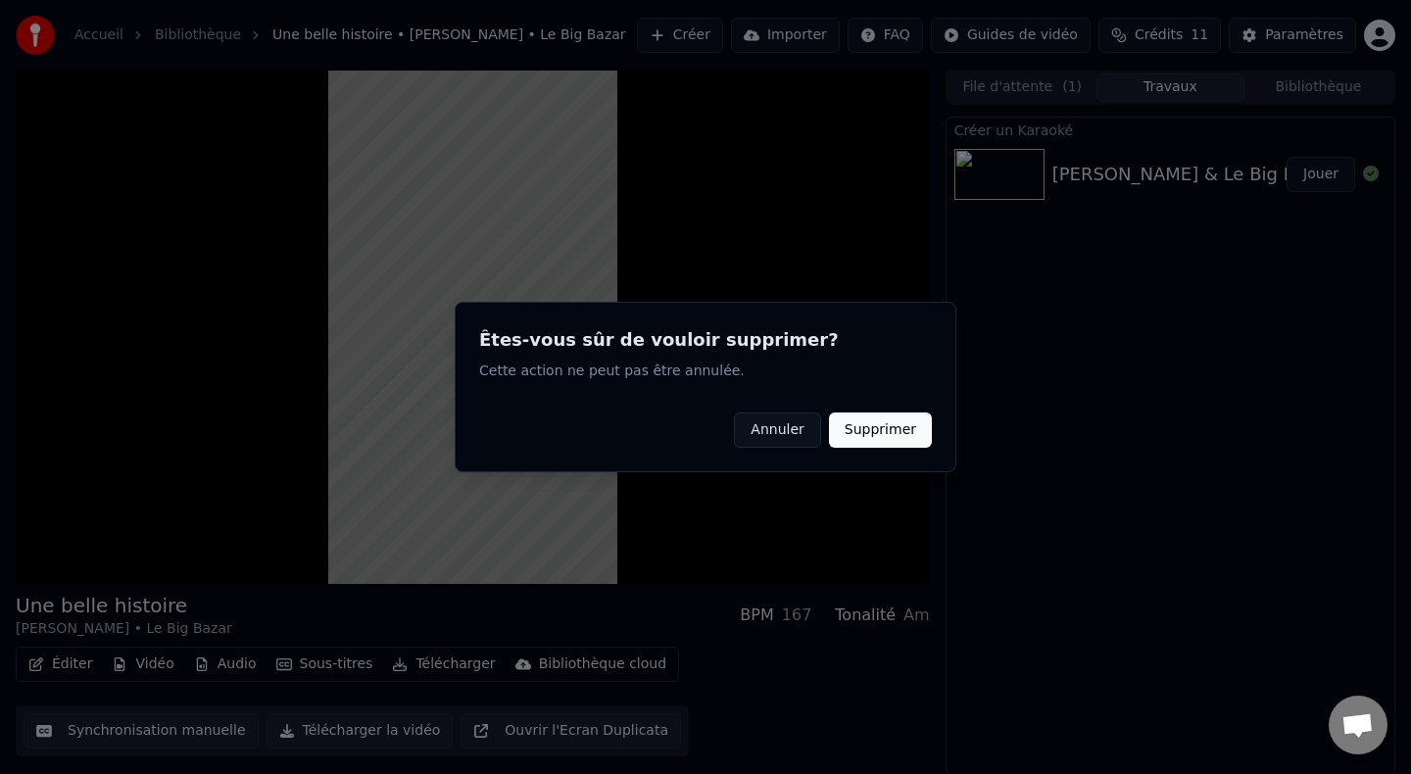
click at [756, 437] on button "Annuler" at bounding box center [777, 430] width 86 height 35
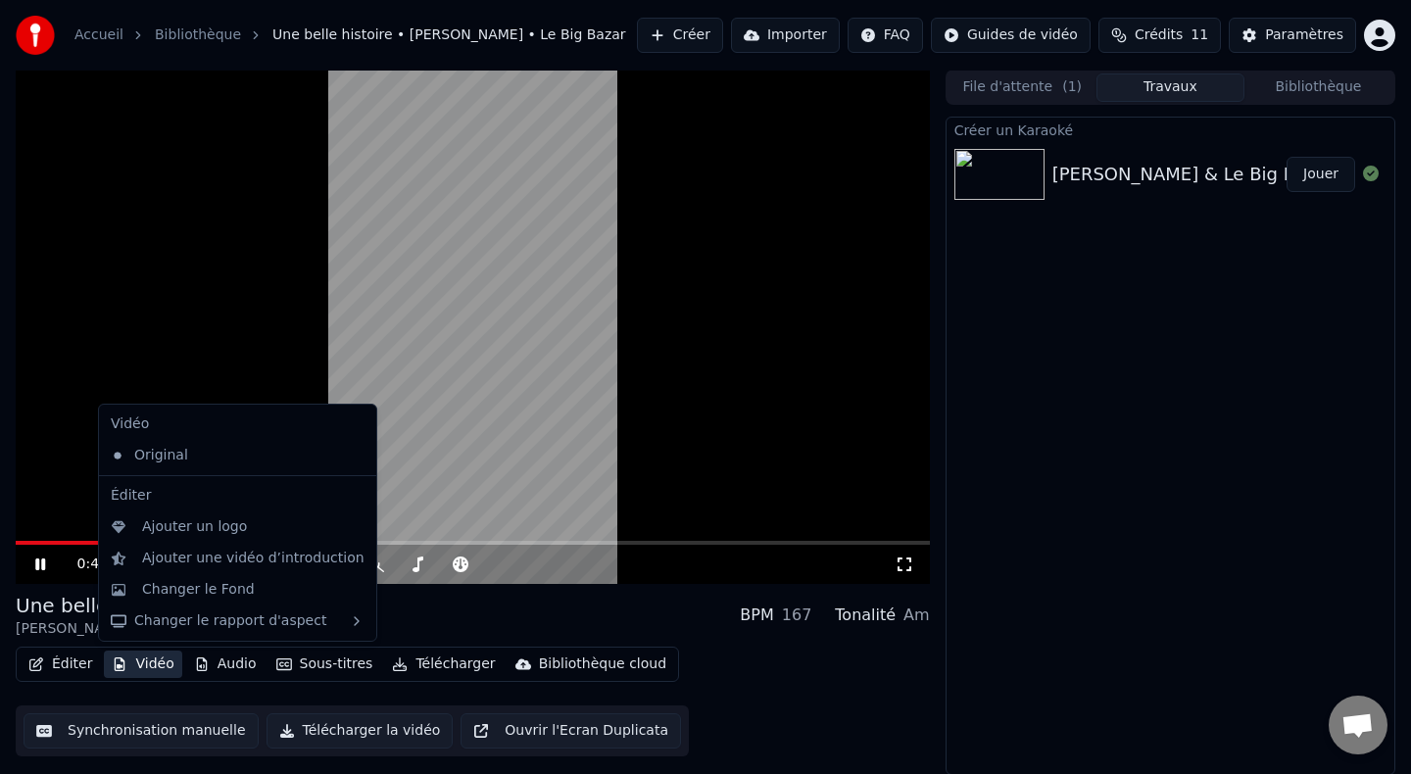
click at [155, 664] on button "Vidéo" at bounding box center [142, 664] width 77 height 27
click at [217, 594] on div "Changer le Fond" at bounding box center [198, 590] width 113 height 20
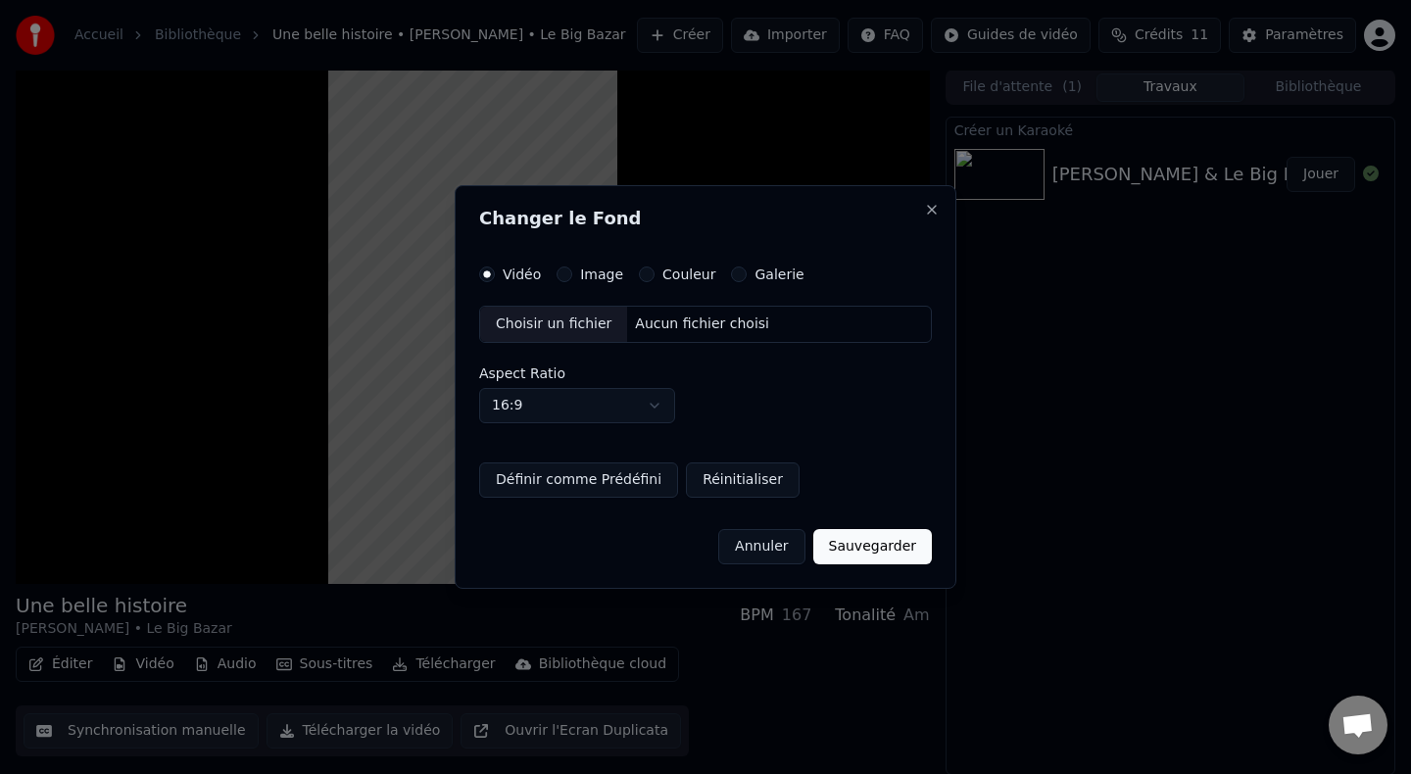
click at [569, 274] on button "Image" at bounding box center [565, 275] width 16 height 16
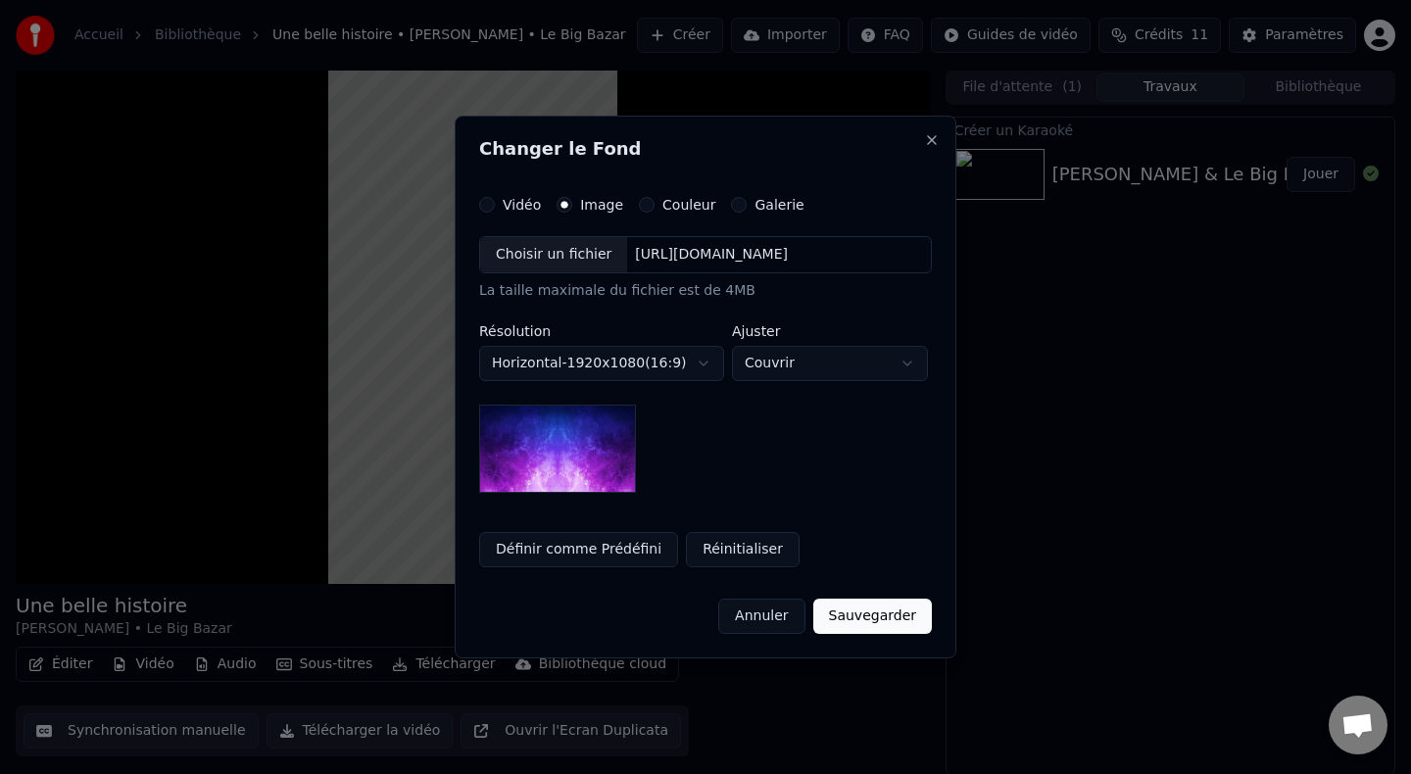
click at [653, 249] on div "[URL][DOMAIN_NAME]" at bounding box center [711, 255] width 169 height 20
click at [592, 247] on div "Choisir un fichier" at bounding box center [553, 254] width 147 height 35
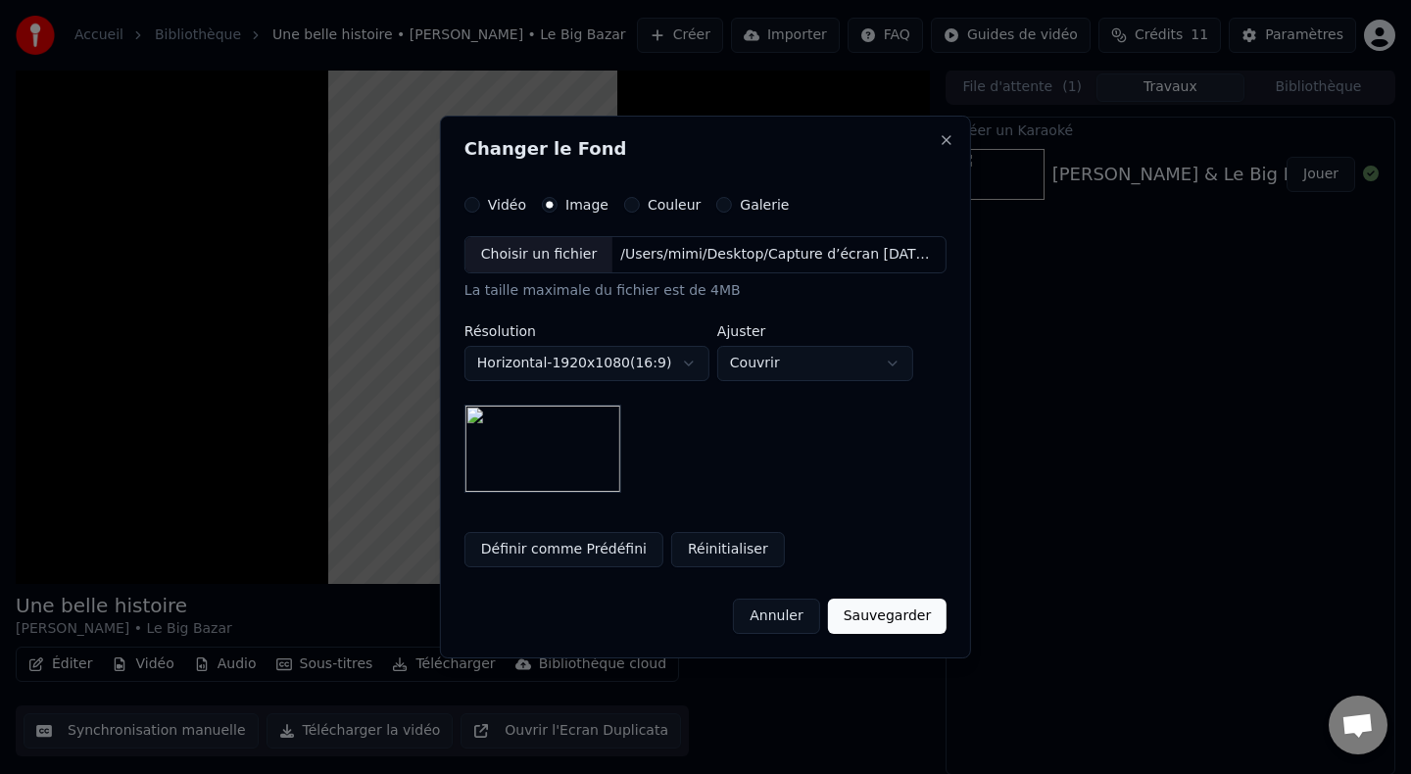
click at [756, 357] on body "**********" at bounding box center [705, 386] width 1411 height 774
click at [786, 362] on body "**********" at bounding box center [705, 386] width 1411 height 774
select select "*******"
click at [869, 617] on button "Sauvegarder" at bounding box center [887, 616] width 119 height 35
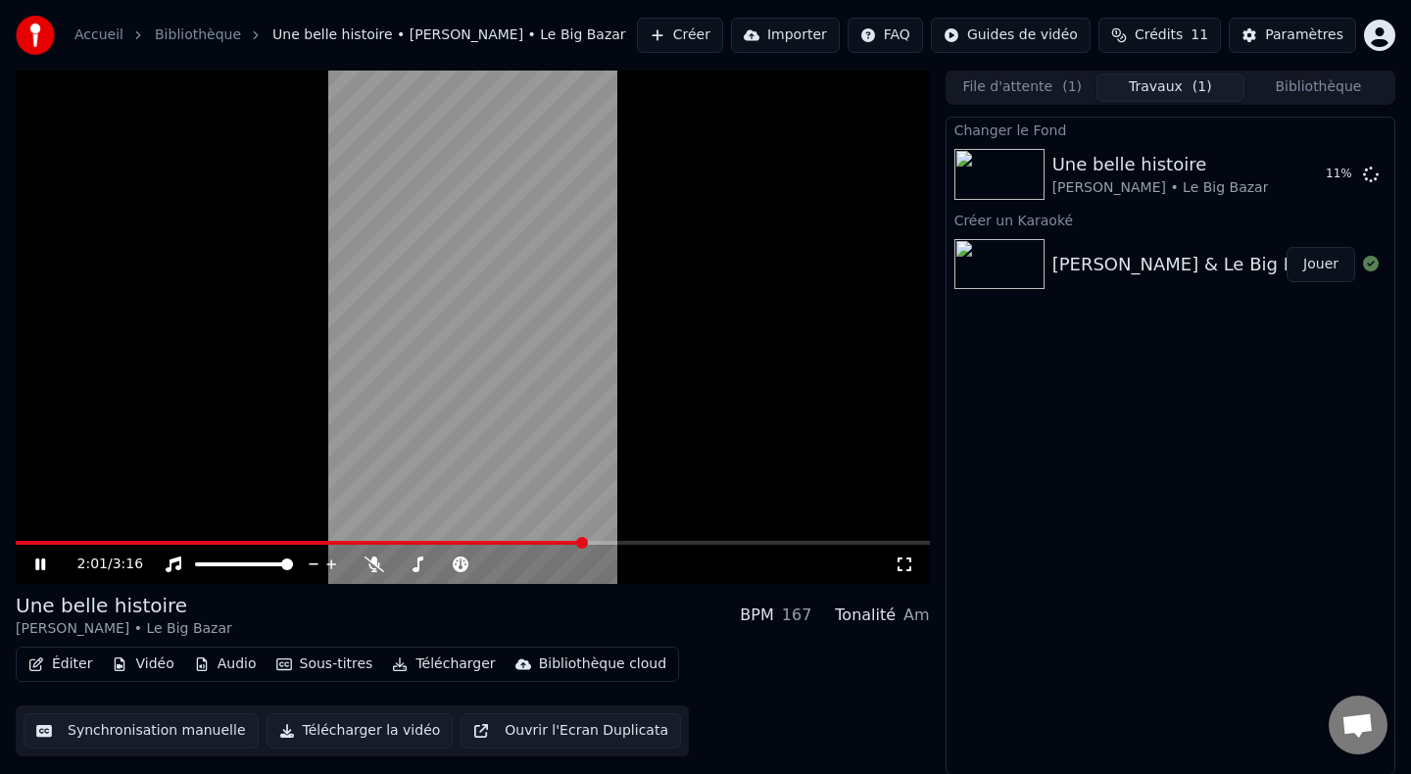
click at [597, 729] on button "Ouvrir l'Ecran Duplicata" at bounding box center [571, 731] width 221 height 35
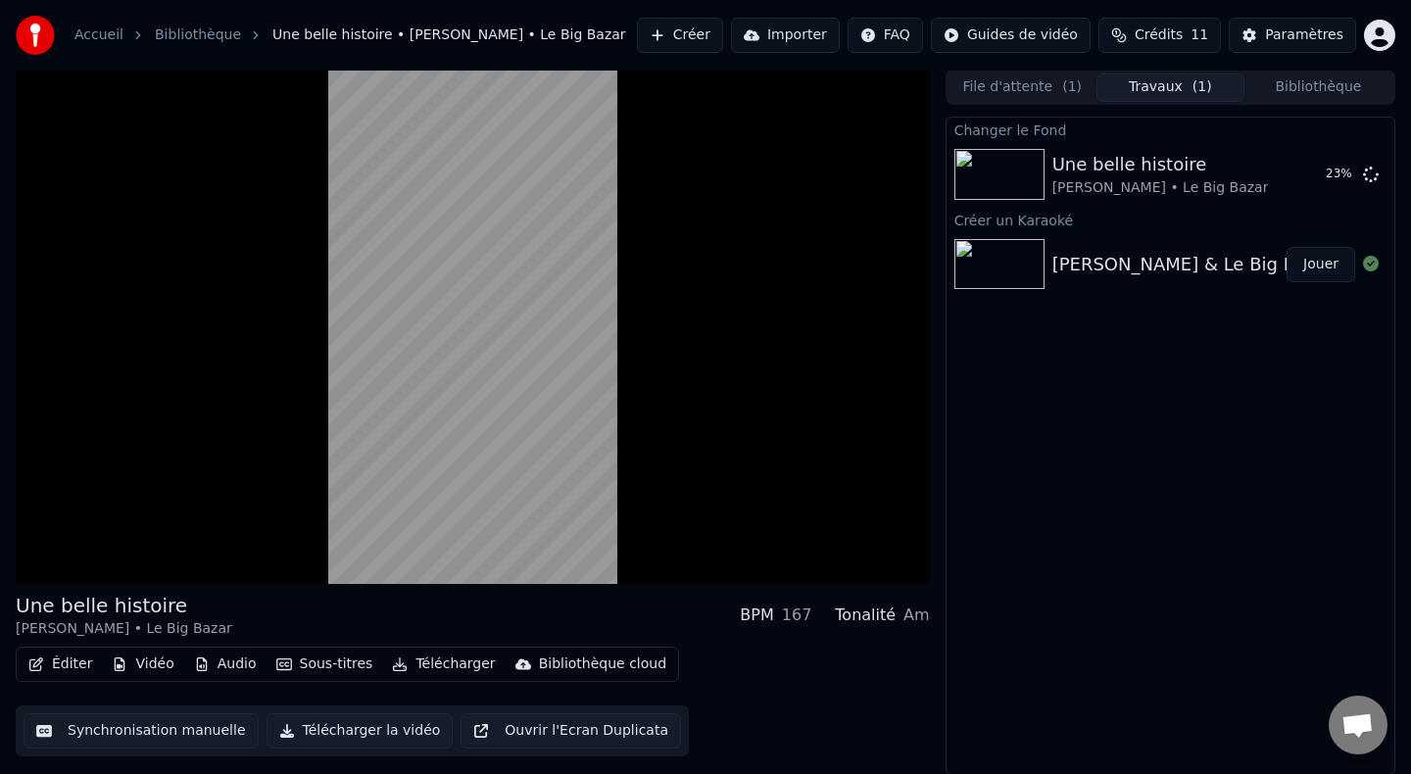
click at [1166, 244] on div "[PERSON_NAME] & Le Big Bazar Une belle histoire Instrumentale Originale Officie…" at bounding box center [1171, 264] width 448 height 67
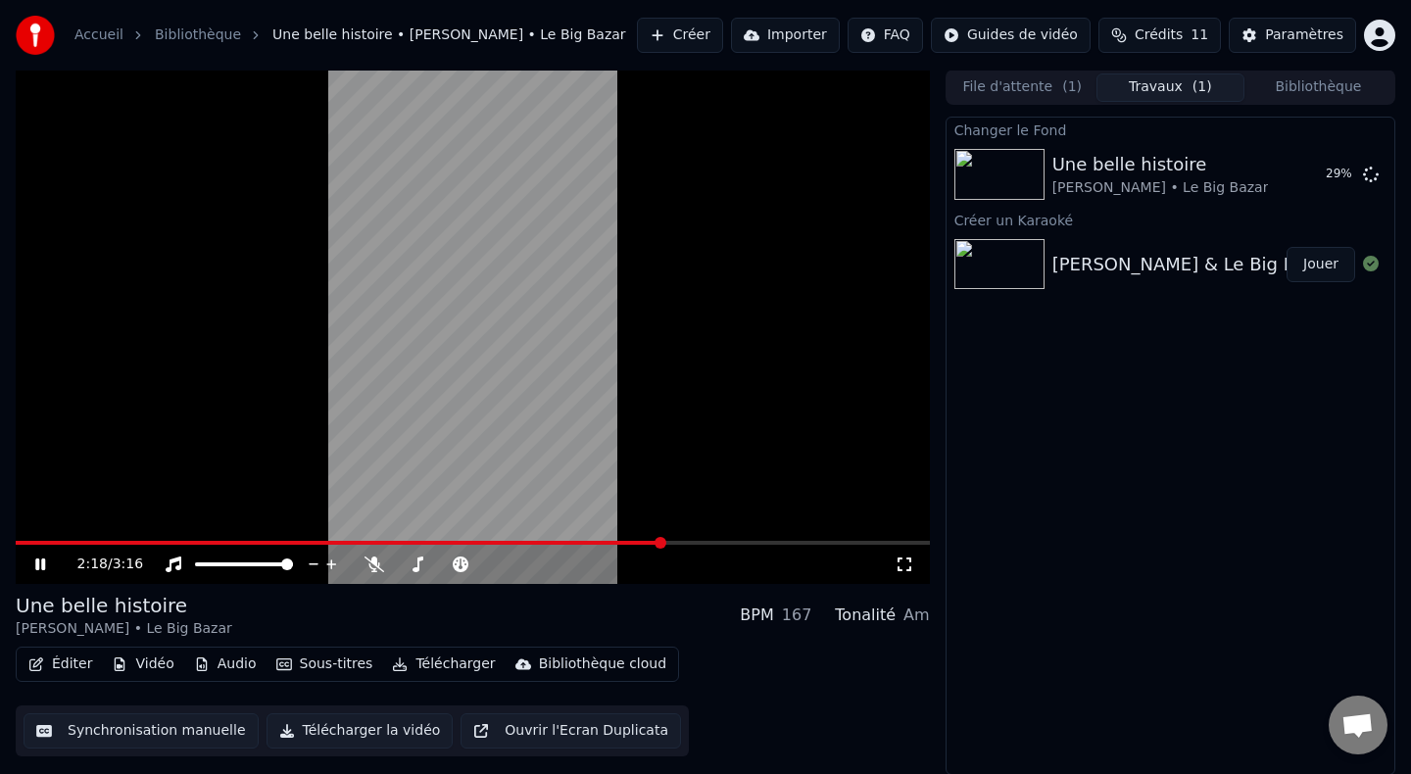
click at [75, 661] on button "Éditer" at bounding box center [60, 664] width 79 height 27
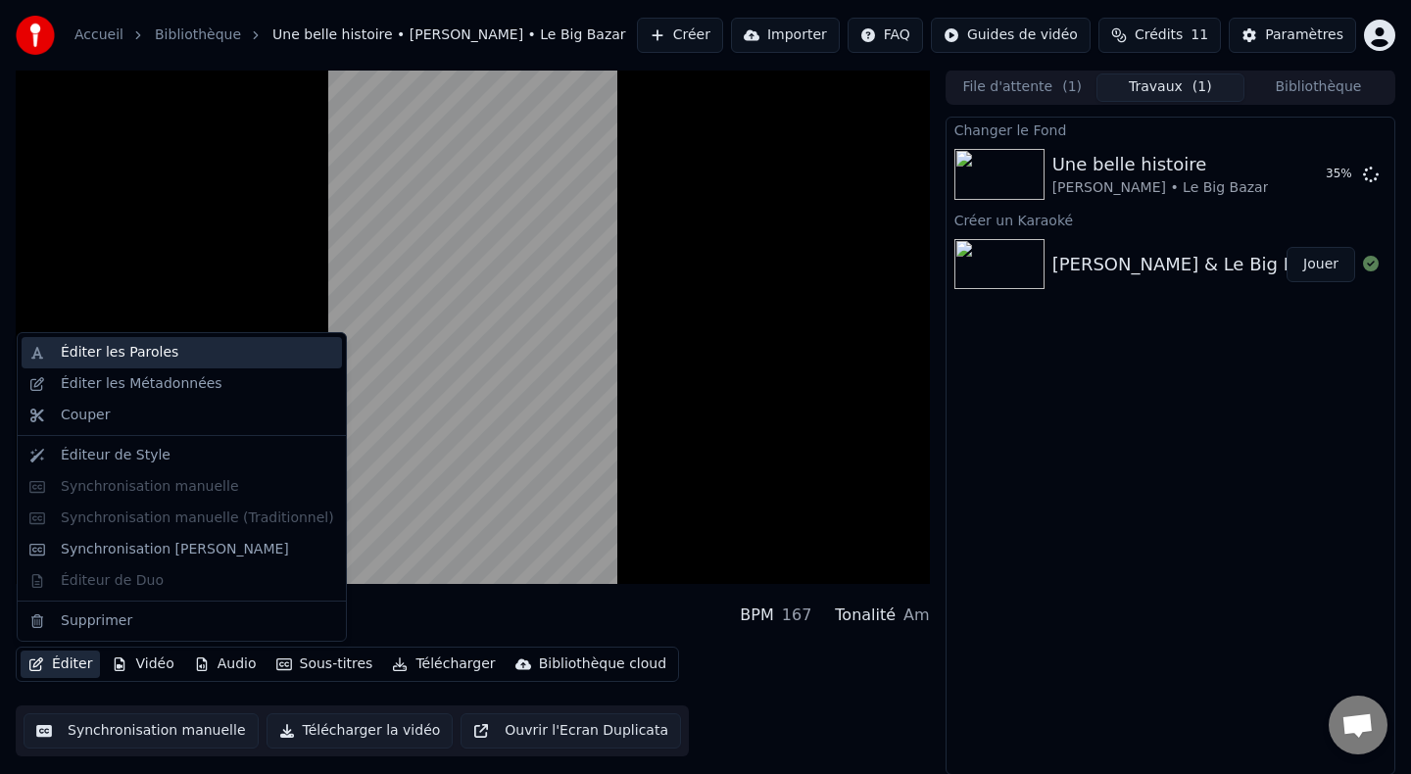
click at [88, 360] on div "Éditer les Paroles" at bounding box center [120, 353] width 118 height 20
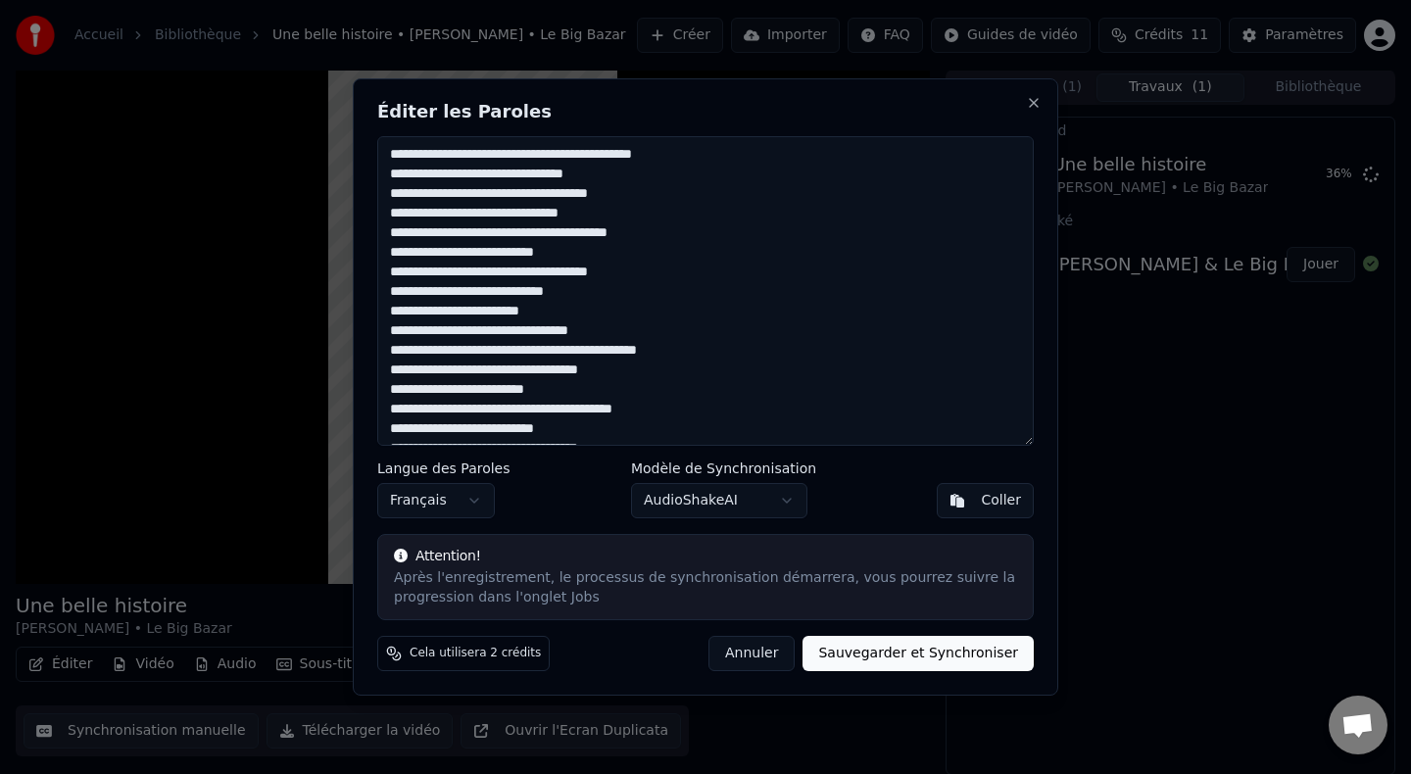
scroll to position [296, 0]
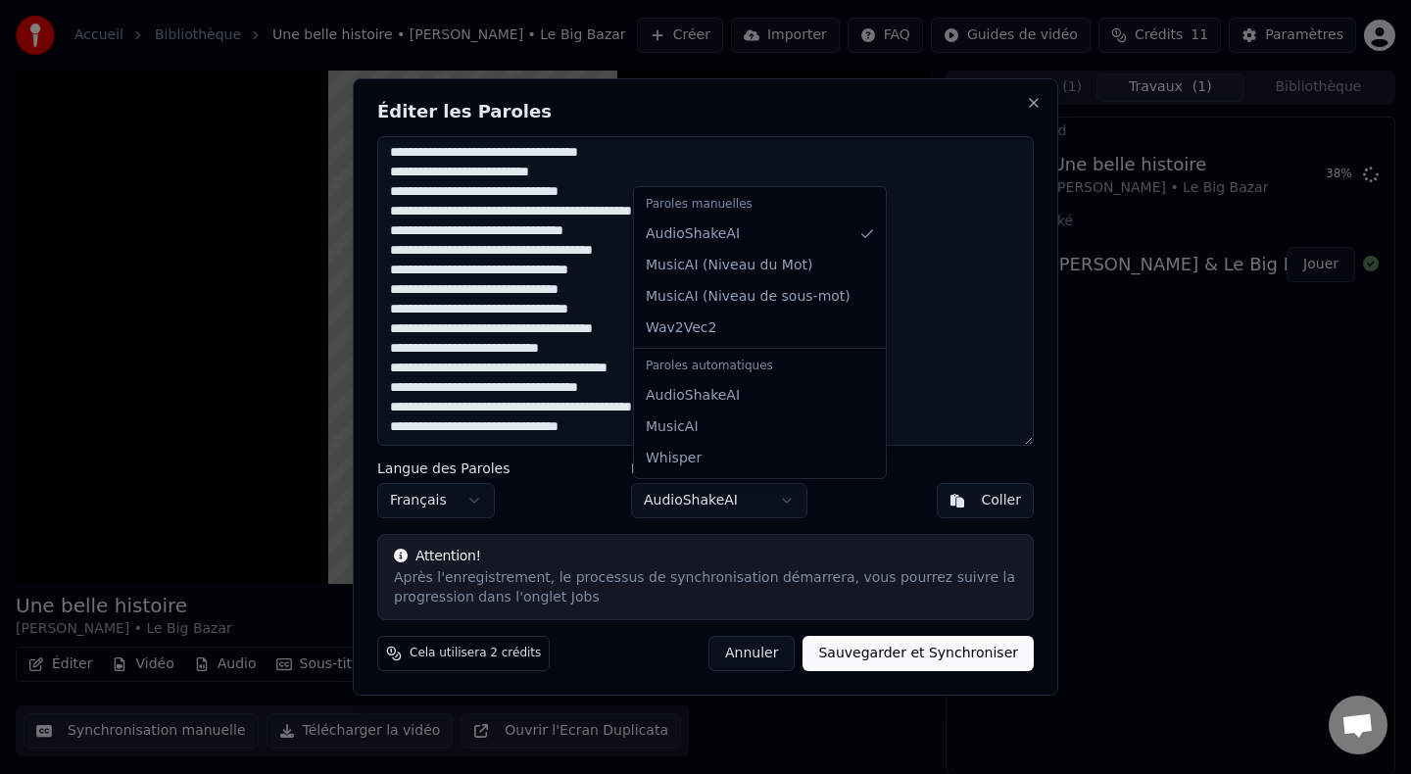
click at [735, 504] on body "Accueil Bibliothèque Une belle histoire • [PERSON_NAME] • Le Big Bazar Créer Im…" at bounding box center [705, 386] width 1411 height 774
click at [601, 499] on body "Accueil Bibliothèque Une belle histoire • [PERSON_NAME] • Le Big Bazar Créer Im…" at bounding box center [705, 386] width 1411 height 774
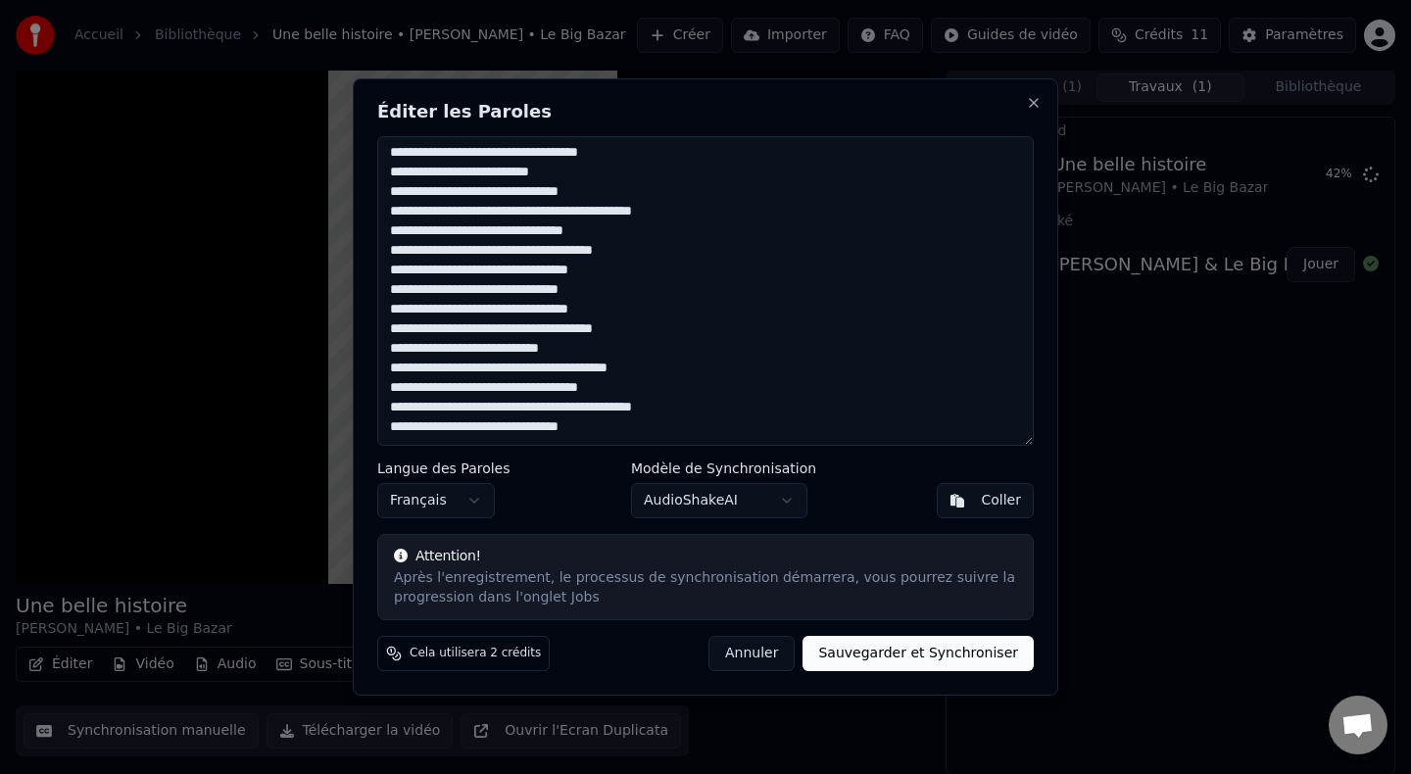
click at [751, 652] on button "Annuler" at bounding box center [752, 653] width 86 height 35
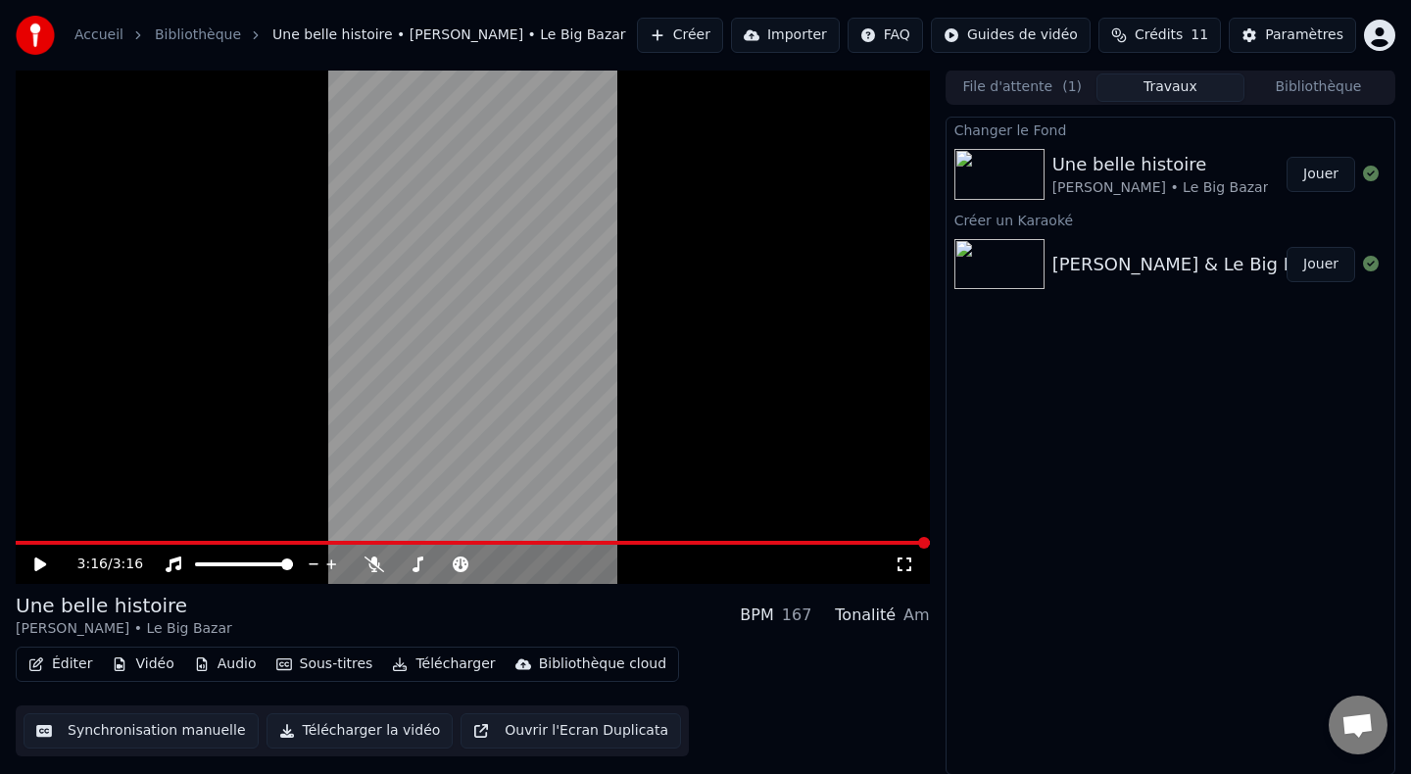
click at [1172, 182] on div "[PERSON_NAME] • Le Big Bazar" at bounding box center [1161, 188] width 217 height 20
click at [1011, 175] on img at bounding box center [1000, 174] width 90 height 51
click at [1311, 175] on button "Jouer" at bounding box center [1321, 174] width 69 height 35
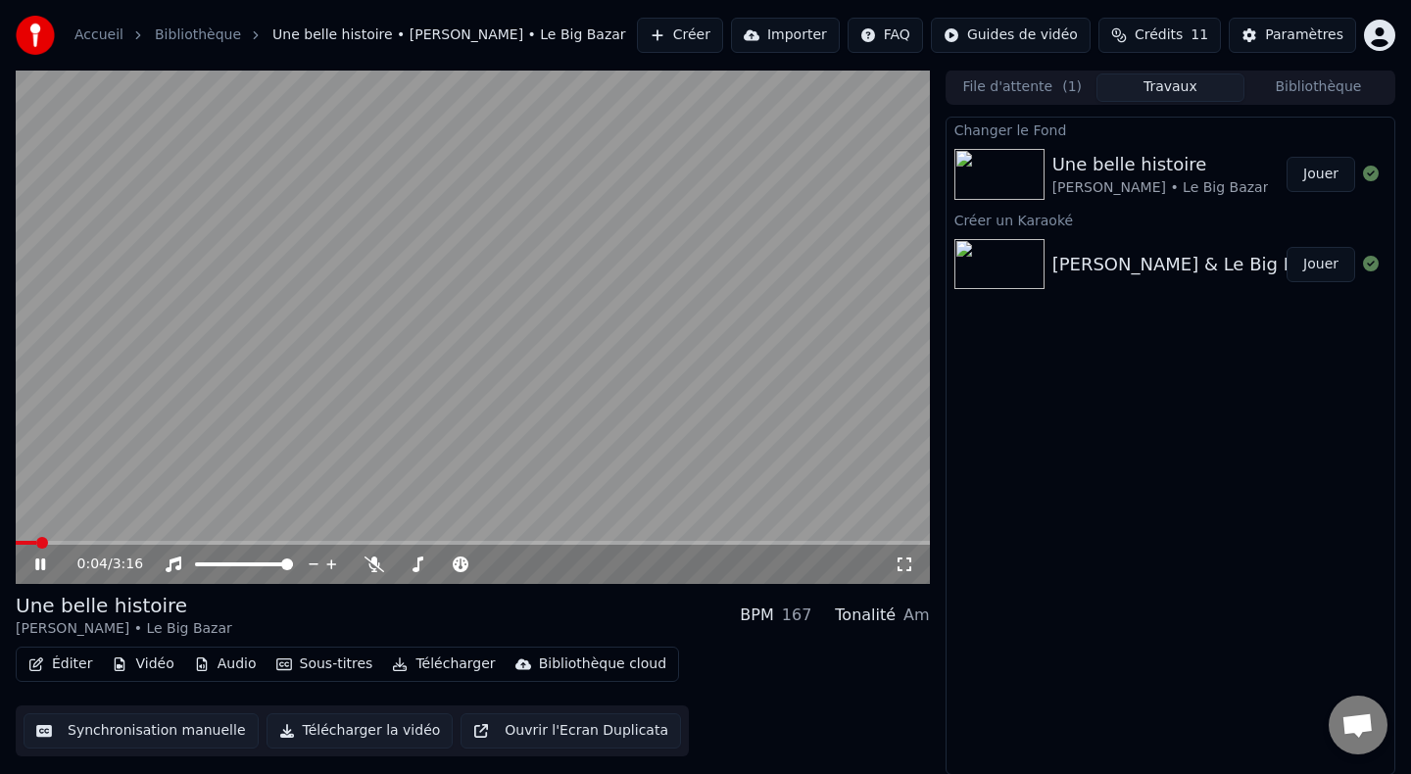
click at [40, 563] on icon at bounding box center [54, 565] width 46 height 16
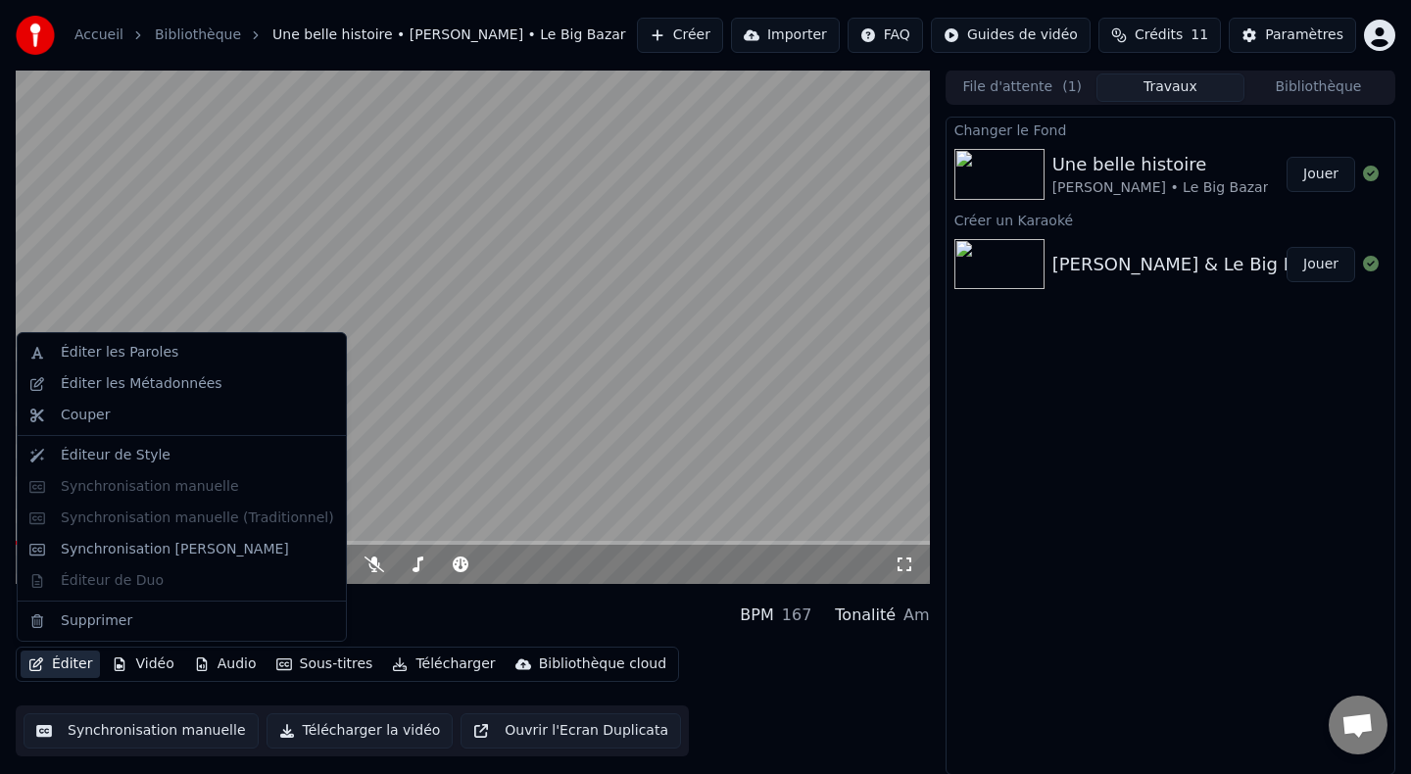
click at [76, 668] on button "Éditer" at bounding box center [60, 664] width 79 height 27
click at [140, 548] on div "Synchronisation [PERSON_NAME]" at bounding box center [175, 550] width 228 height 20
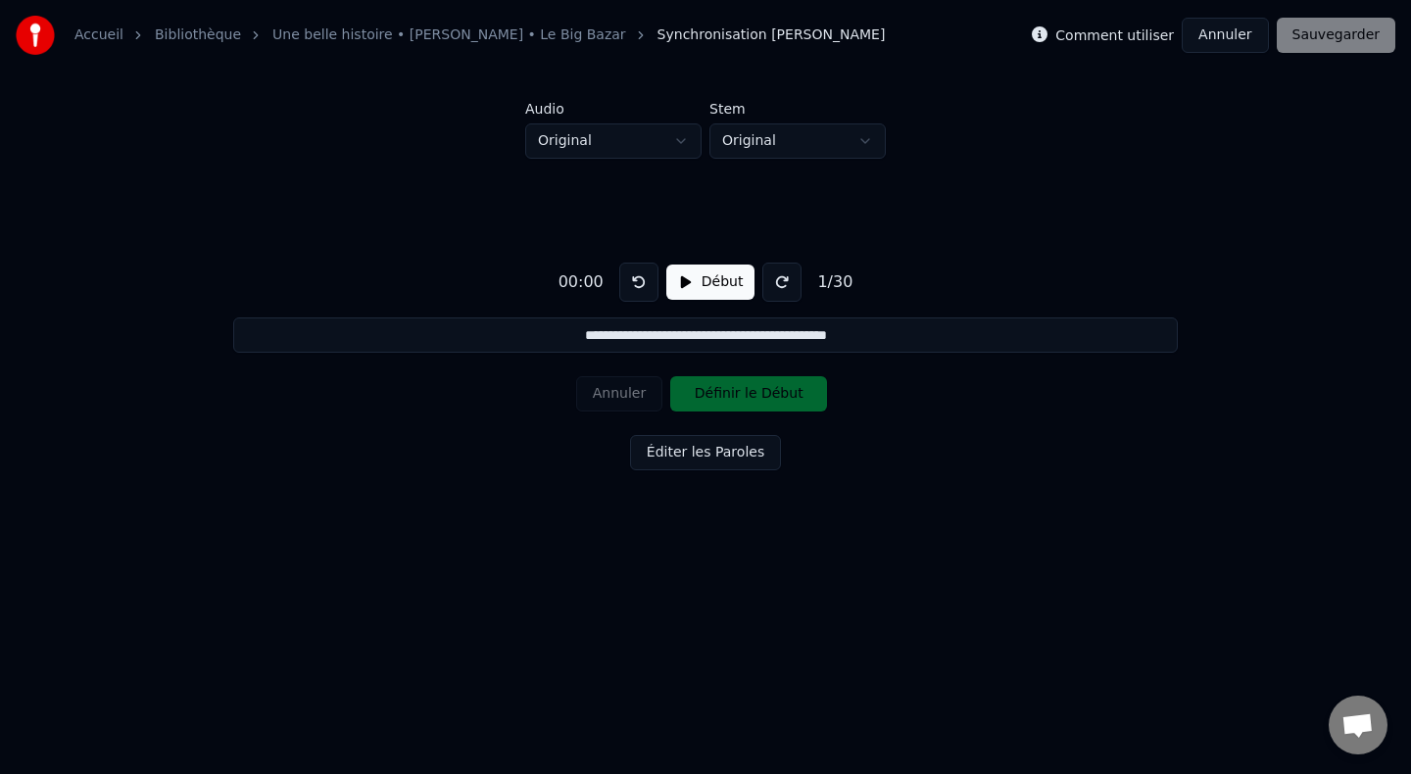
click at [697, 454] on button "Éditer les Paroles" at bounding box center [705, 452] width 151 height 35
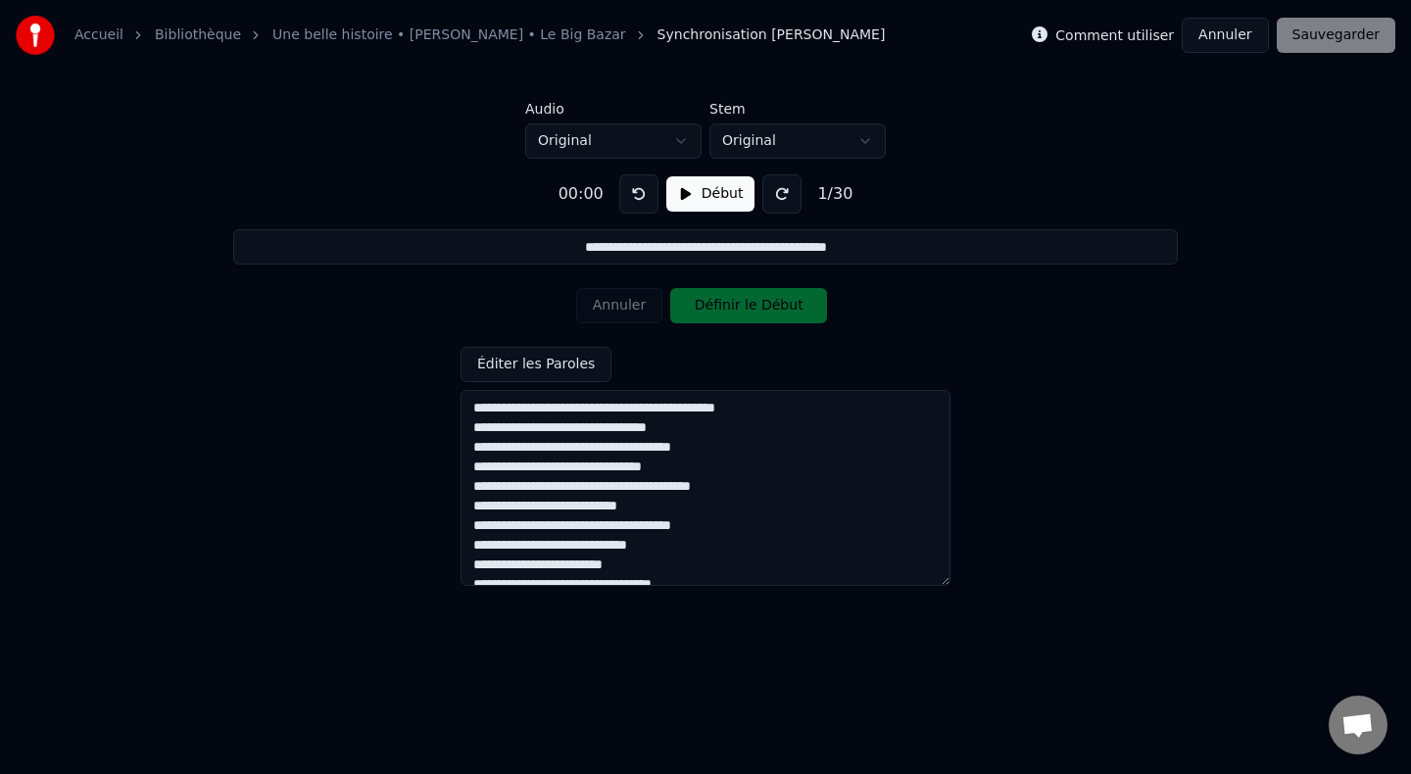
click at [1228, 24] on button "Annuler" at bounding box center [1225, 35] width 86 height 35
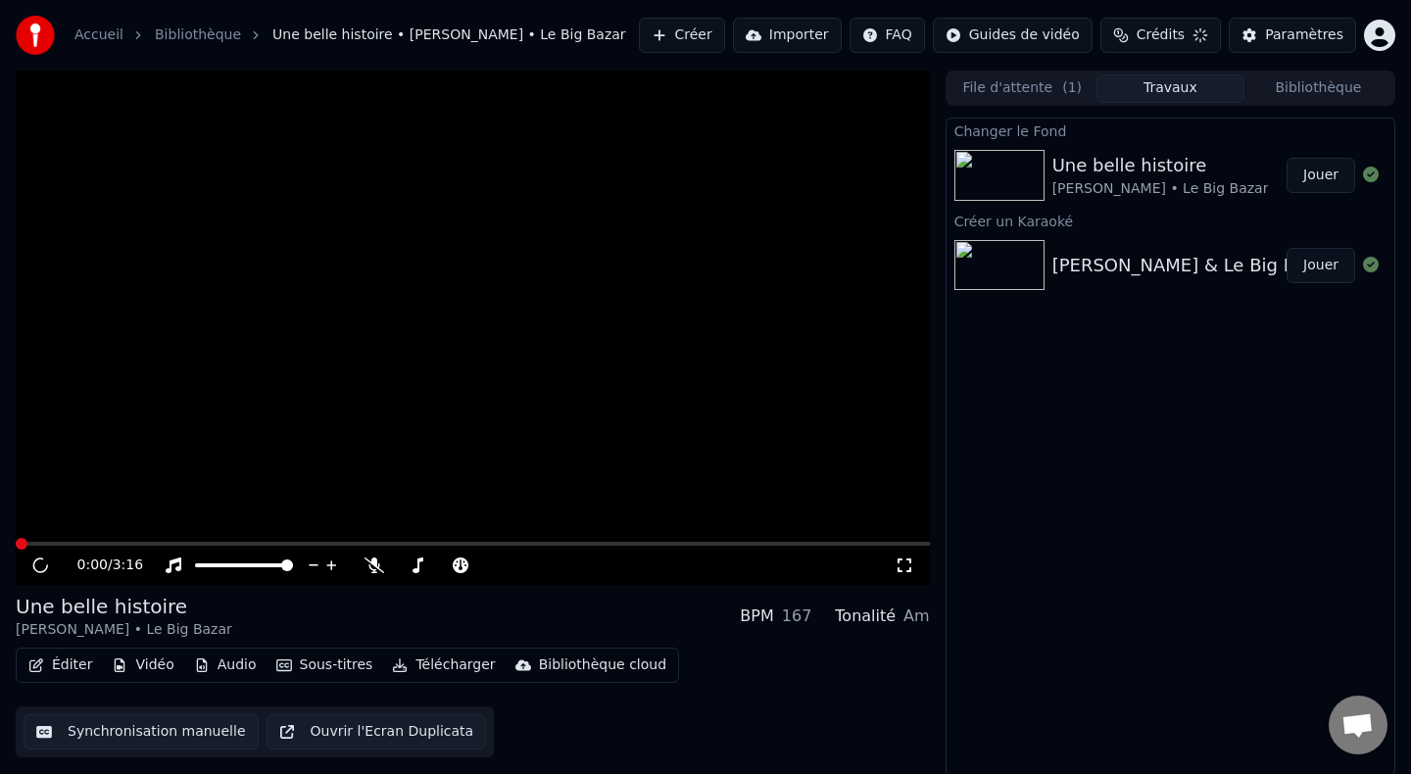
scroll to position [1, 0]
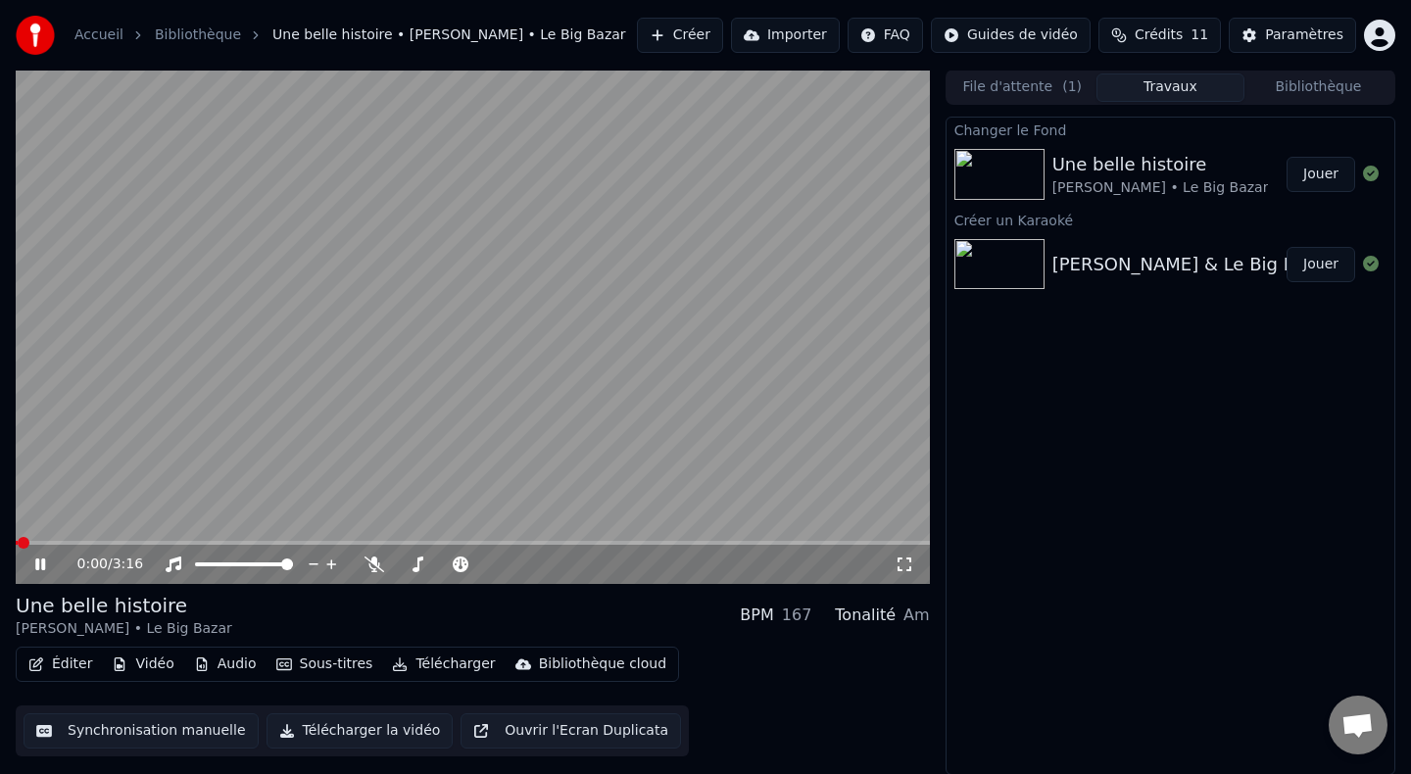
click at [72, 663] on button "Éditer" at bounding box center [60, 664] width 79 height 27
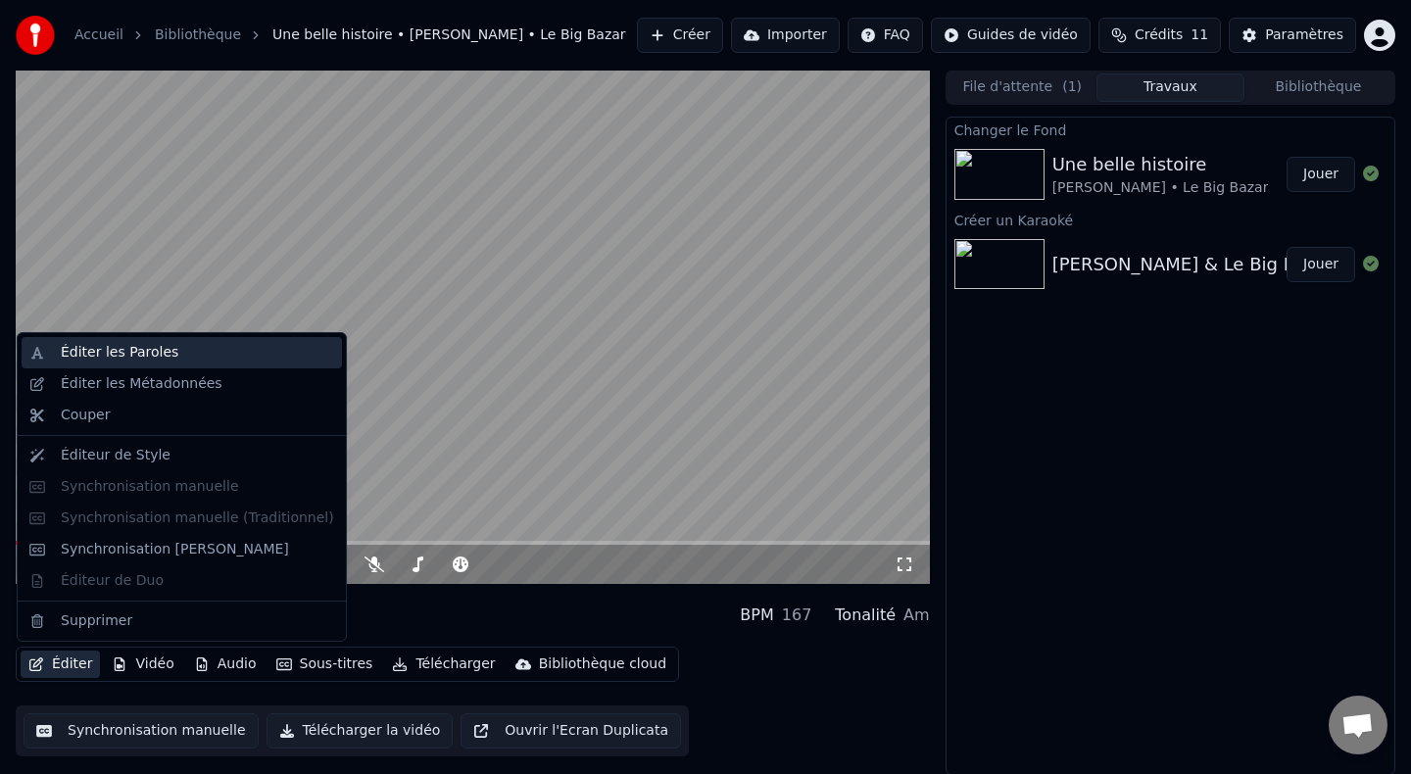
click at [124, 353] on div "Éditer les Paroles" at bounding box center [120, 353] width 118 height 20
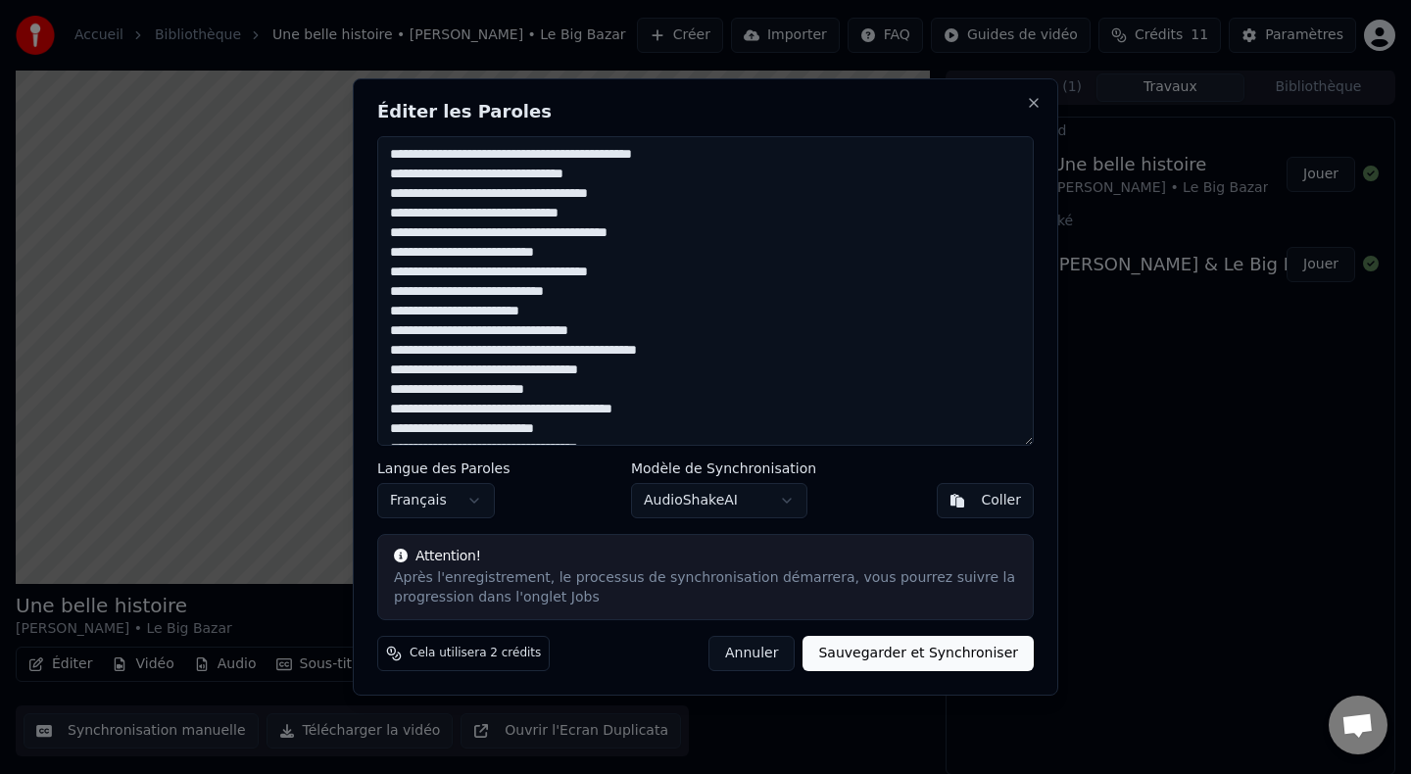
click at [762, 662] on button "Annuler" at bounding box center [752, 653] width 86 height 35
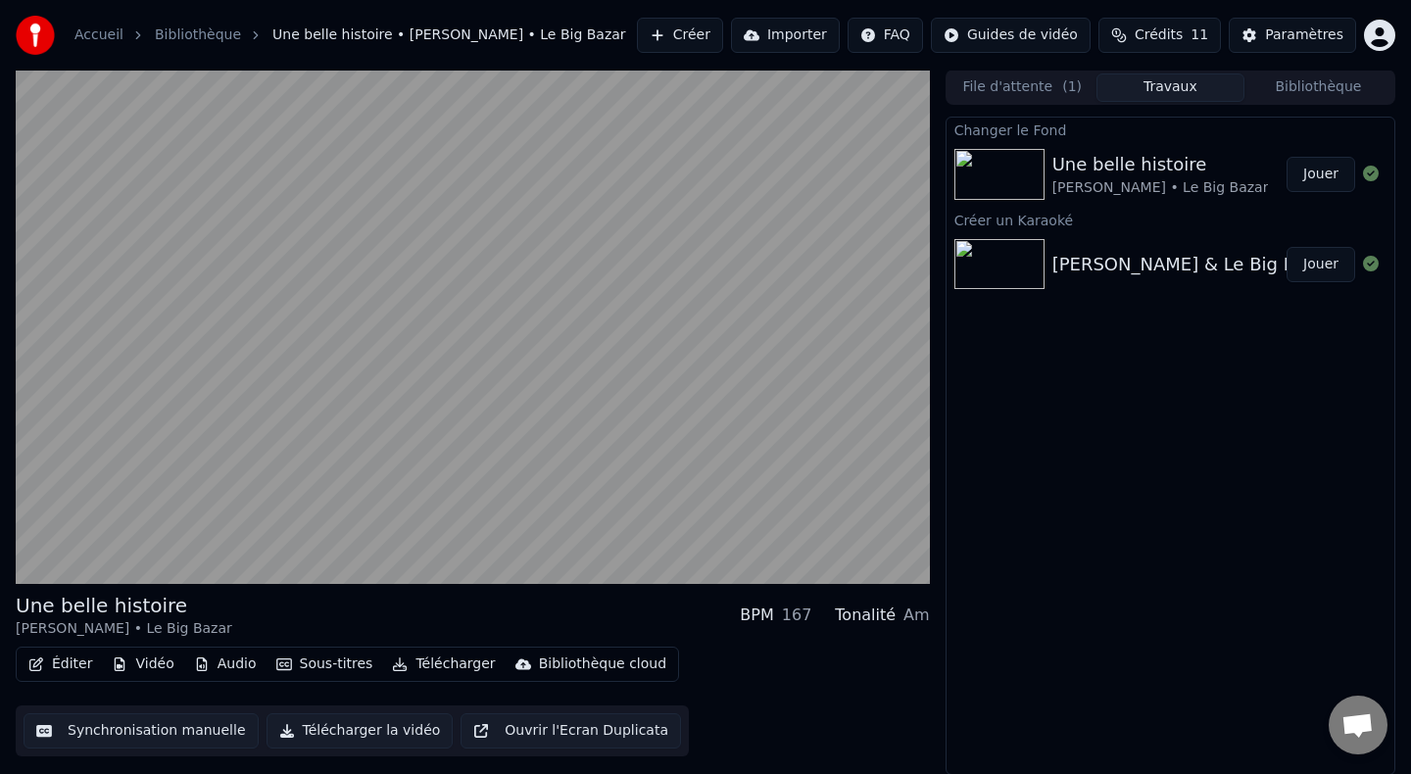
click at [53, 672] on button "Éditer" at bounding box center [60, 664] width 79 height 27
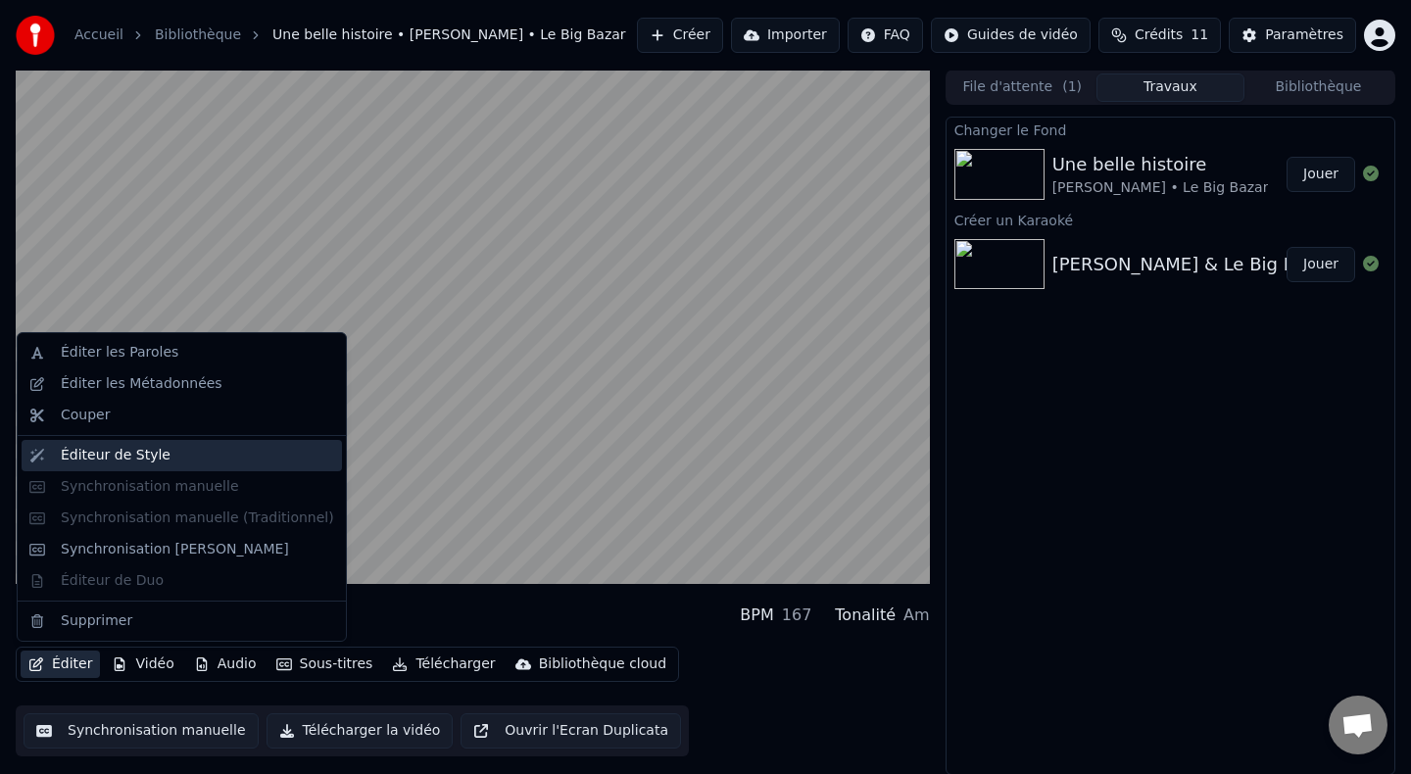
click at [124, 458] on div "Éditeur de Style" at bounding box center [116, 456] width 110 height 20
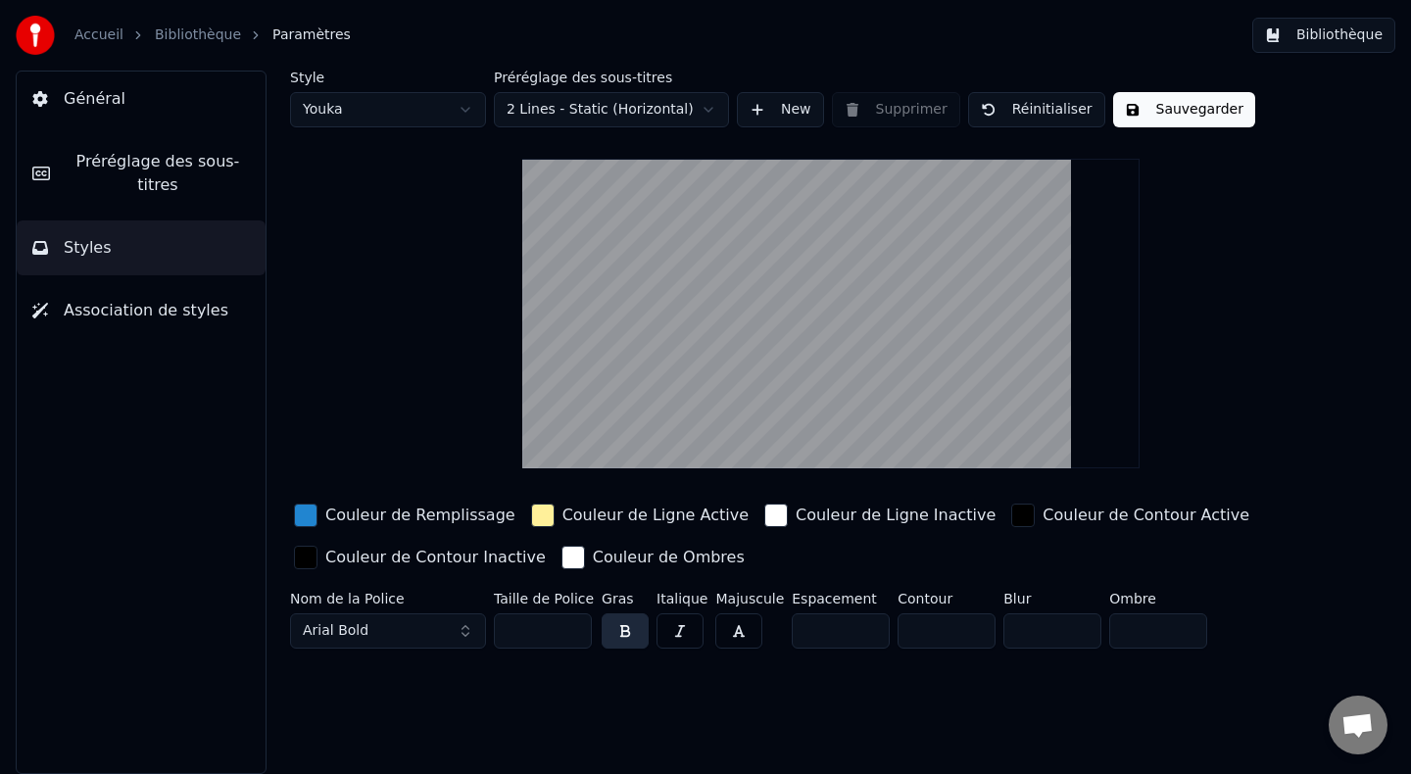
click at [625, 112] on html "Accueil Bibliothèque Paramètres Bibliothèque Général Préréglage des sous-titres…" at bounding box center [705, 387] width 1411 height 774
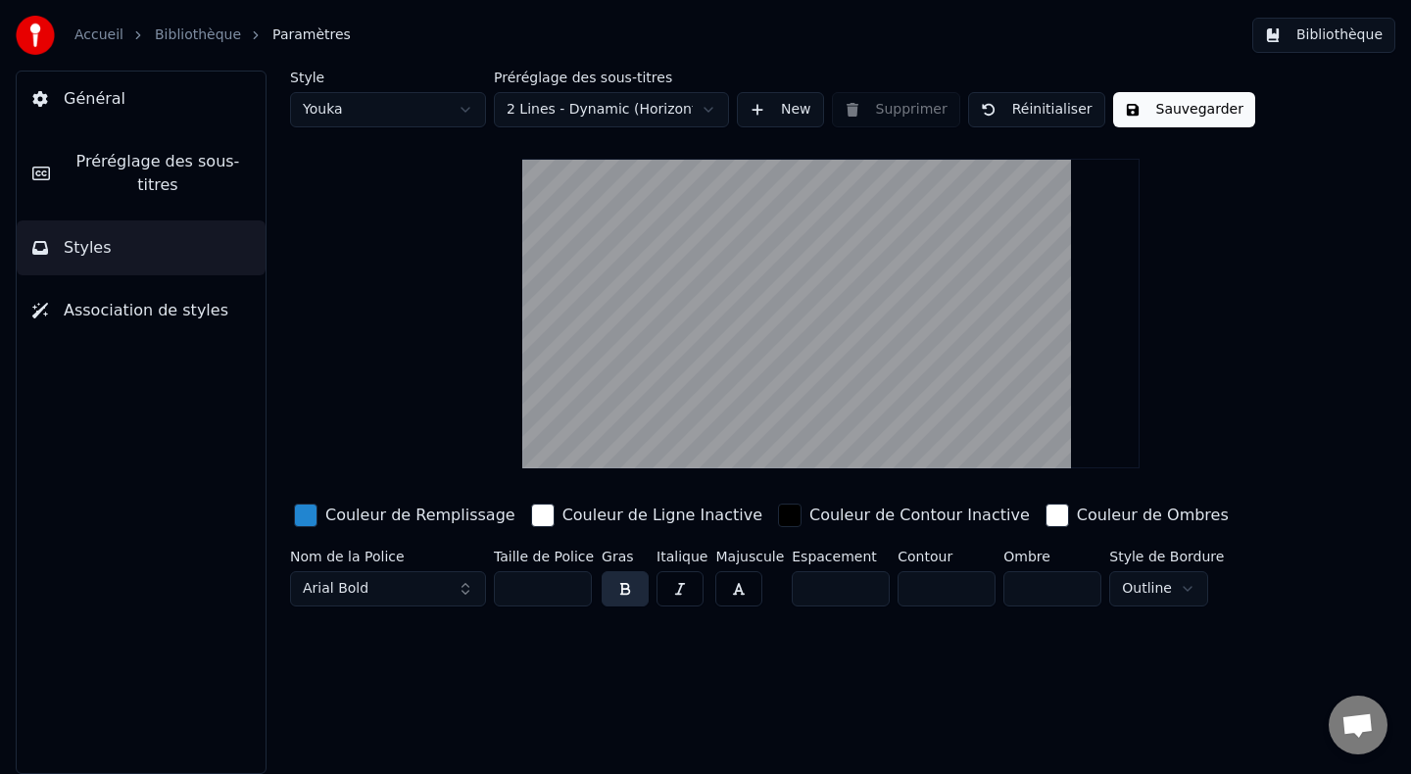
click at [607, 103] on html "Accueil Bibliothèque Paramètres Bibliothèque Général Préréglage des sous-titres…" at bounding box center [705, 387] width 1411 height 774
click at [592, 107] on html "Accueil Bibliothèque Paramètres Bibliothèque Général Préréglage des sous-titres…" at bounding box center [705, 387] width 1411 height 774
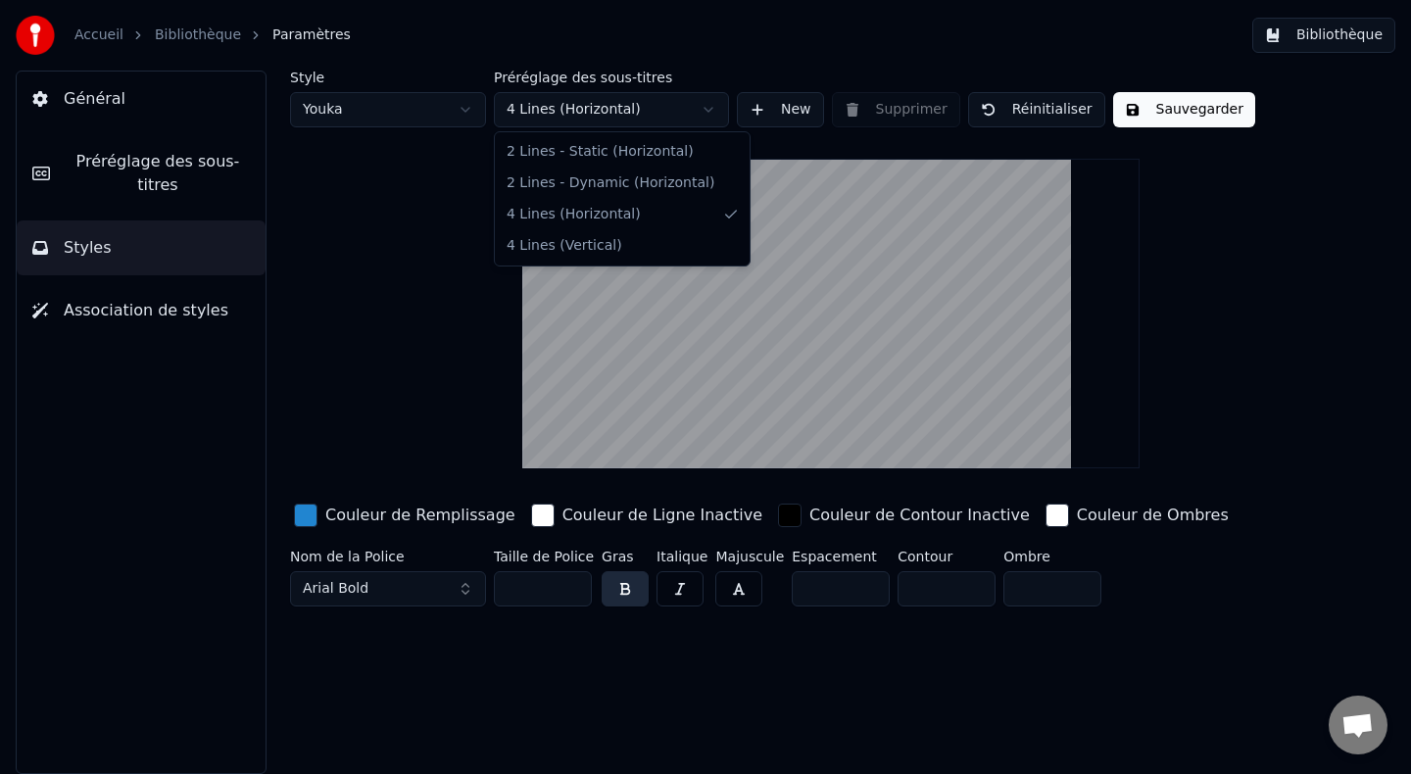
click at [425, 405] on html "Accueil Bibliothèque Paramètres Bibliothèque Général Préréglage des sous-titres…" at bounding box center [705, 387] width 1411 height 774
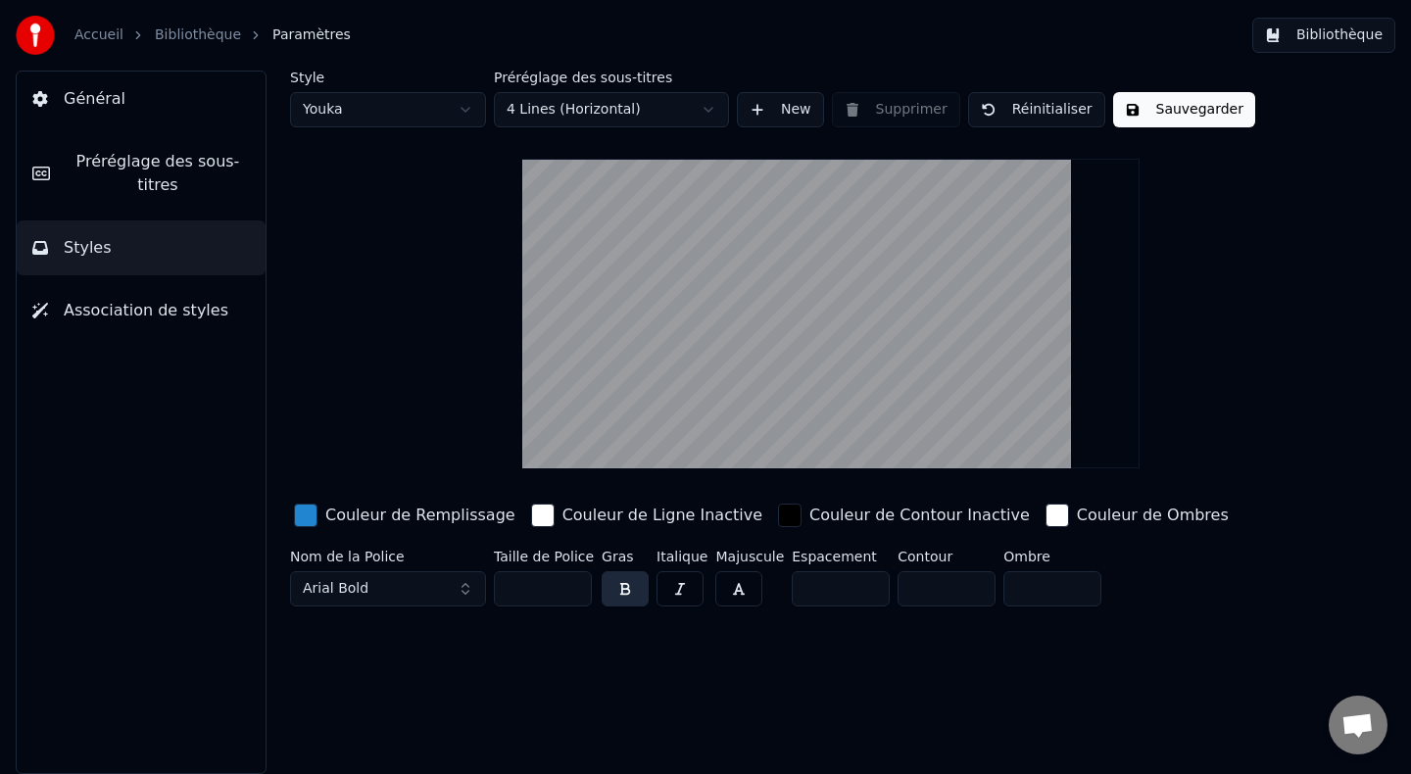
click at [1146, 115] on button "Sauvegarder" at bounding box center [1184, 109] width 142 height 35
click at [1144, 115] on button "Sauvegarder" at bounding box center [1184, 109] width 142 height 35
click at [1253, 272] on div "Style Youka Préréglage des sous-titres 4 Lines (Horizontal) New Supprimer Réini…" at bounding box center [831, 343] width 1082 height 544
click at [1335, 39] on button "Bibliothèque" at bounding box center [1324, 35] width 143 height 35
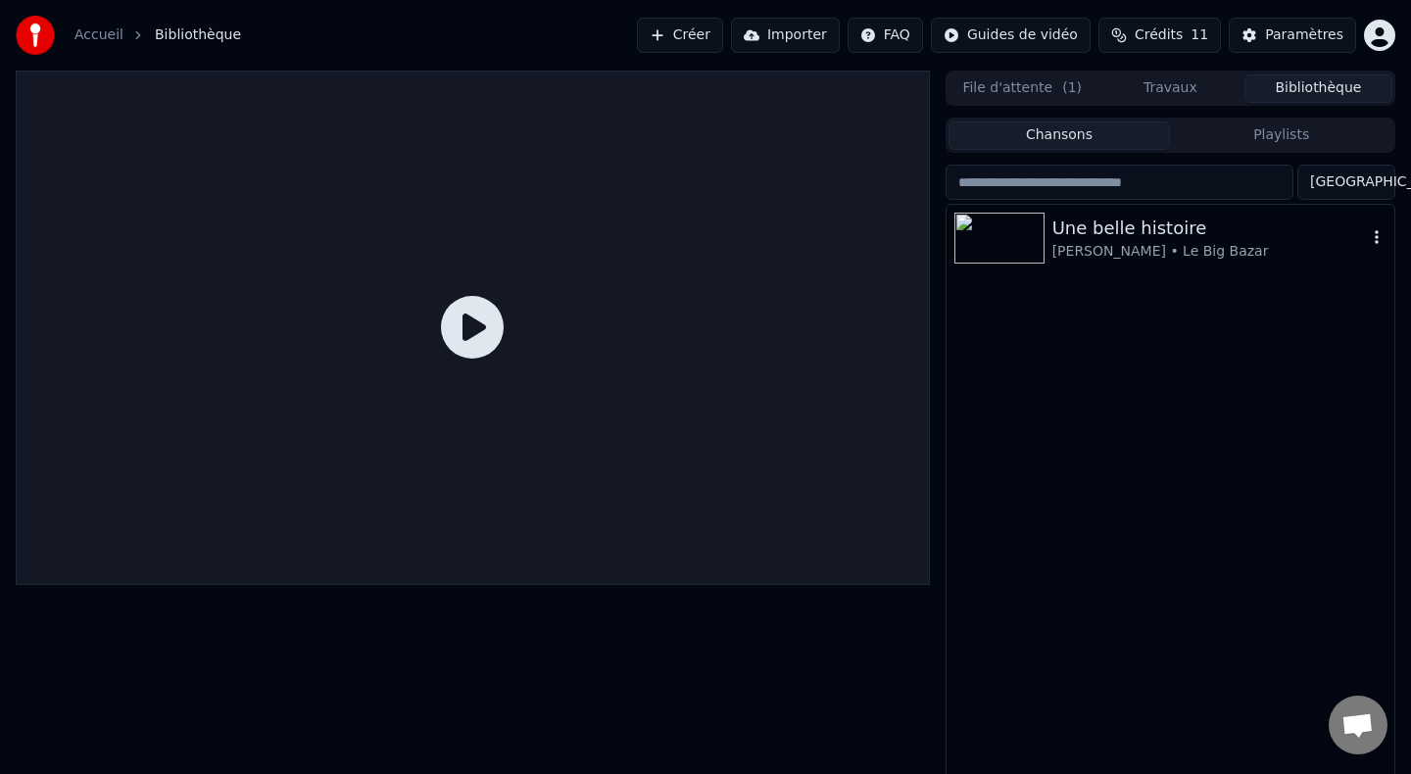
click at [990, 244] on img at bounding box center [1000, 238] width 90 height 51
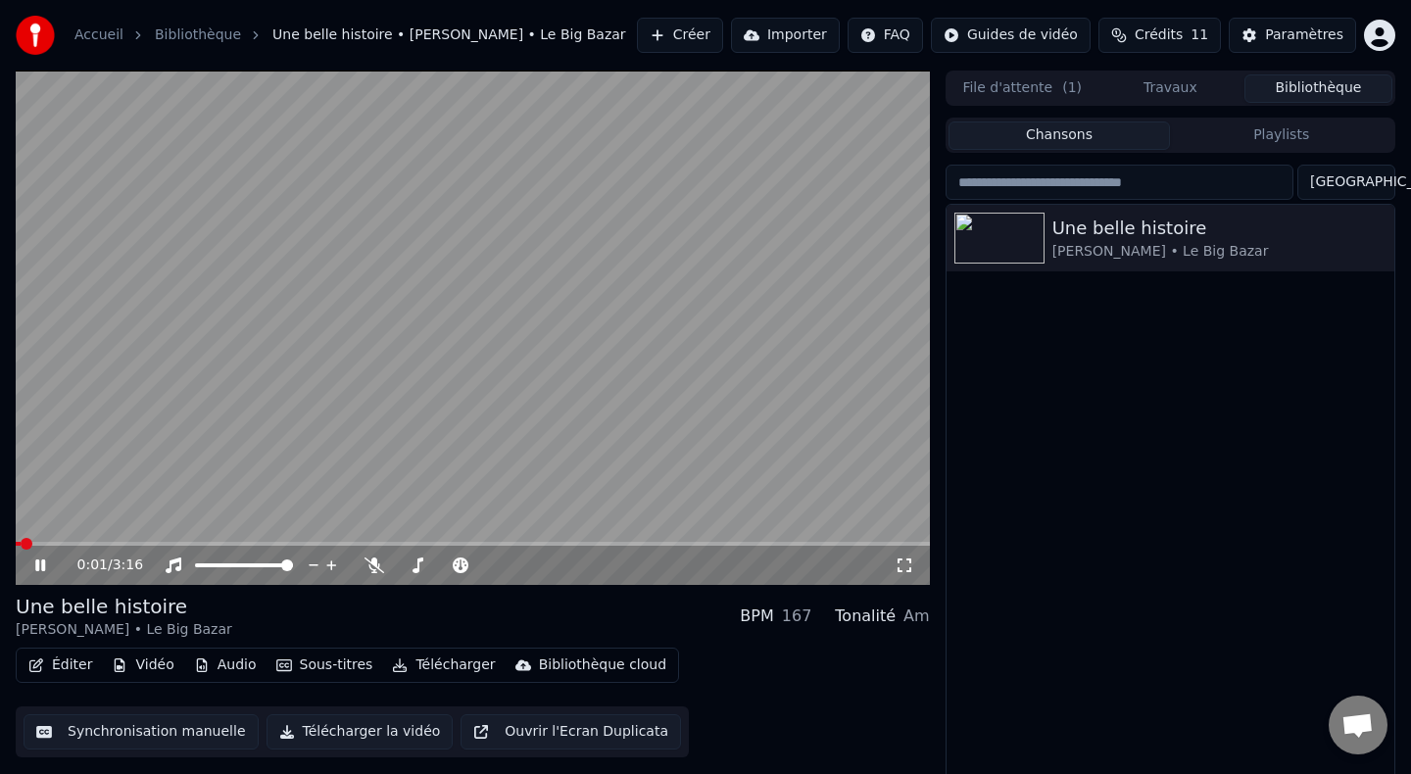
click at [59, 668] on button "Éditer" at bounding box center [60, 665] width 79 height 27
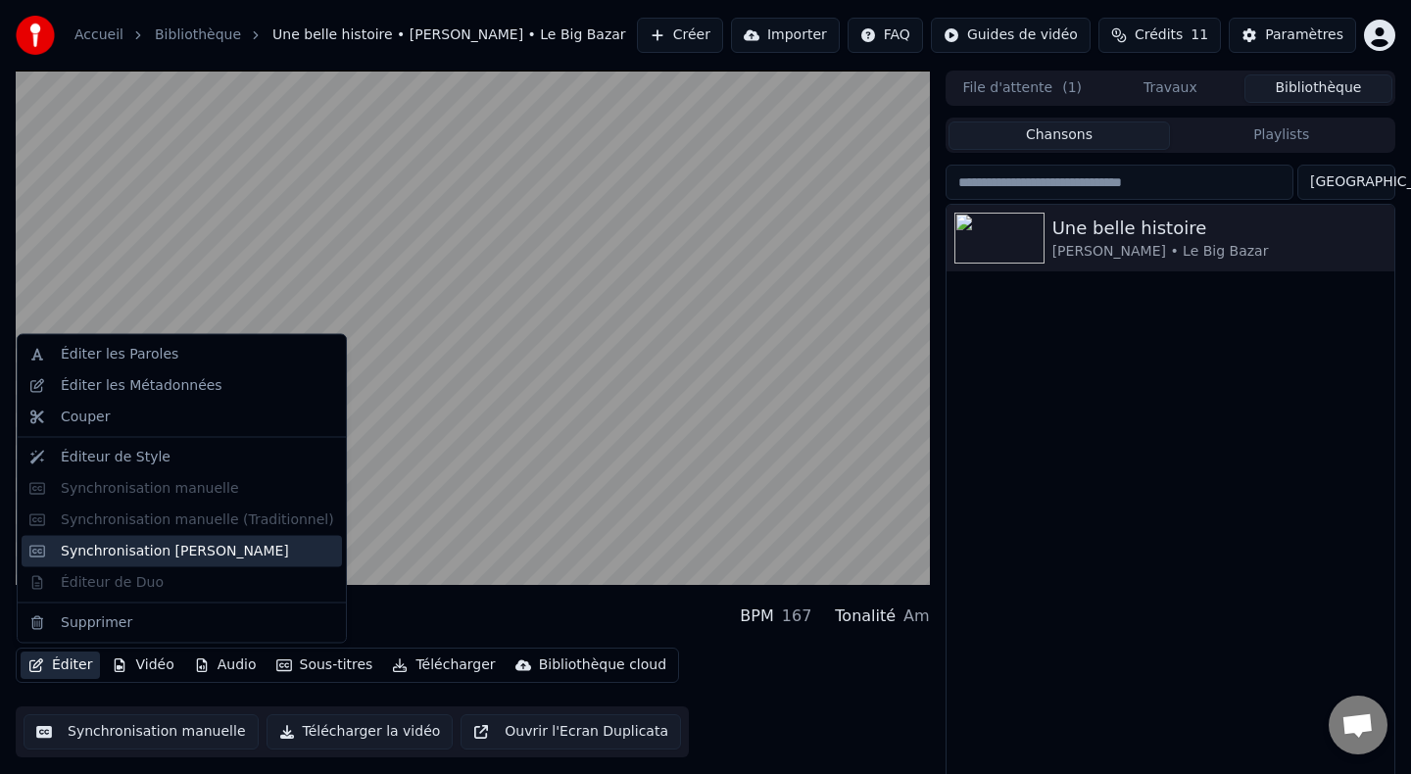
click at [136, 539] on div "Synchronisation [PERSON_NAME]" at bounding box center [182, 550] width 321 height 31
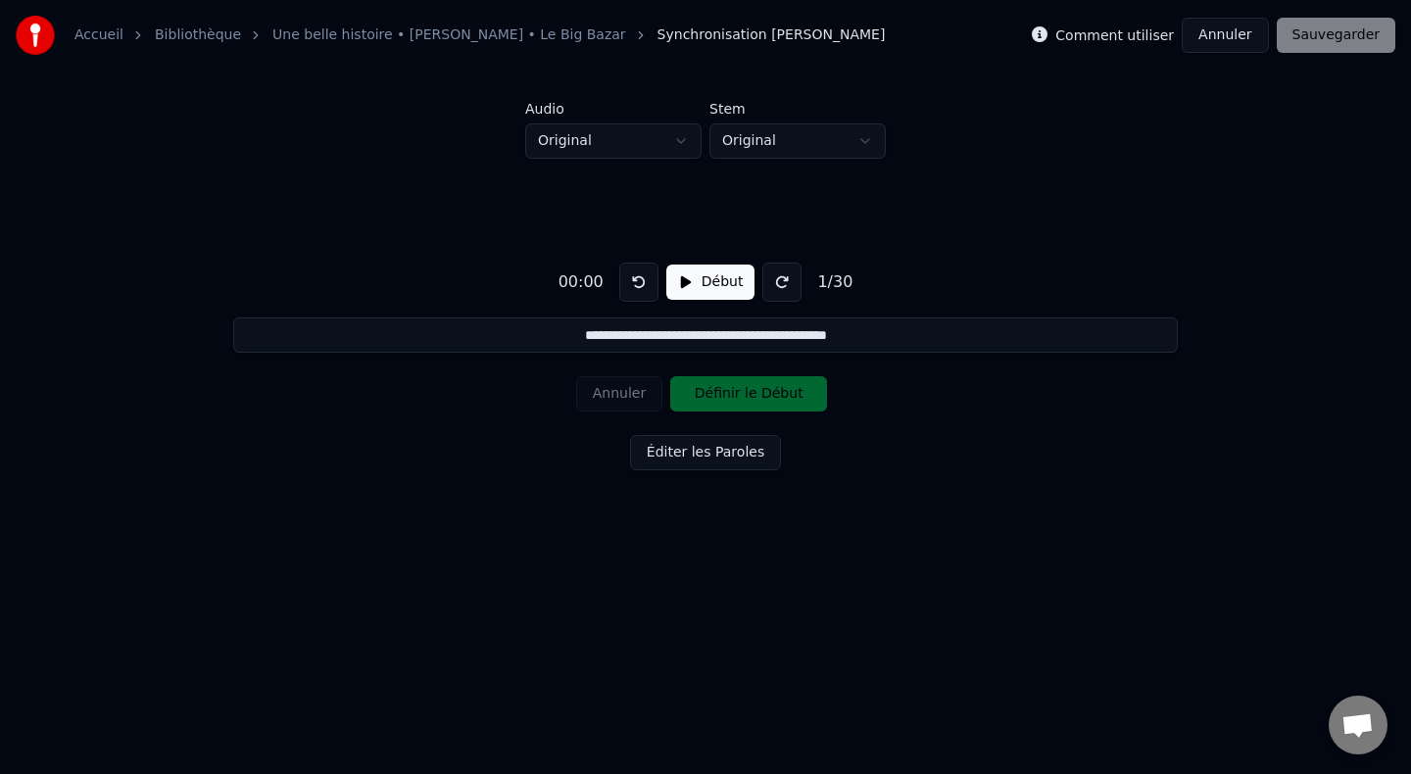
click at [676, 459] on button "Éditer les Paroles" at bounding box center [705, 452] width 151 height 35
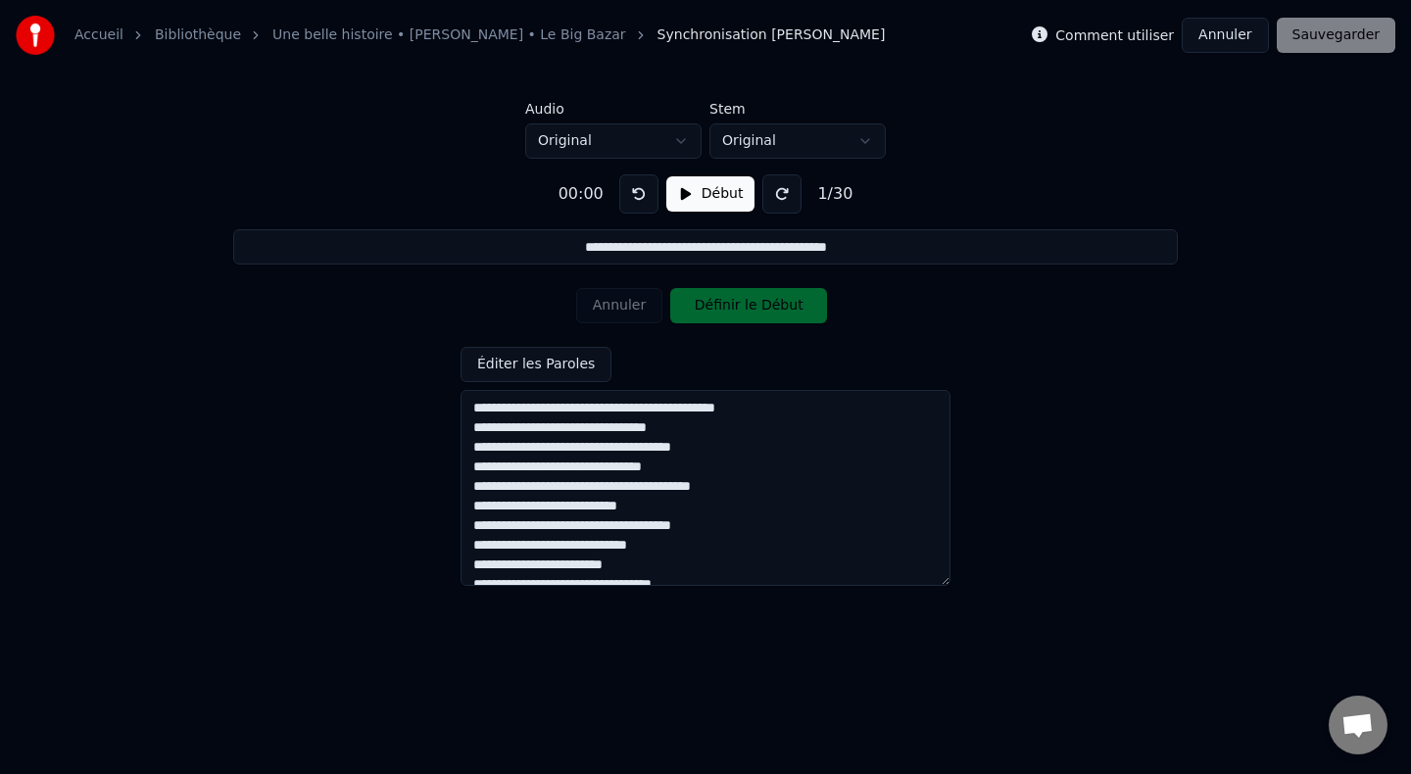
click at [548, 368] on button "Éditer les Paroles" at bounding box center [536, 364] width 151 height 35
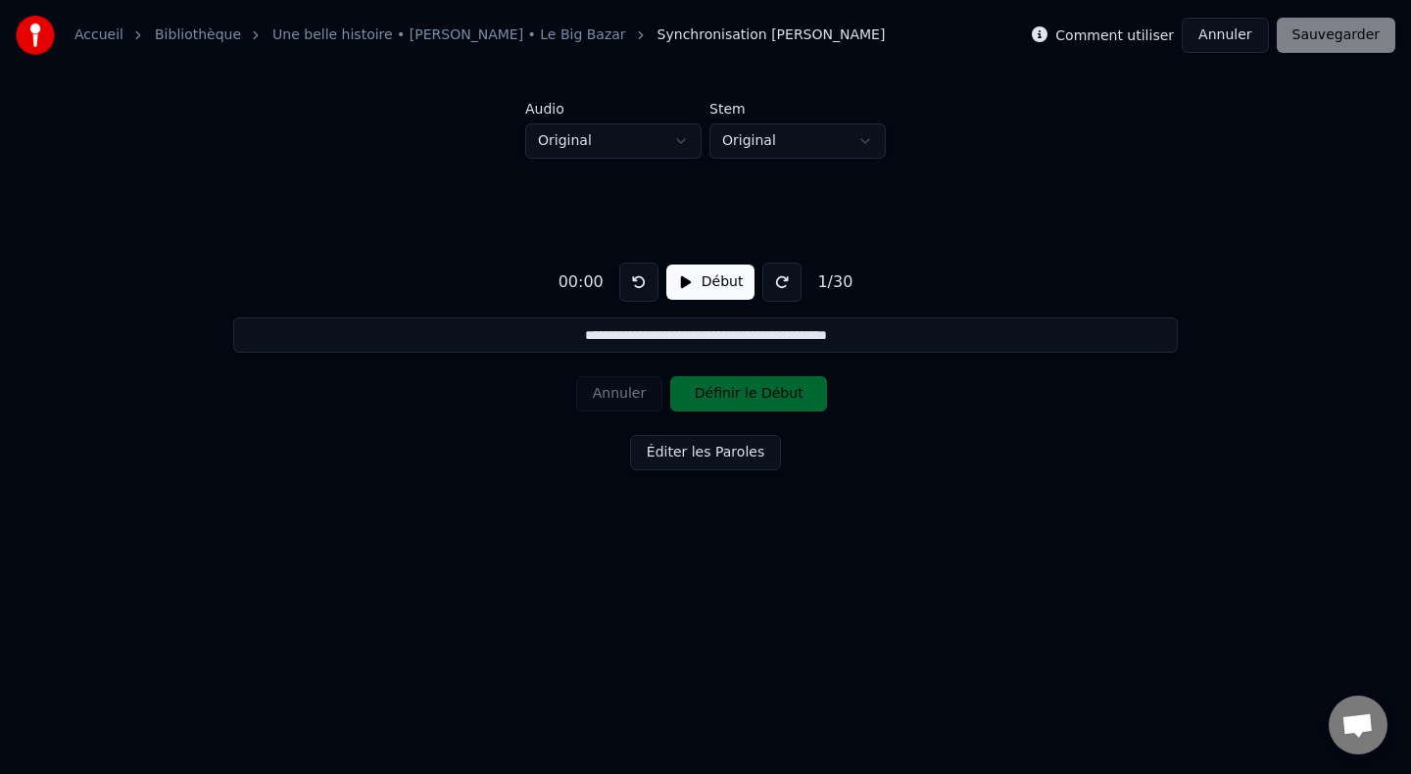
click at [1218, 26] on button "Annuler" at bounding box center [1225, 35] width 86 height 35
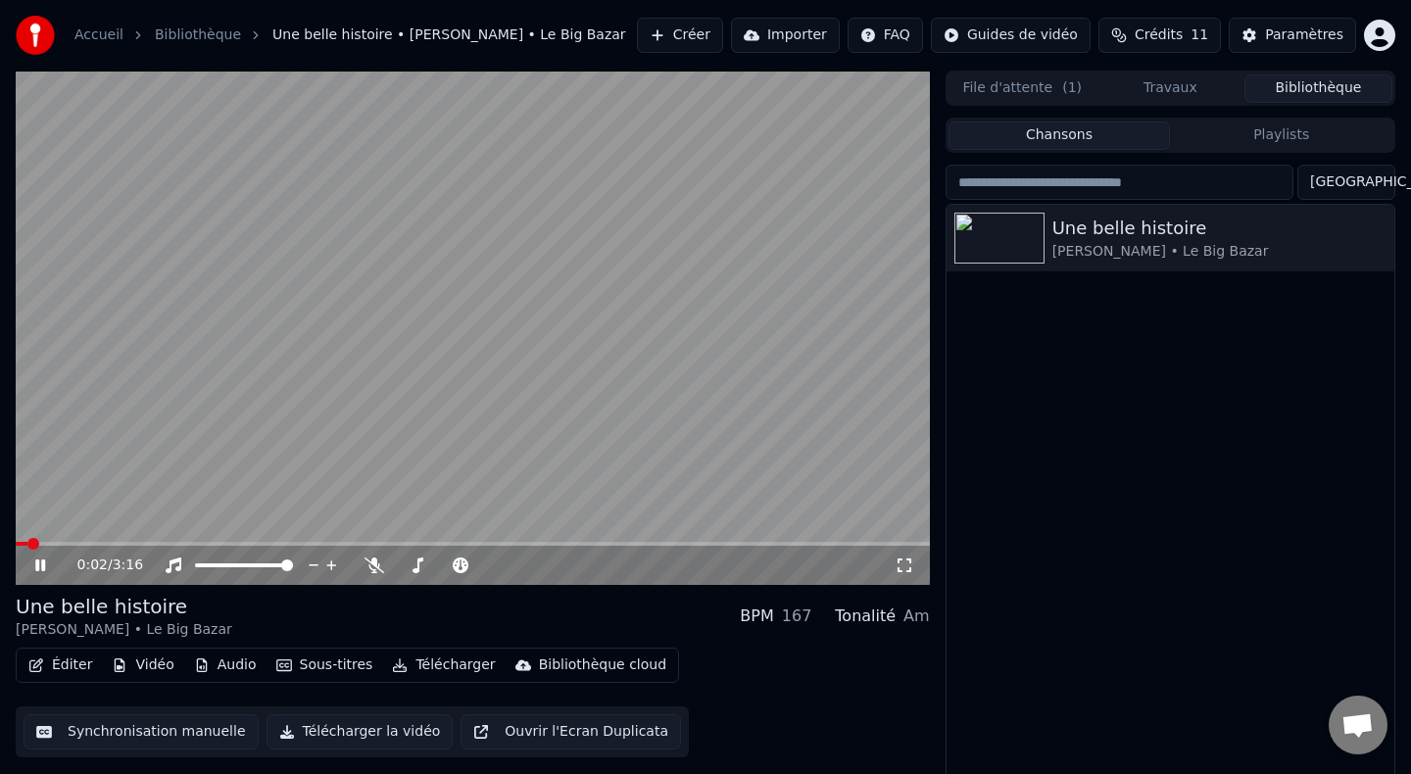
click at [353, 288] on video at bounding box center [473, 328] width 915 height 515
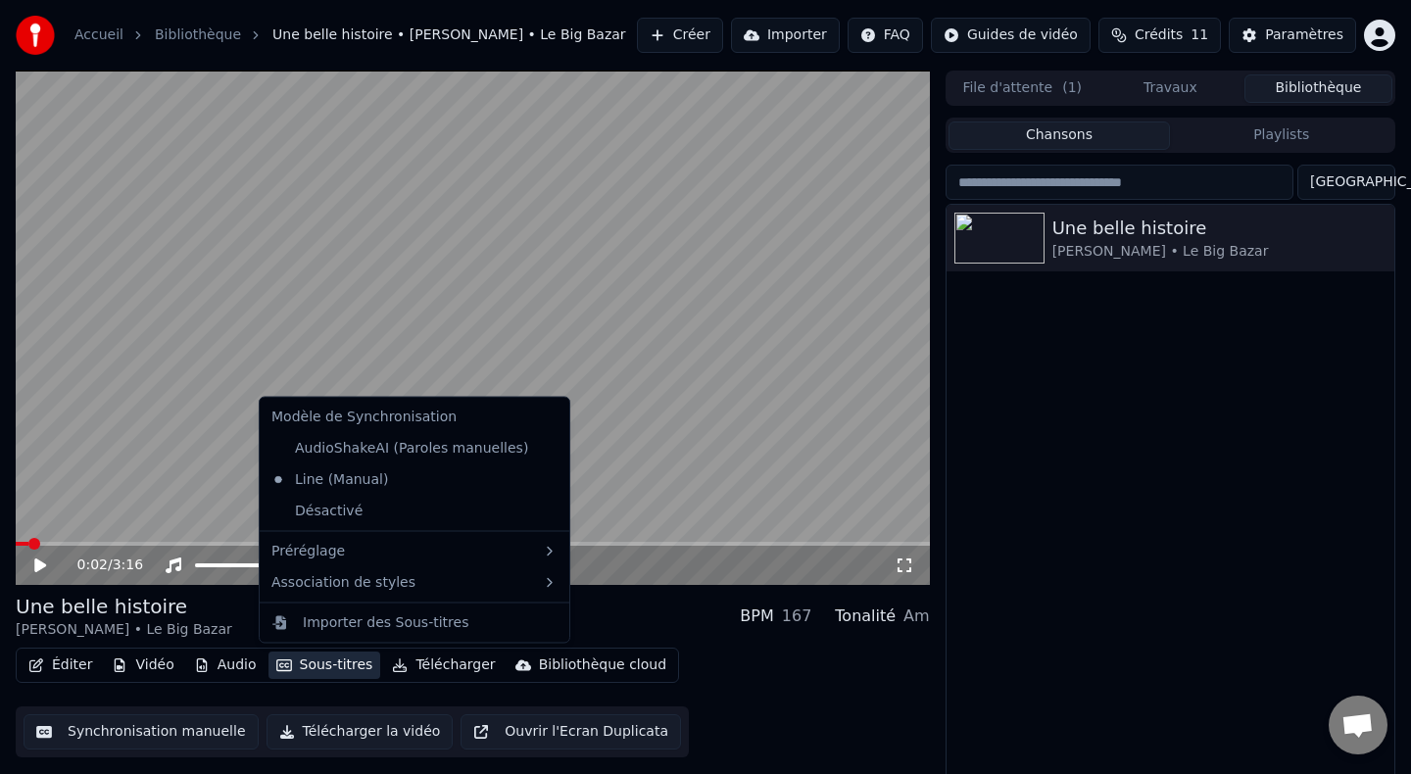
click at [323, 662] on button "Sous-titres" at bounding box center [325, 665] width 113 height 27
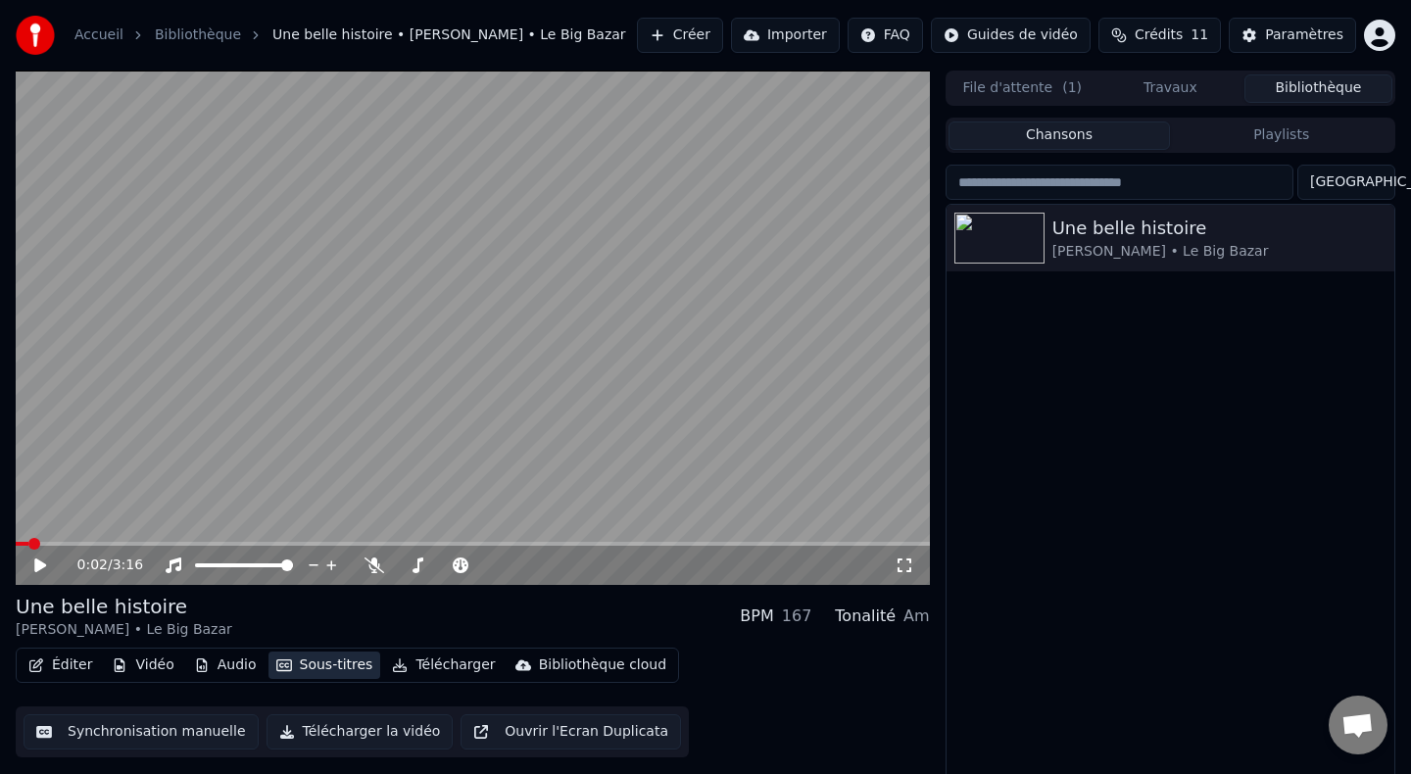
scroll to position [10, 0]
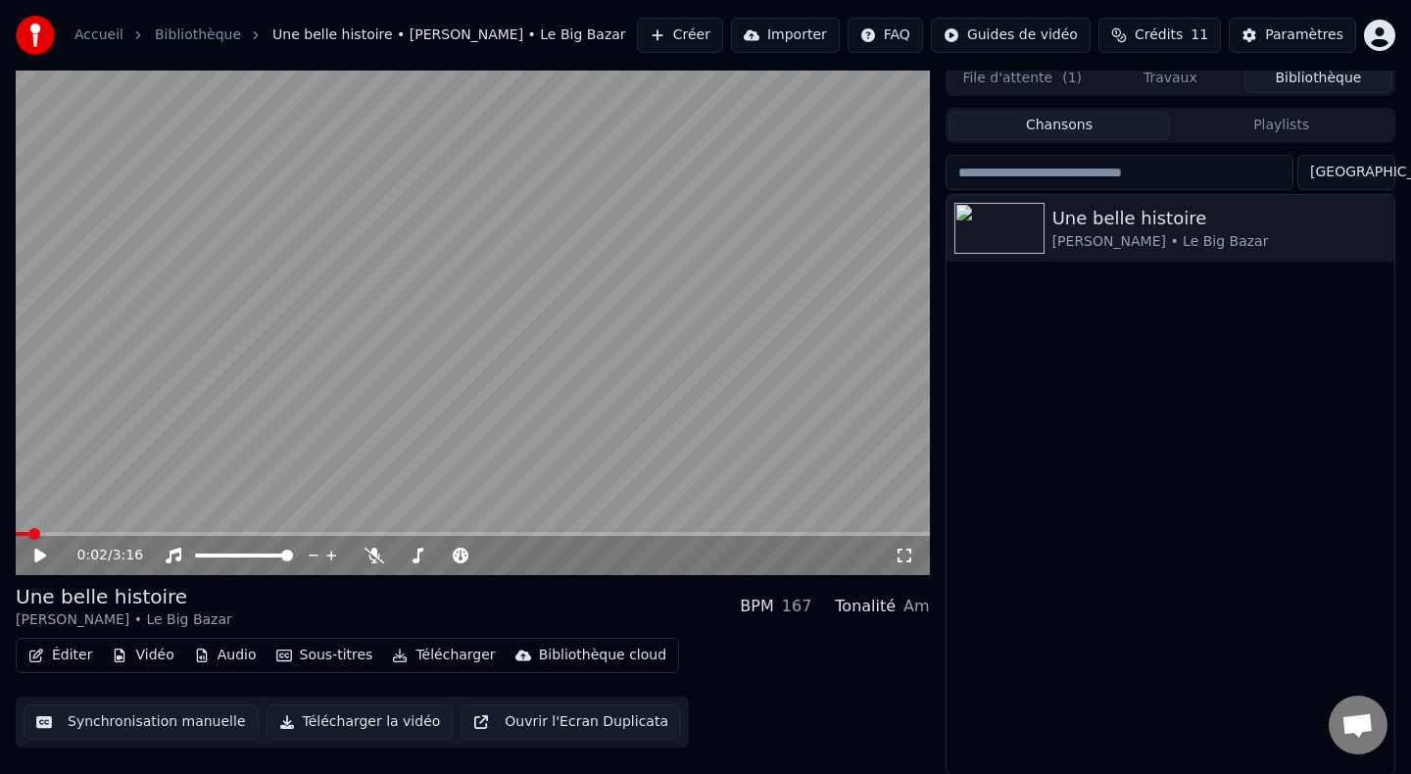
click at [42, 643] on button "Éditer" at bounding box center [60, 655] width 79 height 27
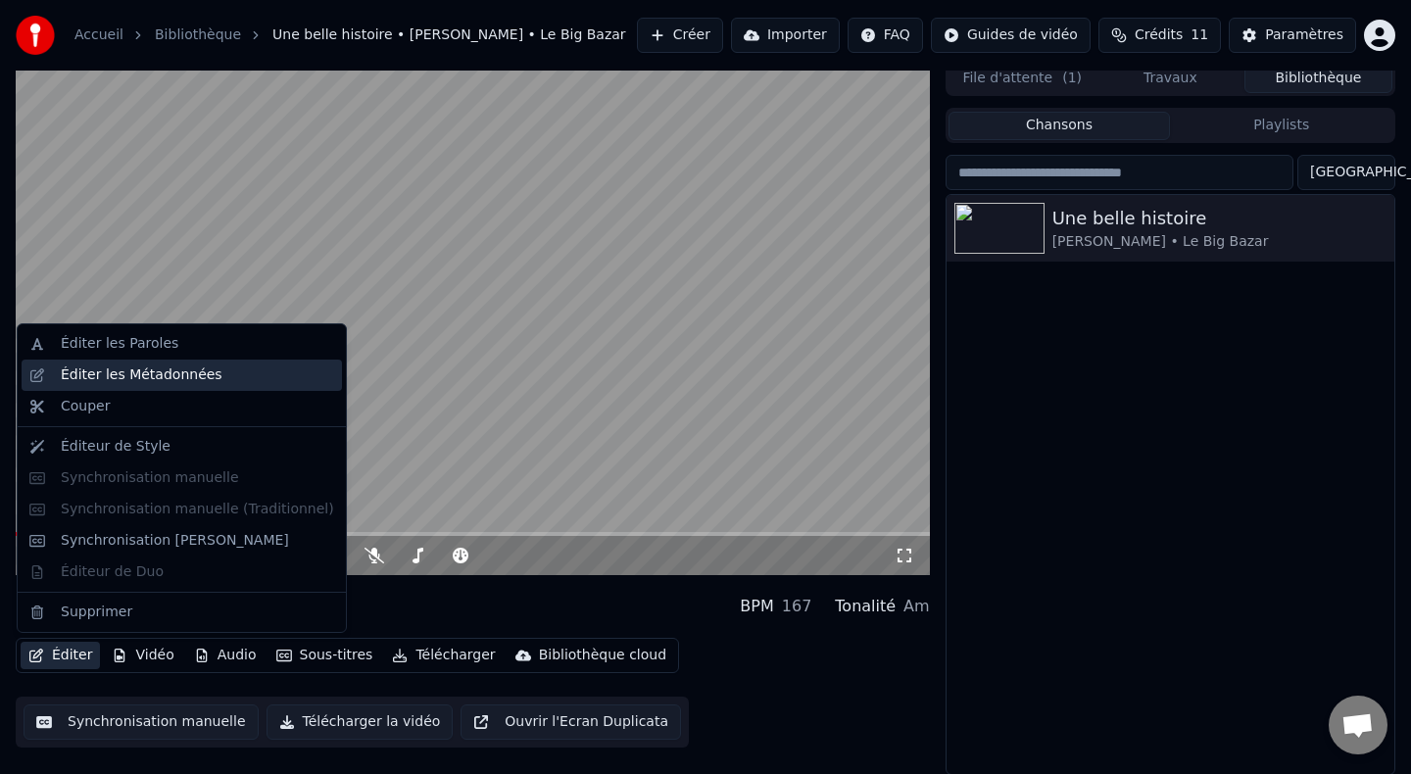
click at [112, 375] on div "Éditer les Métadonnées" at bounding box center [142, 376] width 162 height 20
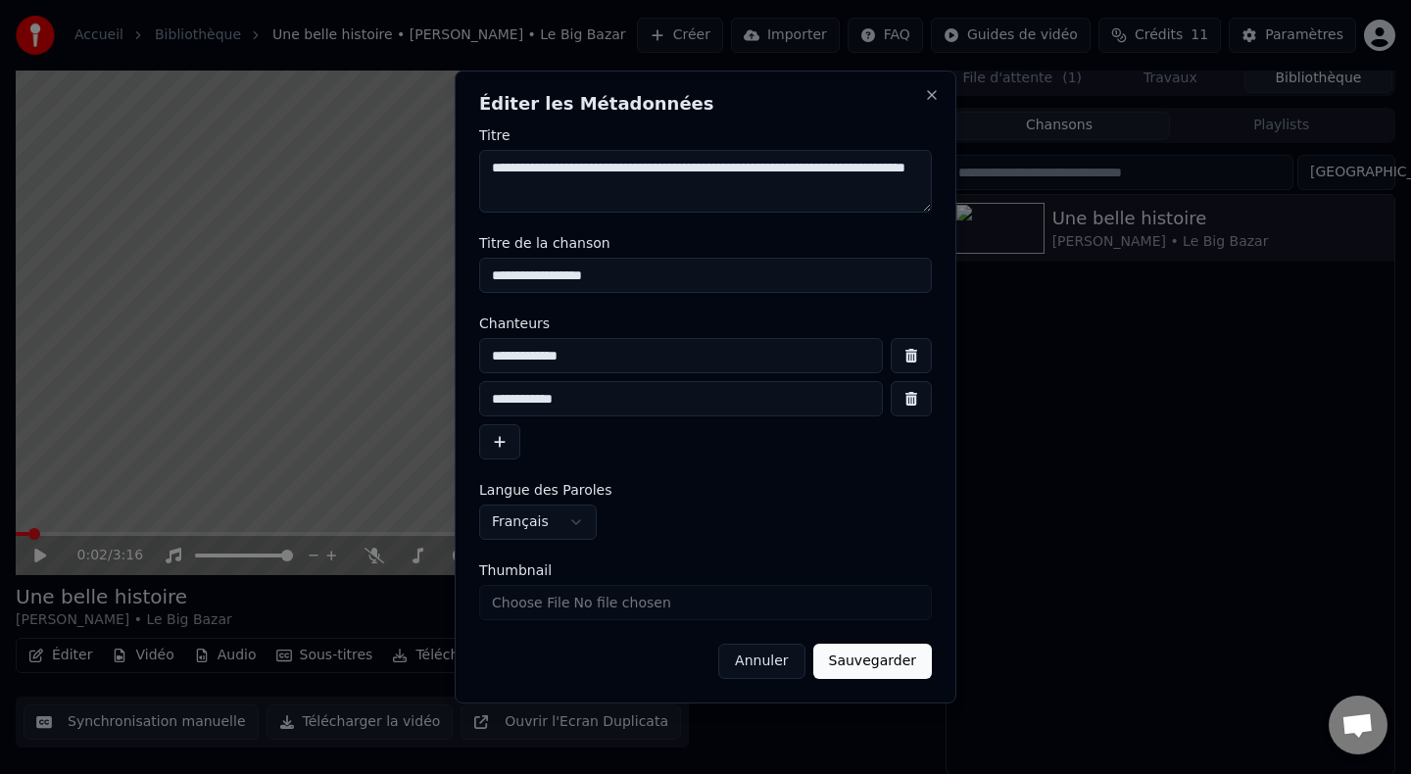
click at [617, 187] on textarea "**********" at bounding box center [705, 181] width 453 height 63
drag, startPoint x: 687, startPoint y: 170, endPoint x: 443, endPoint y: 168, distance: 244.1
click at [443, 169] on body "**********" at bounding box center [705, 377] width 1411 height 774
drag, startPoint x: 605, startPoint y: 170, endPoint x: 939, endPoint y: 181, distance: 334.4
click at [940, 181] on div "**********" at bounding box center [706, 387] width 502 height 633
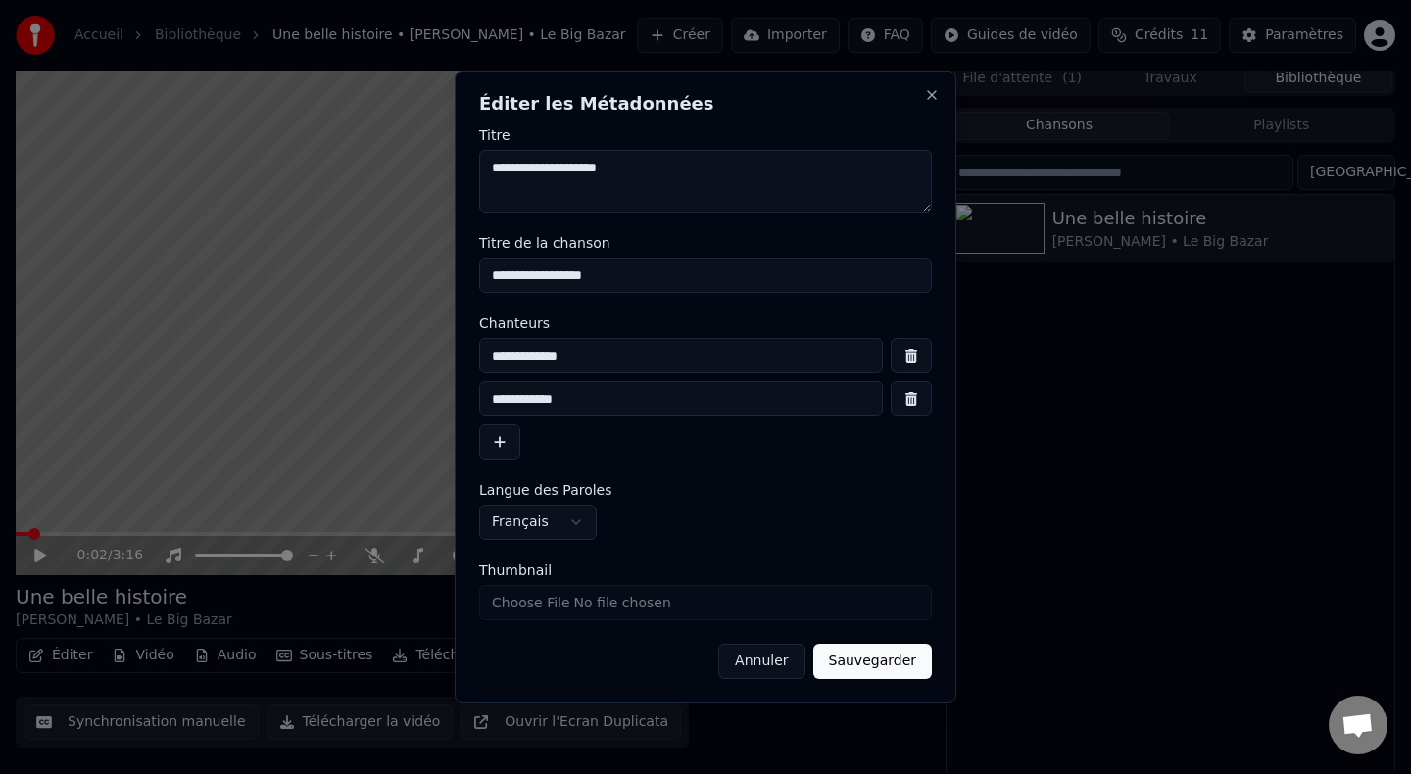
type textarea "**********"
drag, startPoint x: 604, startPoint y: 357, endPoint x: 465, endPoint y: 353, distance: 139.2
click at [465, 353] on div "**********" at bounding box center [706, 387] width 502 height 633
type input "****"
click at [525, 398] on input "**********" at bounding box center [681, 398] width 404 height 35
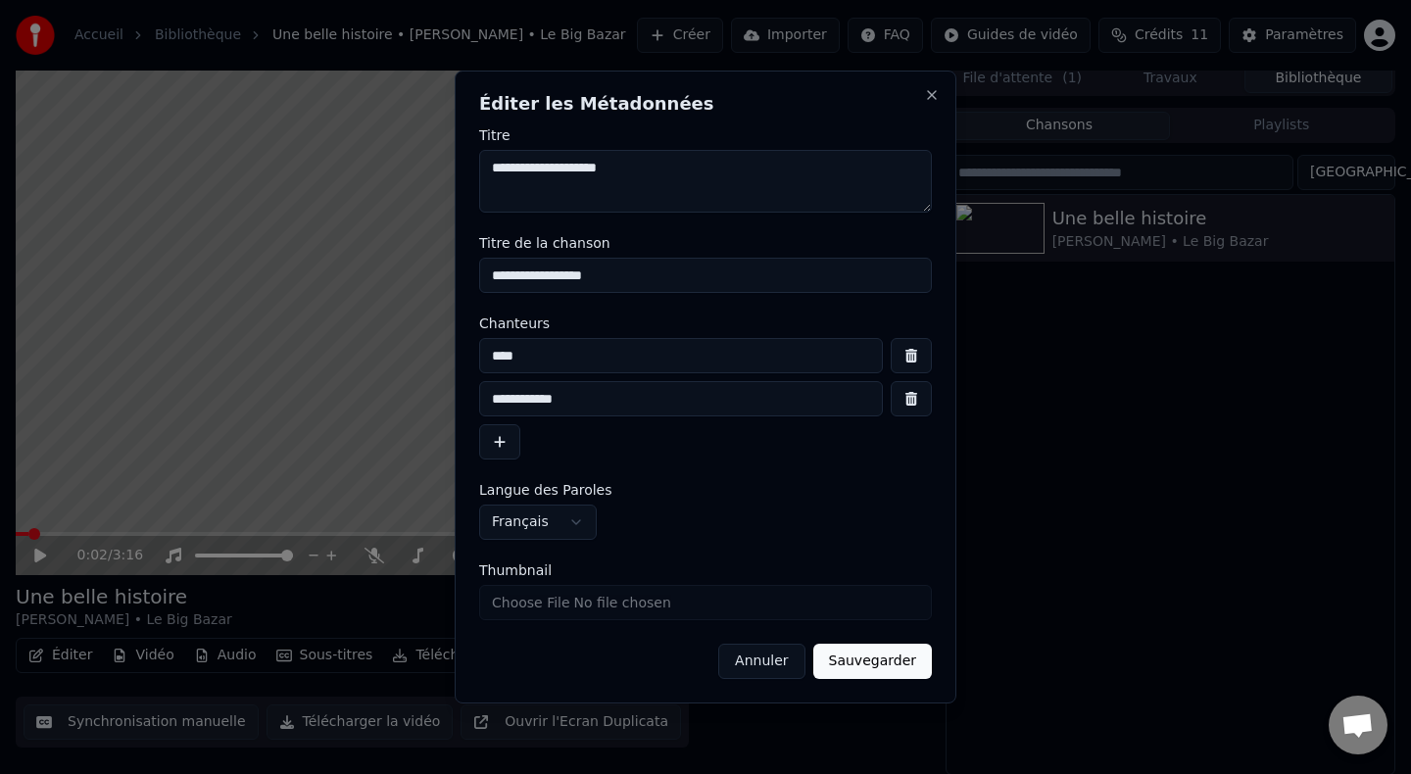
click at [525, 398] on input "**********" at bounding box center [681, 398] width 404 height 35
click at [598, 401] on input "**********" at bounding box center [681, 398] width 404 height 35
type input "**********"
click at [886, 657] on button "Sauvegarder" at bounding box center [873, 661] width 119 height 35
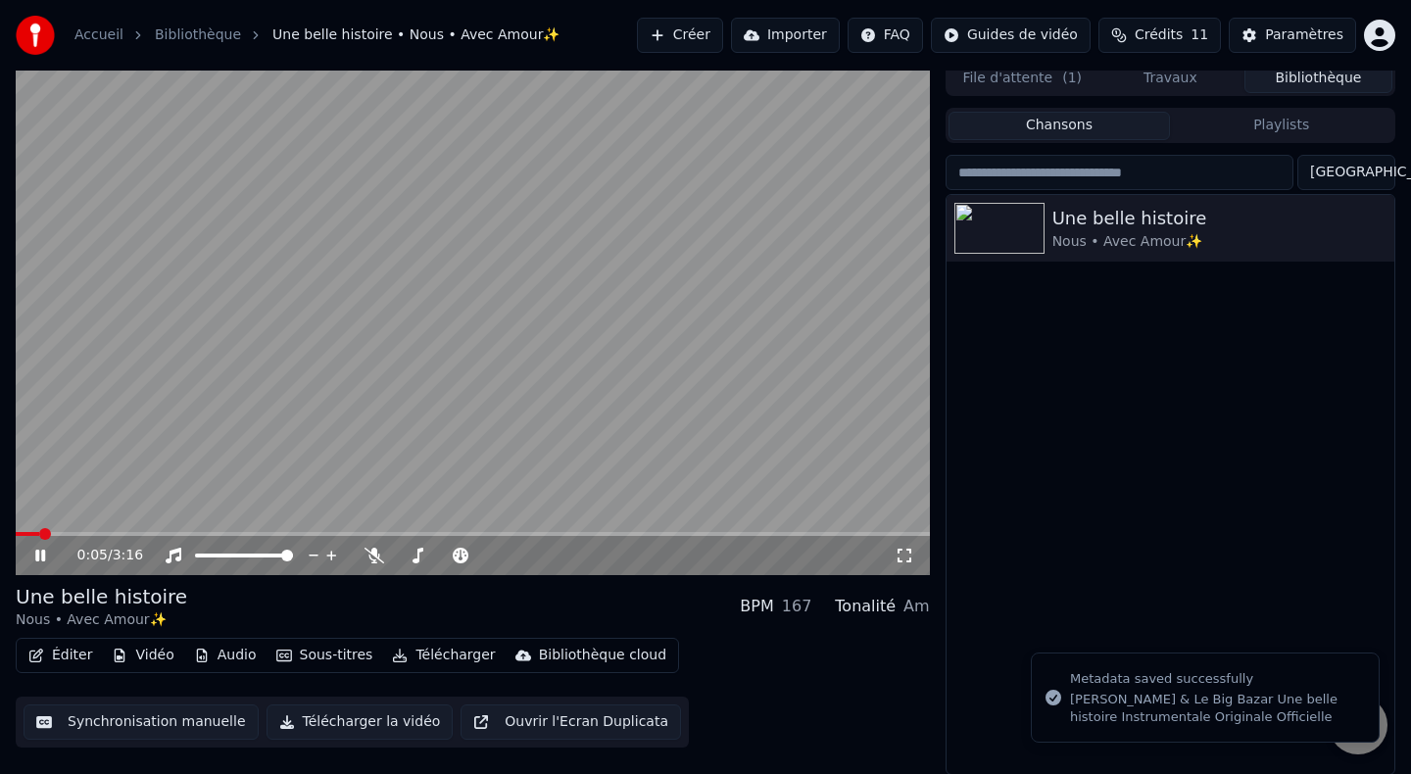
click at [36, 561] on icon at bounding box center [54, 556] width 46 height 16
click at [56, 668] on div "Éditer Vidéo Audio Sous-titres Télécharger Bibliothèque cloud" at bounding box center [348, 655] width 664 height 35
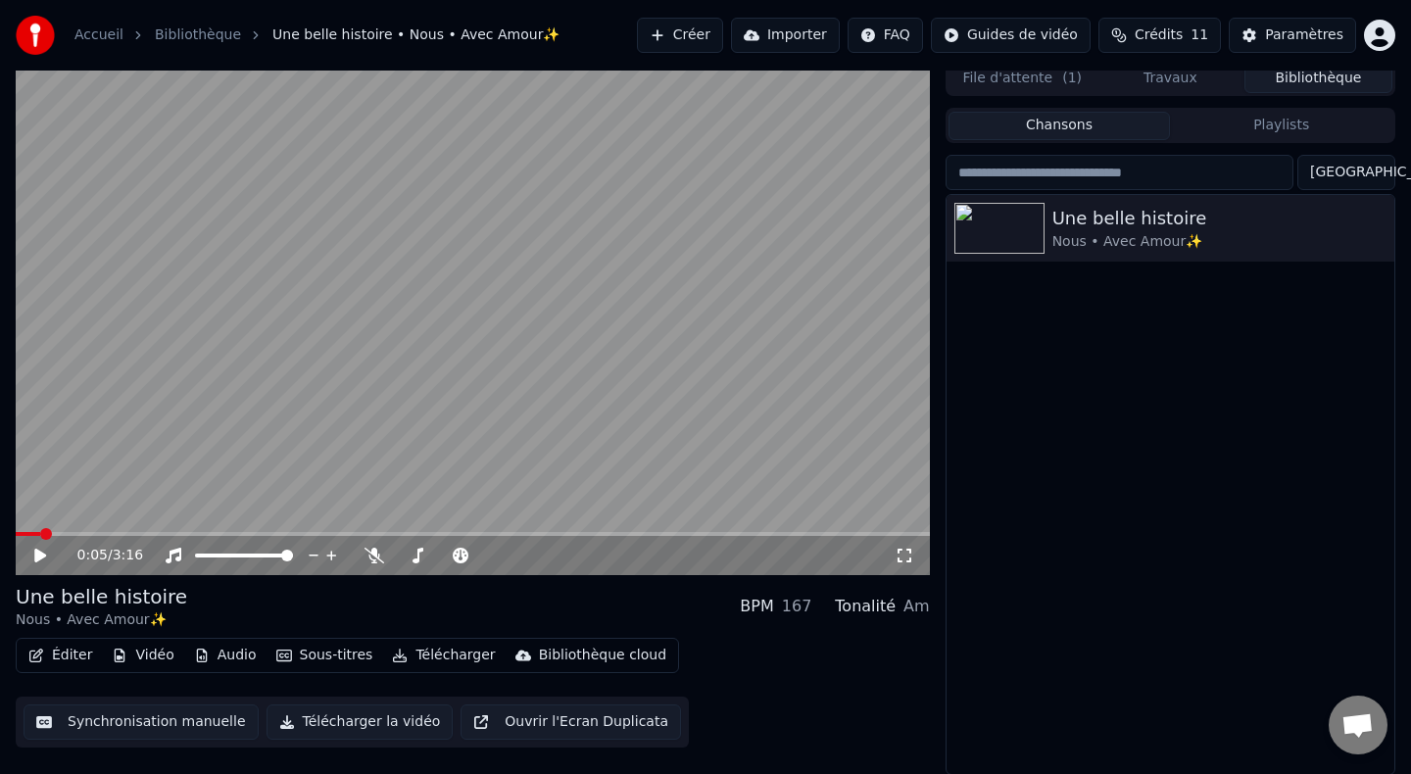
click at [57, 653] on button "Éditer" at bounding box center [60, 655] width 79 height 27
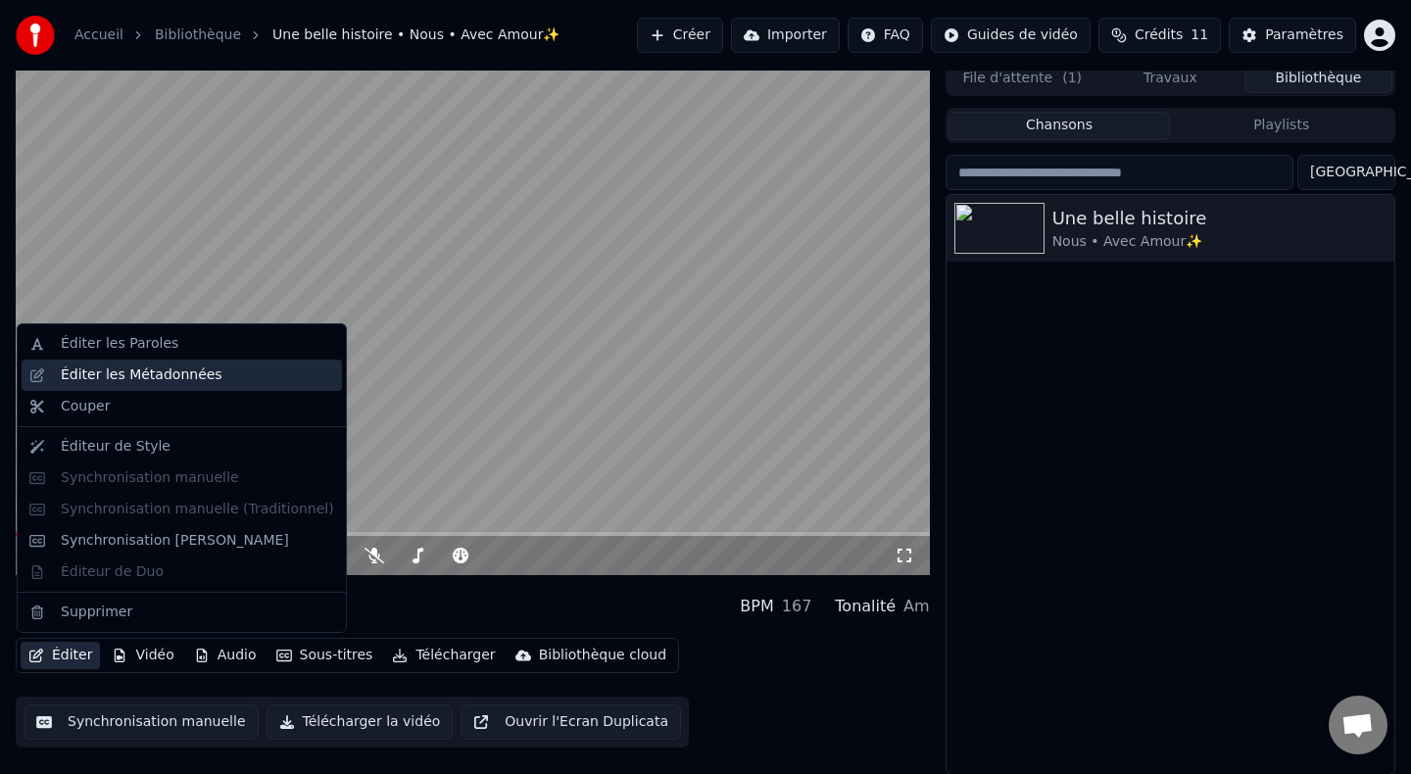
click at [113, 385] on div "Éditer les Métadonnées" at bounding box center [182, 375] width 321 height 31
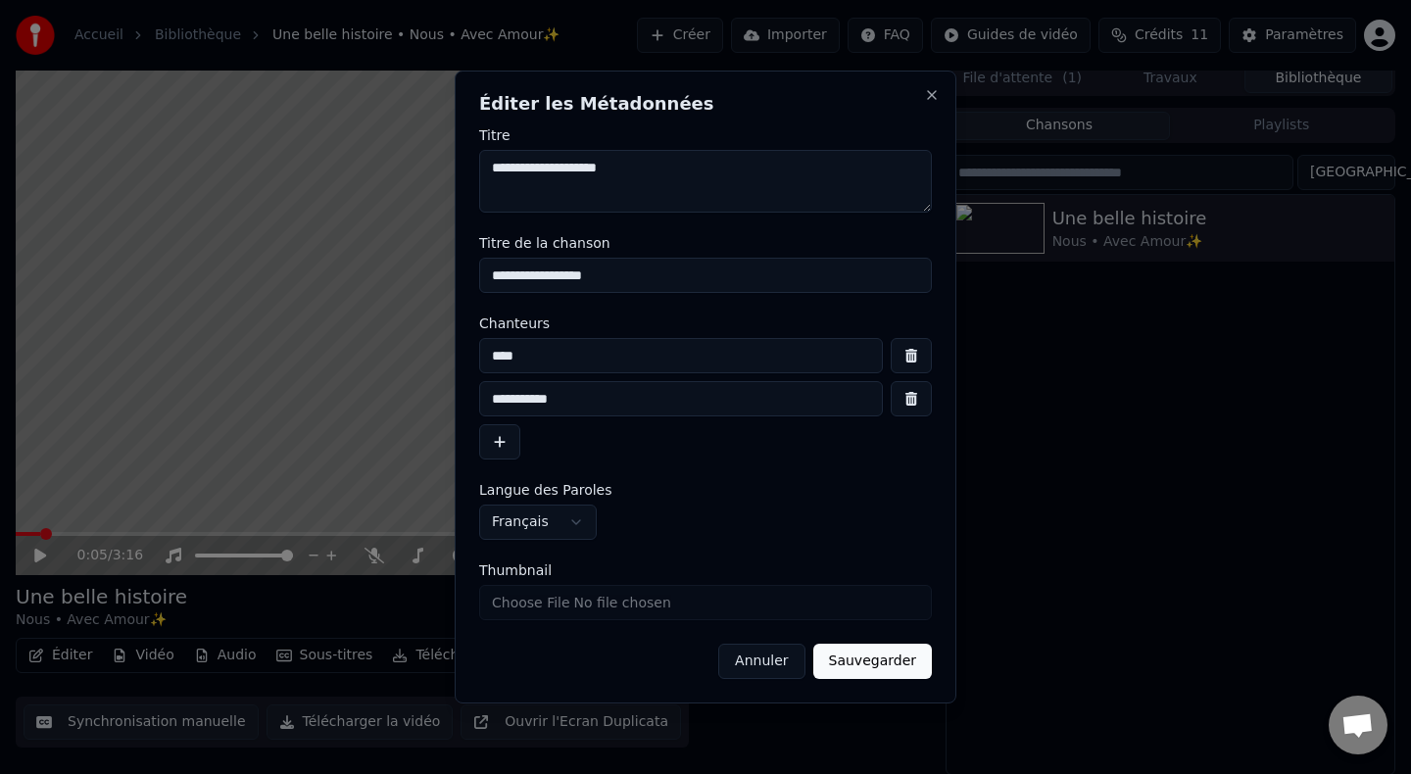
click at [616, 391] on input "**********" at bounding box center [681, 398] width 404 height 35
type input "**********"
click at [660, 168] on textarea "**********" at bounding box center [705, 181] width 453 height 63
type textarea "**********"
click at [861, 658] on button "Sauvegarder" at bounding box center [873, 661] width 119 height 35
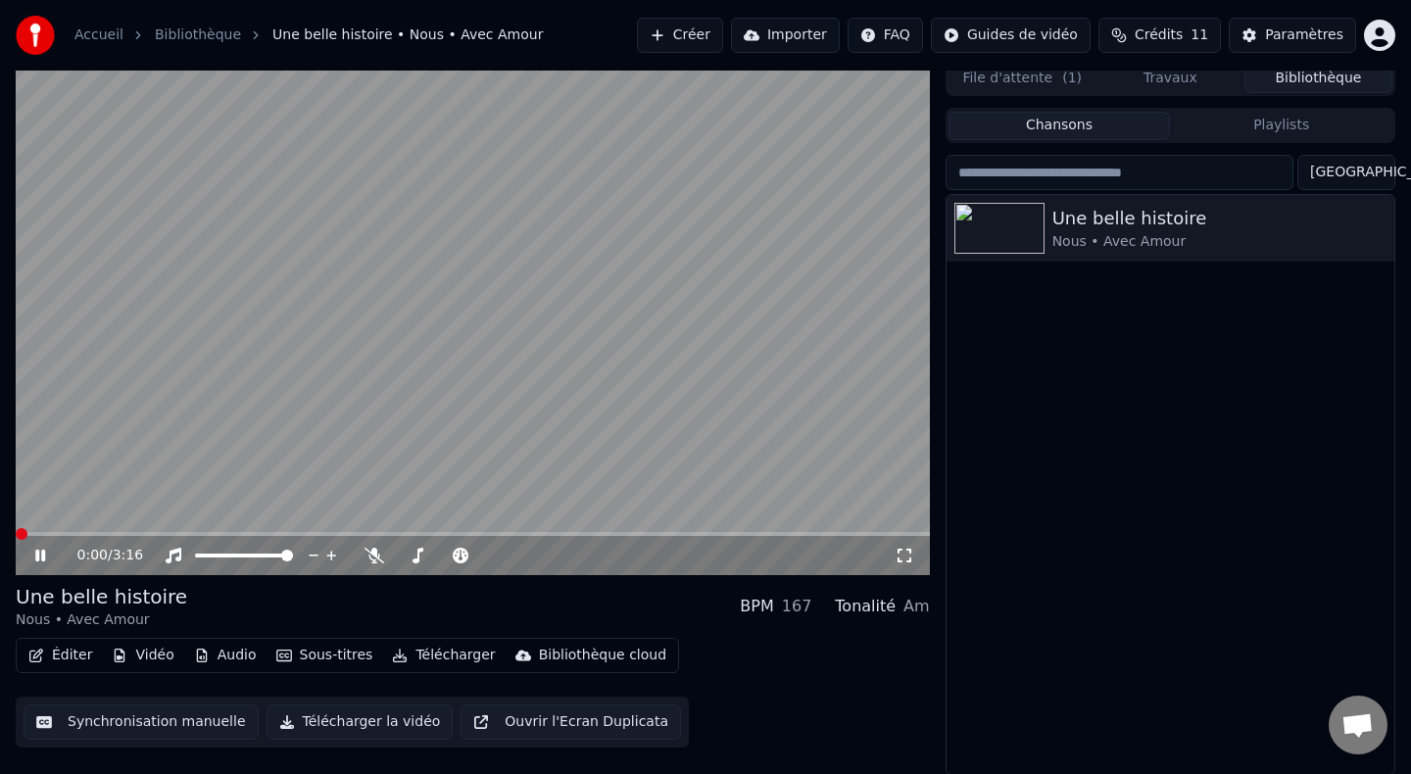
click at [16, 533] on span at bounding box center [22, 534] width 12 height 12
click at [41, 562] on icon at bounding box center [54, 556] width 46 height 16
click at [70, 661] on button "Éditer" at bounding box center [60, 655] width 79 height 27
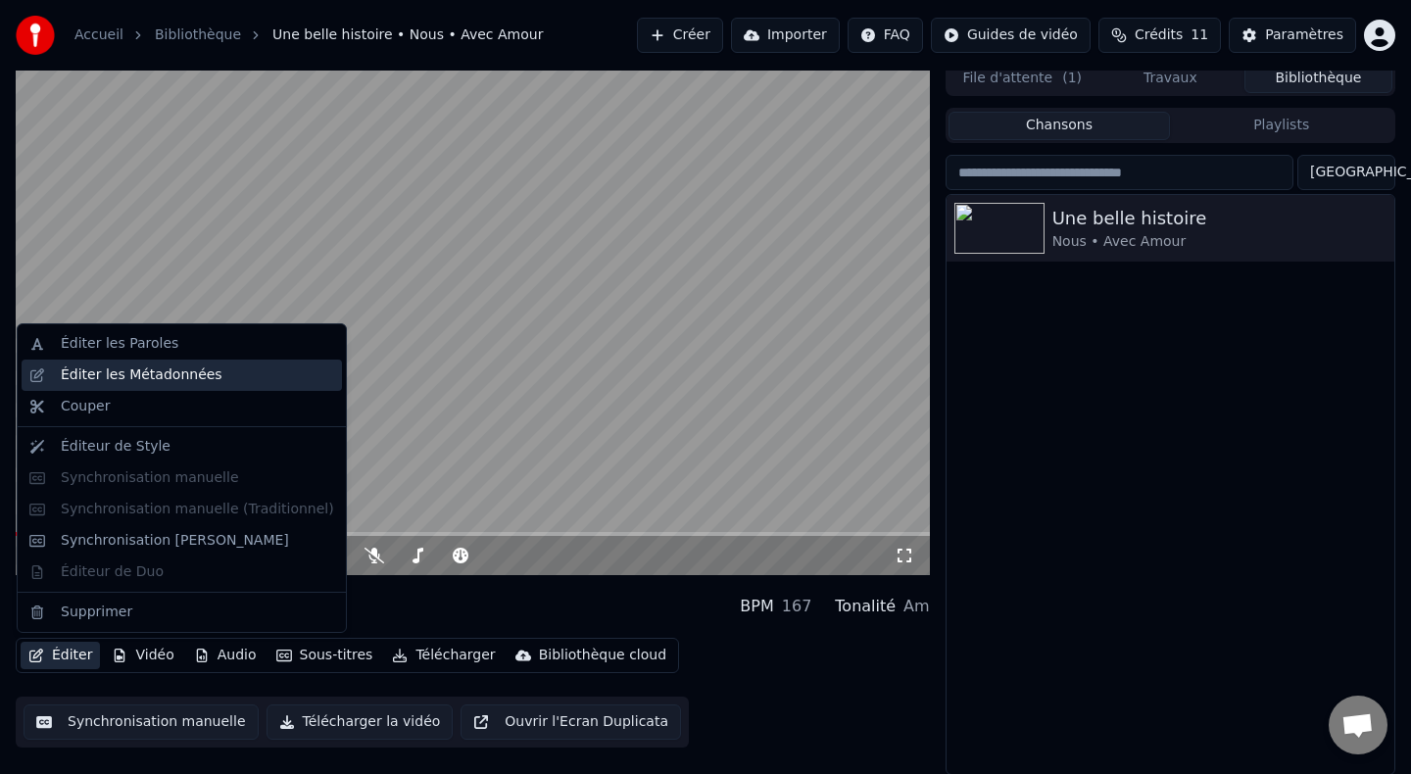
click at [118, 382] on div "Éditer les Métadonnées" at bounding box center [142, 376] width 162 height 20
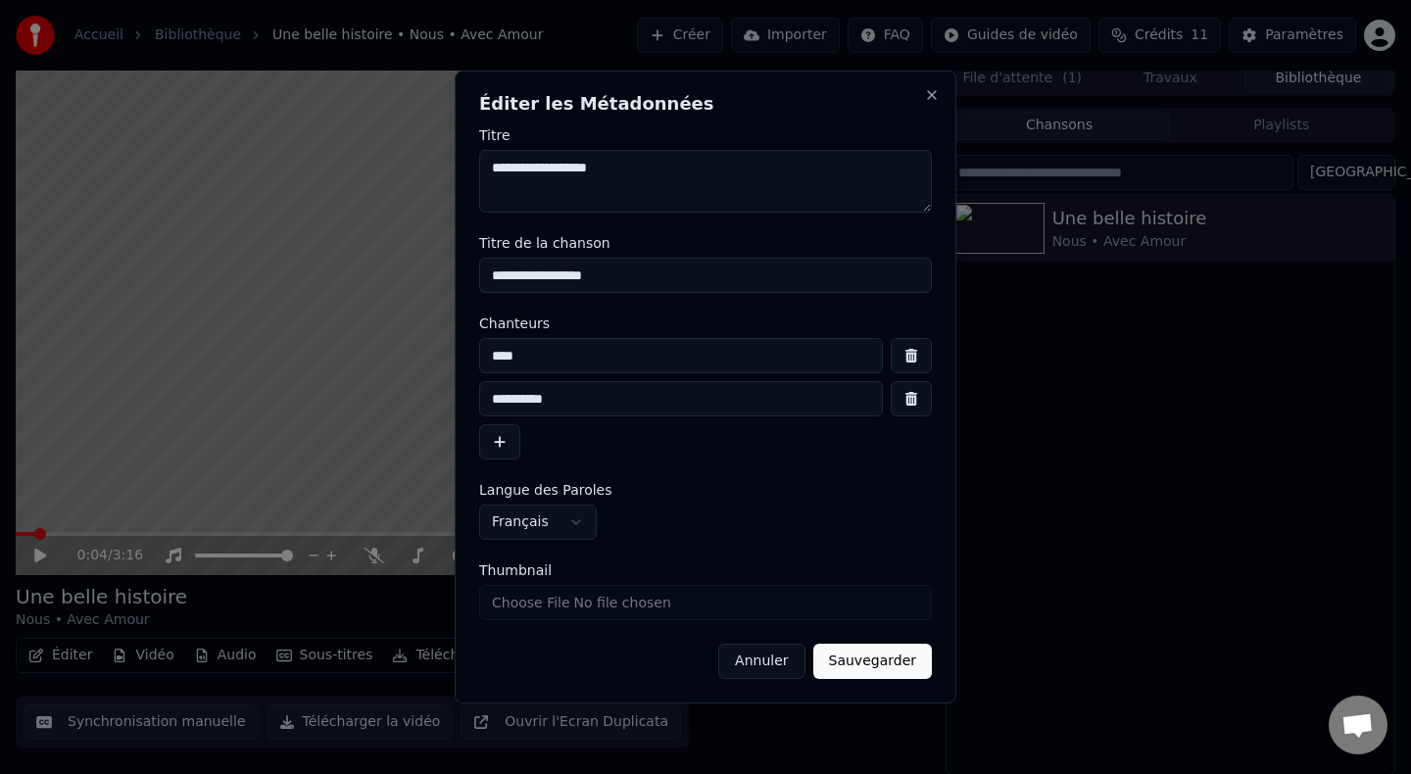
click at [491, 359] on input "****" at bounding box center [681, 355] width 404 height 35
type input "**********"
click at [515, 396] on input "**********" at bounding box center [681, 398] width 404 height 35
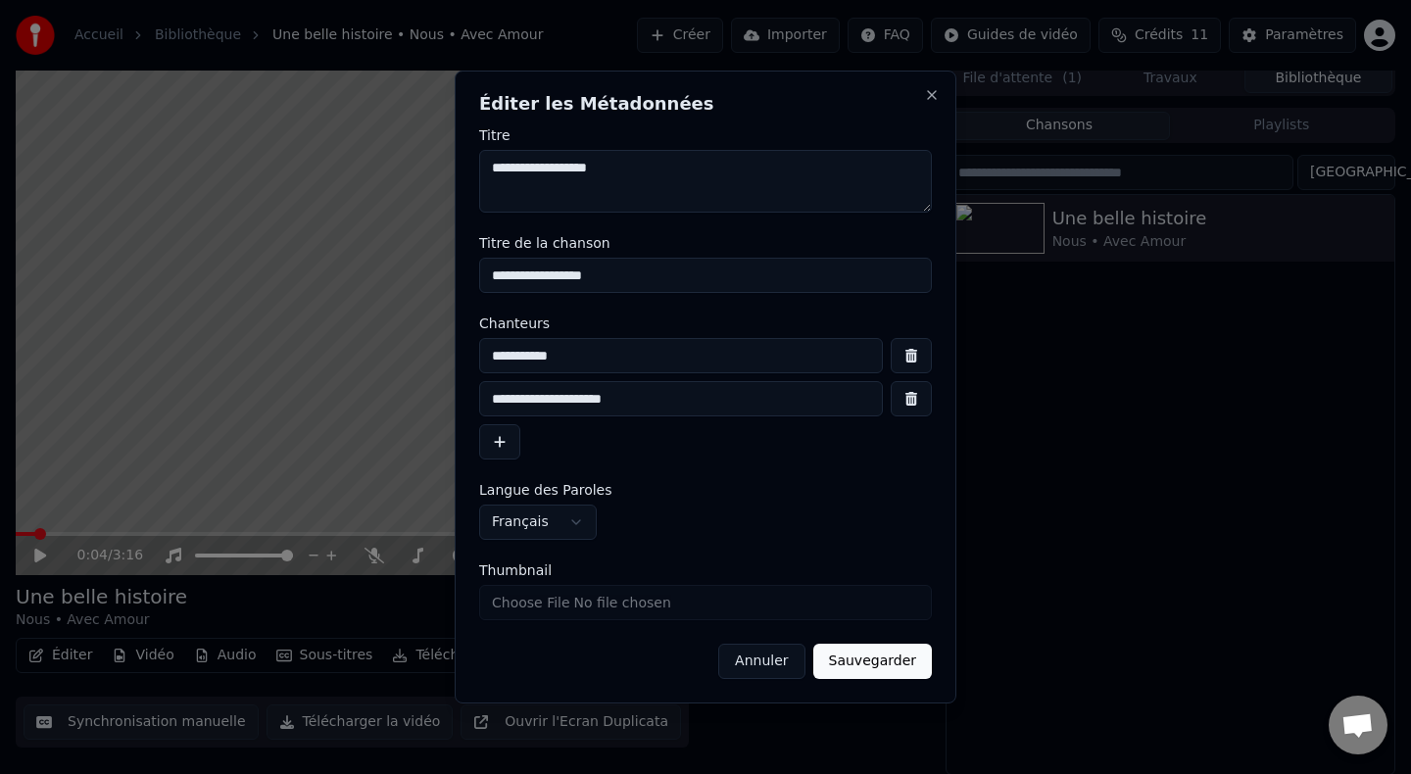
type input "**********"
click at [488, 440] on button "button" at bounding box center [499, 441] width 41 height 35
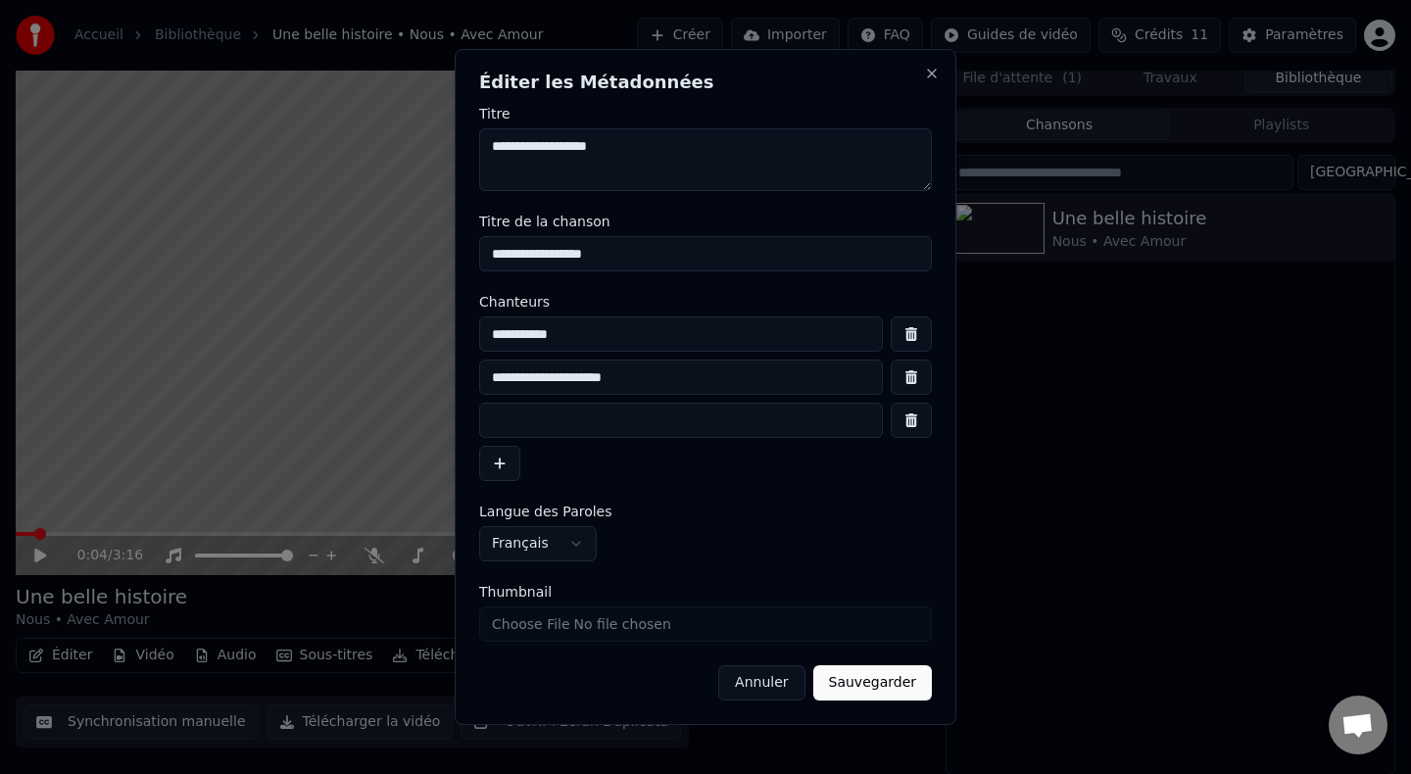
click at [522, 420] on input at bounding box center [681, 420] width 404 height 35
type input "**********"
click at [872, 687] on button "Sauvegarder" at bounding box center [873, 683] width 119 height 35
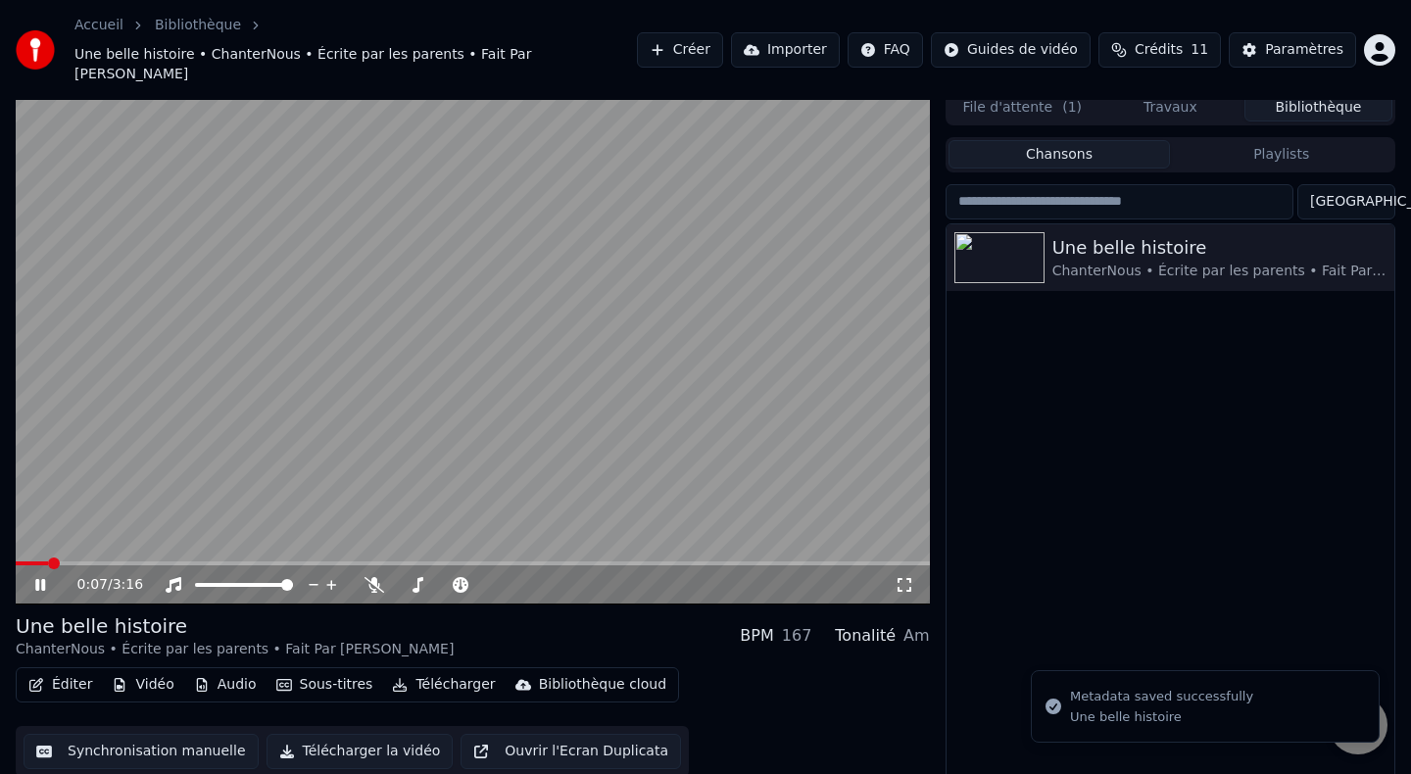
click at [48, 558] on span at bounding box center [54, 564] width 12 height 12
click at [43, 579] on icon at bounding box center [40, 585] width 10 height 12
click at [74, 671] on button "Éditer" at bounding box center [60, 684] width 79 height 27
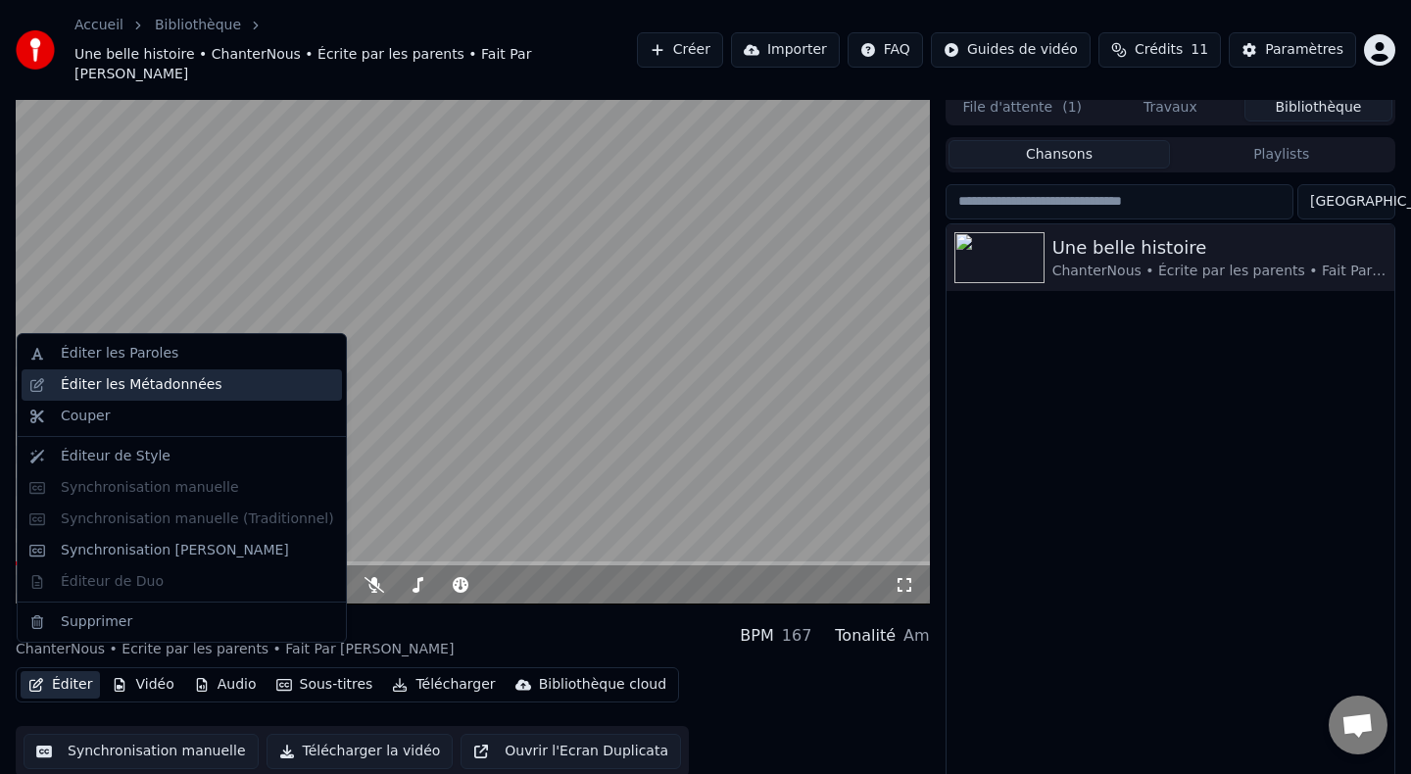
click at [117, 388] on div "Éditer les Métadonnées" at bounding box center [142, 385] width 162 height 20
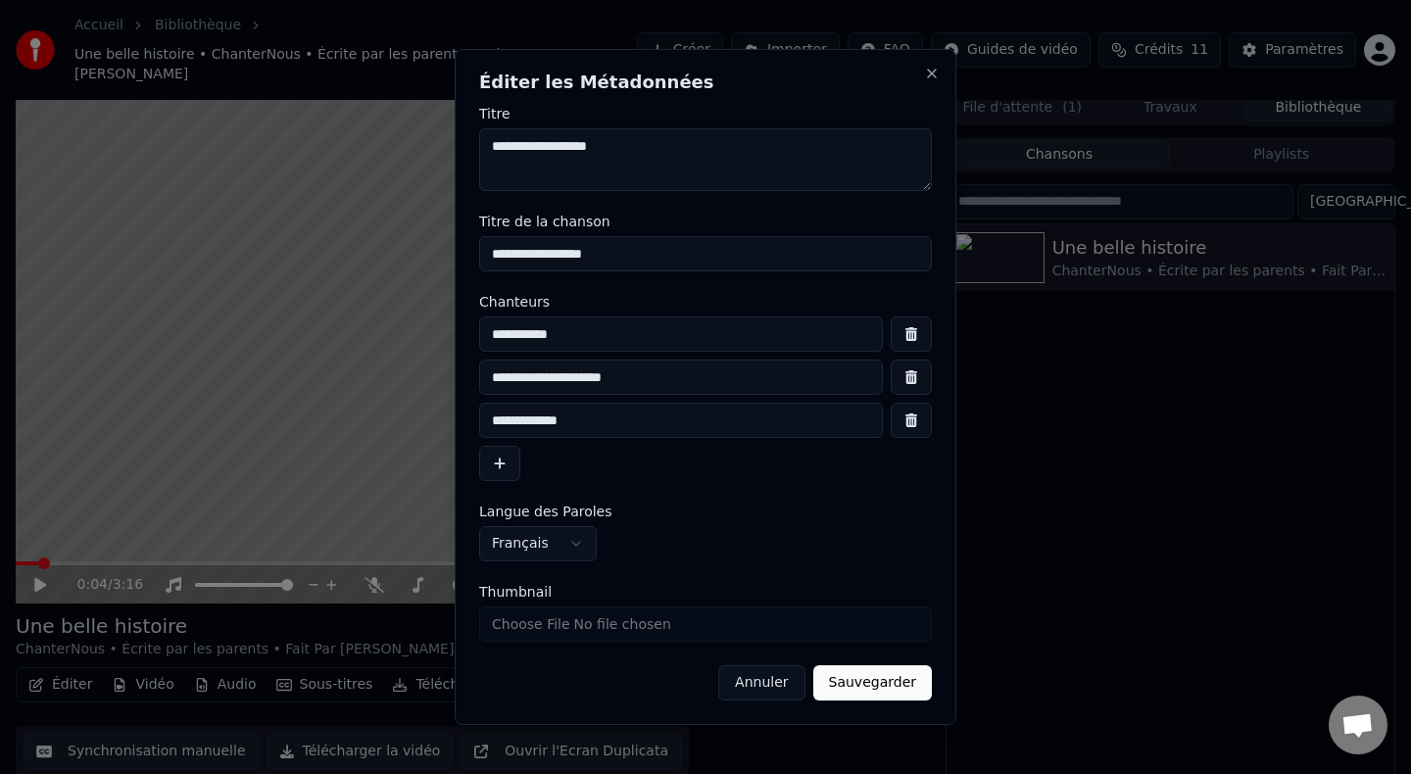
click at [541, 334] on input "**********" at bounding box center [681, 334] width 404 height 35
click at [627, 337] on input "**********" at bounding box center [681, 334] width 404 height 35
type input "**********"
click at [501, 422] on input "**********" at bounding box center [681, 420] width 404 height 35
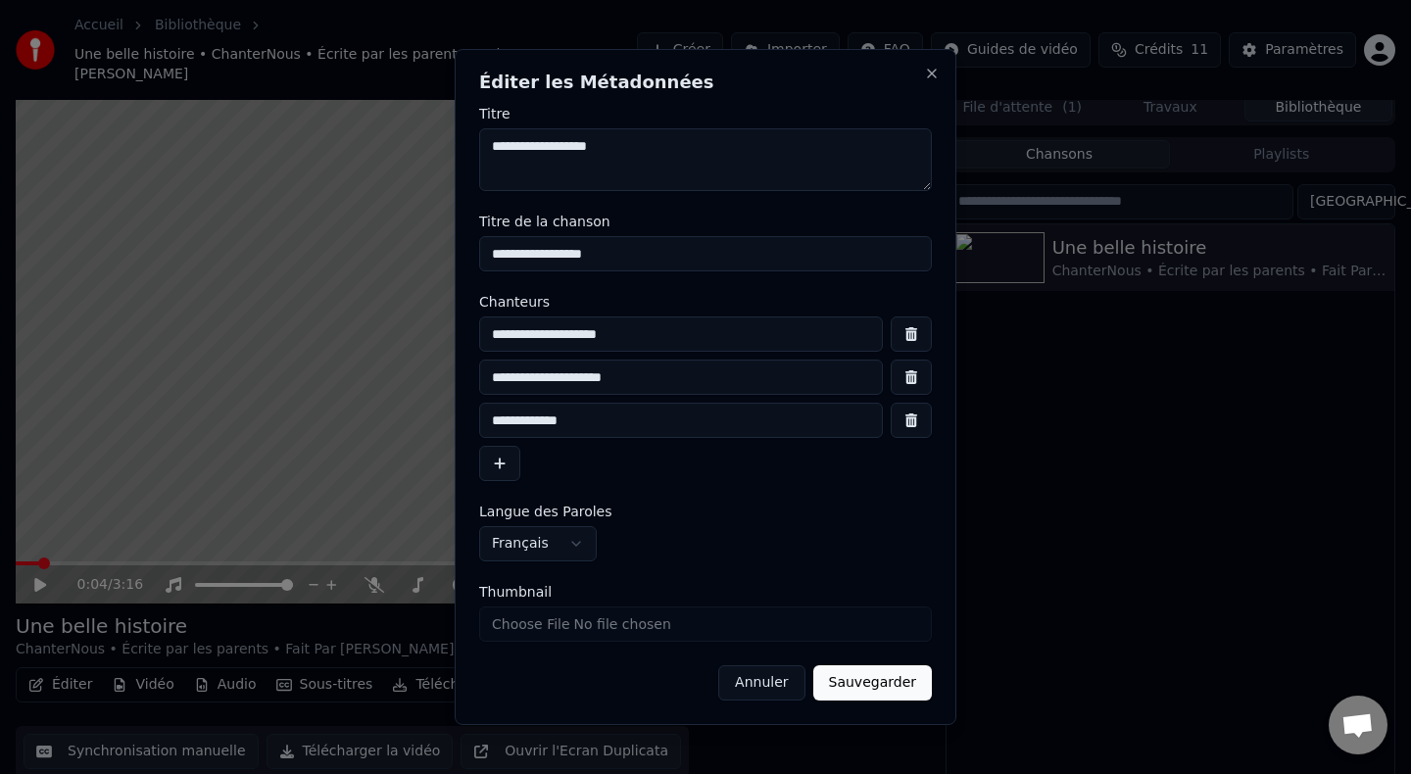
type input "**********"
click at [877, 688] on button "Sauvegarder" at bounding box center [873, 683] width 119 height 35
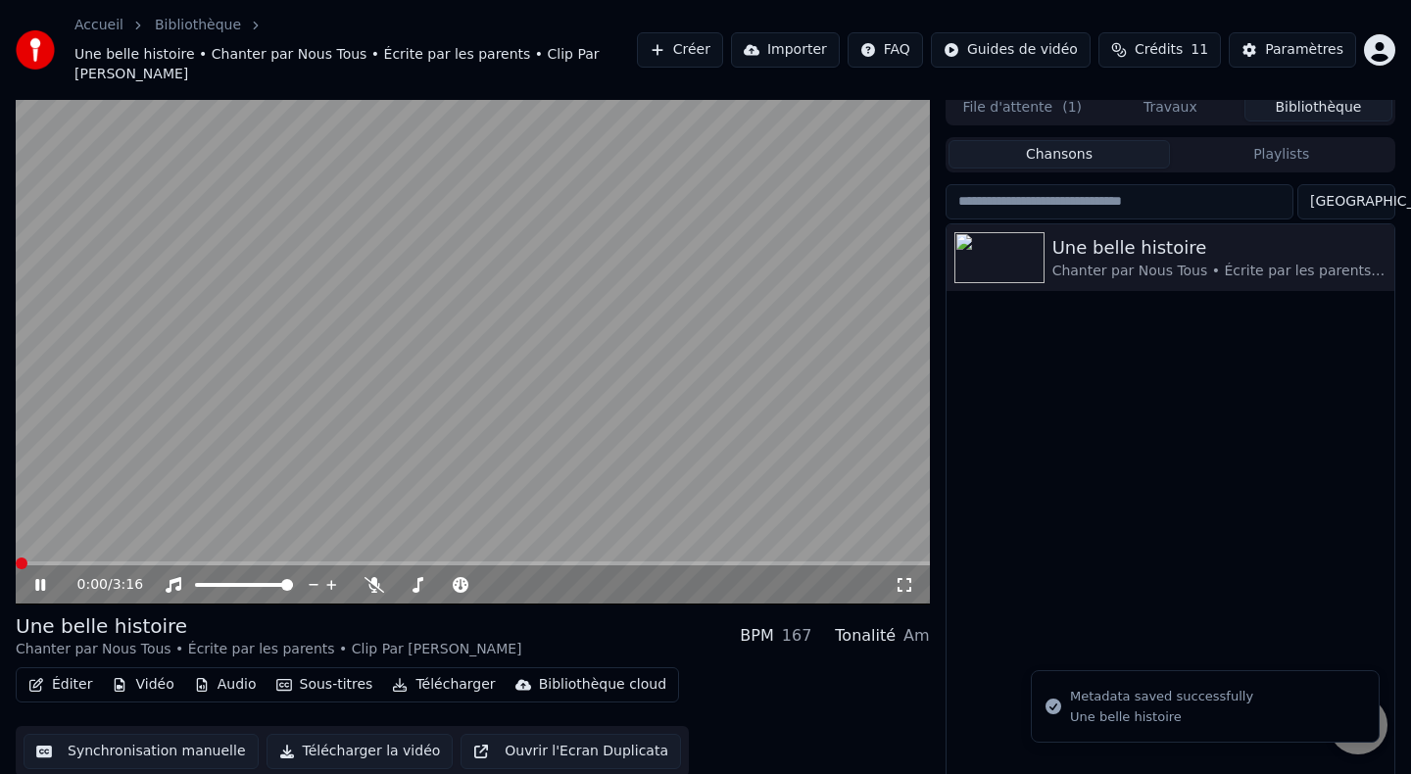
click at [16, 558] on span at bounding box center [22, 564] width 12 height 12
click at [899, 577] on icon at bounding box center [905, 585] width 20 height 16
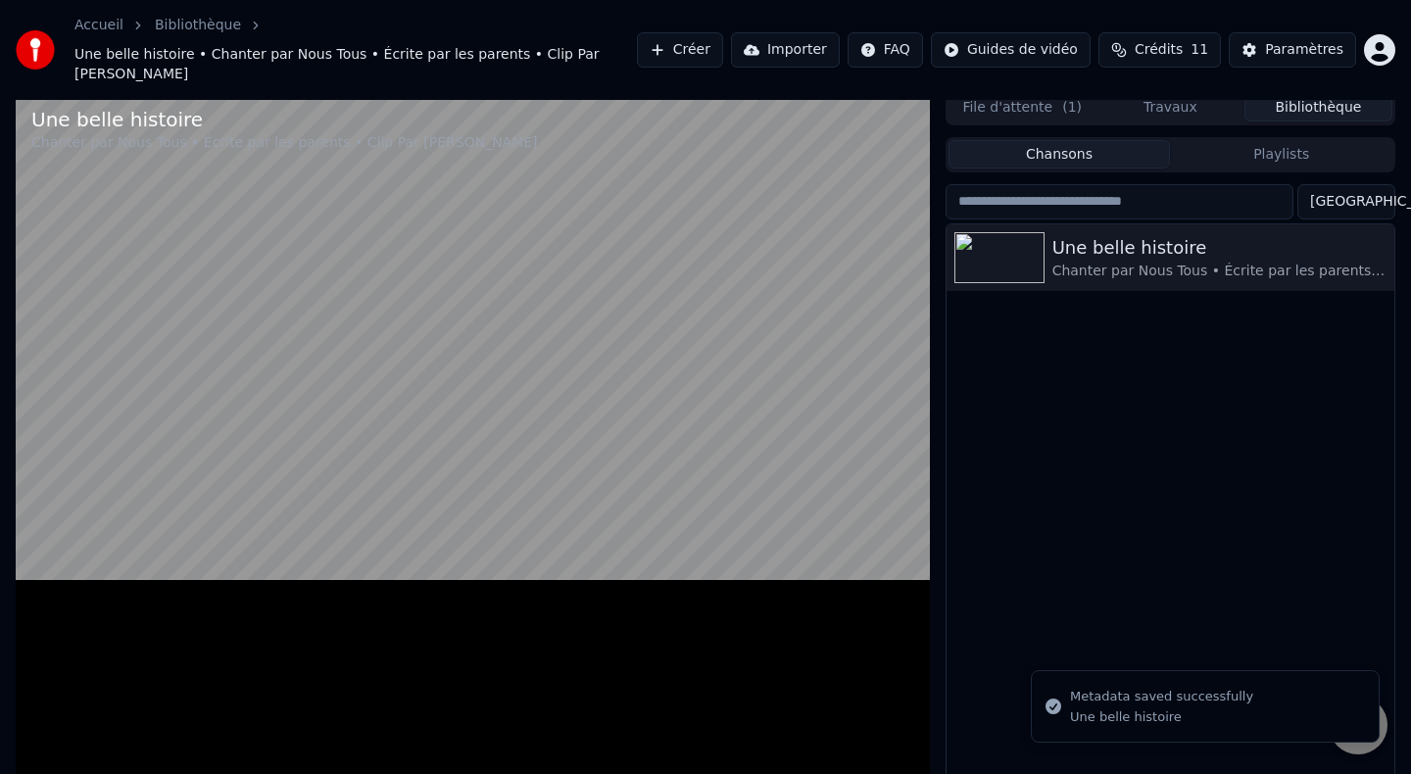
scroll to position [0, 0]
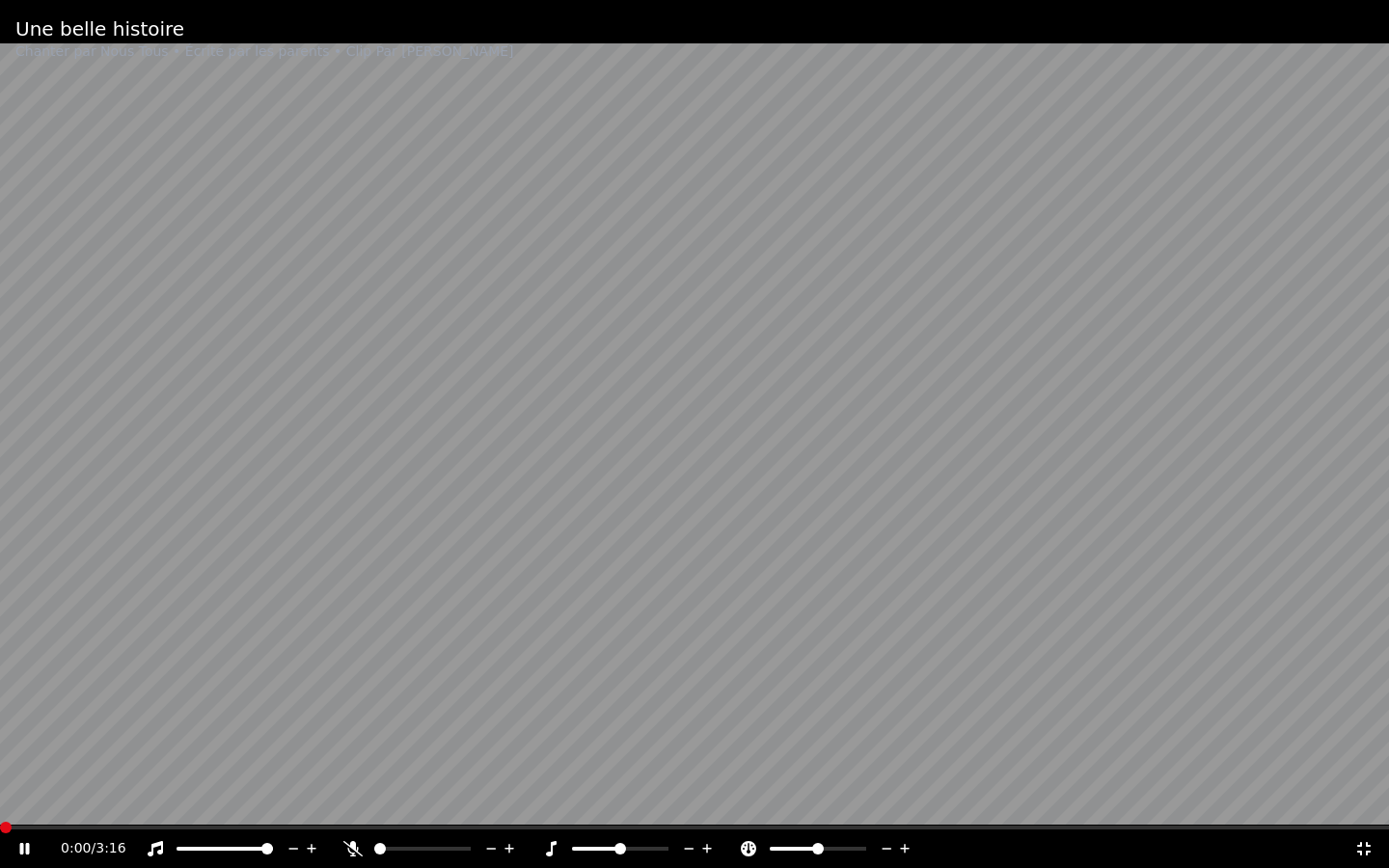
click at [0, 761] on span at bounding box center [6, 828] width 12 height 12
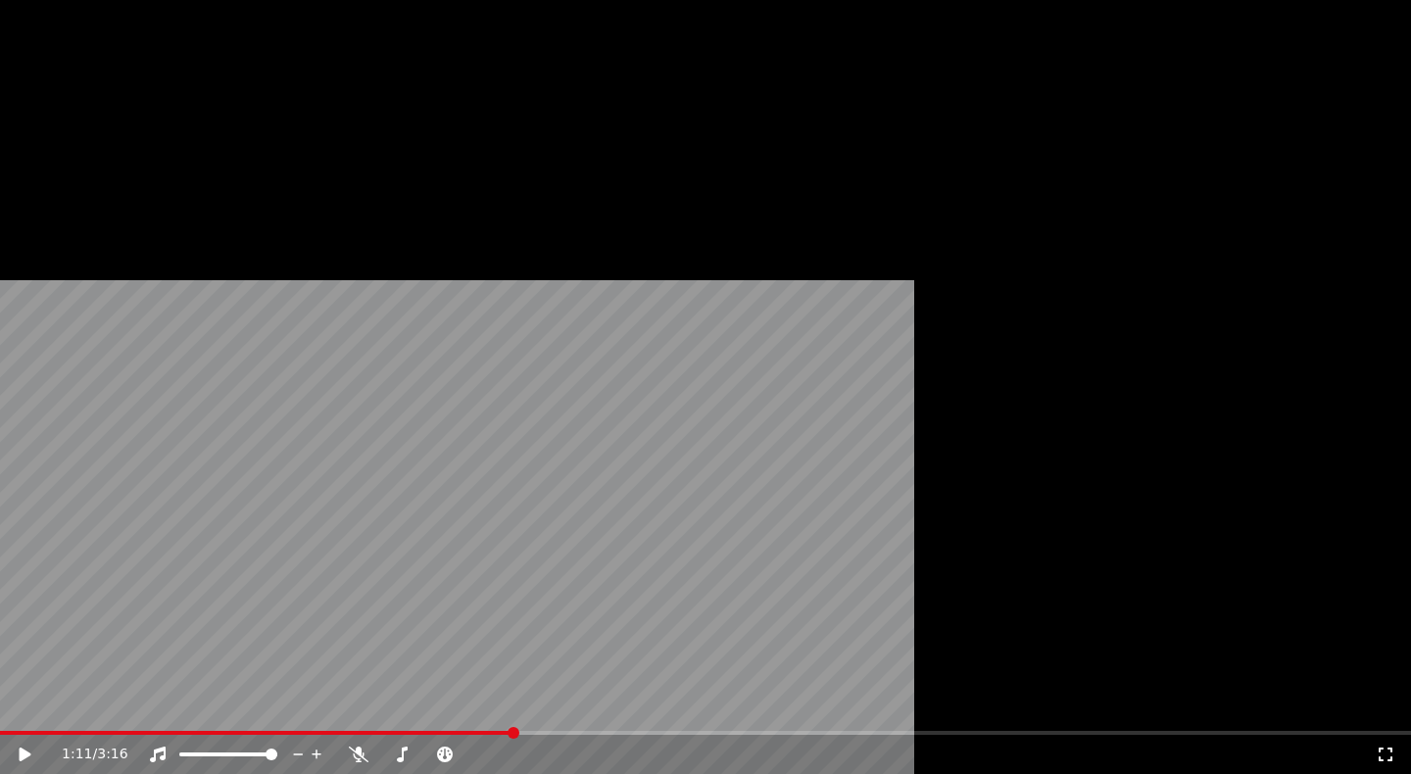
click at [78, 194] on button "Éditer" at bounding box center [60, 180] width 79 height 27
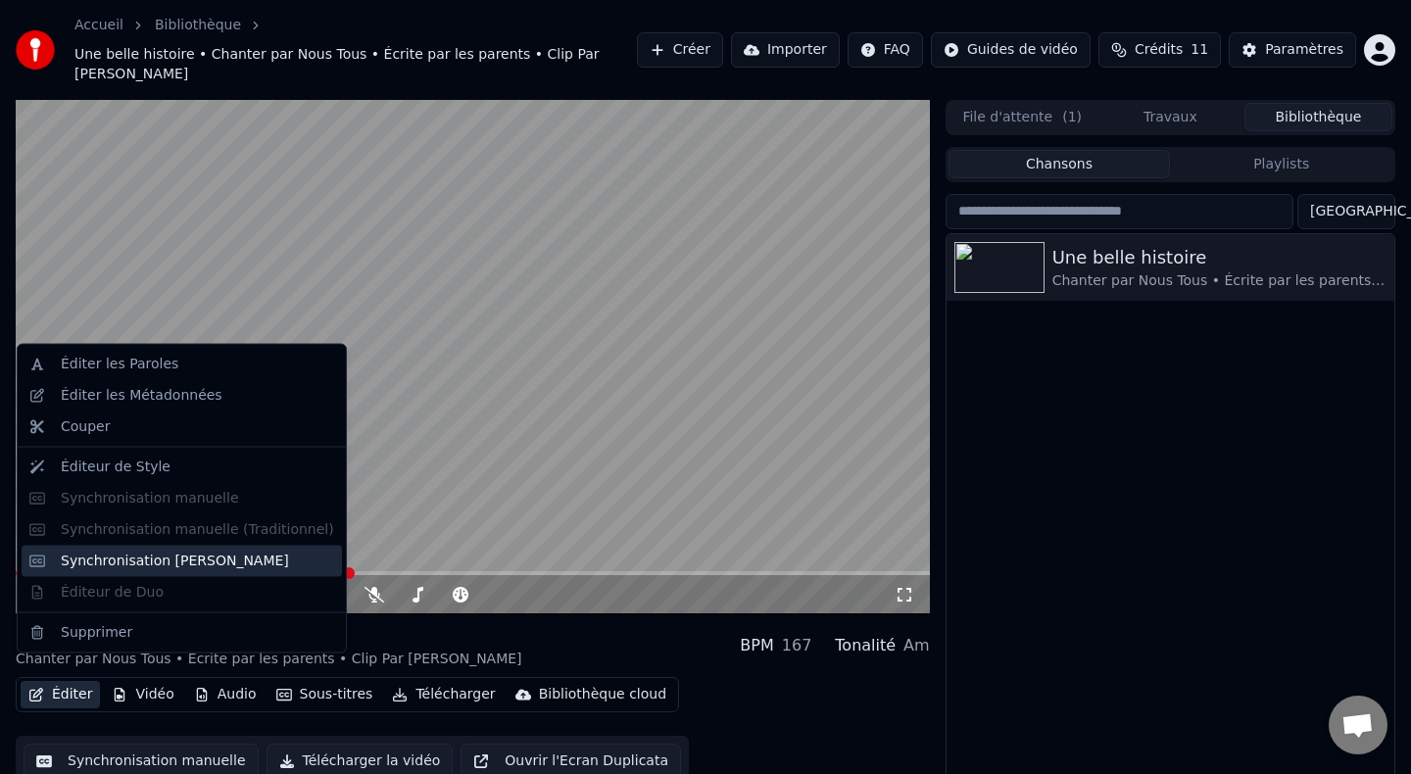
click at [122, 561] on div "Synchronisation [PERSON_NAME]" at bounding box center [175, 561] width 228 height 20
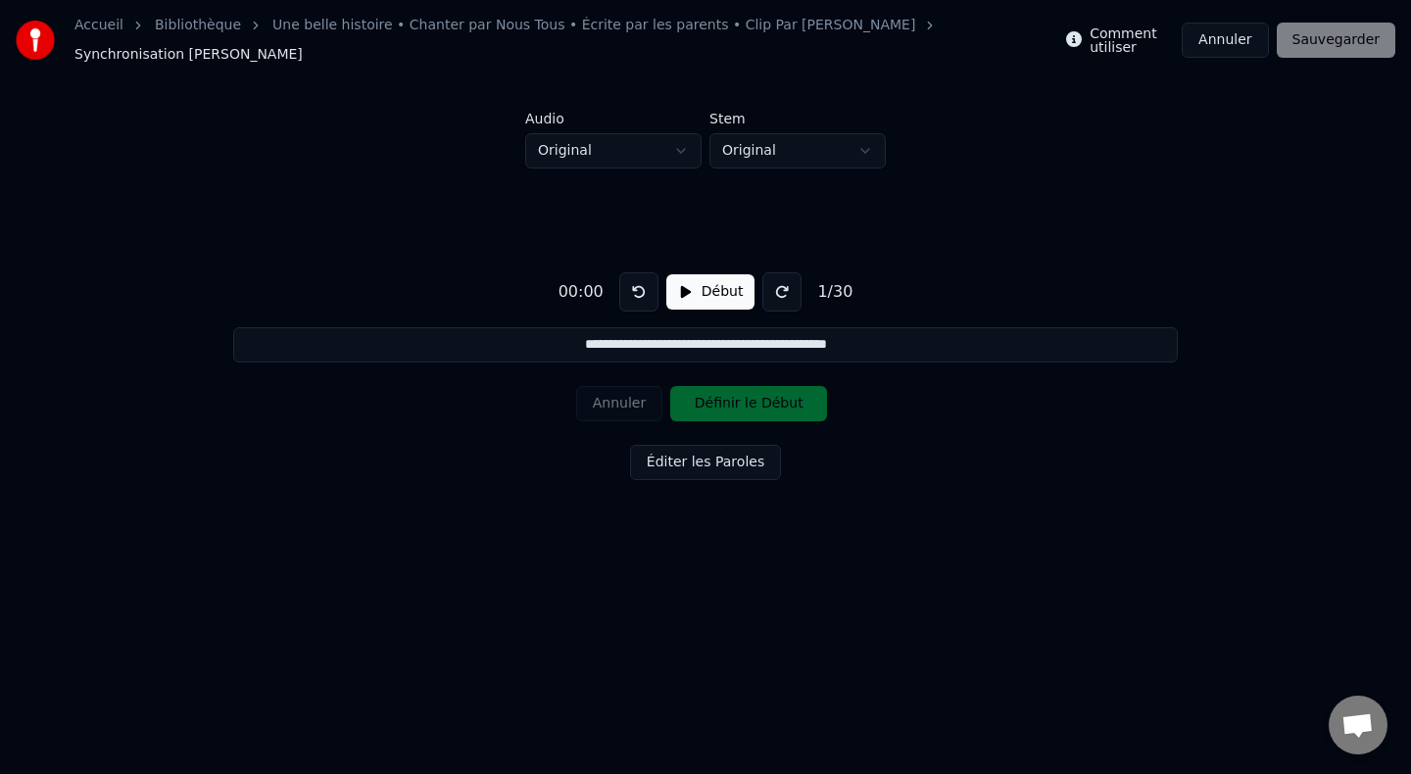
click at [680, 284] on button "Début" at bounding box center [711, 291] width 89 height 35
click at [696, 394] on button "Définir le Début" at bounding box center [748, 403] width 157 height 35
click at [696, 394] on button "Définir la Fin" at bounding box center [748, 403] width 157 height 35
click at [696, 394] on button "Définir le Début" at bounding box center [748, 403] width 157 height 35
click at [696, 394] on button "Définir la Fin" at bounding box center [748, 403] width 157 height 35
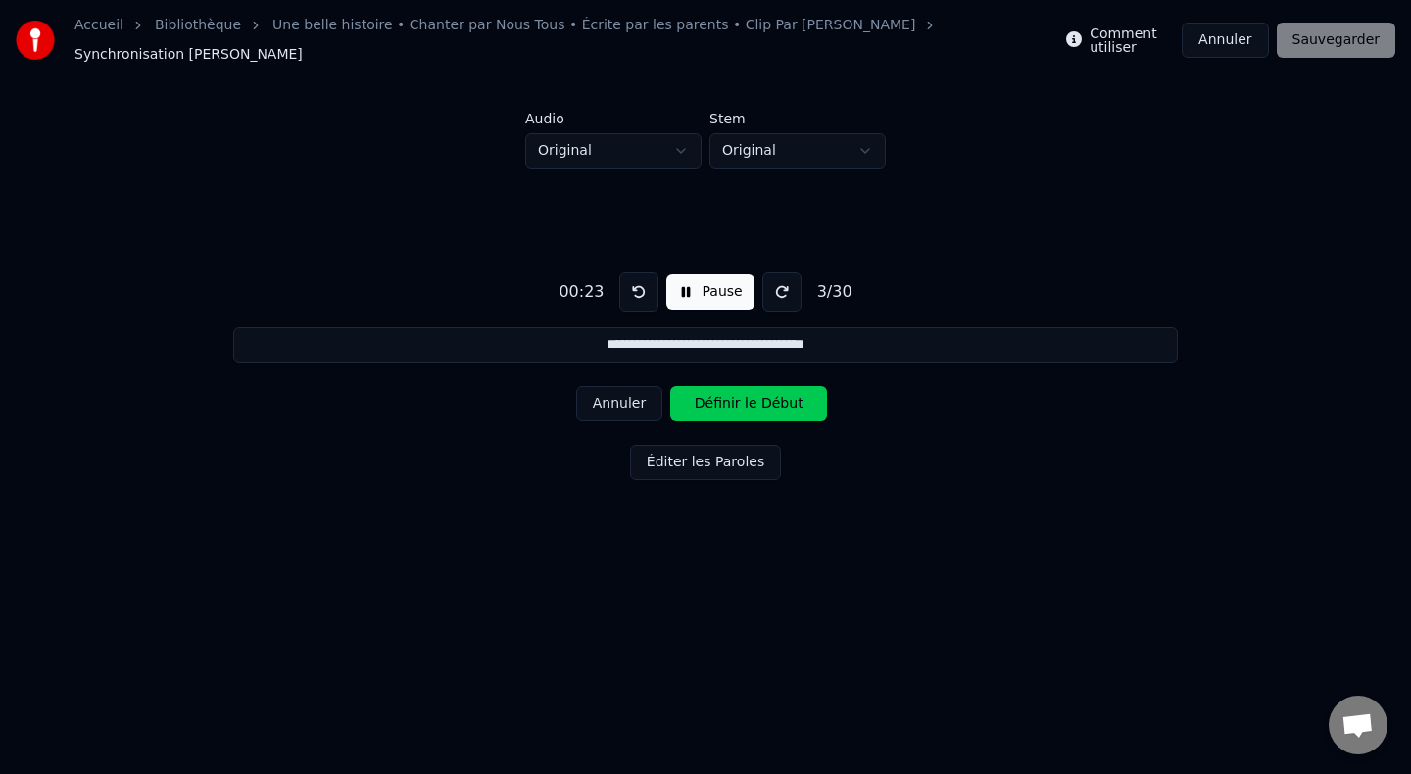
click at [696, 394] on button "Définir le Début" at bounding box center [748, 403] width 157 height 35
click at [696, 394] on button "Définir la Fin" at bounding box center [748, 403] width 157 height 35
click at [696, 394] on button "Définir le Début" at bounding box center [748, 403] width 157 height 35
click at [696, 394] on button "Définir la Fin" at bounding box center [748, 403] width 157 height 35
click at [696, 394] on button "Définir le Début" at bounding box center [748, 403] width 157 height 35
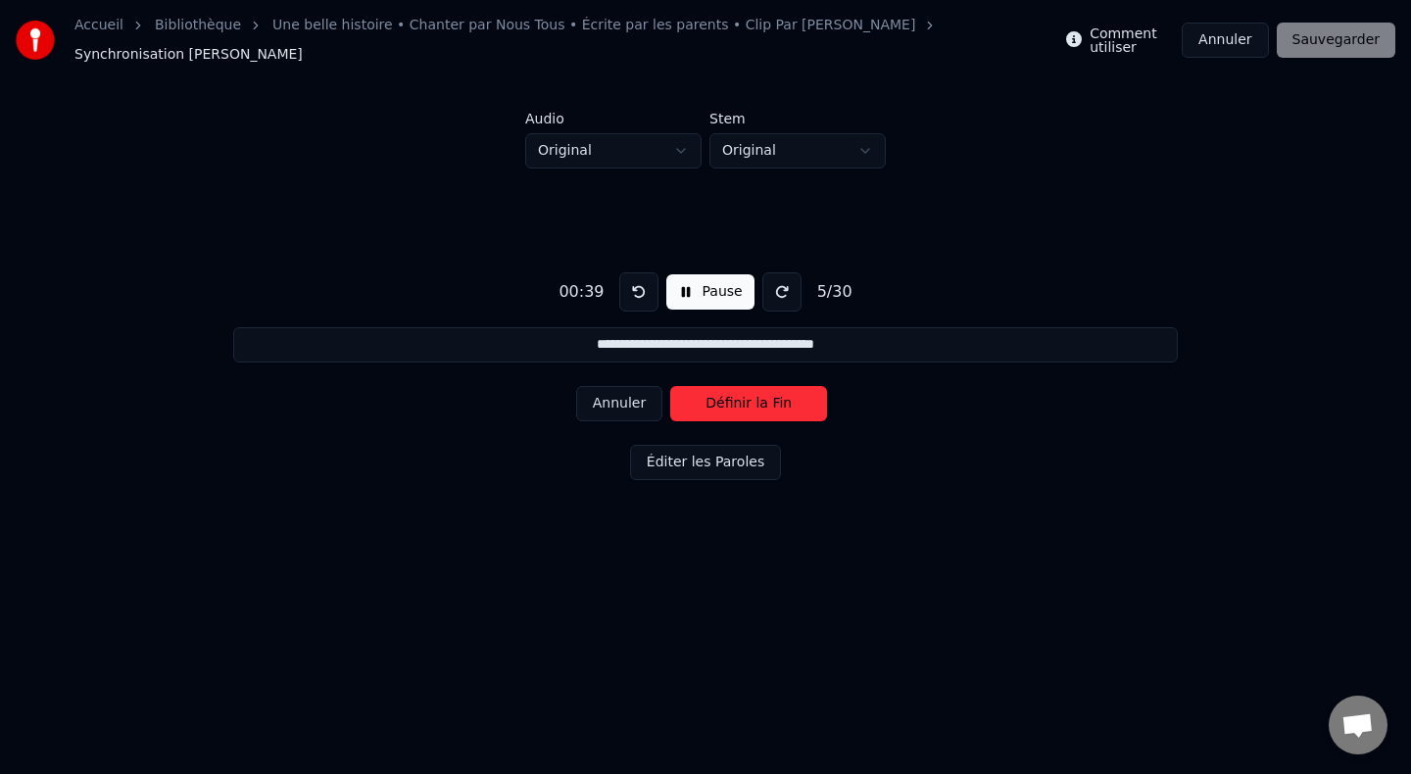
click at [696, 394] on button "Définir la Fin" at bounding box center [748, 403] width 157 height 35
click at [696, 394] on button "Définir le Début" at bounding box center [748, 403] width 157 height 35
click at [696, 394] on button "Définir la Fin" at bounding box center [748, 403] width 157 height 35
click at [696, 394] on button "Définir le Début" at bounding box center [748, 403] width 157 height 35
click at [696, 394] on button "Définir la Fin" at bounding box center [748, 403] width 157 height 35
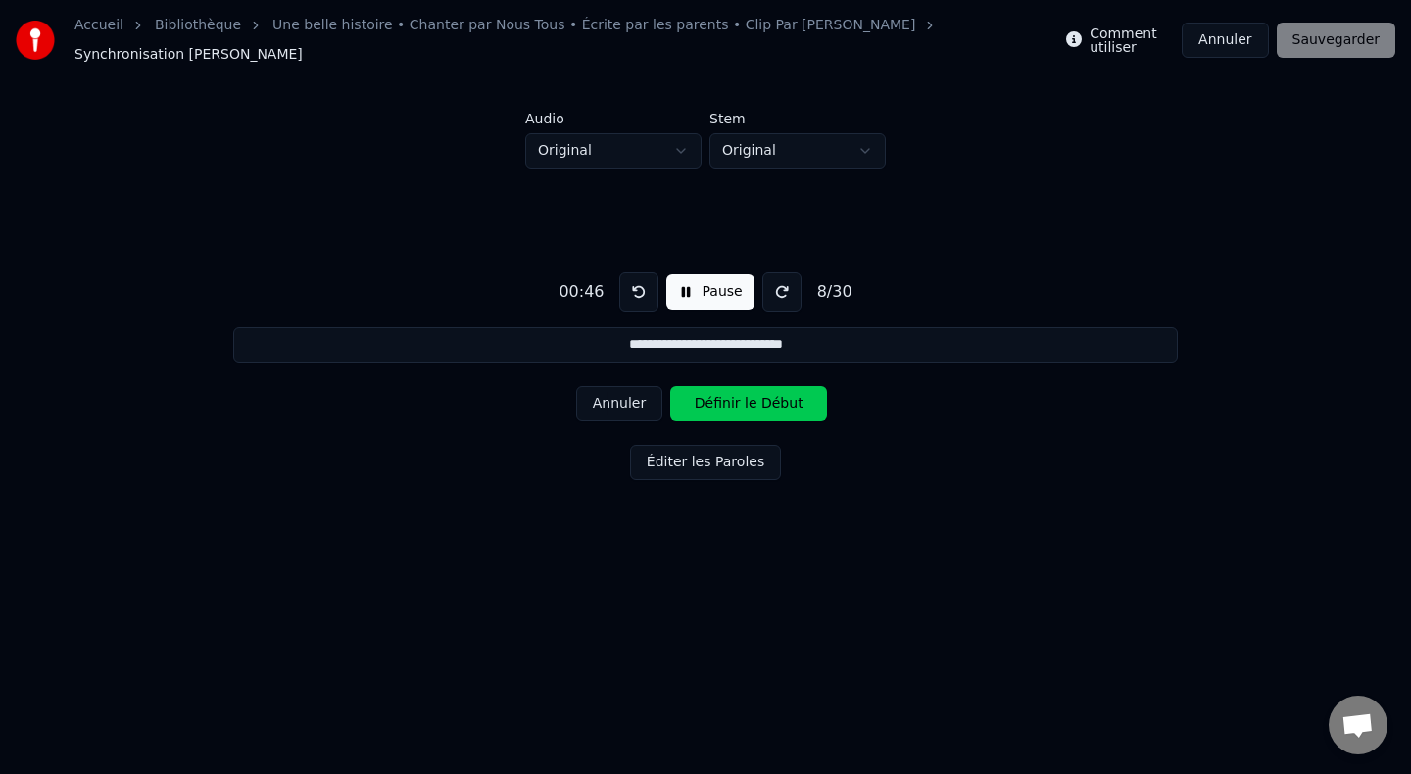
click at [696, 394] on button "Définir le Début" at bounding box center [748, 403] width 157 height 35
click at [696, 394] on button "Définir la Fin" at bounding box center [748, 403] width 157 height 35
click at [696, 394] on button "Définir le Début" at bounding box center [748, 403] width 157 height 35
click at [696, 394] on button "Définir la Fin" at bounding box center [748, 403] width 157 height 35
click at [696, 394] on button "Définir le Début" at bounding box center [748, 403] width 157 height 35
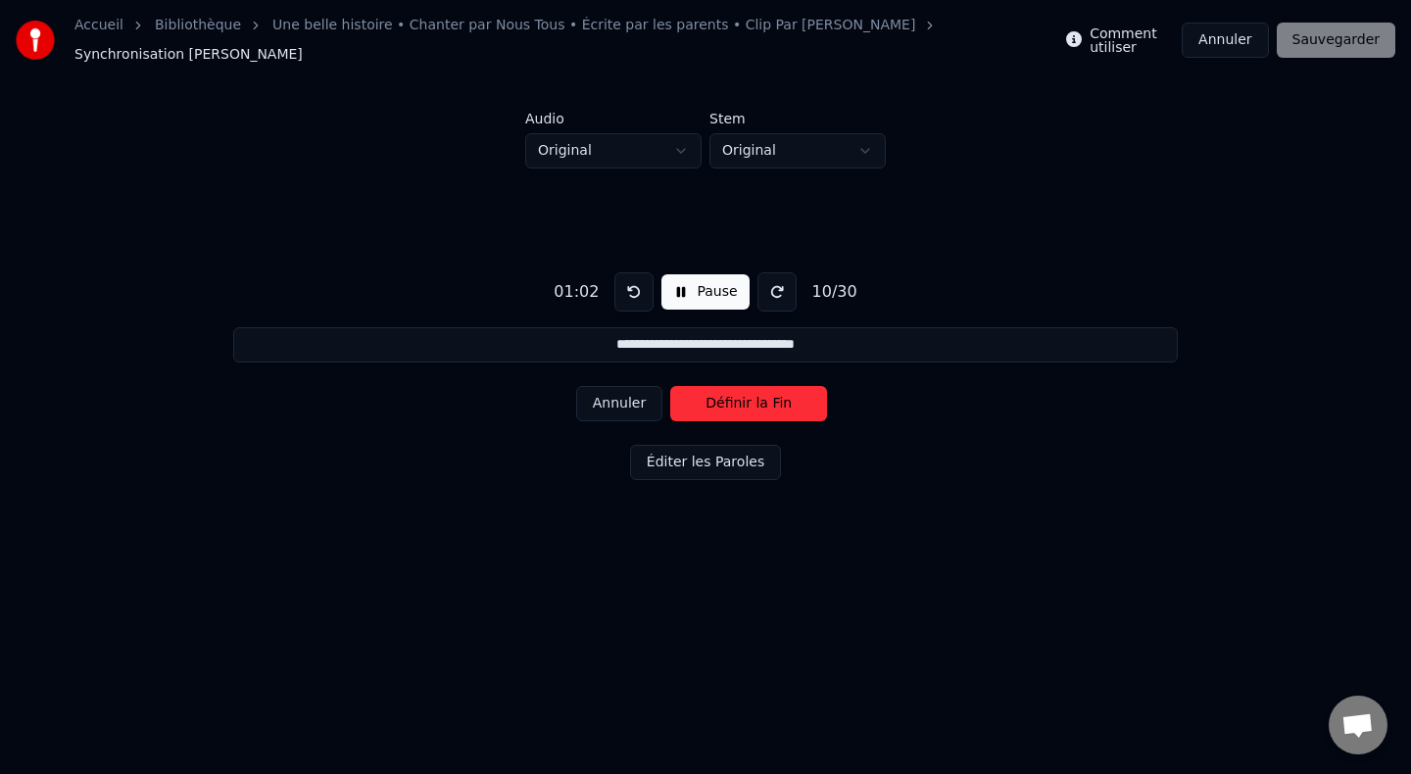
click at [696, 394] on button "Définir la Fin" at bounding box center [748, 403] width 157 height 35
click at [629, 393] on button "Annuler" at bounding box center [619, 403] width 86 height 35
click at [683, 397] on button "Définir la Fin" at bounding box center [748, 403] width 157 height 35
click at [700, 397] on button "Définir le Début" at bounding box center [748, 403] width 157 height 35
click at [700, 397] on button "Définir la Fin" at bounding box center [748, 403] width 157 height 35
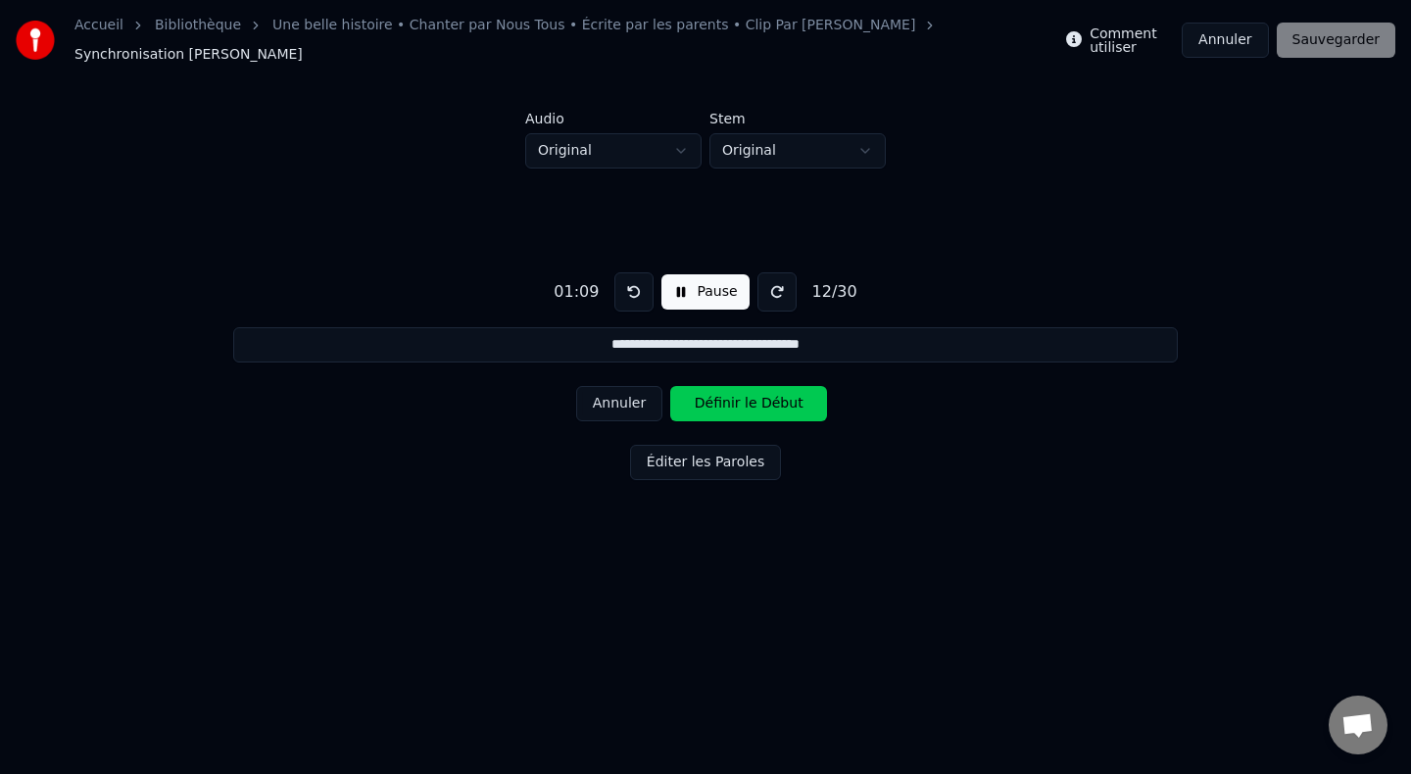
click at [700, 397] on button "Définir le Début" at bounding box center [748, 403] width 157 height 35
click at [700, 397] on button "Définir la Fin" at bounding box center [748, 403] width 157 height 35
click at [700, 397] on button "Définir le Début" at bounding box center [748, 403] width 157 height 35
click at [700, 397] on button "Définir la Fin" at bounding box center [748, 403] width 157 height 35
click at [700, 397] on button "Définir le Début" at bounding box center [748, 403] width 157 height 35
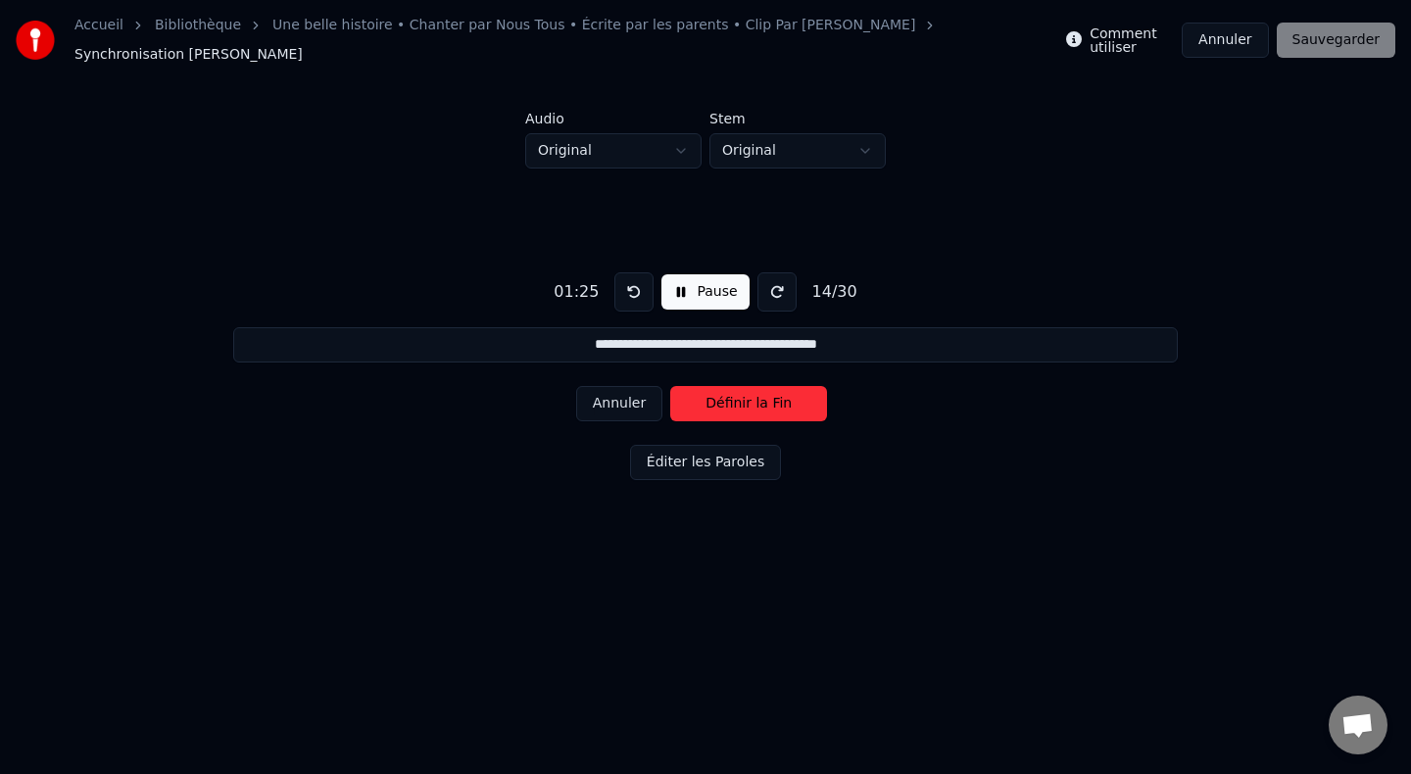
click at [700, 397] on button "Définir la Fin" at bounding box center [748, 403] width 157 height 35
click at [700, 397] on button "Définir le Début" at bounding box center [748, 403] width 157 height 35
click at [700, 397] on button "Définir la Fin" at bounding box center [748, 403] width 157 height 35
click at [700, 397] on button "Définir le Début" at bounding box center [748, 403] width 157 height 35
click at [700, 397] on button "Définir la Fin" at bounding box center [748, 403] width 157 height 35
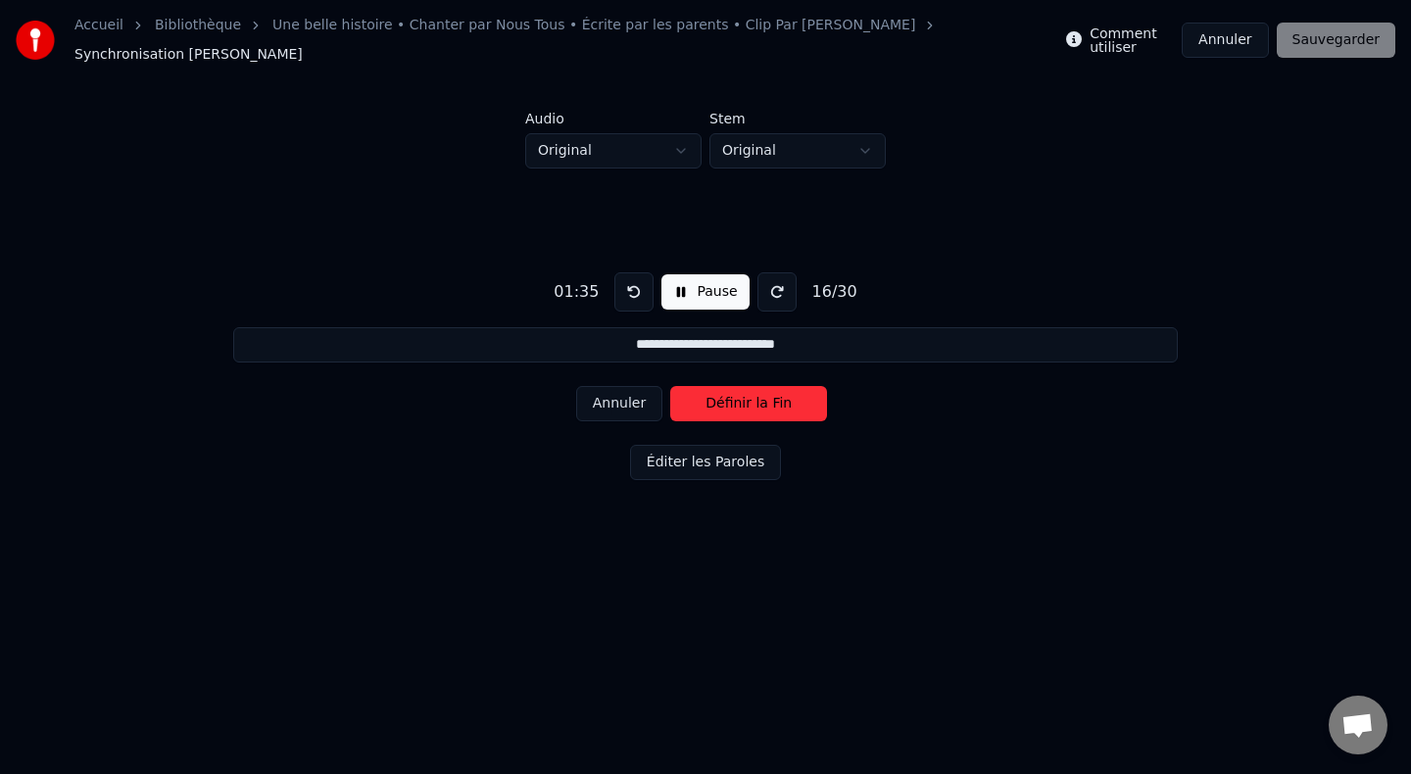
click at [700, 397] on button "Définir la Fin" at bounding box center [748, 403] width 157 height 35
click at [700, 397] on button "Définir le Début" at bounding box center [748, 403] width 157 height 35
click at [700, 397] on button "Définir la Fin" at bounding box center [748, 403] width 157 height 35
click at [700, 397] on button "Définir le Début" at bounding box center [748, 403] width 157 height 35
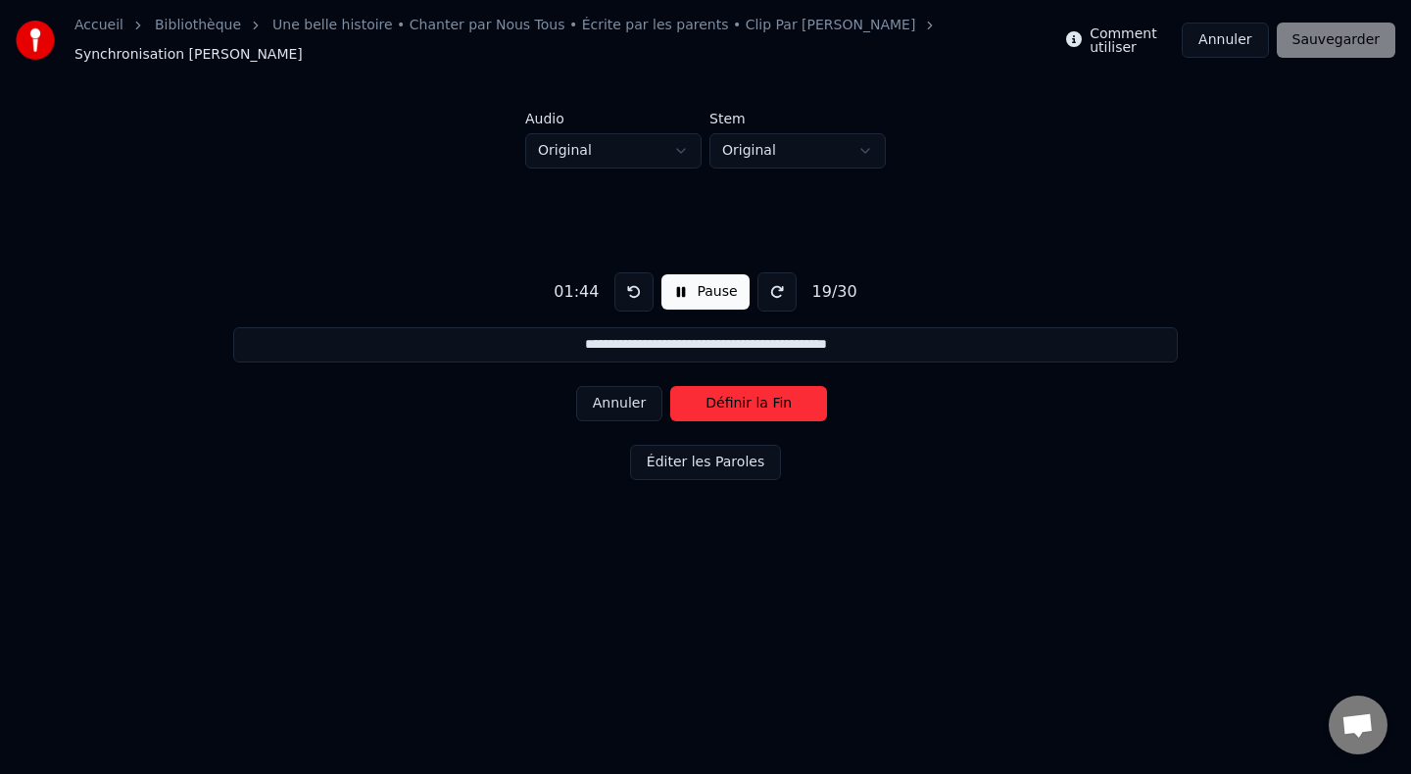
click at [700, 397] on button "Définir la Fin" at bounding box center [748, 403] width 157 height 35
click at [627, 393] on button "Annuler" at bounding box center [619, 403] width 86 height 35
click at [640, 397] on button "Annuler" at bounding box center [619, 403] width 86 height 35
click at [697, 399] on button "Définir la Fin" at bounding box center [748, 403] width 157 height 35
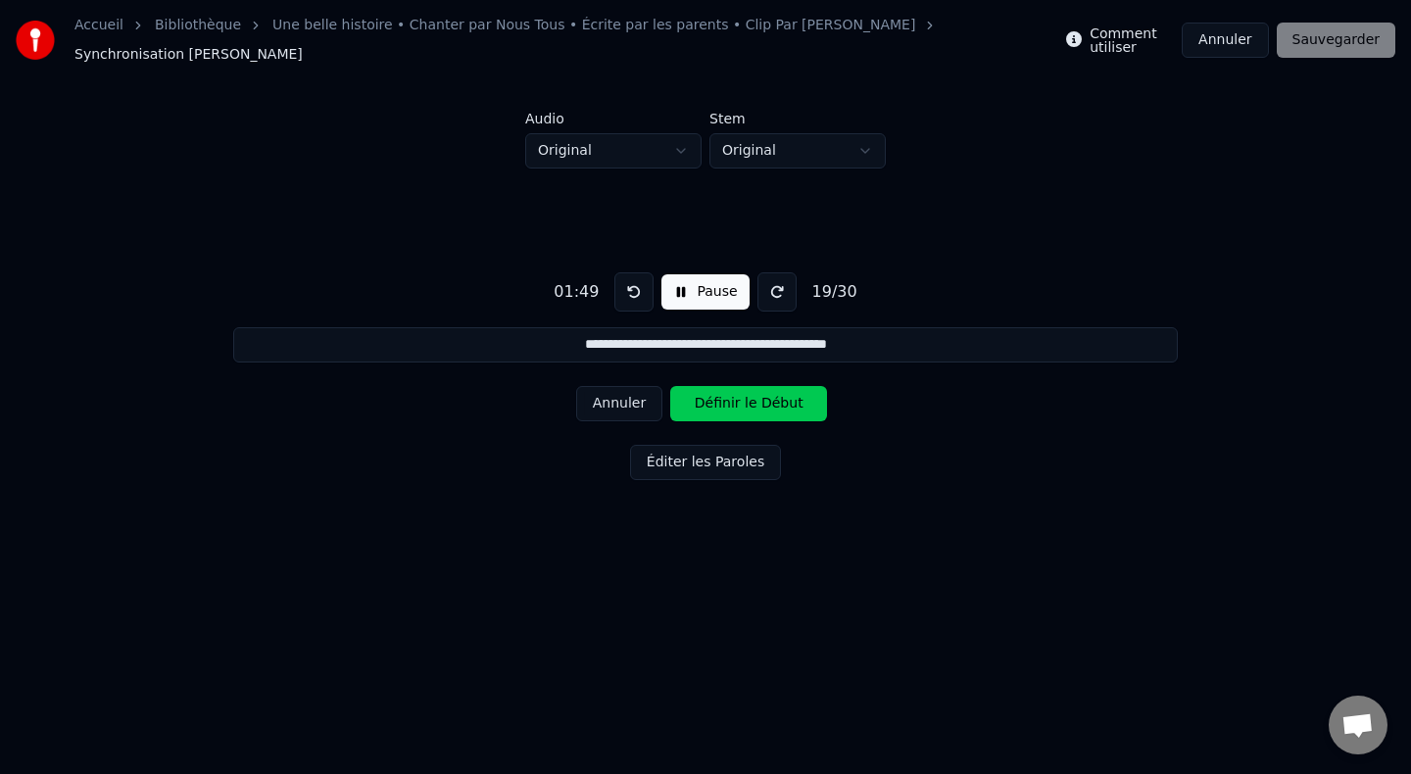
click at [697, 399] on button "Définir le Début" at bounding box center [748, 403] width 157 height 35
click at [629, 400] on button "Annuler" at bounding box center [619, 403] width 86 height 35
click at [706, 402] on button "Définir le Début" at bounding box center [748, 403] width 157 height 35
click at [646, 391] on button "Annuler" at bounding box center [619, 403] width 86 height 35
click at [717, 392] on button "Définir le Début" at bounding box center [748, 403] width 157 height 35
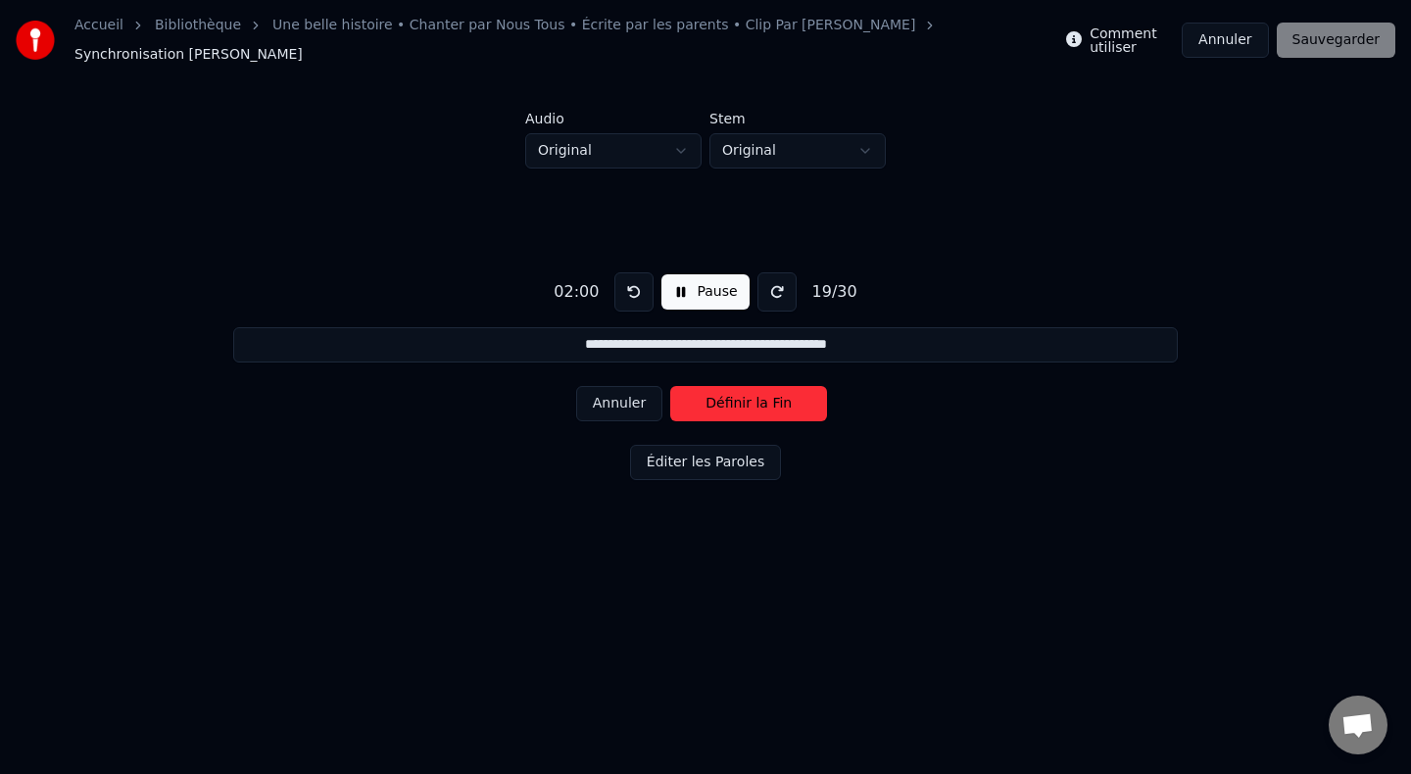
click at [717, 392] on button "Définir la Fin" at bounding box center [748, 403] width 157 height 35
click at [717, 392] on button "Définir le Début" at bounding box center [748, 403] width 157 height 35
click at [717, 392] on button "Définir la Fin" at bounding box center [748, 403] width 157 height 35
click at [717, 392] on button "Définir le Début" at bounding box center [748, 403] width 157 height 35
click at [717, 392] on button "Définir la Fin" at bounding box center [748, 403] width 157 height 35
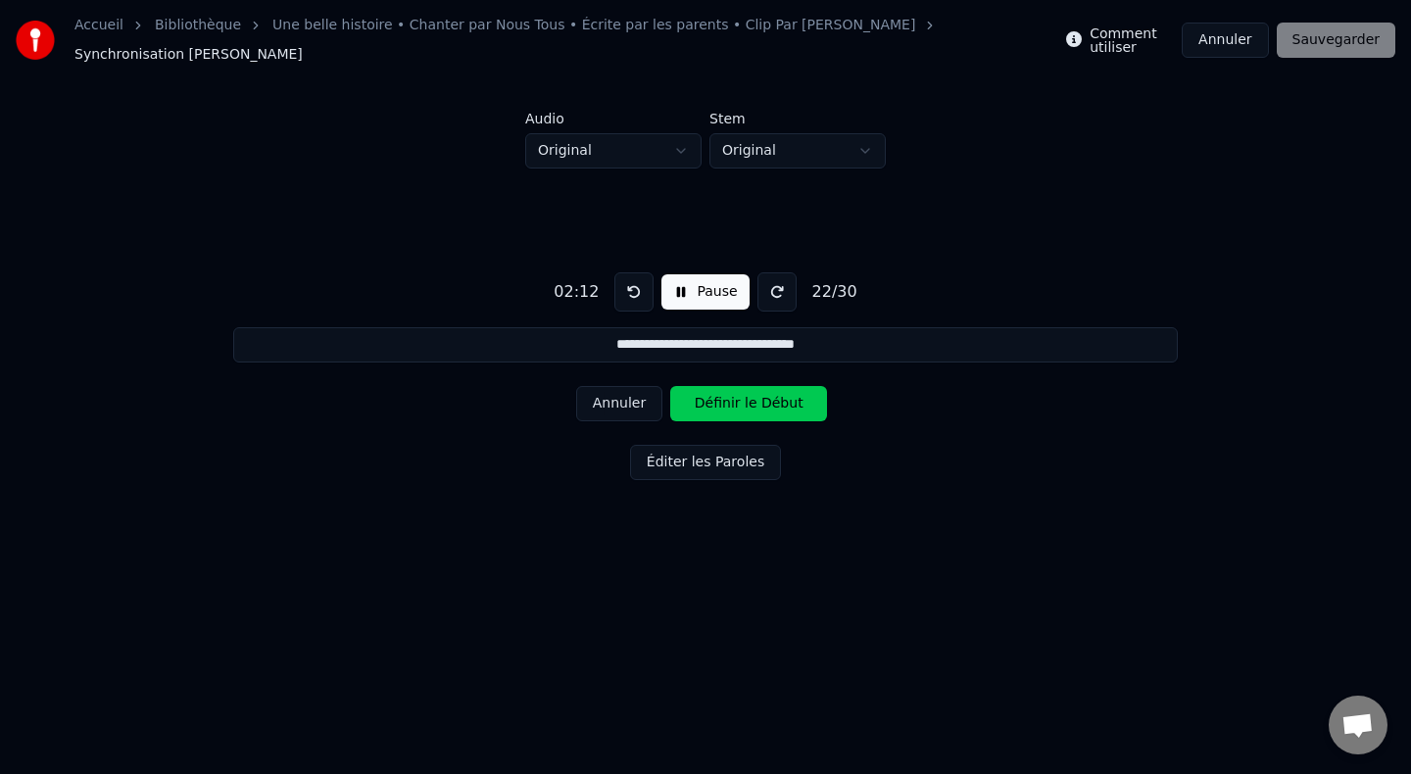
click at [717, 392] on button "Définir le Début" at bounding box center [748, 403] width 157 height 35
click at [717, 392] on button "Définir la Fin" at bounding box center [748, 403] width 157 height 35
click at [717, 392] on button "Définir le Début" at bounding box center [748, 403] width 157 height 35
click at [717, 392] on button "Définir la Fin" at bounding box center [748, 403] width 157 height 35
click at [717, 392] on button "Définir le Début" at bounding box center [748, 403] width 157 height 35
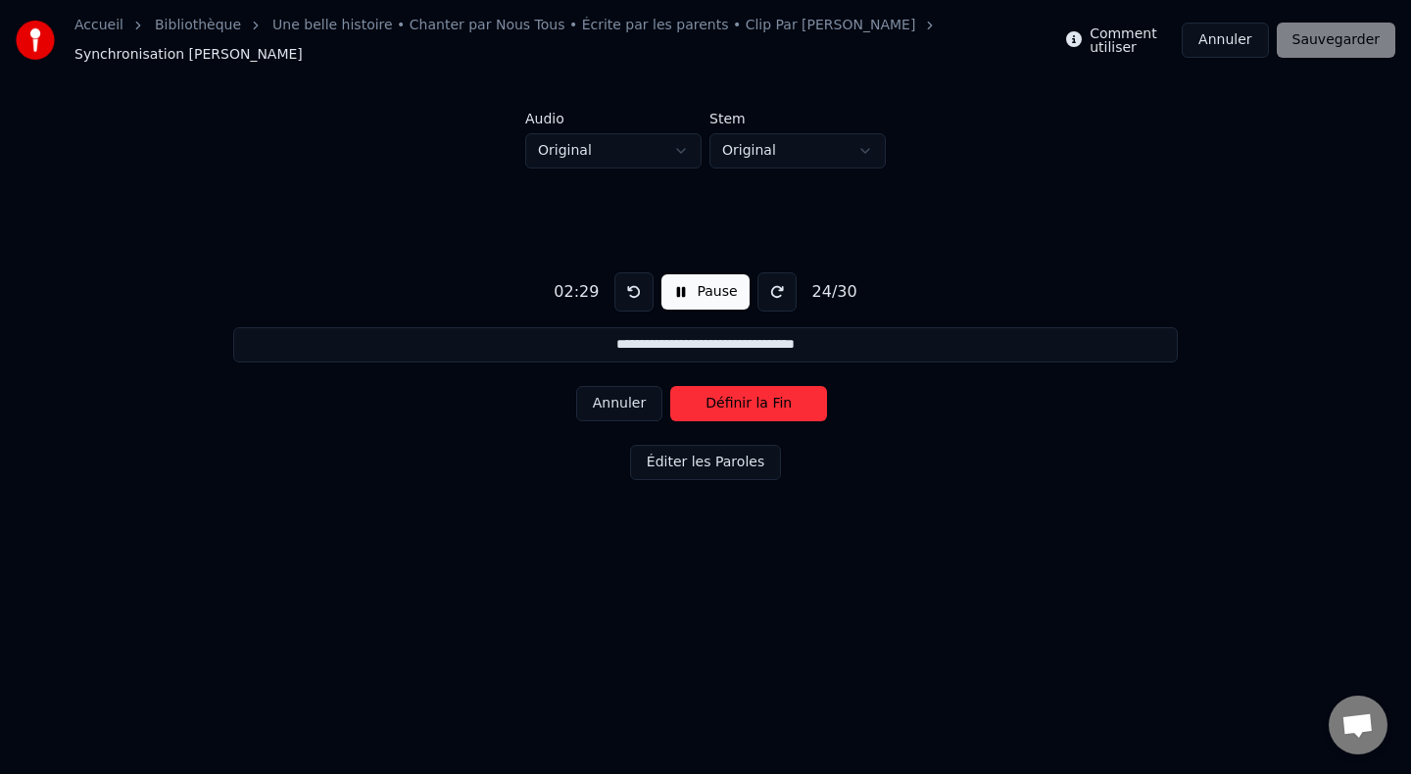
click at [717, 392] on button "Définir la Fin" at bounding box center [748, 403] width 157 height 35
click at [717, 392] on button "Définir le Début" at bounding box center [748, 403] width 157 height 35
click at [717, 392] on button "Définir la Fin" at bounding box center [748, 403] width 157 height 35
click at [717, 392] on button "Définir le Début" at bounding box center [748, 403] width 157 height 35
click at [717, 392] on button "Définir la Fin" at bounding box center [748, 403] width 157 height 35
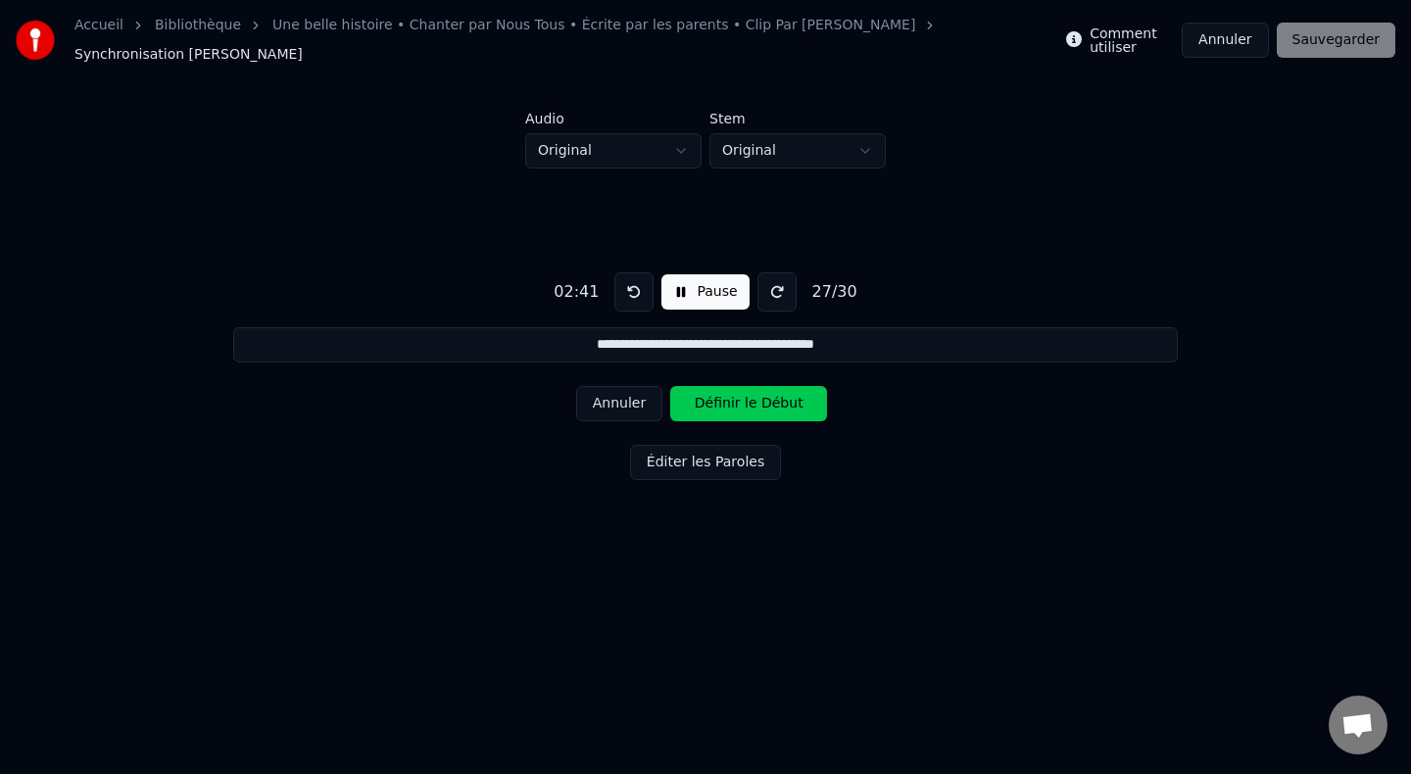
click at [717, 392] on button "Définir le Début" at bounding box center [748, 403] width 157 height 35
click at [623, 392] on button "Annuler" at bounding box center [619, 403] width 86 height 35
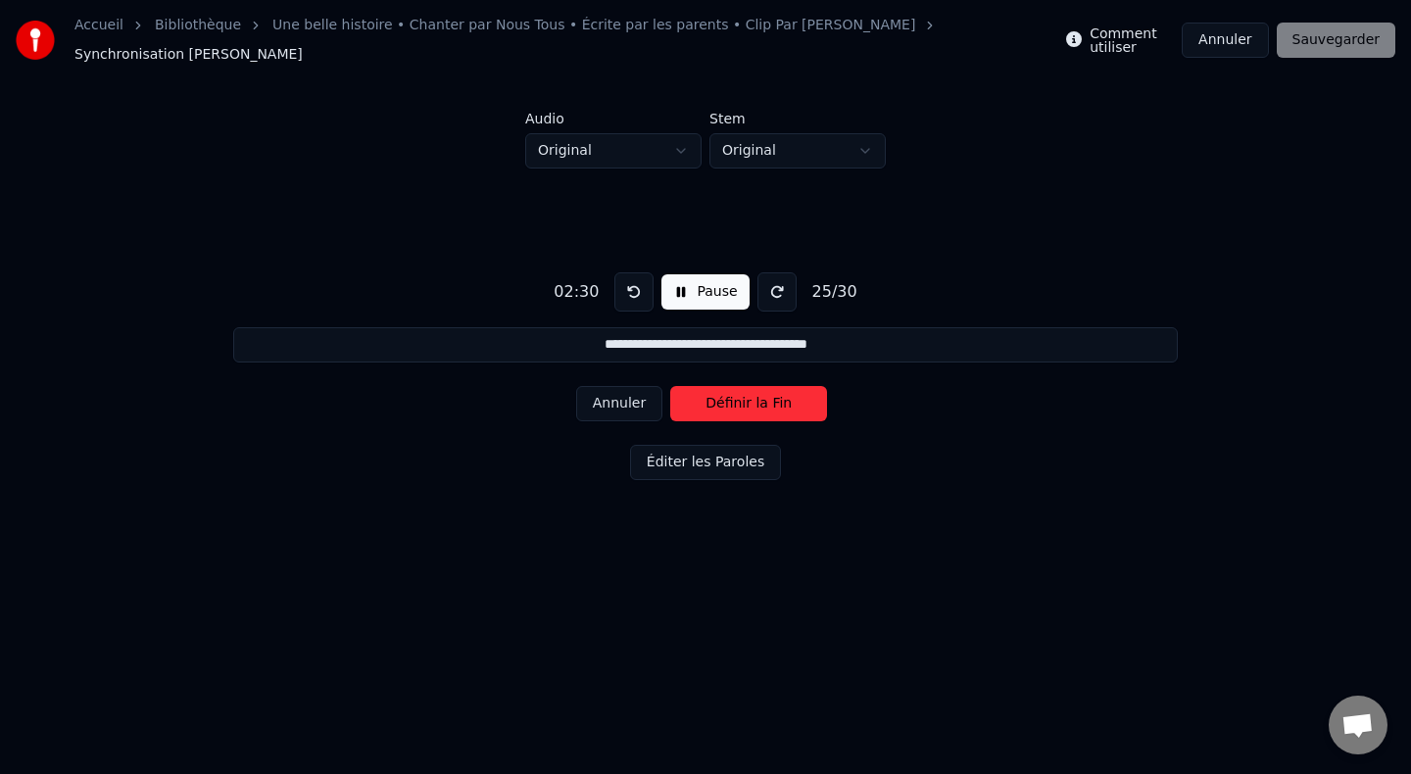
click at [601, 400] on button "Annuler" at bounding box center [619, 403] width 86 height 35
click at [601, 399] on button "Annuler" at bounding box center [619, 403] width 86 height 35
click at [707, 400] on button "Définir la Fin" at bounding box center [748, 403] width 157 height 35
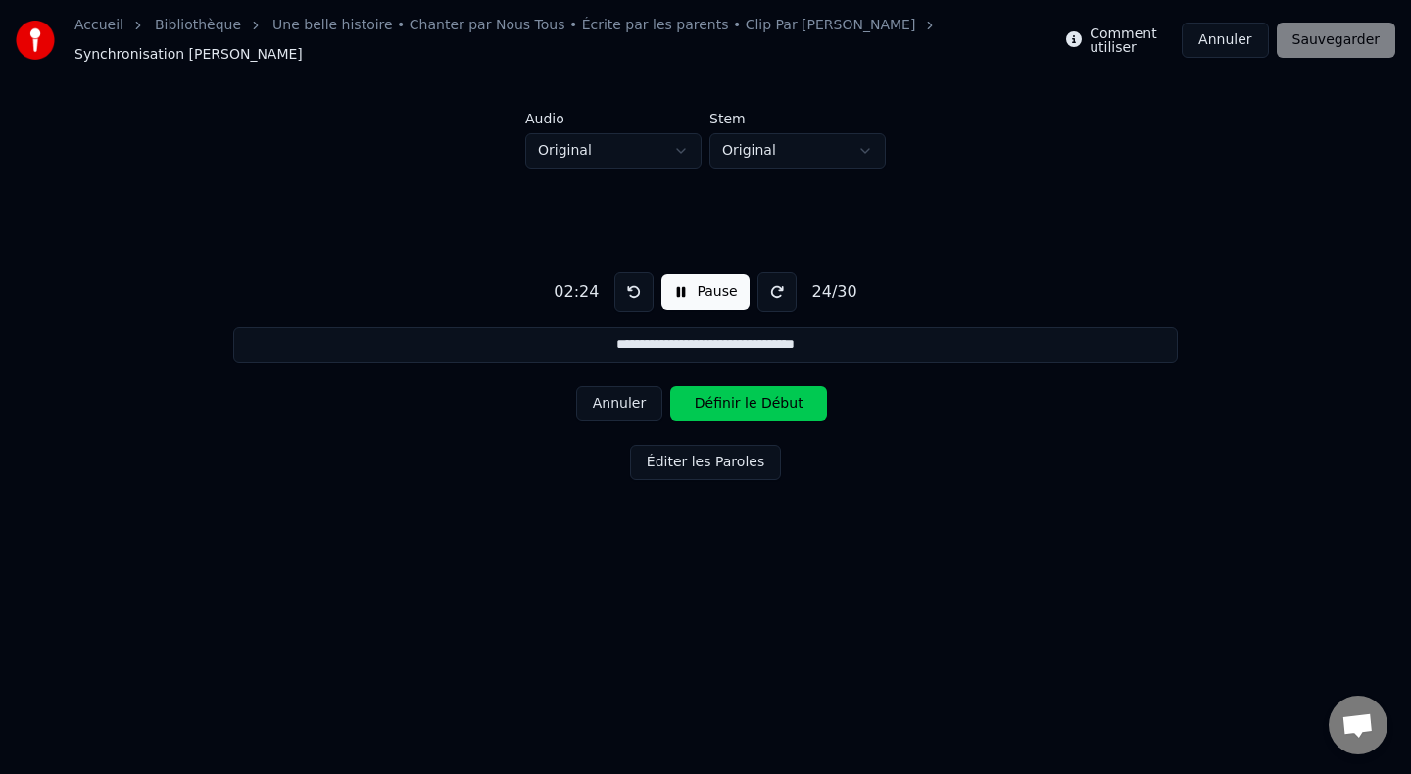
click at [707, 400] on button "Définir le Début" at bounding box center [748, 403] width 157 height 35
click at [707, 400] on button "Définir la Fin" at bounding box center [748, 403] width 157 height 35
click at [707, 400] on button "Définir le Début" at bounding box center [748, 403] width 157 height 35
click at [707, 400] on button "Définir la Fin" at bounding box center [748, 403] width 157 height 35
click at [628, 398] on button "Annuler" at bounding box center [619, 403] width 86 height 35
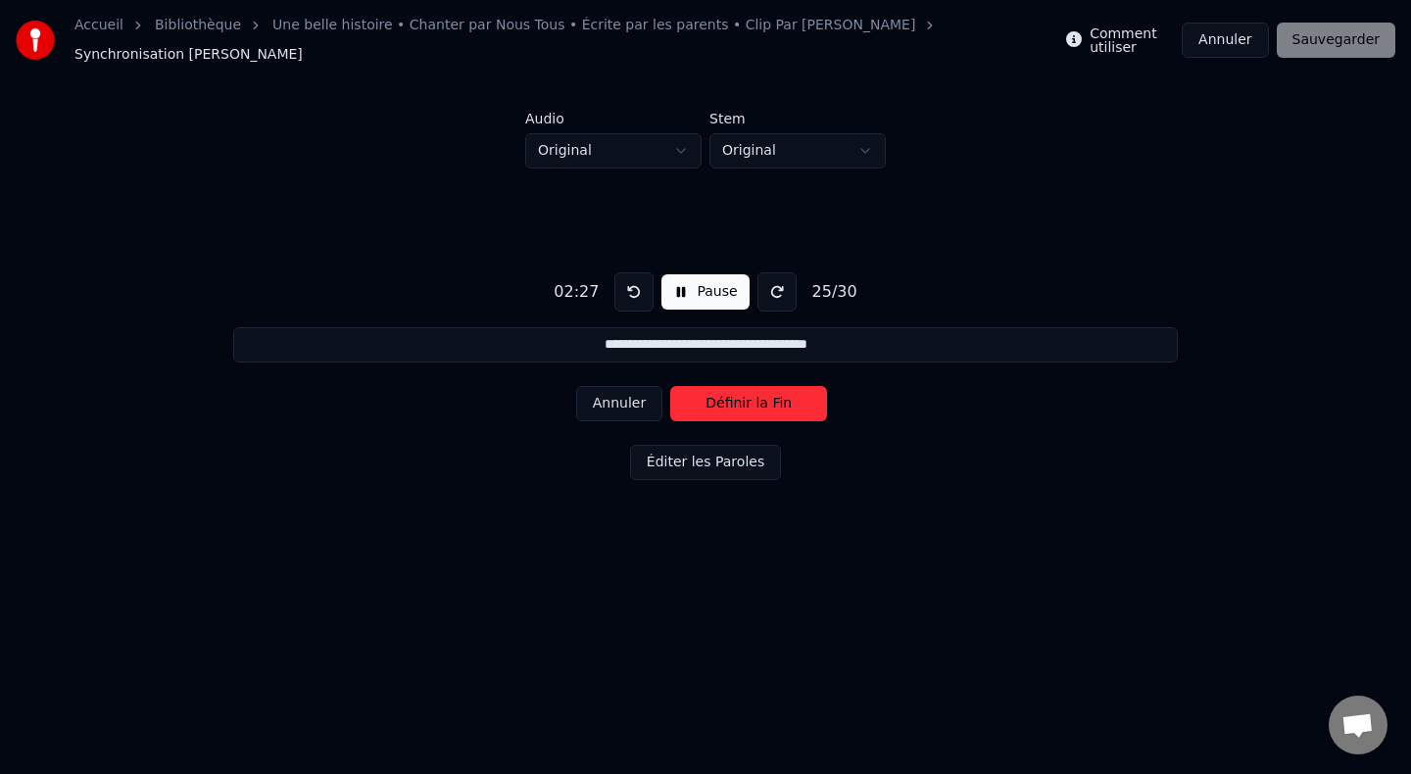
click at [628, 398] on button "Annuler" at bounding box center [619, 403] width 86 height 35
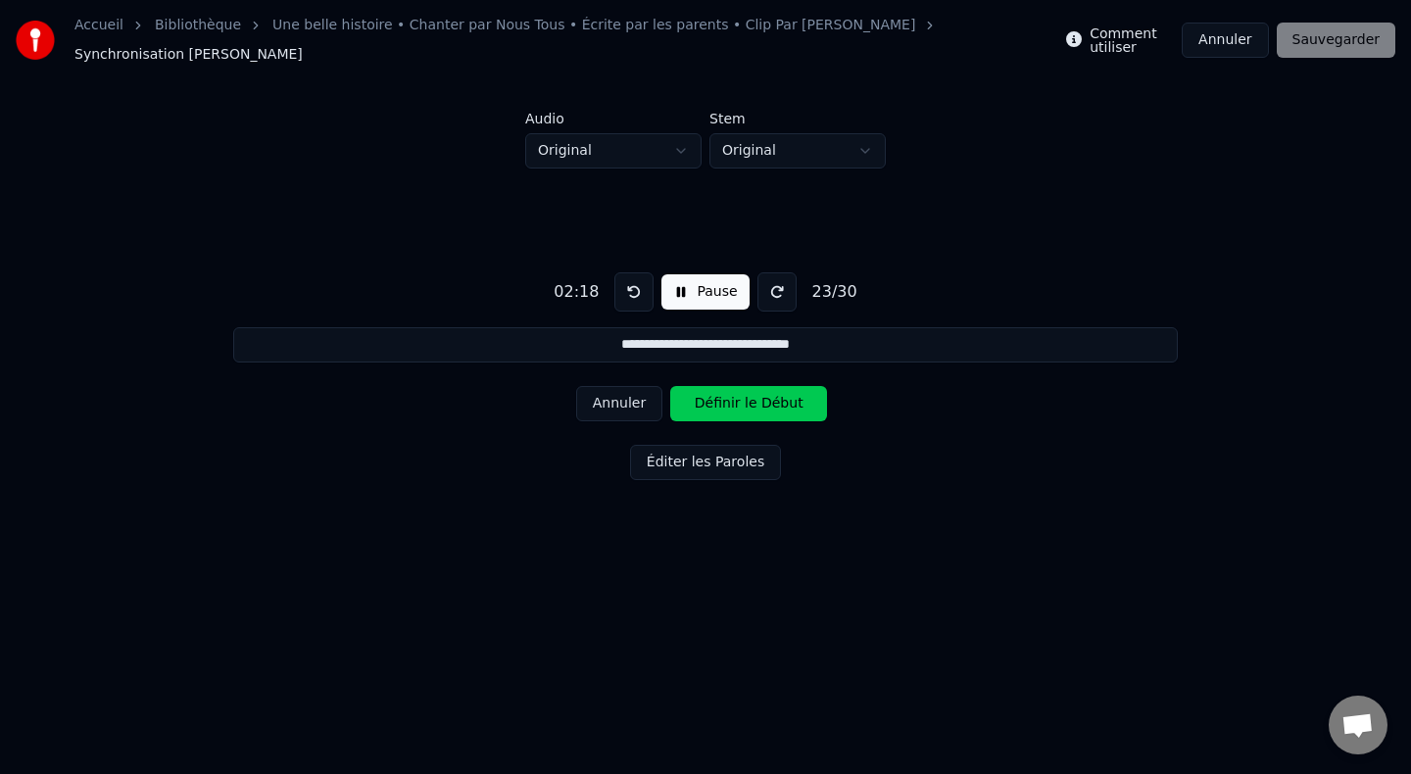
click at [713, 386] on button "Définir le Début" at bounding box center [748, 403] width 157 height 35
click at [705, 395] on button "Définir la Fin" at bounding box center [748, 403] width 157 height 35
click at [705, 395] on button "Définir le Début" at bounding box center [748, 403] width 157 height 35
click at [705, 395] on button "Définir la Fin" at bounding box center [748, 403] width 157 height 35
click at [705, 395] on button "Définir le Début" at bounding box center [748, 403] width 157 height 35
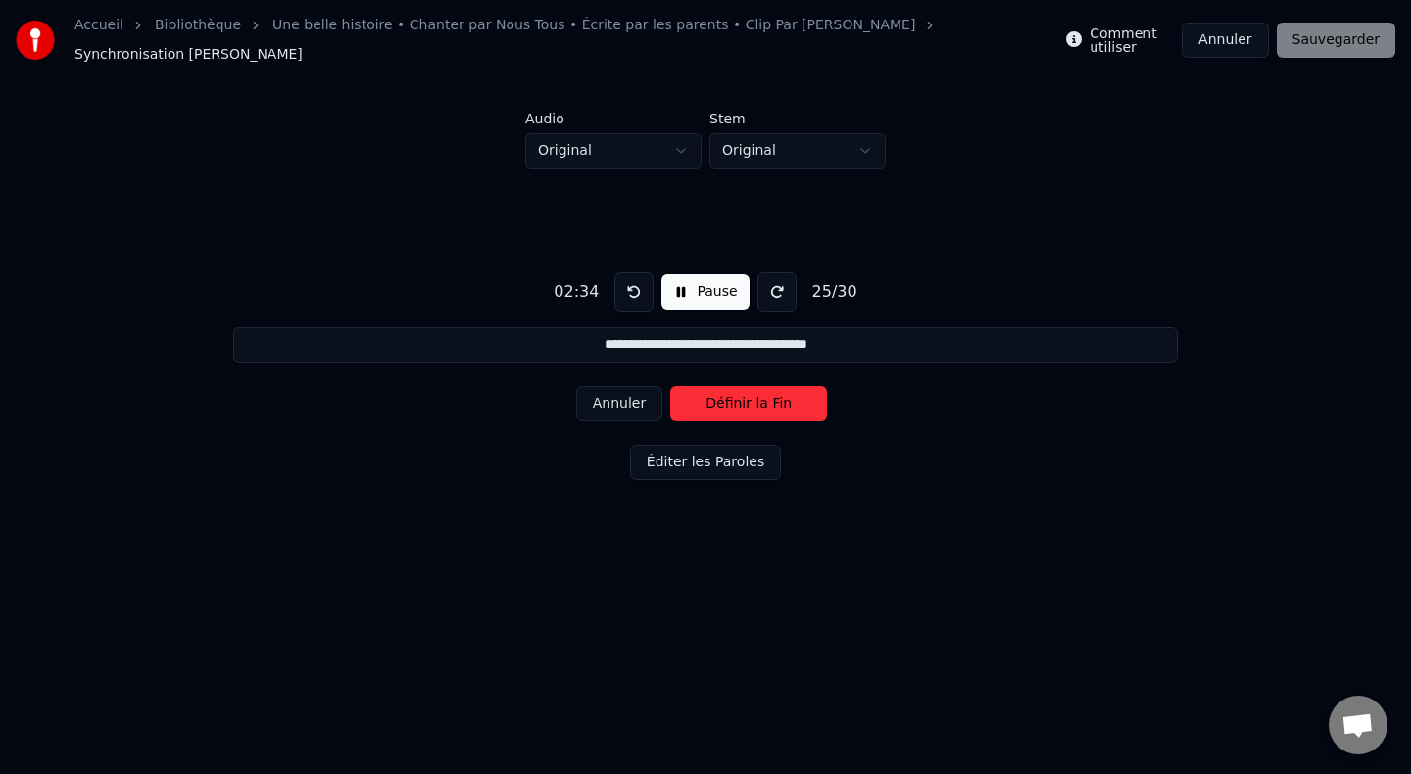
click at [705, 395] on button "Définir la Fin" at bounding box center [748, 403] width 157 height 35
click at [705, 395] on button "Définir le Début" at bounding box center [748, 403] width 157 height 35
click at [705, 395] on button "Définir la Fin" at bounding box center [748, 403] width 157 height 35
click at [705, 395] on button "Définir le Début" at bounding box center [748, 403] width 157 height 35
click at [705, 395] on button "Définir la Fin" at bounding box center [748, 403] width 157 height 35
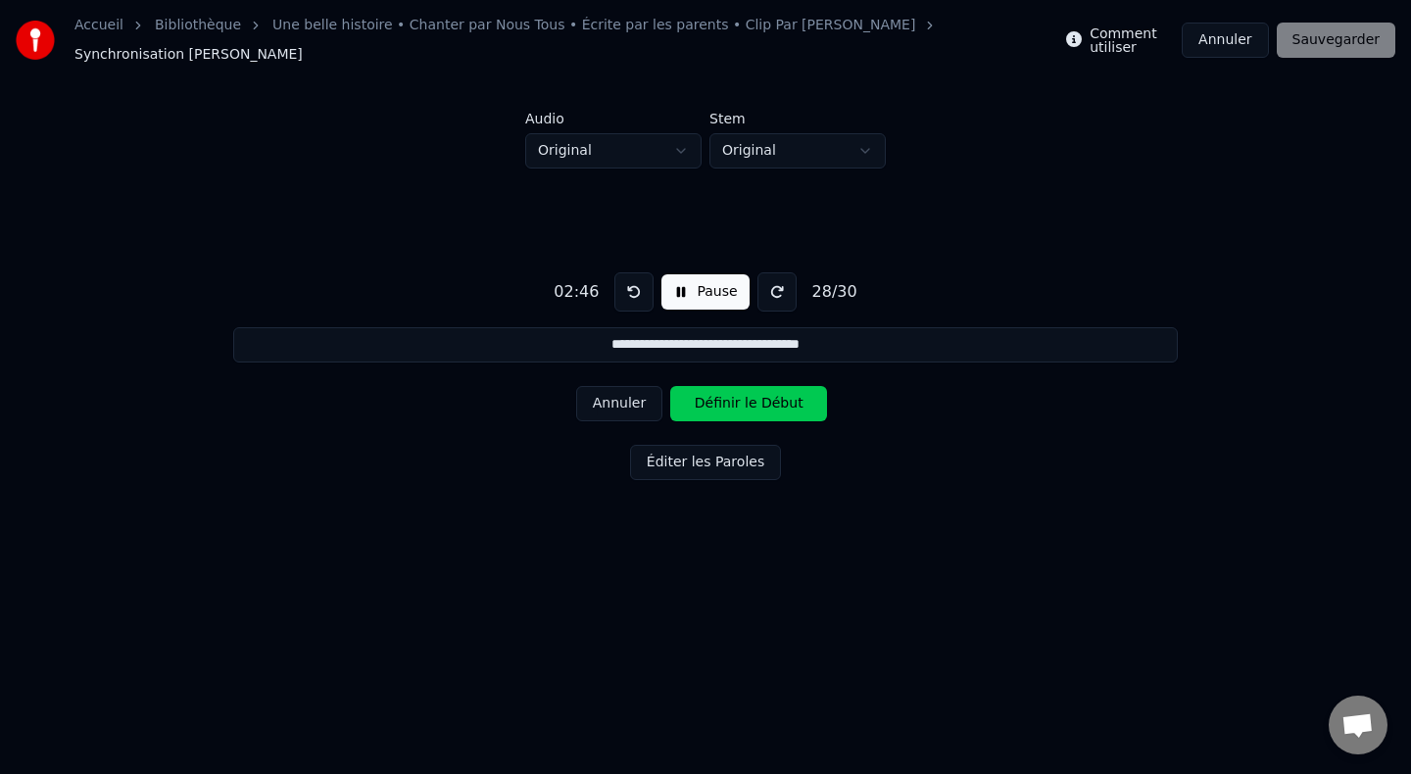
click at [705, 395] on button "Définir le Début" at bounding box center [748, 403] width 157 height 35
click at [705, 395] on button "Définir la Fin" at bounding box center [748, 403] width 157 height 35
click at [645, 404] on button "Annuler" at bounding box center [619, 403] width 86 height 35
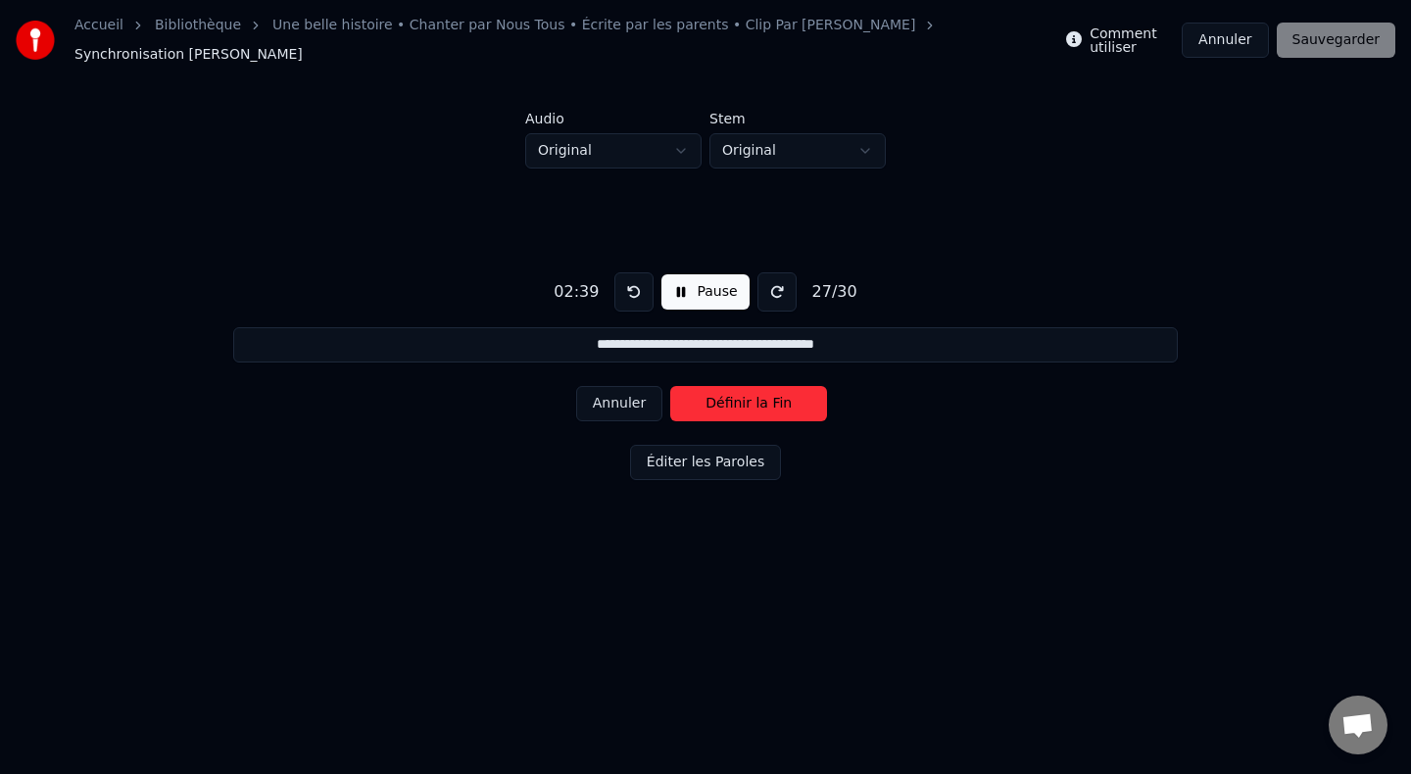
click at [645, 404] on button "Annuler" at bounding box center [619, 403] width 86 height 35
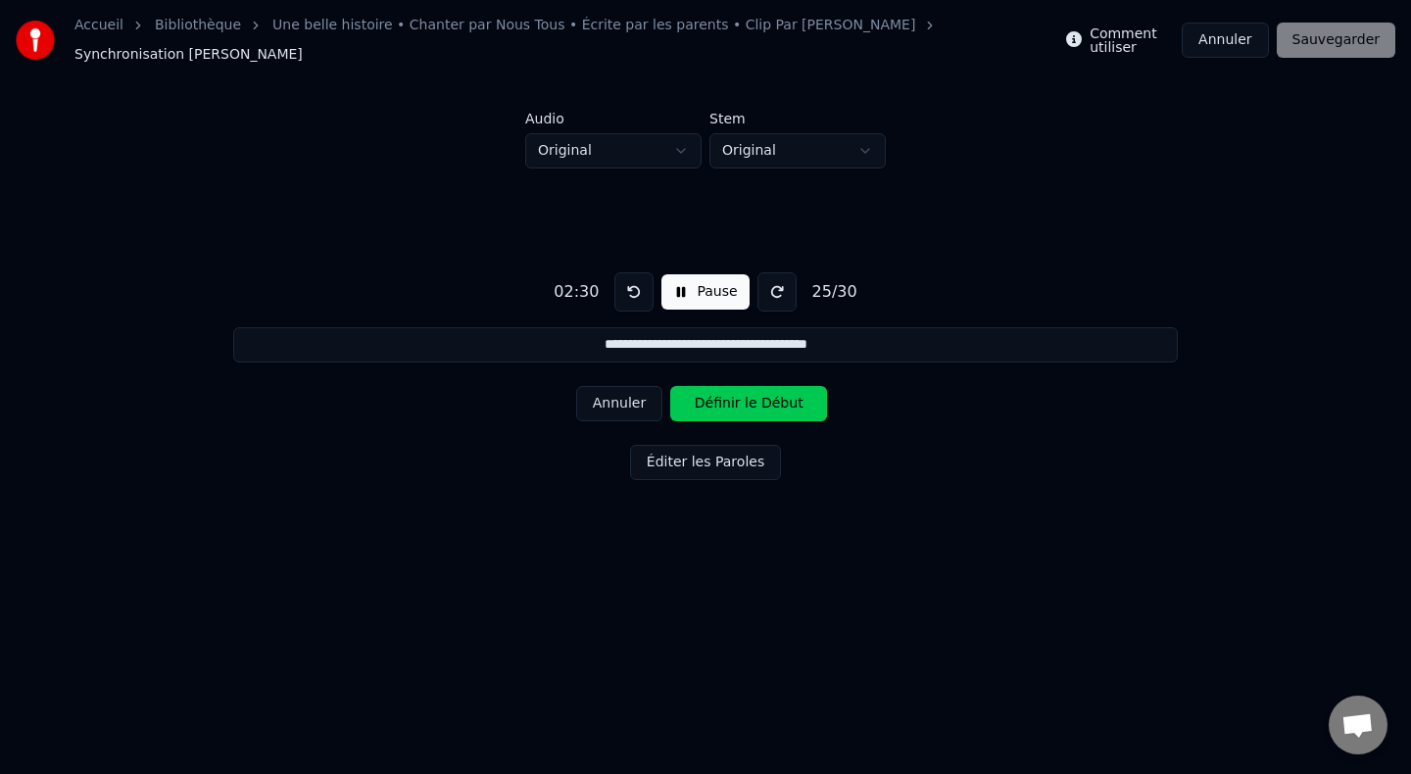
click at [645, 404] on button "Annuler" at bounding box center [619, 403] width 86 height 35
click at [632, 401] on button "Annuler" at bounding box center [619, 403] width 86 height 35
click at [719, 399] on button "Définir la Fin" at bounding box center [748, 403] width 157 height 35
click at [719, 399] on button "Définir le Début" at bounding box center [748, 403] width 157 height 35
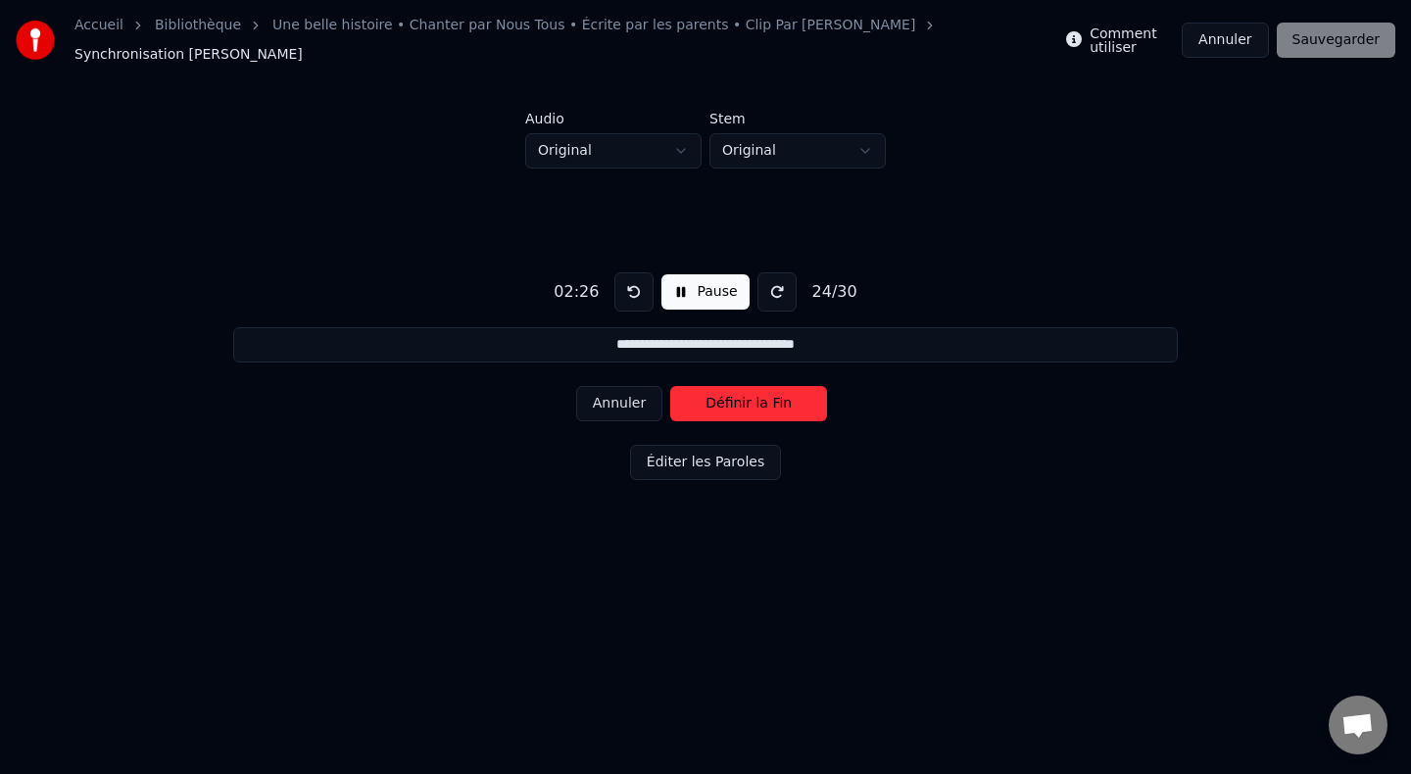
click at [719, 399] on button "Définir la Fin" at bounding box center [748, 403] width 157 height 35
click at [719, 399] on button "Définir le Début" at bounding box center [748, 403] width 157 height 35
click at [719, 399] on button "Définir la Fin" at bounding box center [748, 403] width 157 height 35
click at [719, 399] on button "Définir le Début" at bounding box center [748, 403] width 157 height 35
click at [719, 399] on button "Définir la Fin" at bounding box center [748, 403] width 157 height 35
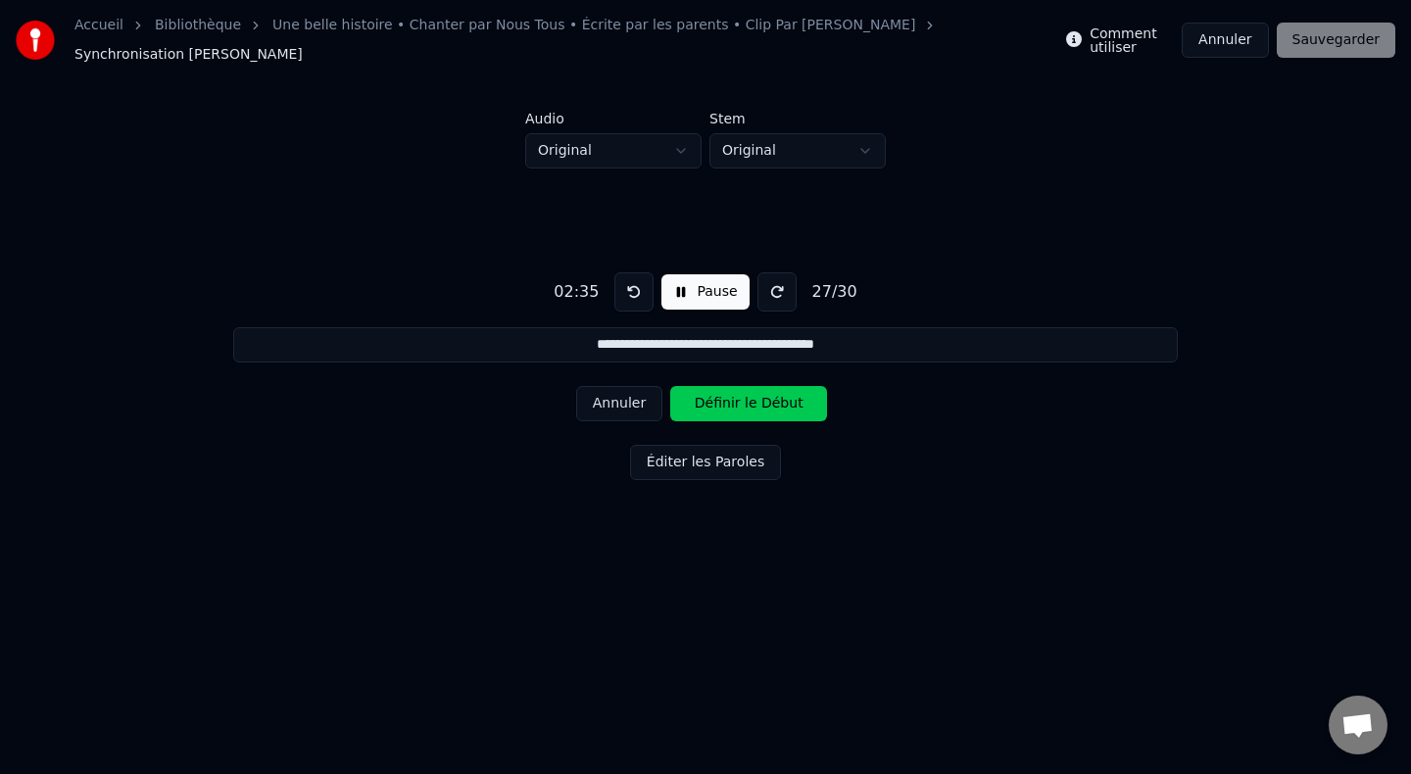
click at [719, 399] on button "Définir le Début" at bounding box center [748, 403] width 157 height 35
click at [719, 399] on button "Définir la Fin" at bounding box center [748, 403] width 157 height 35
click at [719, 399] on button "Définir le Début" at bounding box center [748, 403] width 157 height 35
click at [719, 399] on button "Définir la Fin" at bounding box center [748, 403] width 157 height 35
click at [719, 399] on button "Définir le Début" at bounding box center [748, 403] width 157 height 35
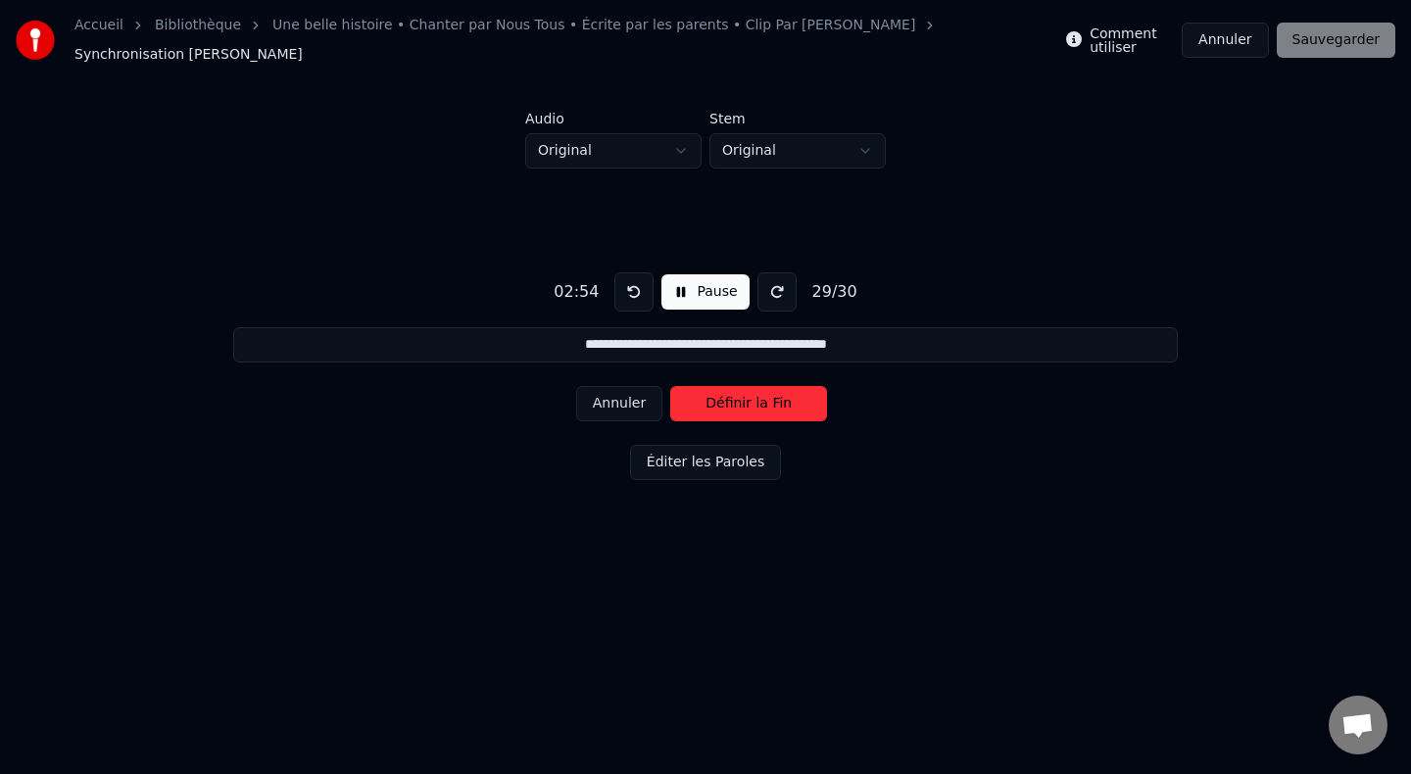
click at [618, 399] on button "Annuler" at bounding box center [619, 403] width 86 height 35
click at [742, 398] on button "Définir le Début" at bounding box center [748, 403] width 157 height 35
click at [742, 398] on button "Définir la Fin" at bounding box center [748, 403] width 157 height 35
type input "**********"
click at [742, 398] on button "Définir le Début" at bounding box center [748, 403] width 157 height 35
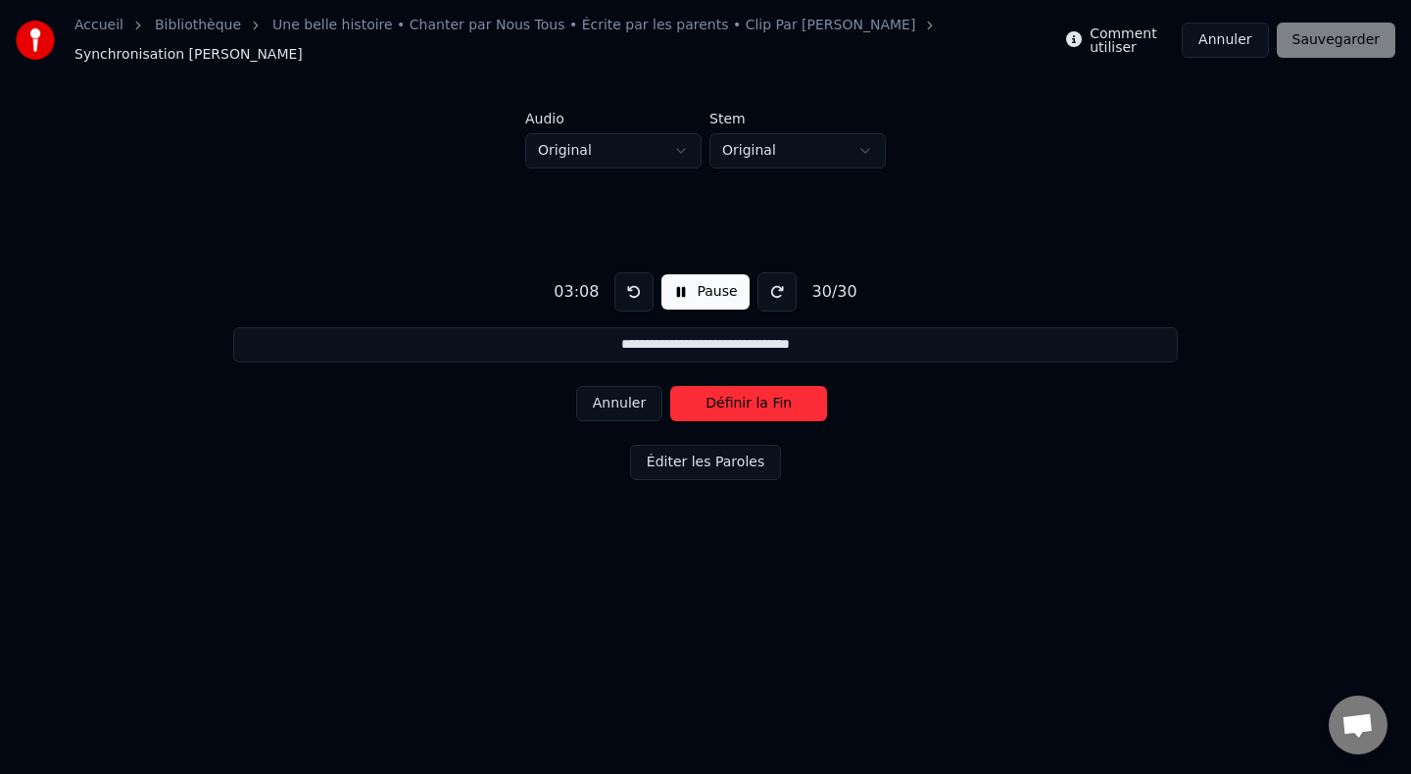
click at [742, 398] on button "Définir la Fin" at bounding box center [748, 403] width 157 height 35
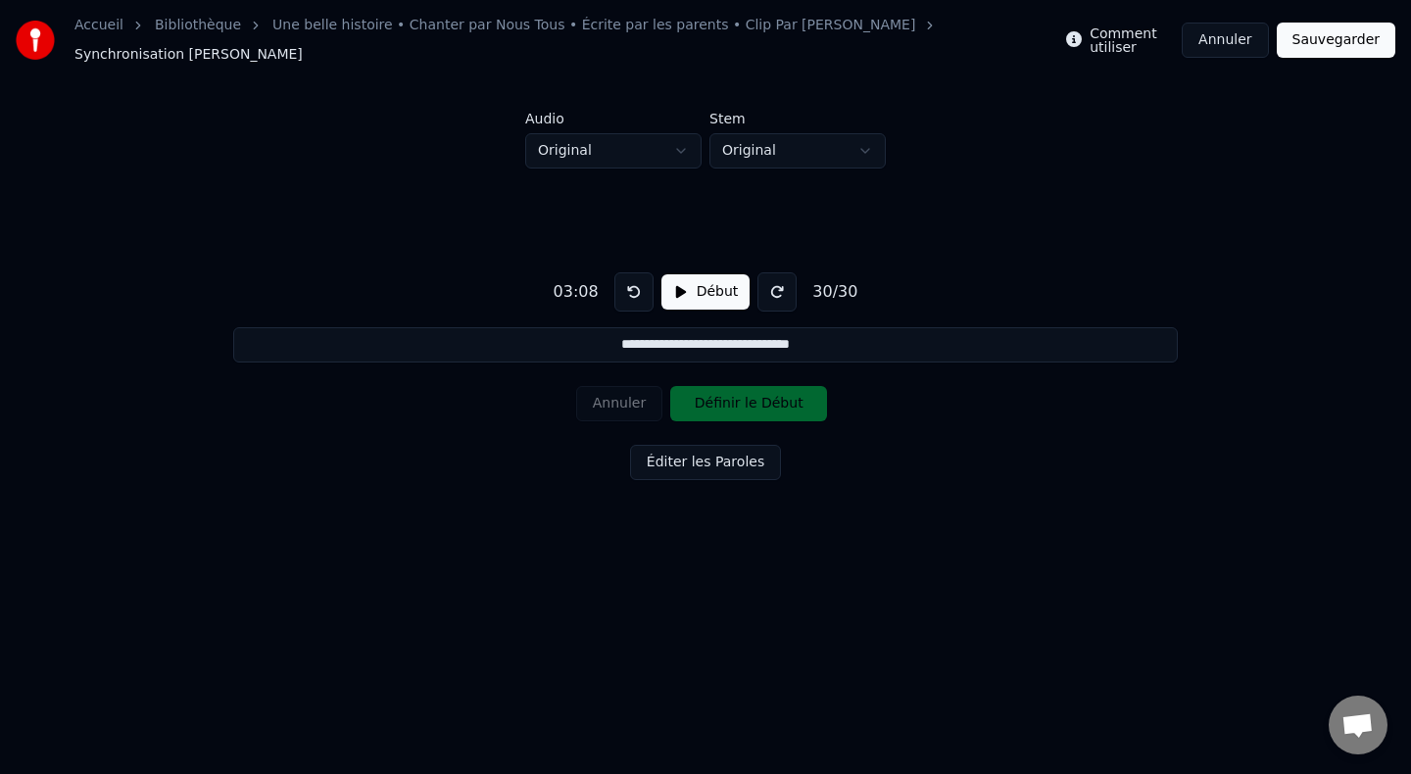
click at [1339, 28] on button "Sauvegarder" at bounding box center [1336, 40] width 119 height 35
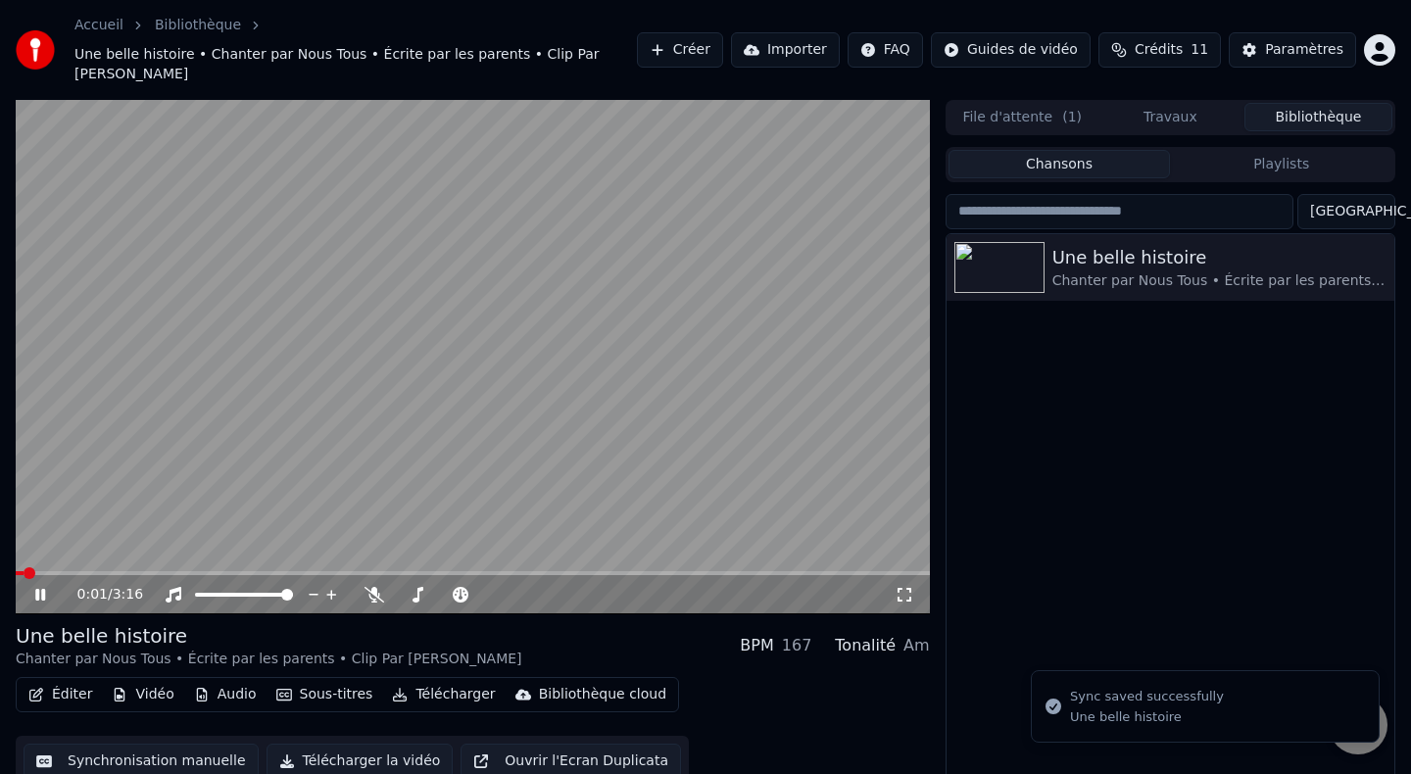
click at [907, 587] on icon at bounding box center [905, 595] width 20 height 16
click at [0, 562] on div "0:00 / 3:16 Une belle histoire Chanter par Nous Tous • Écrite par les parents •…" at bounding box center [705, 457] width 1411 height 715
click at [384, 744] on button "Télécharger la vidéo" at bounding box center [360, 761] width 187 height 35
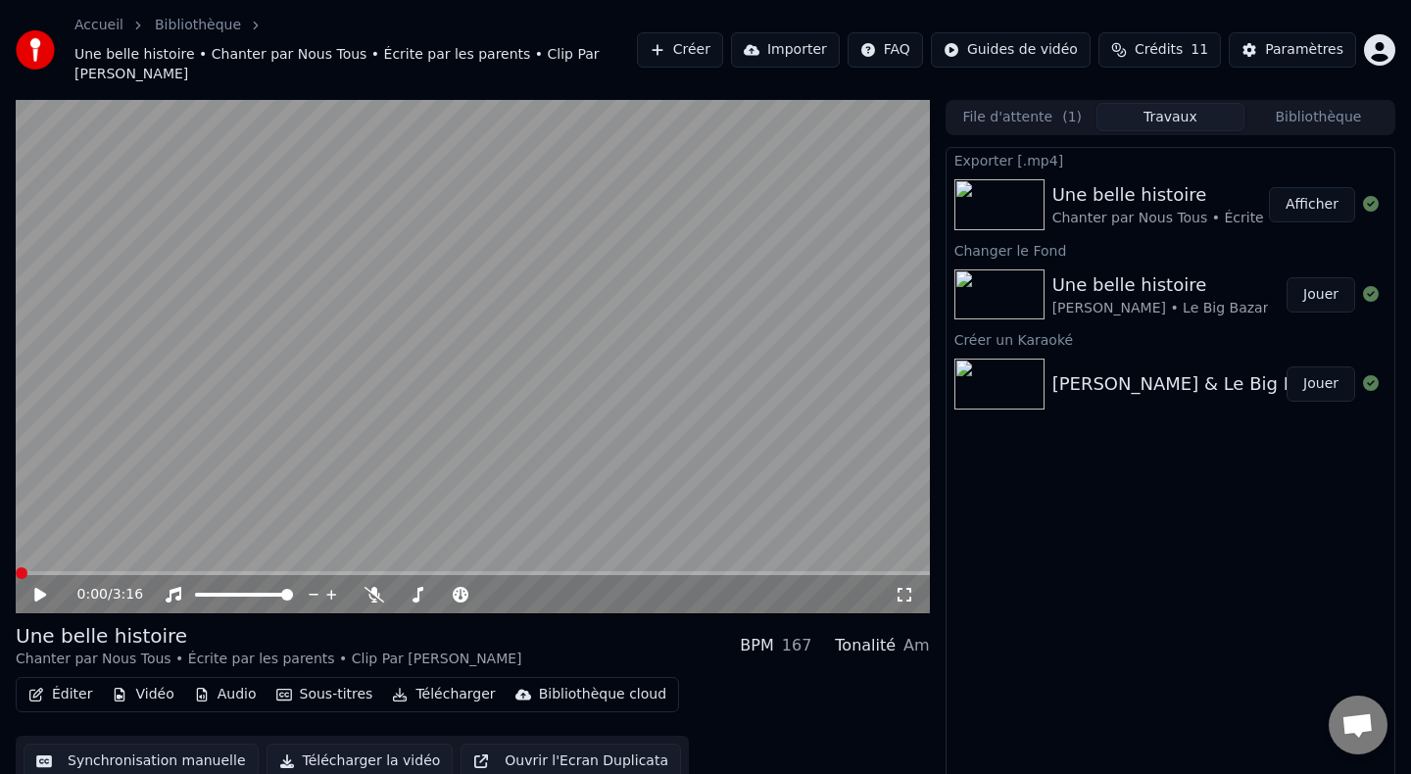
click at [1300, 190] on button "Afficher" at bounding box center [1312, 204] width 86 height 35
click at [217, 681] on button "Audio" at bounding box center [225, 694] width 78 height 27
click at [234, 684] on button "Audio" at bounding box center [225, 694] width 78 height 27
click at [40, 587] on icon at bounding box center [54, 595] width 46 height 16
click at [905, 587] on icon at bounding box center [905, 595] width 20 height 16
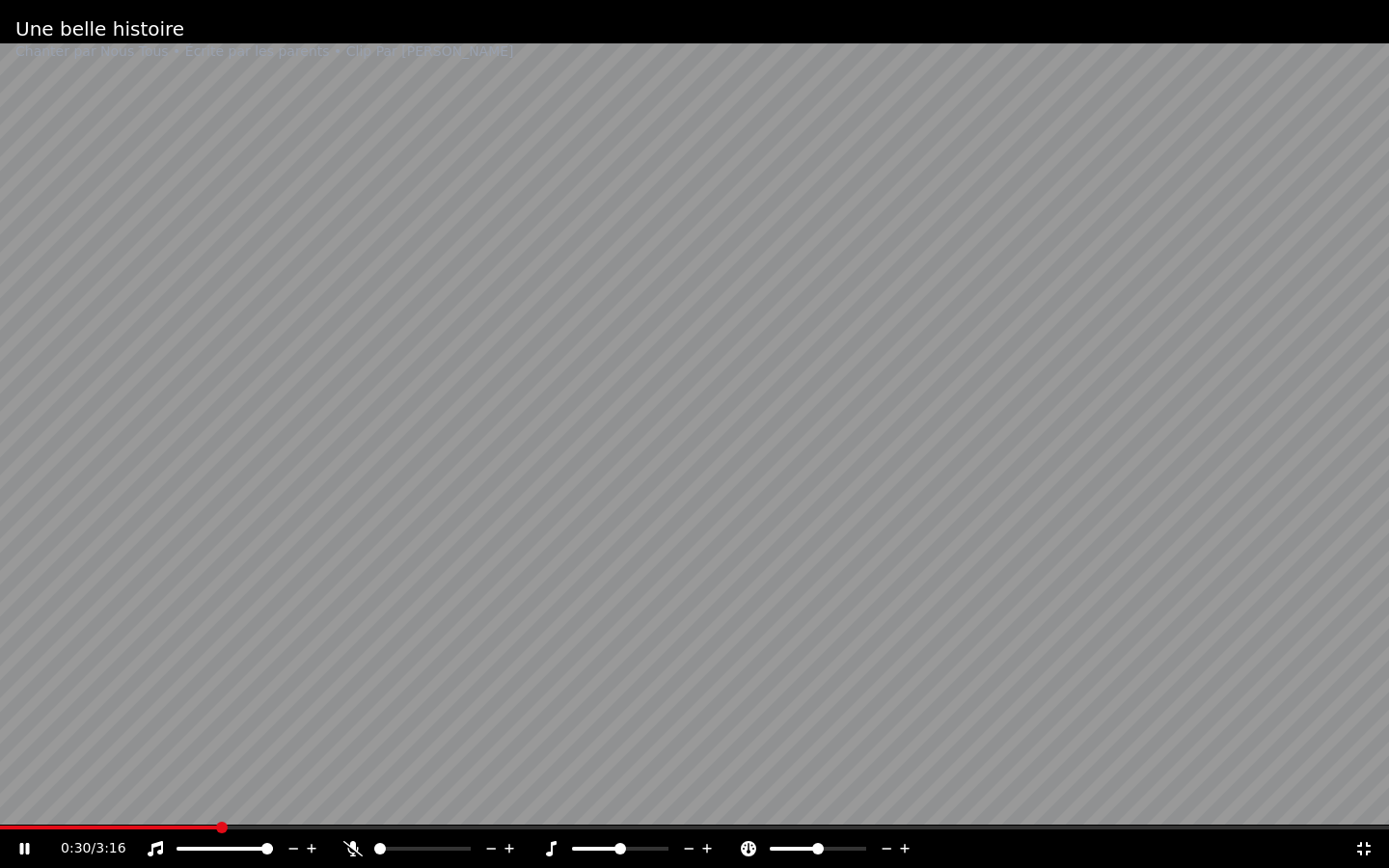
click at [6, 761] on span at bounding box center [109, 828] width 219 height 4
click at [0, 761] on span at bounding box center [694, 828] width 1389 height 4
click at [25, 761] on icon at bounding box center [38, 849] width 45 height 16
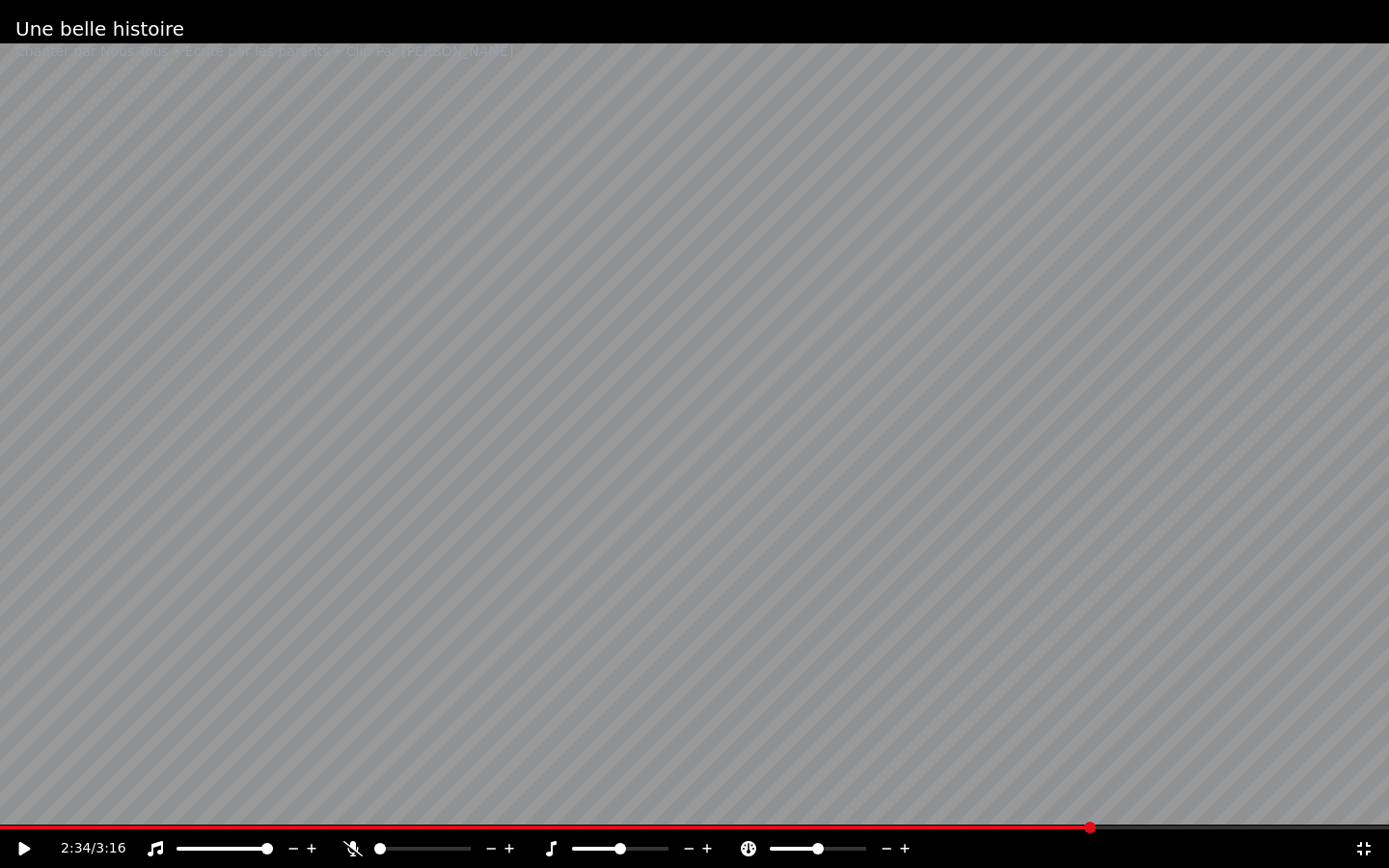
click at [0, 761] on span at bounding box center [694, 828] width 1389 height 4
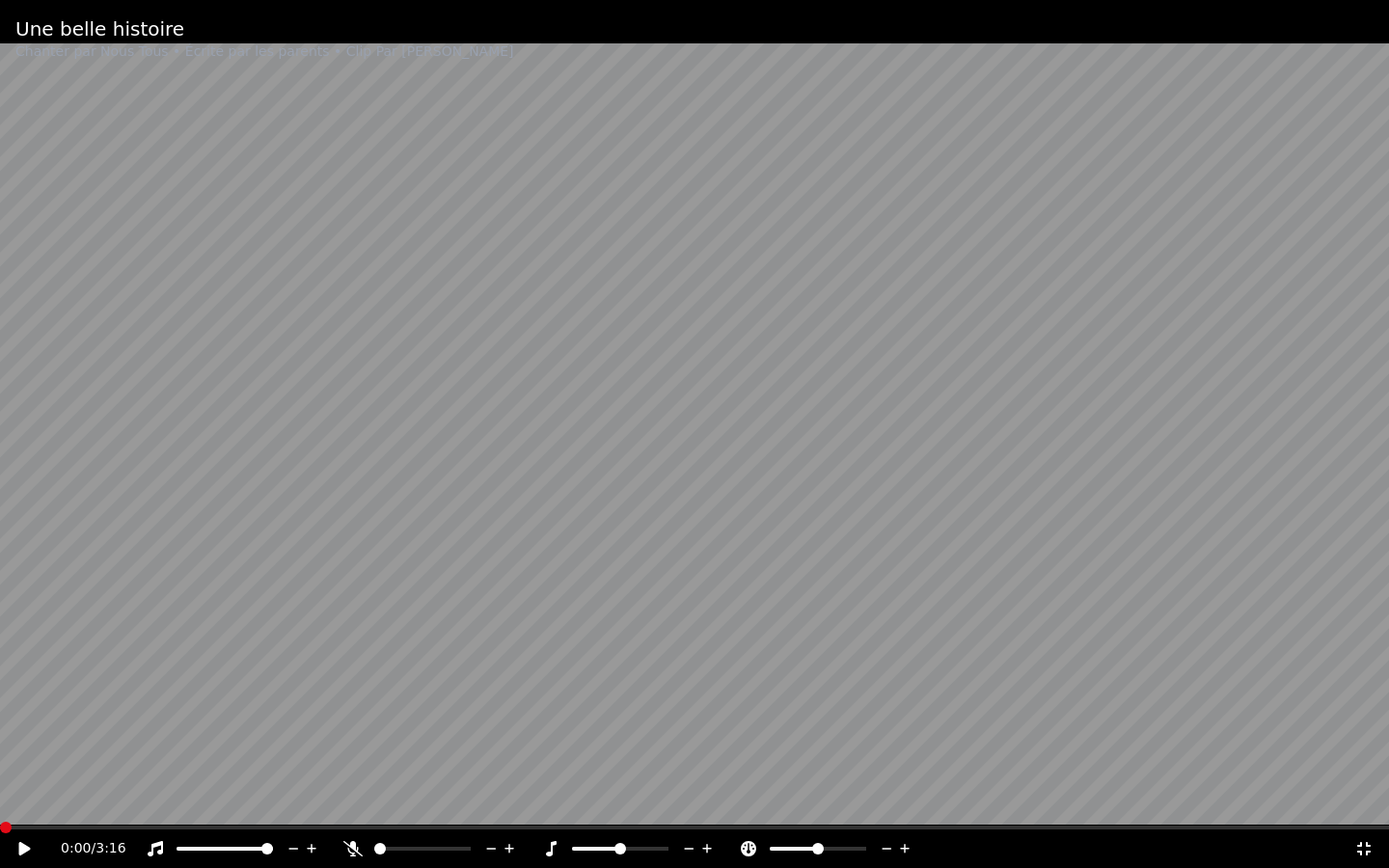
click at [0, 761] on span at bounding box center [6, 828] width 12 height 12
click at [0, 761] on div "0:38 / 3:16" at bounding box center [694, 848] width 1389 height 38
click at [0, 761] on span at bounding box center [694, 828] width 1389 height 4
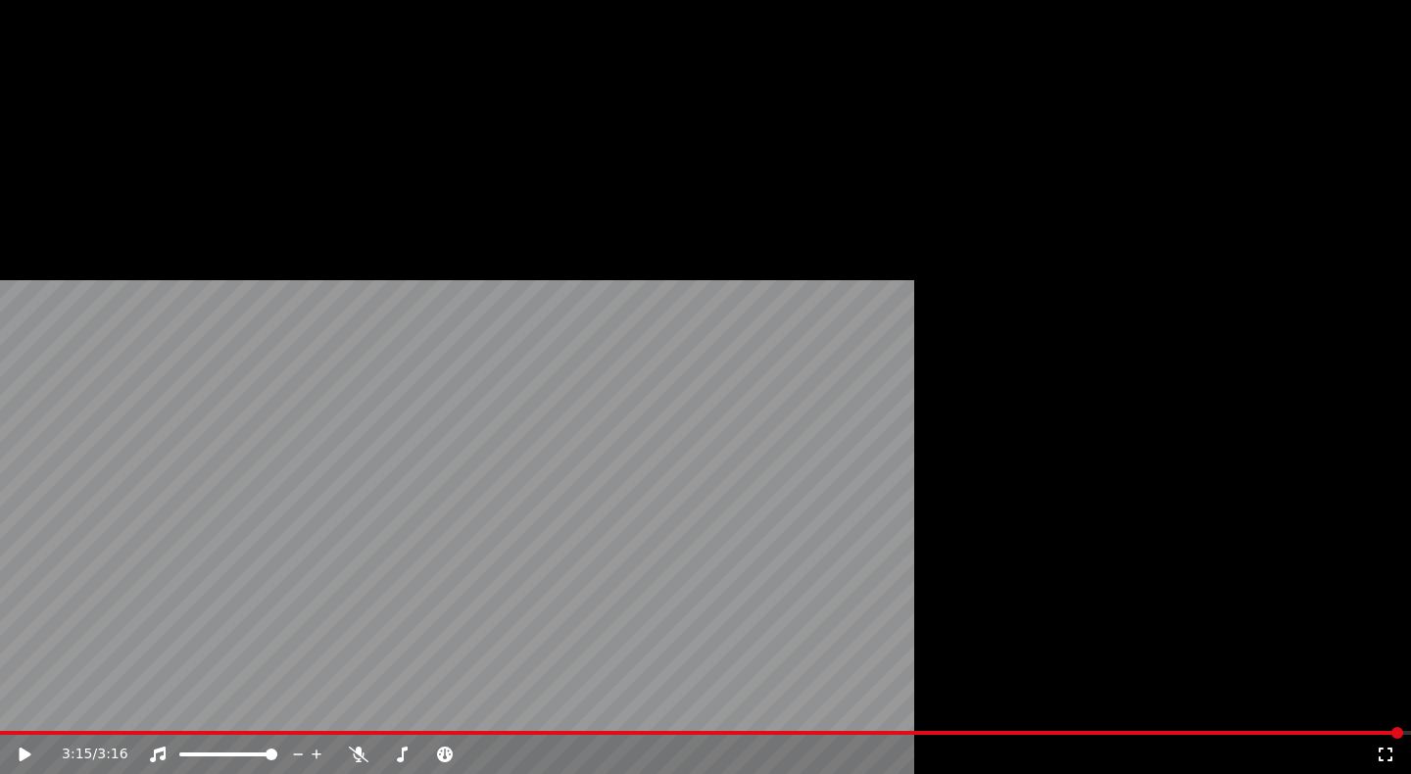
click at [224, 194] on button "Audio" at bounding box center [225, 180] width 78 height 27
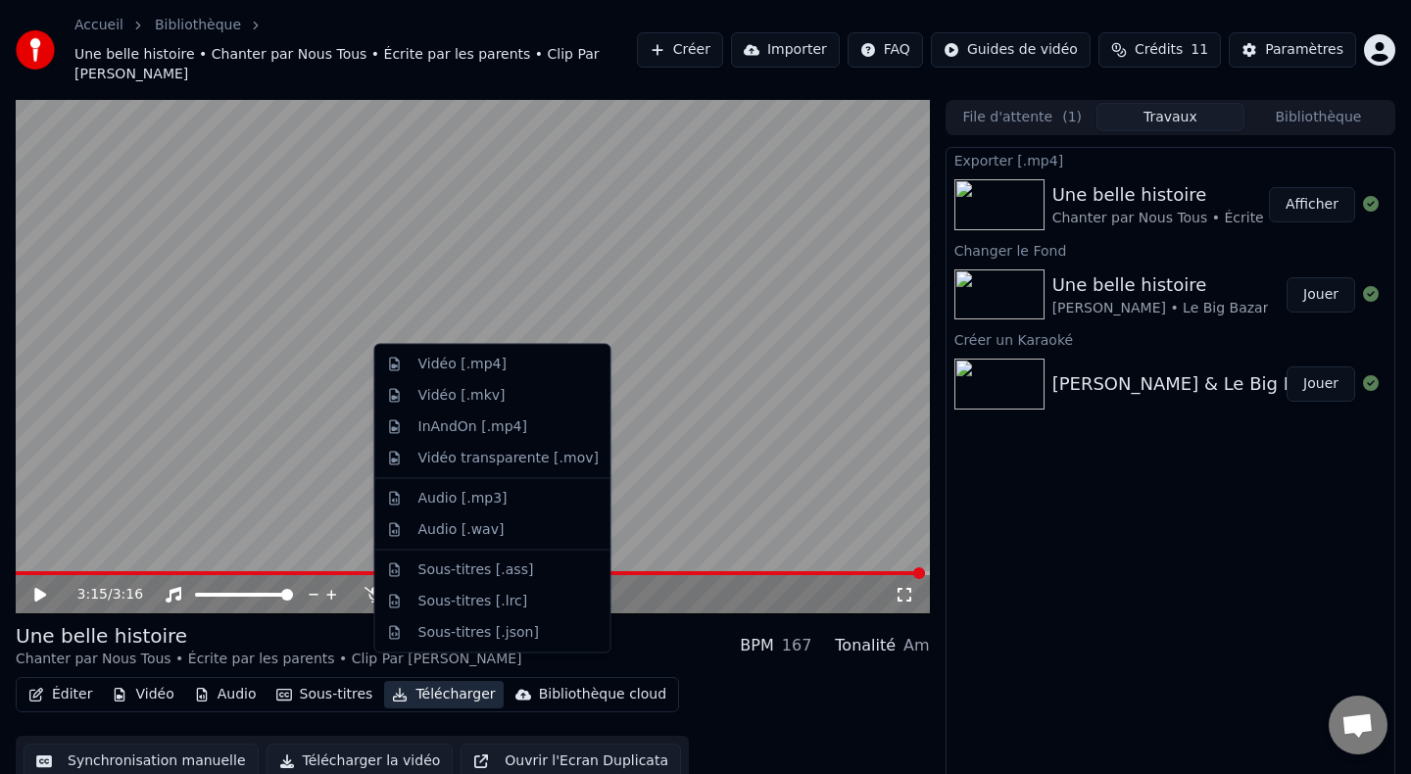
click at [700, 677] on div "Éditer Vidéo Audio Sous-titres Télécharger Bibliothèque cloud Synchronisation m…" at bounding box center [473, 732] width 915 height 110
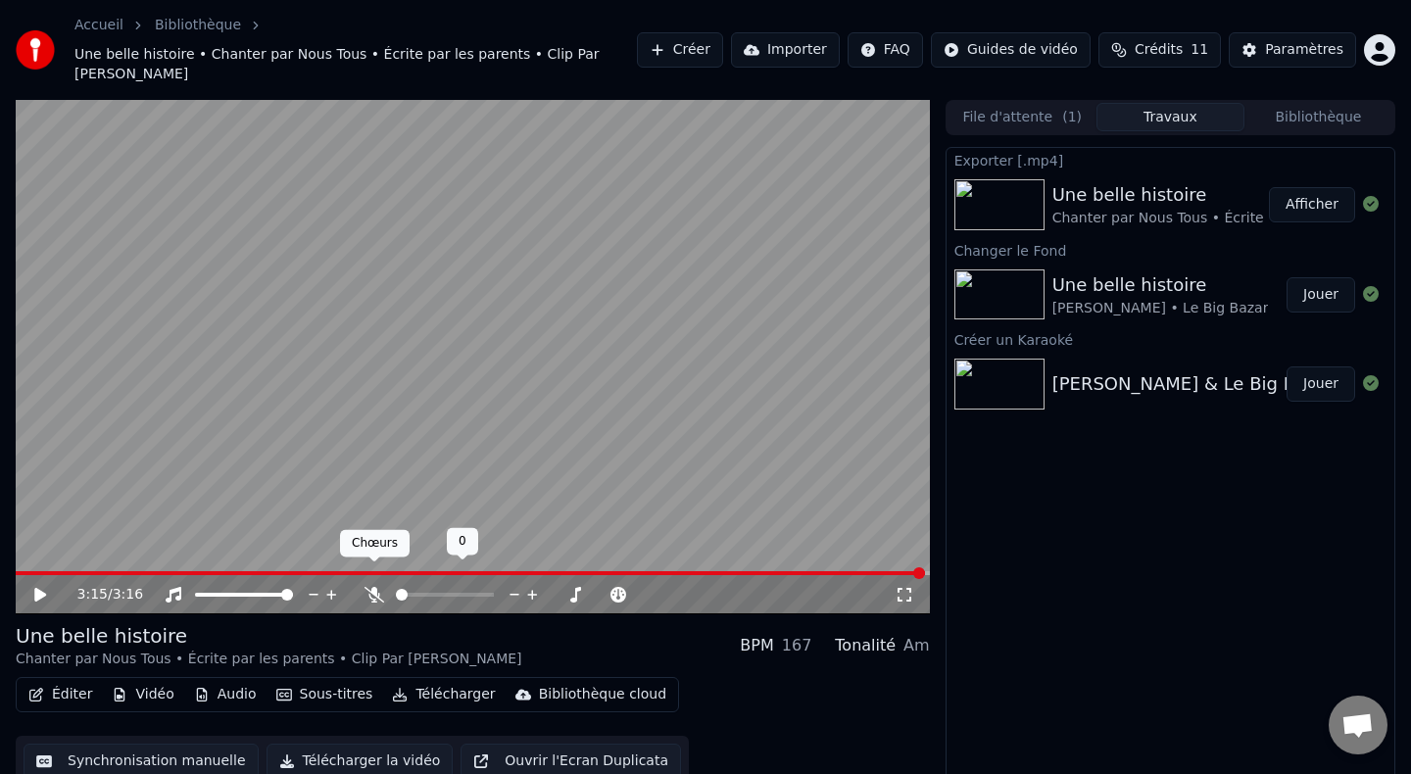
click at [372, 587] on icon at bounding box center [375, 595] width 20 height 16
click at [375, 587] on icon at bounding box center [374, 595] width 11 height 16
click at [375, 587] on icon at bounding box center [375, 595] width 20 height 16
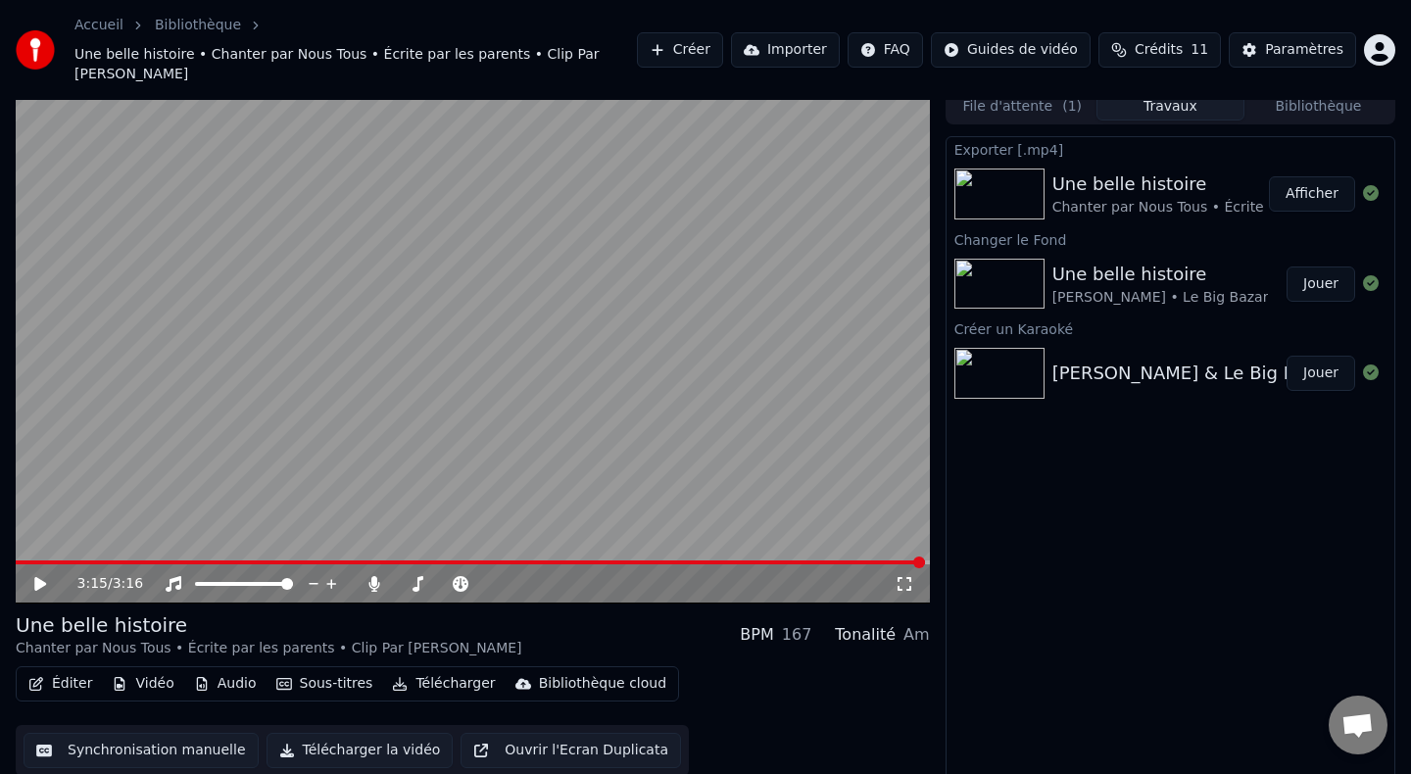
click at [142, 672] on button "Vidéo" at bounding box center [142, 683] width 77 height 27
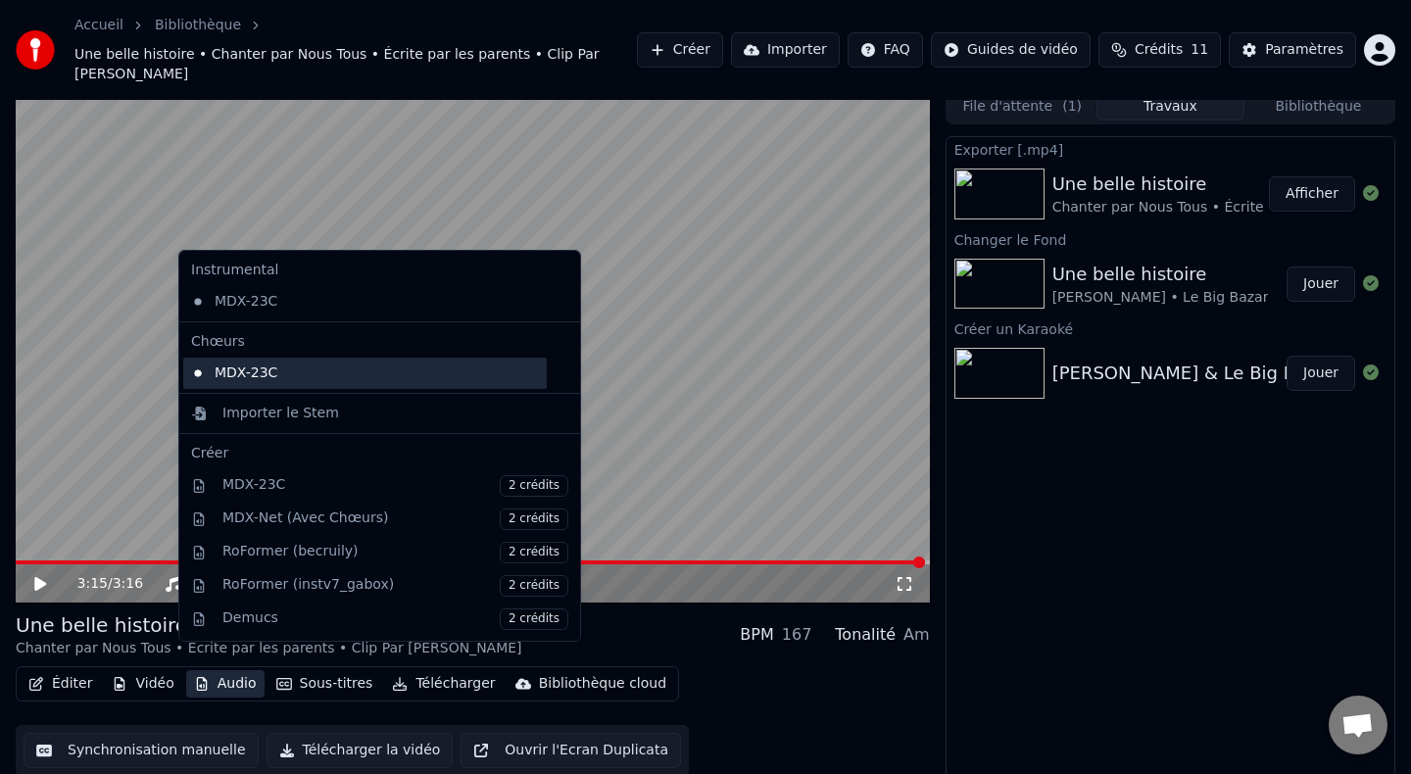
click at [247, 374] on div "MDX-23C" at bounding box center [365, 373] width 364 height 31
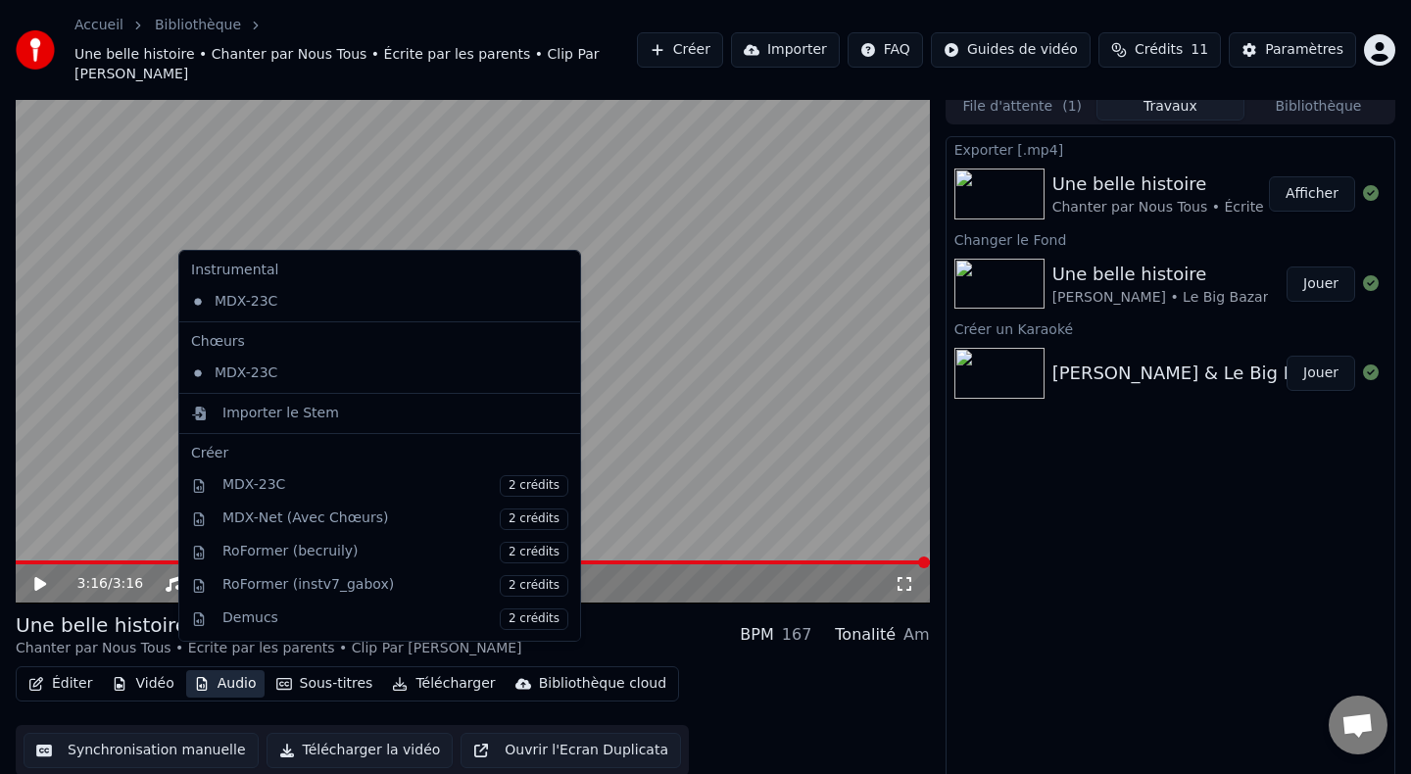
click at [241, 670] on button "Audio" at bounding box center [225, 683] width 78 height 27
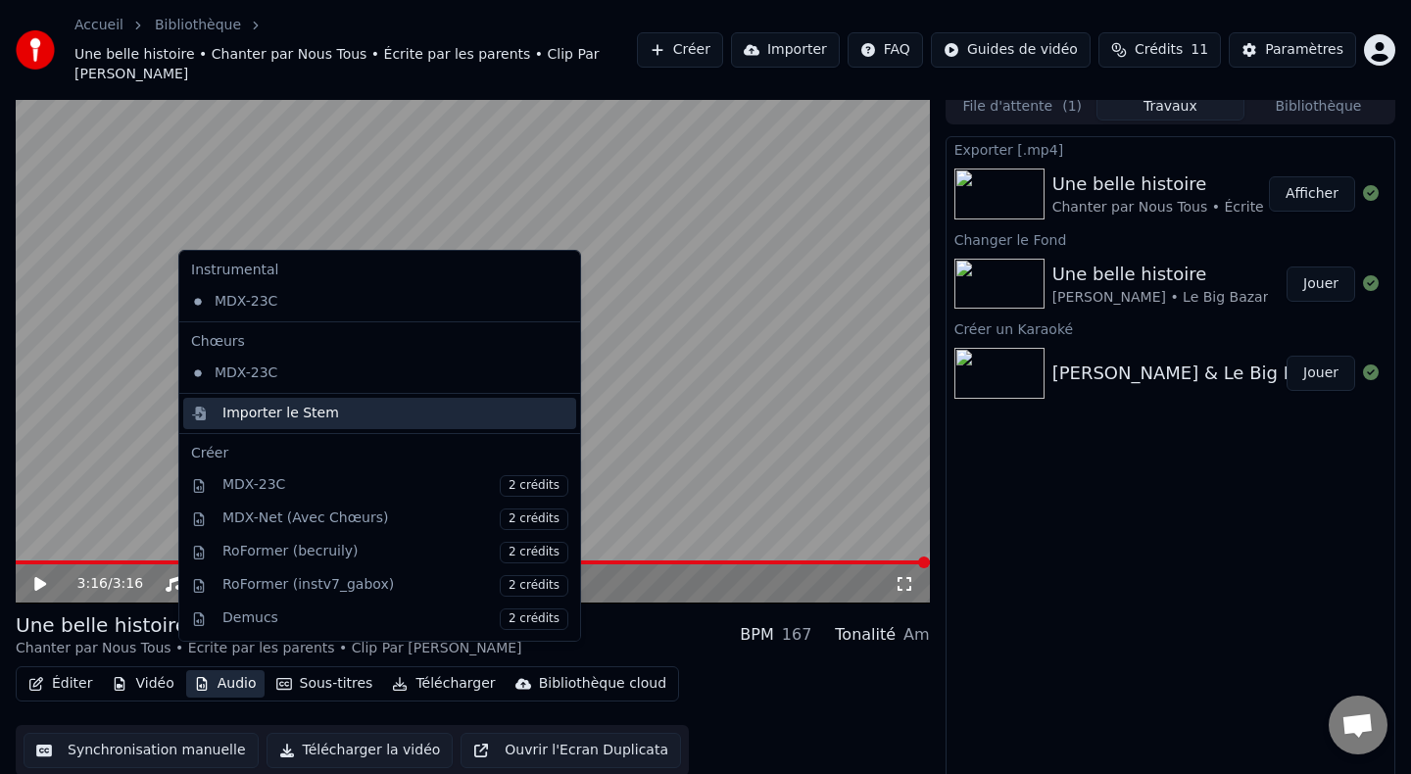
click at [295, 420] on div "Importer le Stem" at bounding box center [281, 414] width 117 height 20
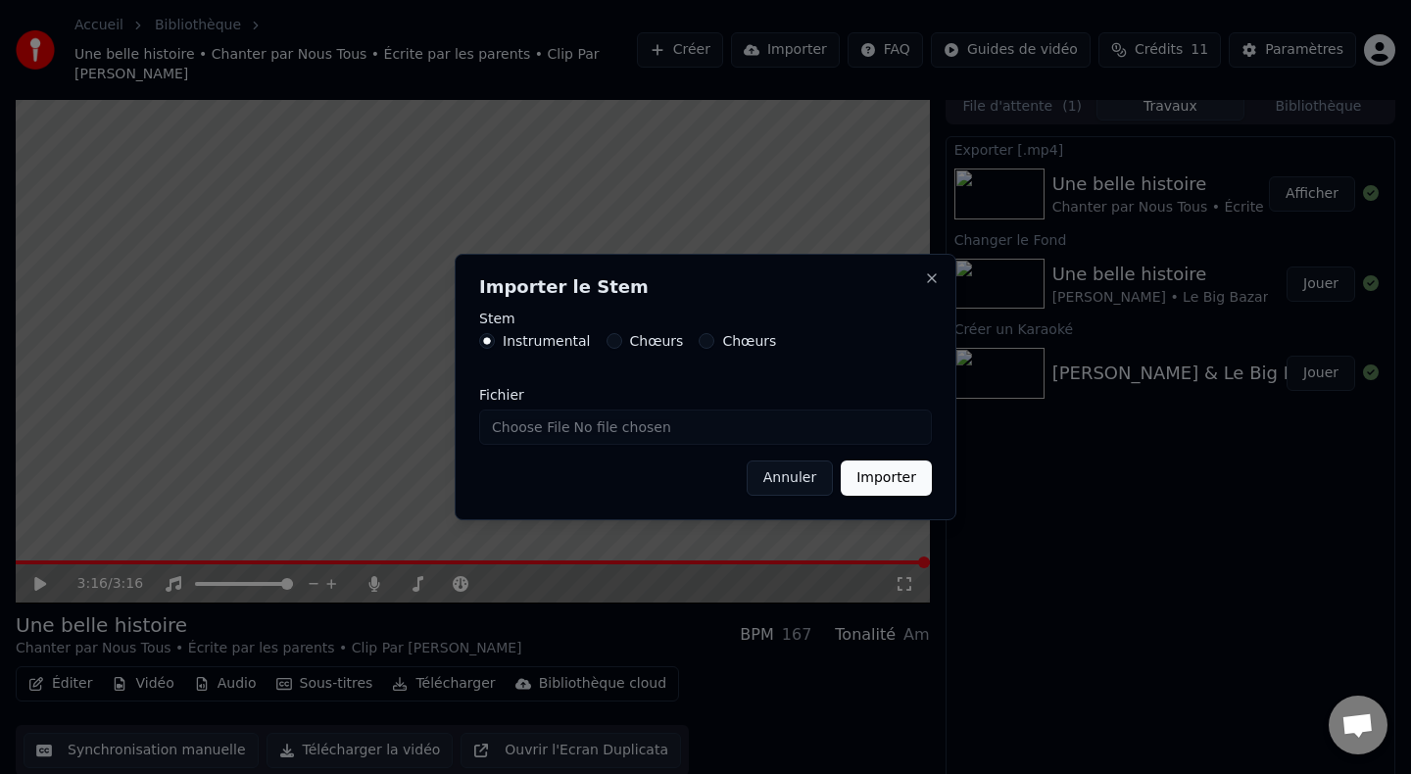
click at [630, 342] on label "Chœurs" at bounding box center [657, 341] width 54 height 14
click at [622, 342] on button "Chœurs" at bounding box center [615, 341] width 16 height 16
click at [805, 481] on button "Annuler" at bounding box center [790, 478] width 86 height 35
